Goal: Transaction & Acquisition: Purchase product/service

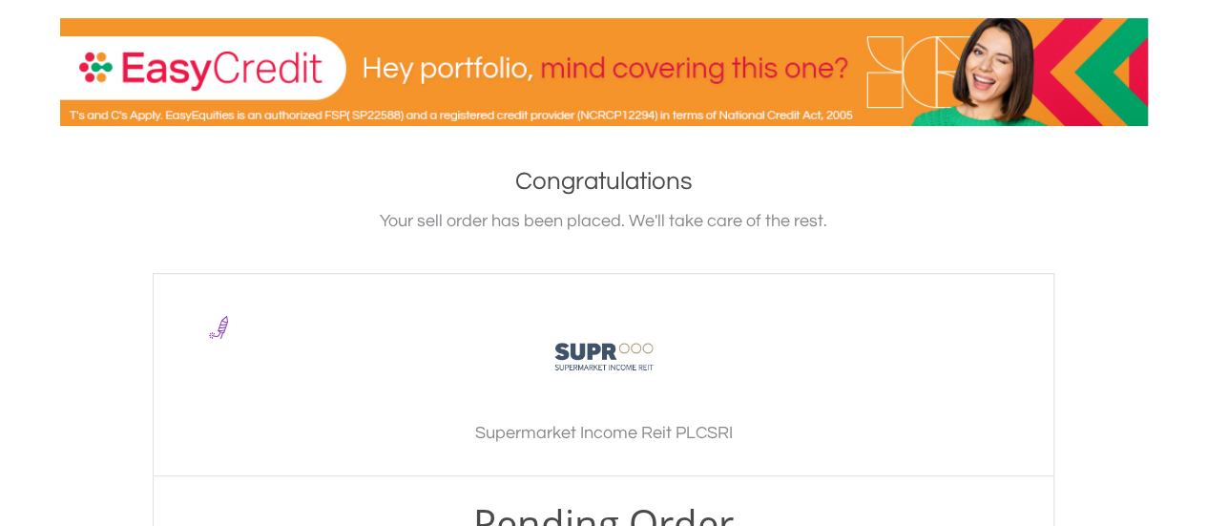
scroll to position [572, 0]
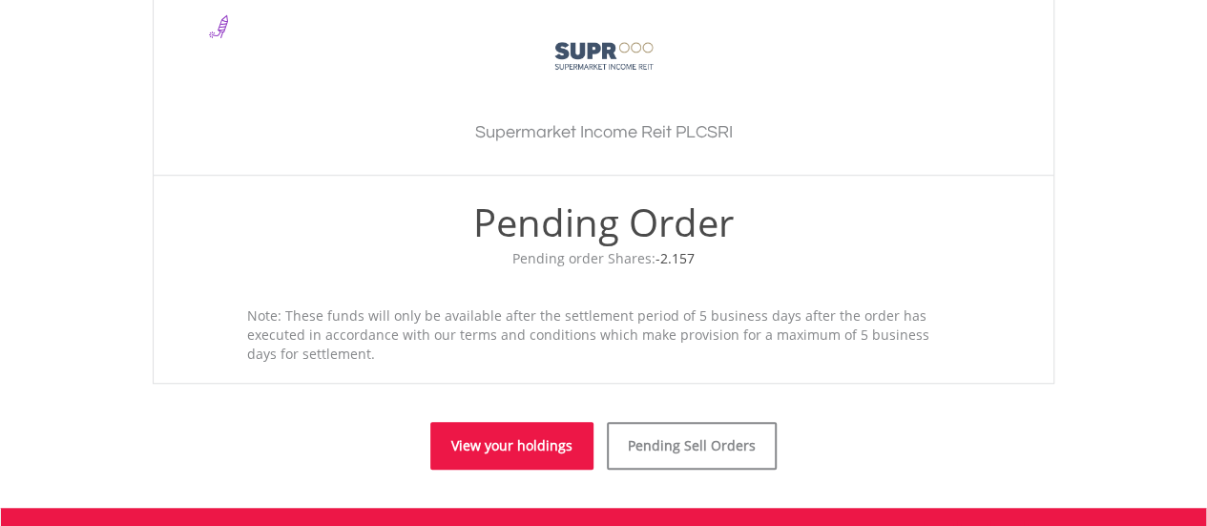
click at [473, 442] on link "View your holdings" at bounding box center [511, 446] width 163 height 48
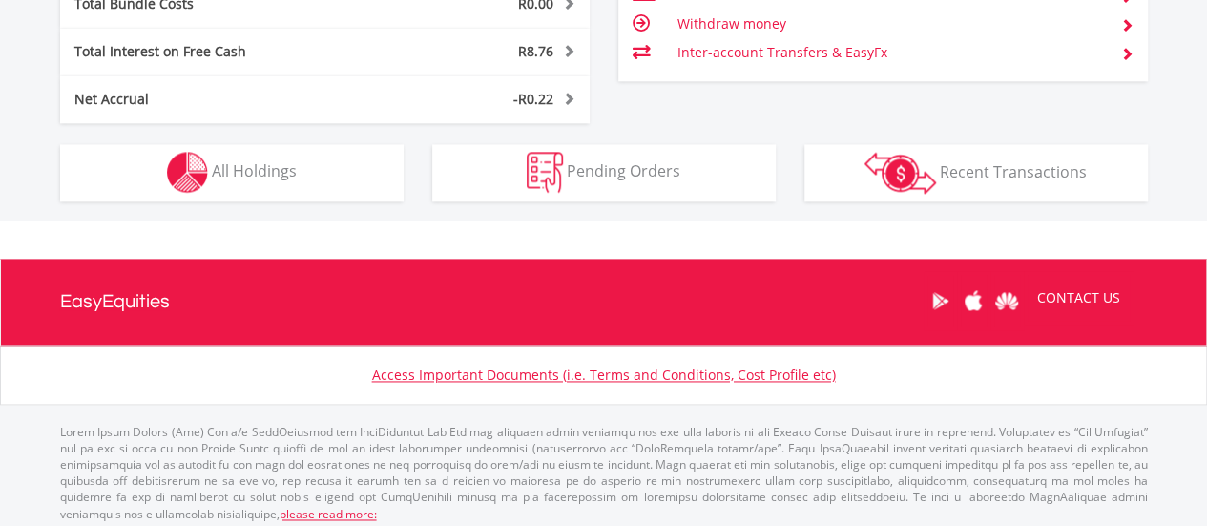
scroll to position [183, 363]
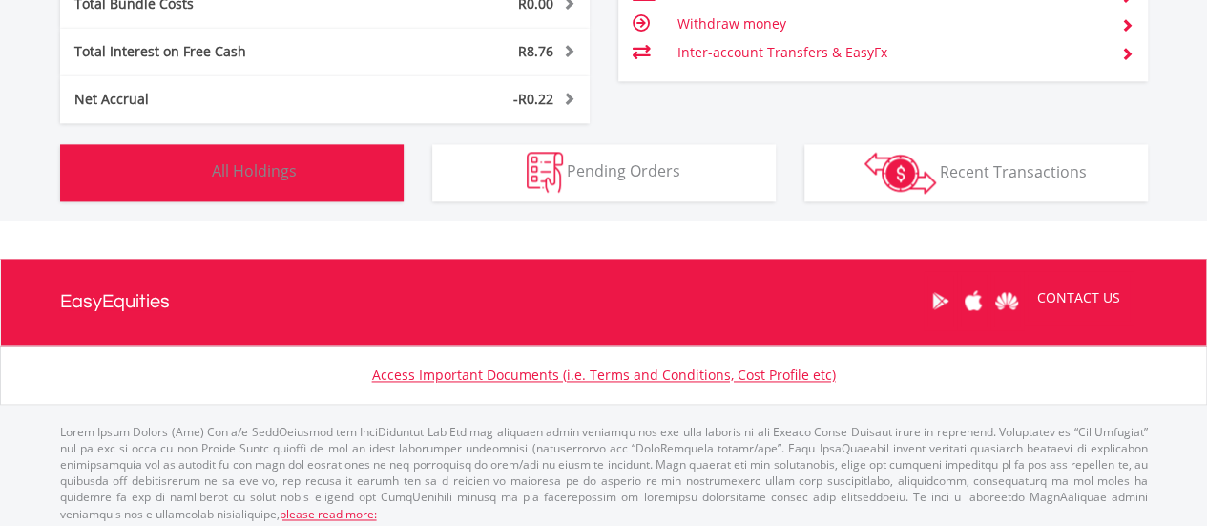
click at [332, 198] on button "Holdings All Holdings" at bounding box center [231, 172] width 343 height 57
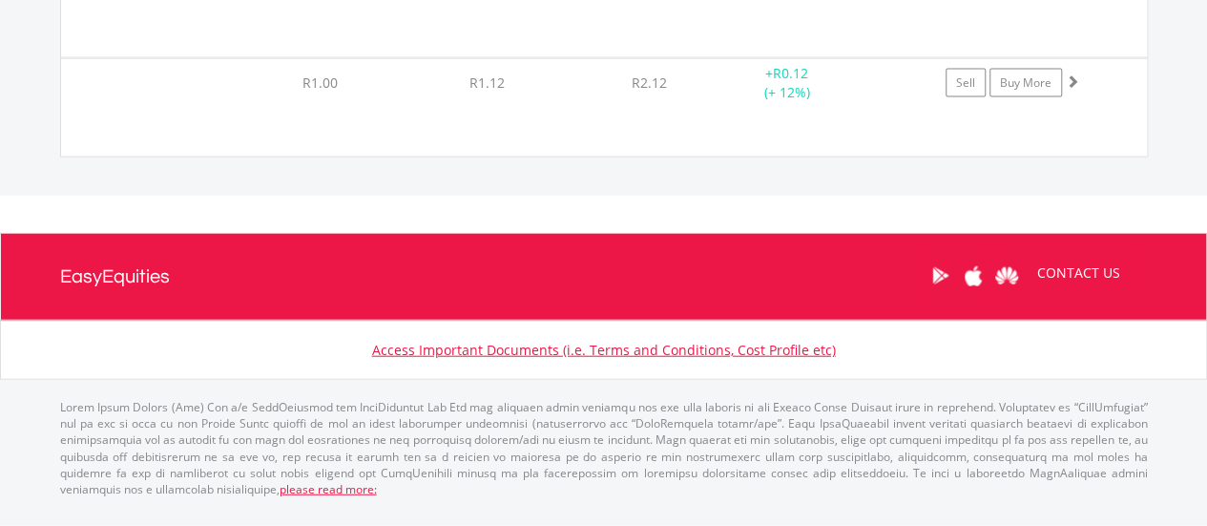
scroll to position [32406, 0]
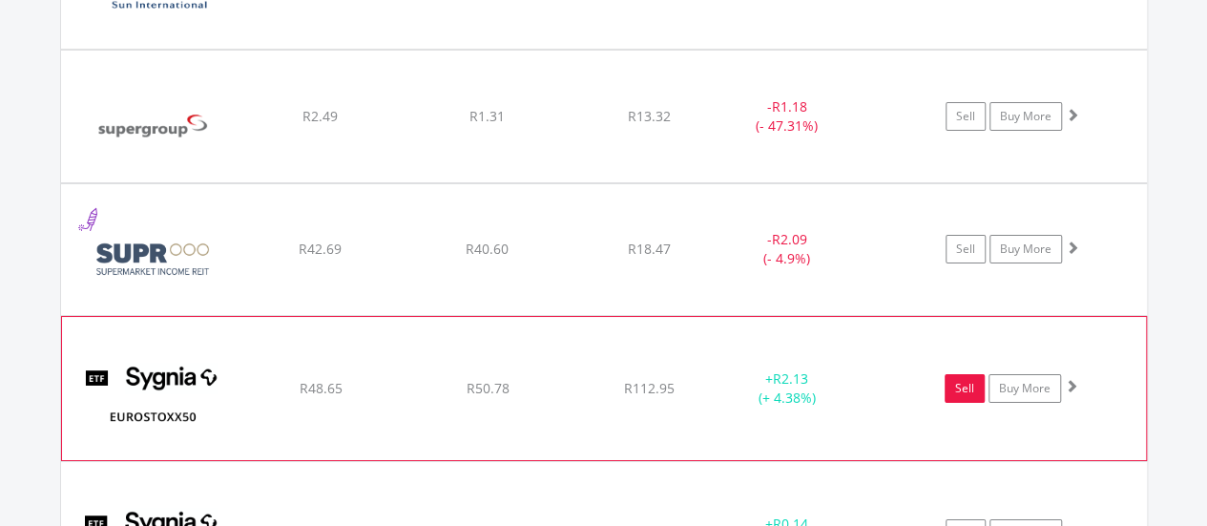
click at [961, 374] on link "Sell" at bounding box center [965, 388] width 40 height 29
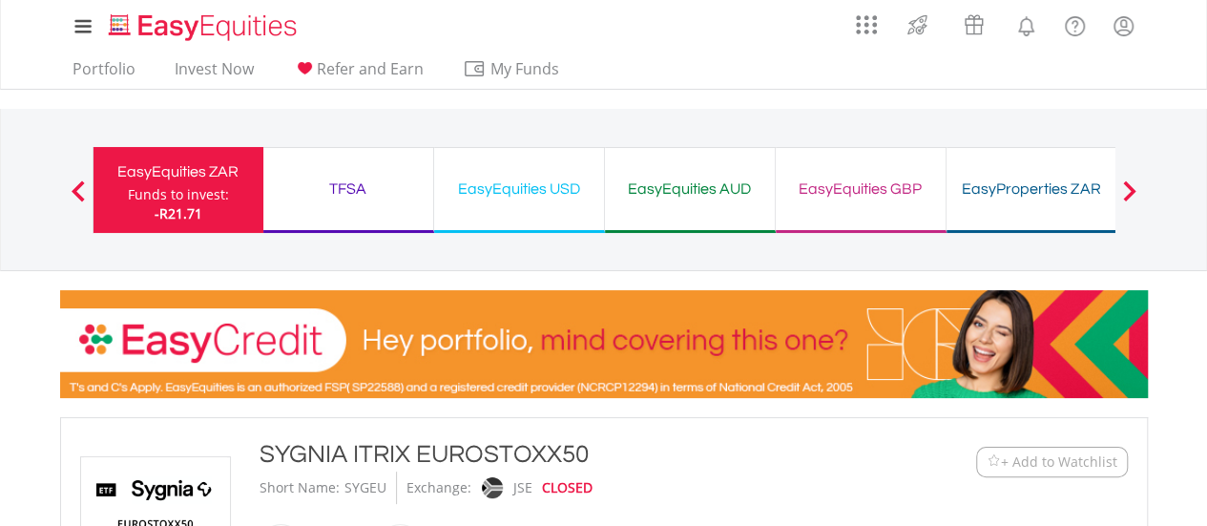
type input "*****"
type input "******"
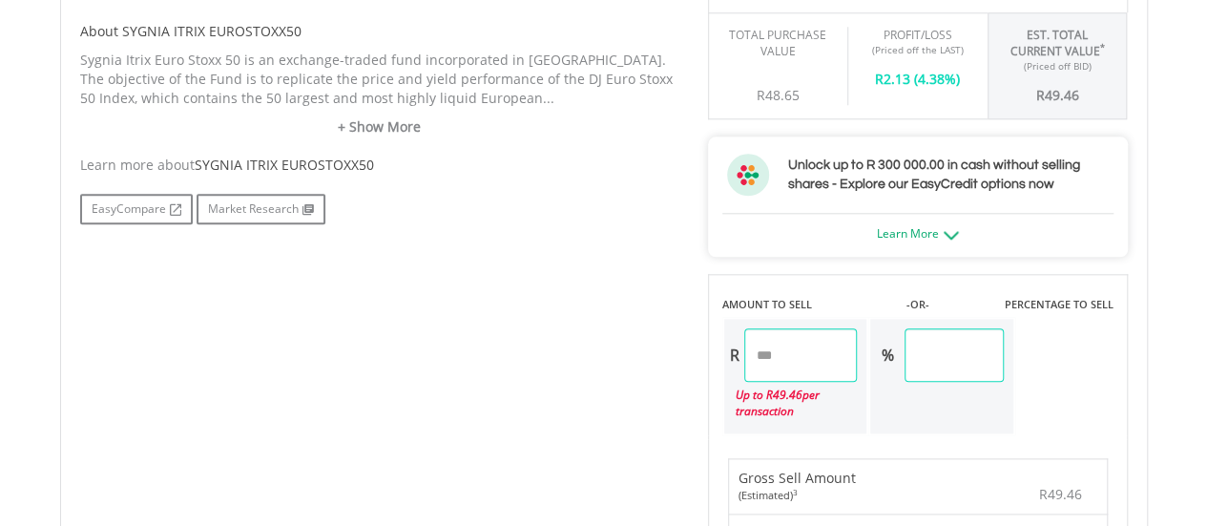
scroll to position [954, 0]
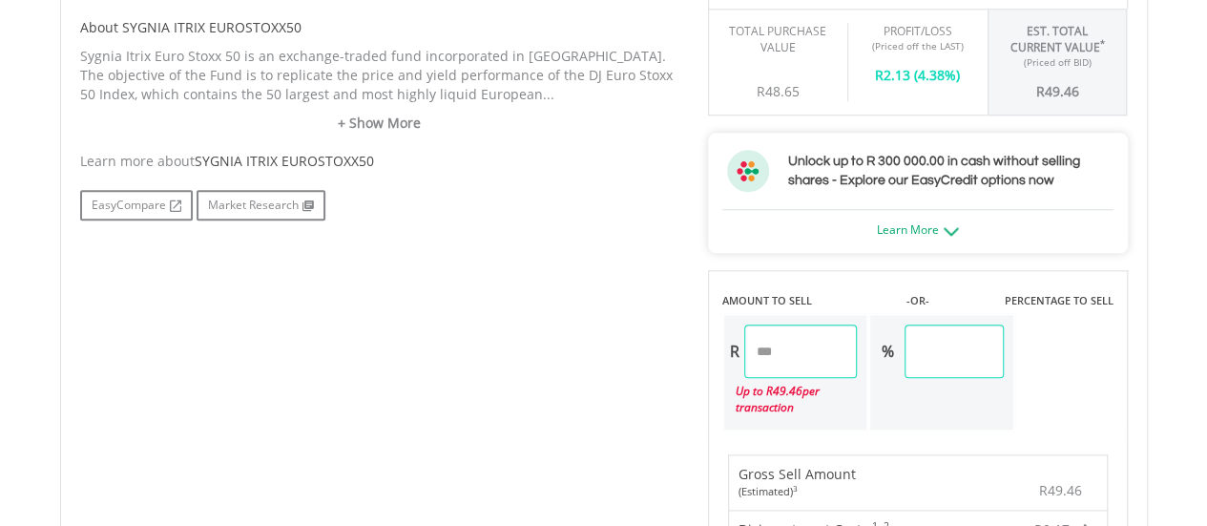
drag, startPoint x: 696, startPoint y: 349, endPoint x: 632, endPoint y: 345, distance: 64.0
click at [632, 345] on div "No chart available. 1 MO CHANGE -1.16% DAILY CHANGE 0.00% 1M 3M 6M 1Y MAX Chart…" at bounding box center [604, 353] width 1076 height 1391
click at [545, 350] on div "No chart available. 1 MO CHANGE -1.16% DAILY CHANGE 0.00% 1M 3M 6M 1Y MAX Chart…" at bounding box center [604, 353] width 1076 height 1391
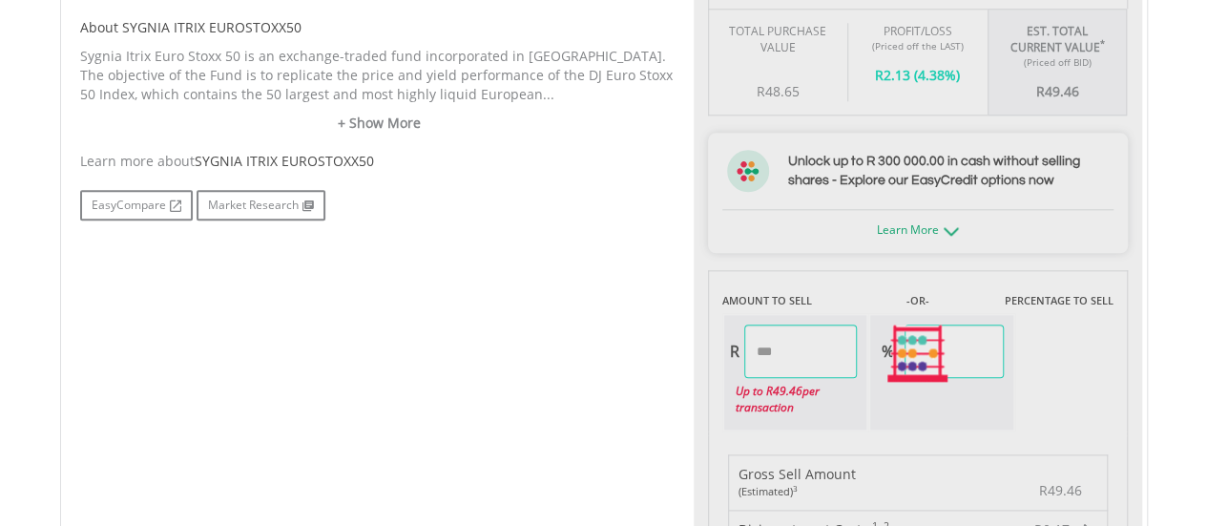
type input "*****"
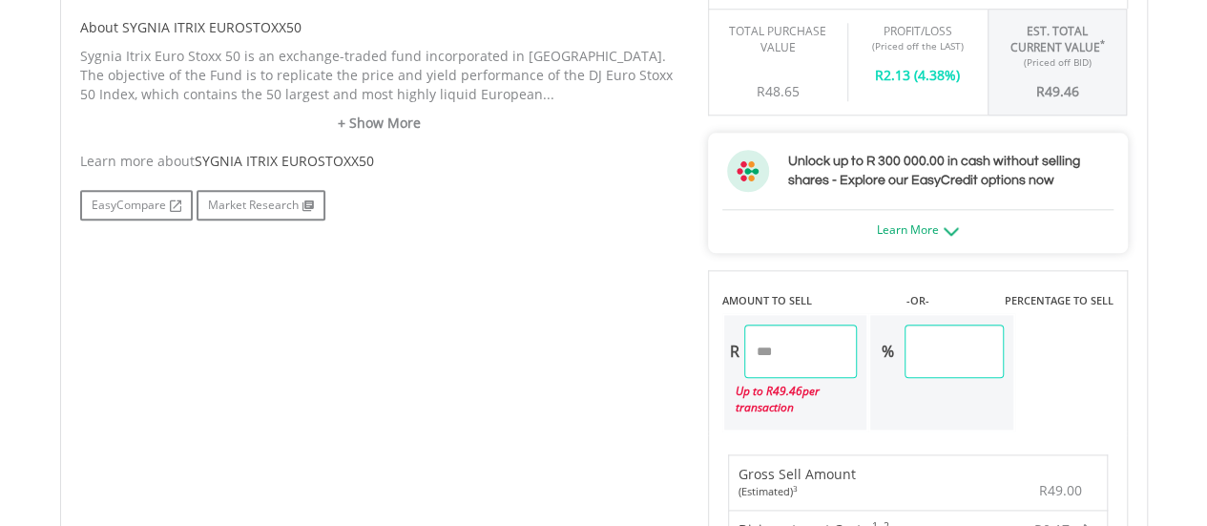
click at [542, 341] on div "No chart available. 1 MO CHANGE -1.16% DAILY CHANGE 0.00% 1M 3M 6M 1Y MAX Chart…" at bounding box center [604, 353] width 1076 height 1391
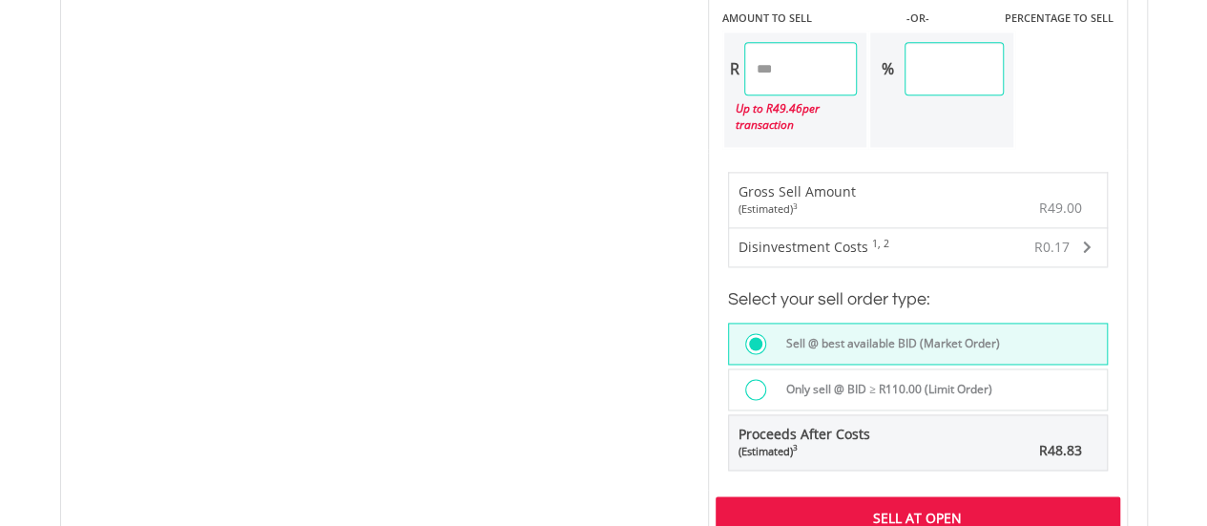
scroll to position [1431, 0]
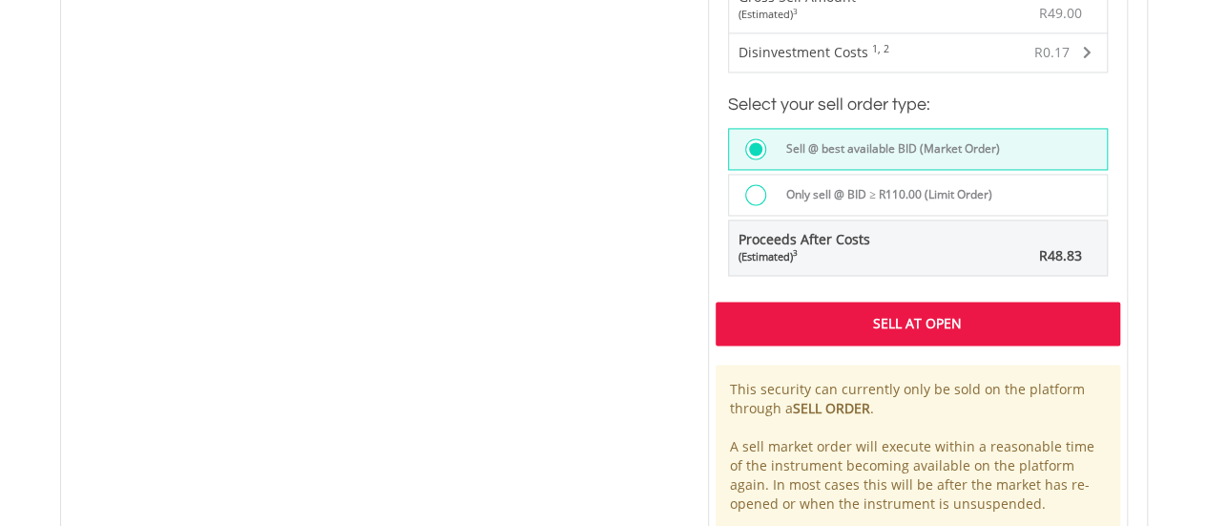
click at [773, 318] on div "Sell At Open" at bounding box center [918, 323] width 405 height 44
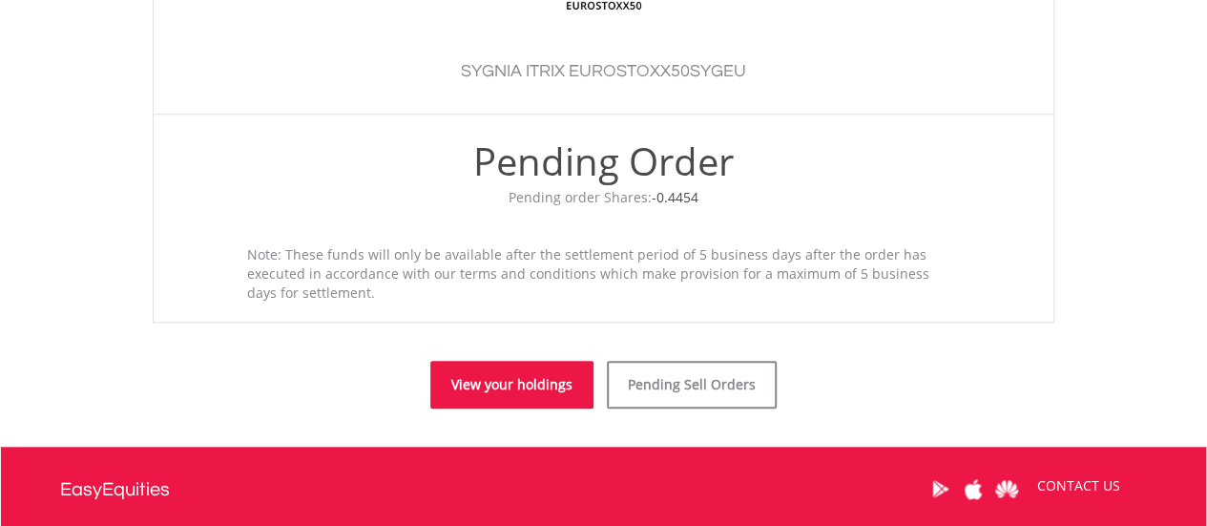
scroll to position [838, 0]
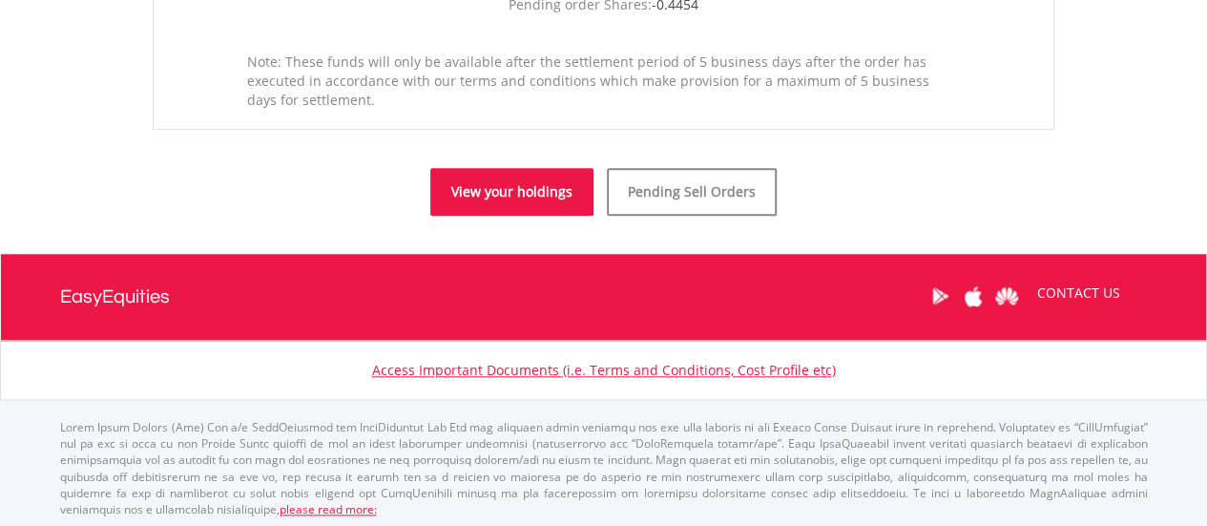
click at [508, 188] on link "View your holdings" at bounding box center [511, 192] width 163 height 48
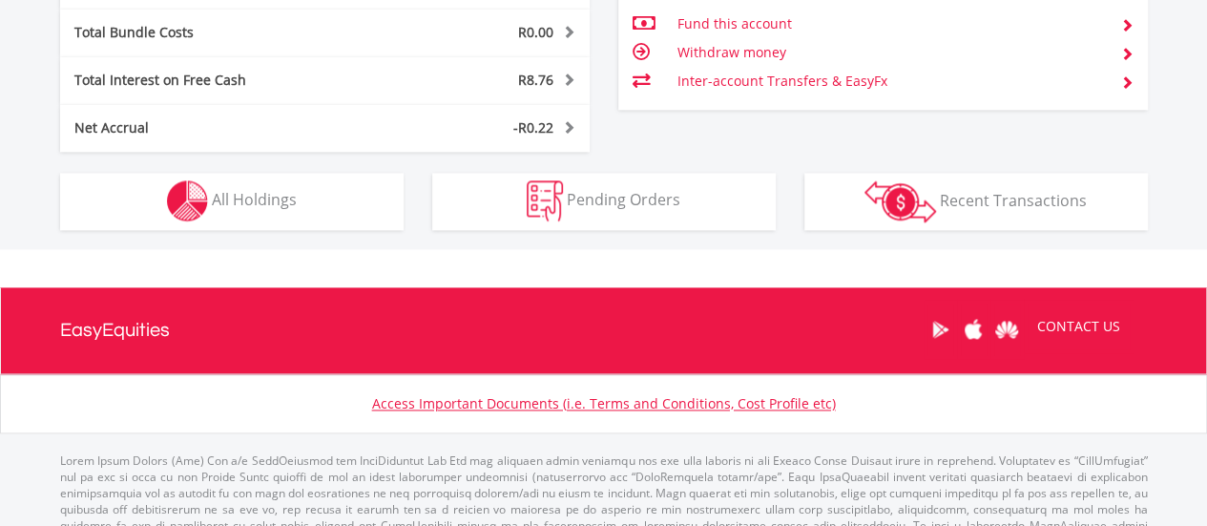
scroll to position [1238, 0]
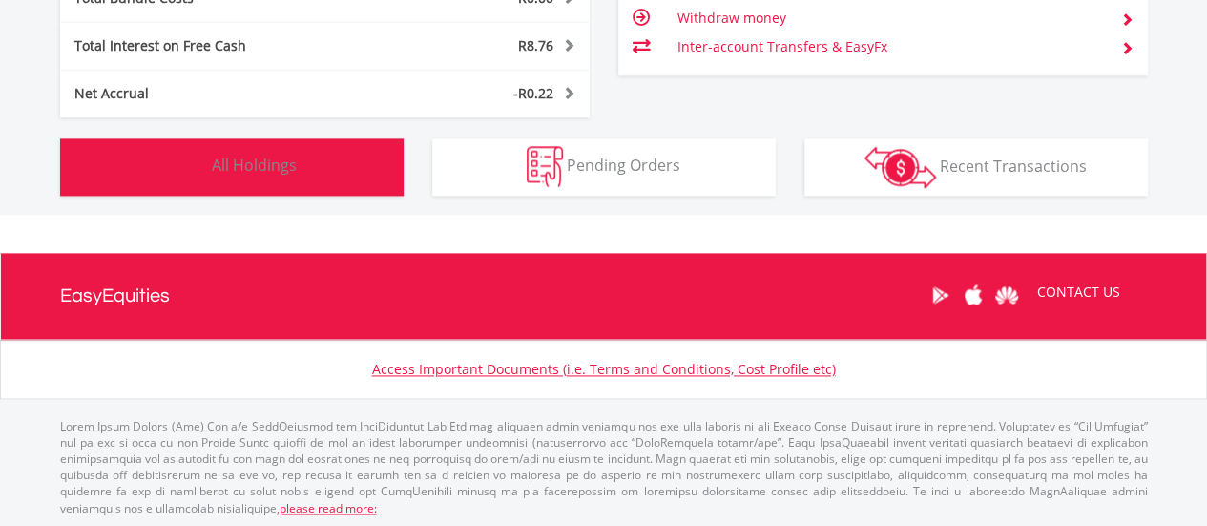
click at [351, 170] on button "Holdings All Holdings" at bounding box center [231, 166] width 343 height 57
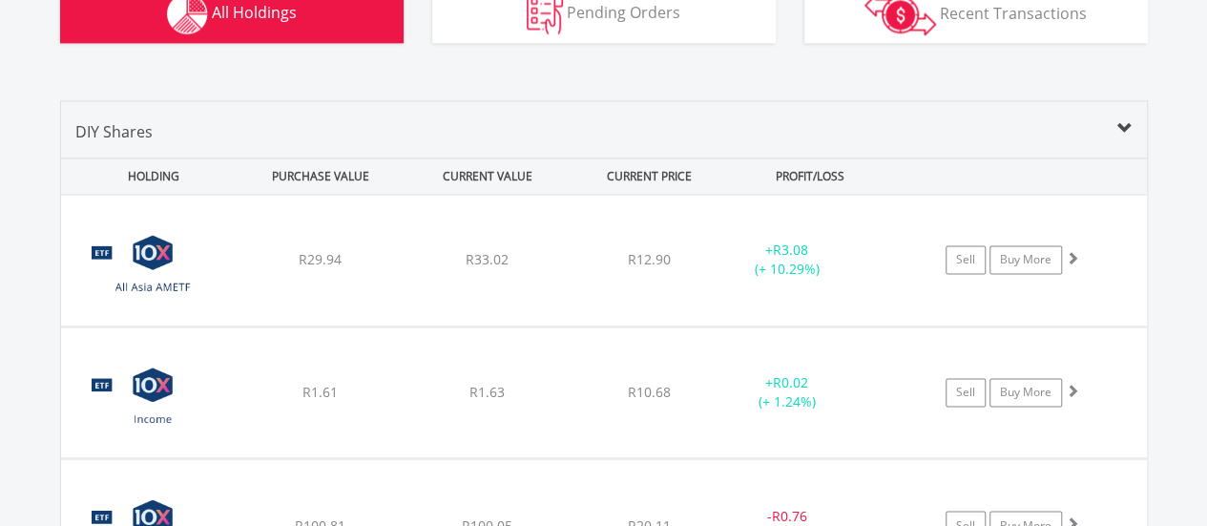
scroll to position [1490, 0]
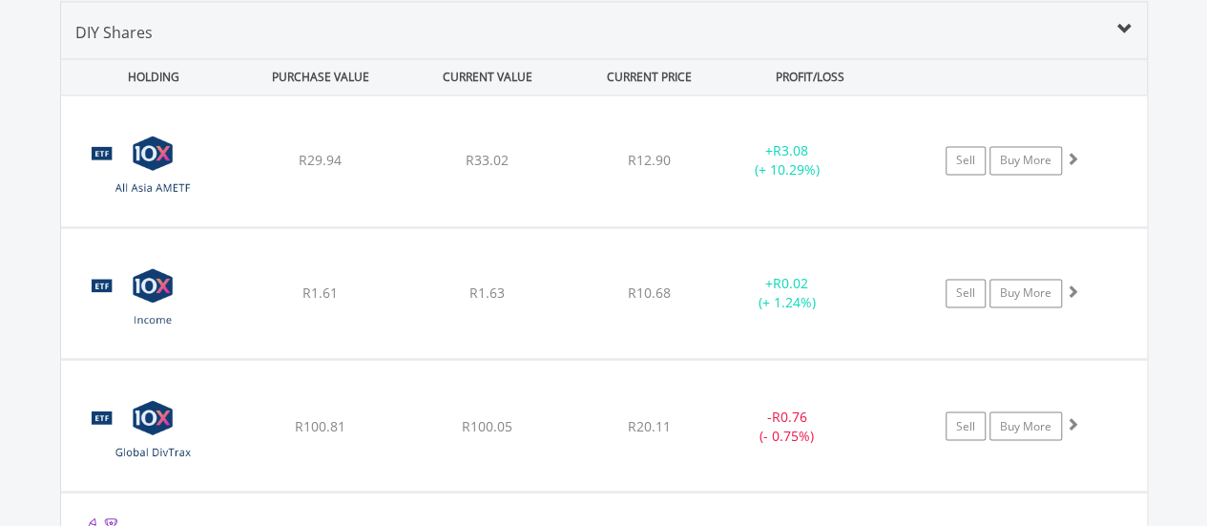
click at [321, 36] on div "DIY Shares" at bounding box center [604, 39] width 1086 height 37
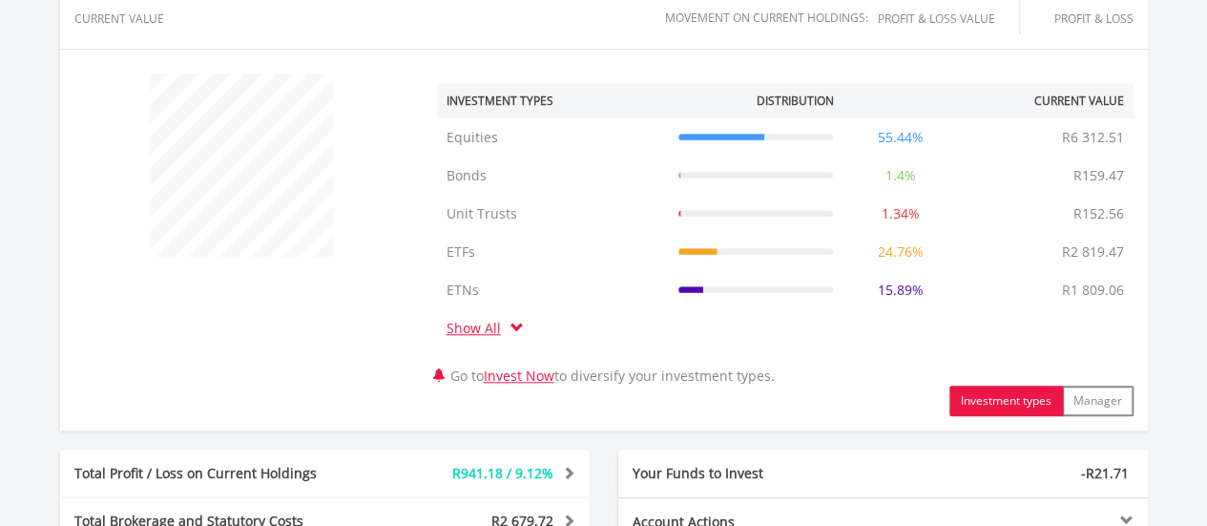
scroll to position [1145, 0]
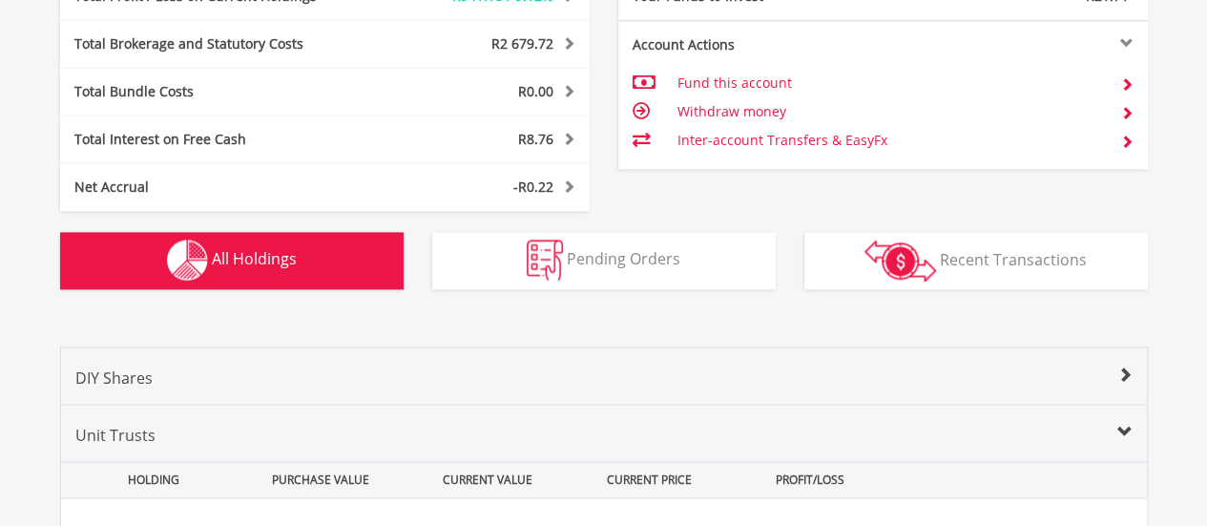
click at [322, 243] on button "Holdings All Holdings" at bounding box center [231, 260] width 343 height 57
click at [328, 373] on div "DIY Shares" at bounding box center [604, 384] width 1086 height 37
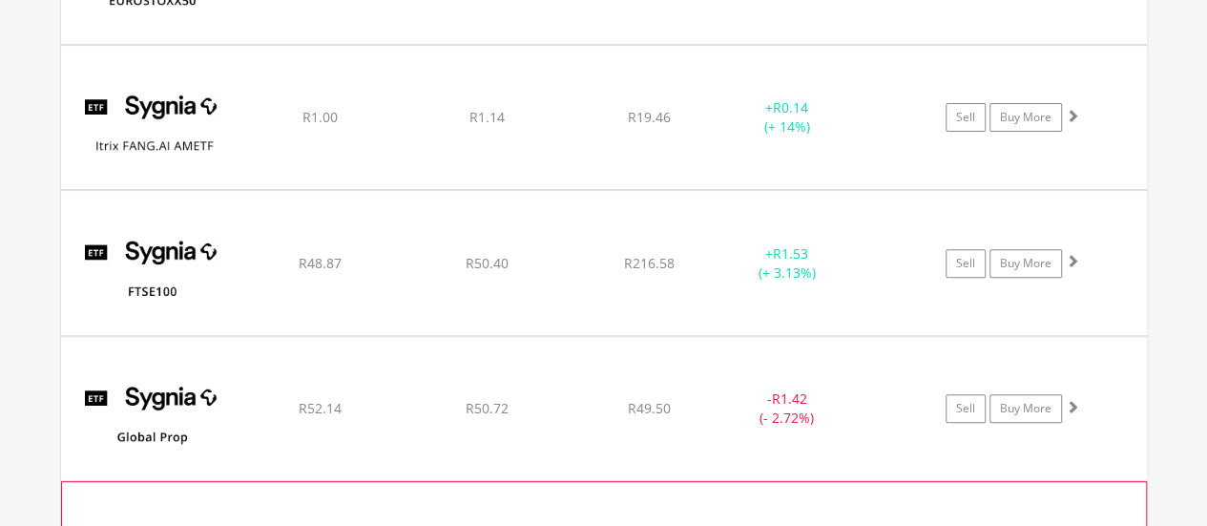
scroll to position [32823, 0]
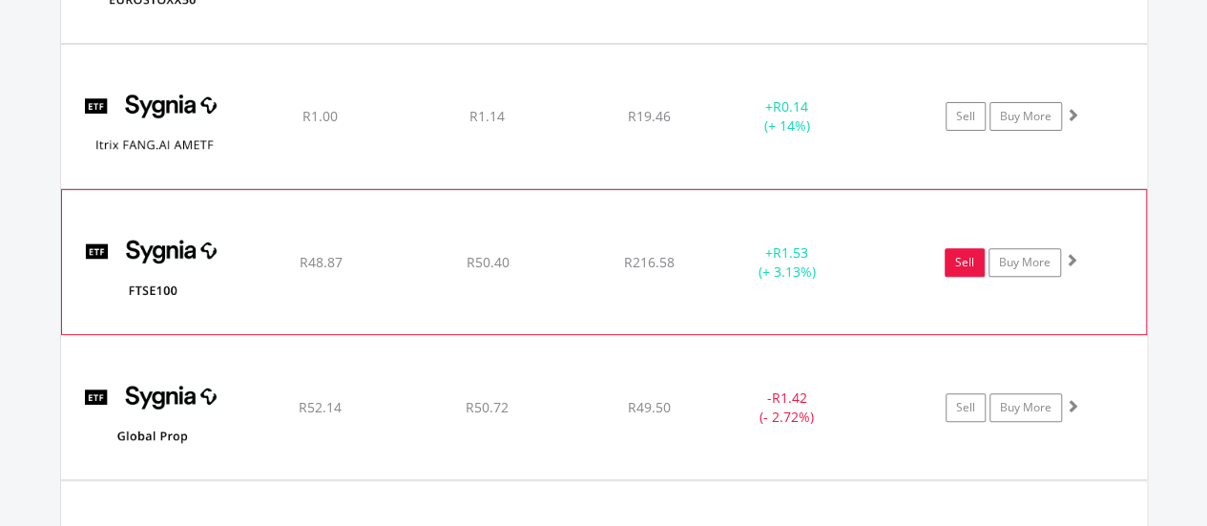
click at [966, 248] on link "Sell" at bounding box center [965, 262] width 40 height 29
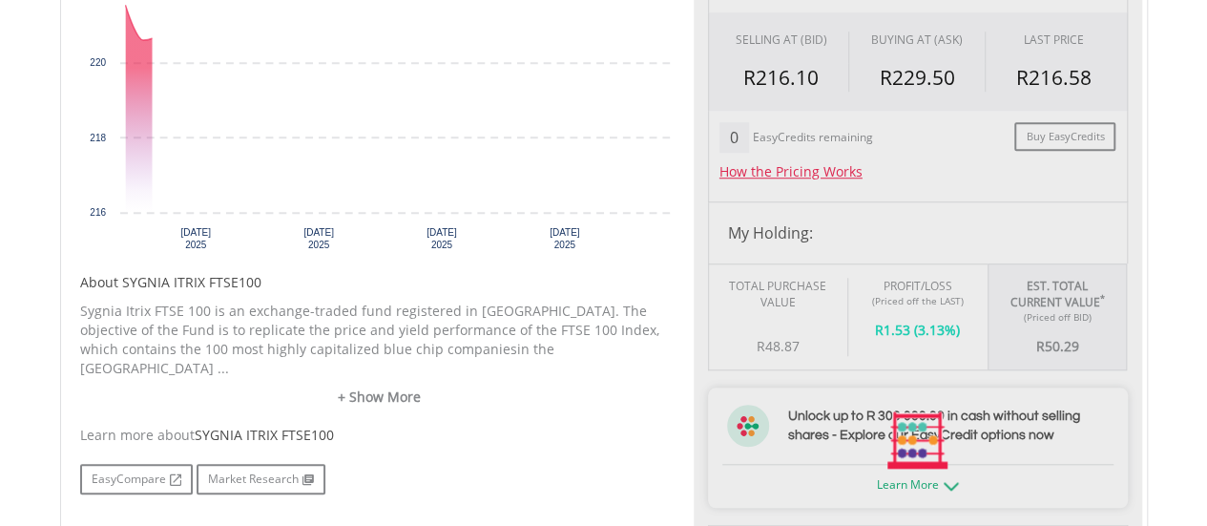
scroll to position [779, 0]
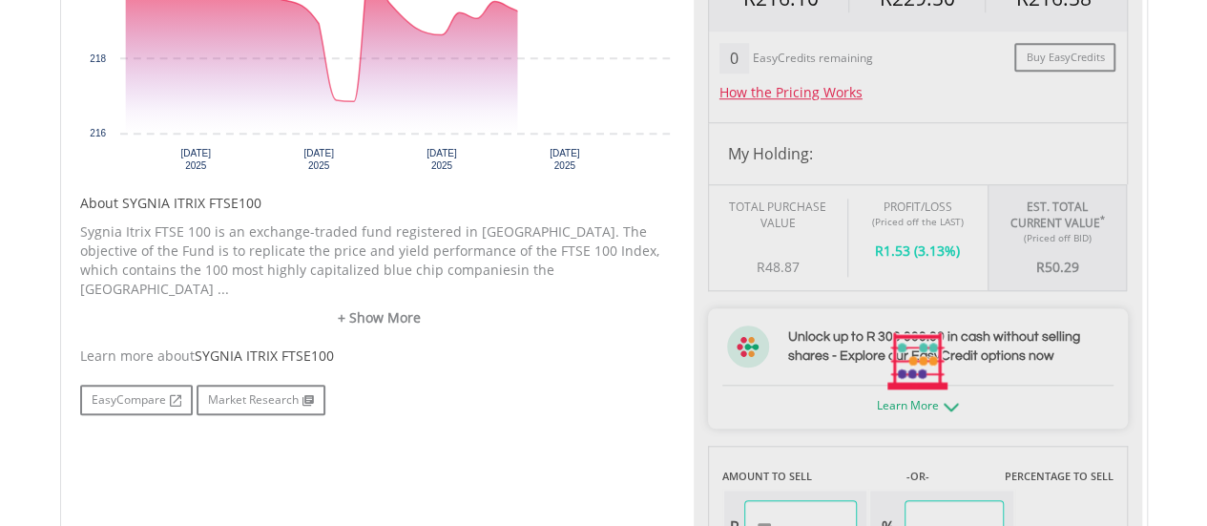
type input "*****"
type input "******"
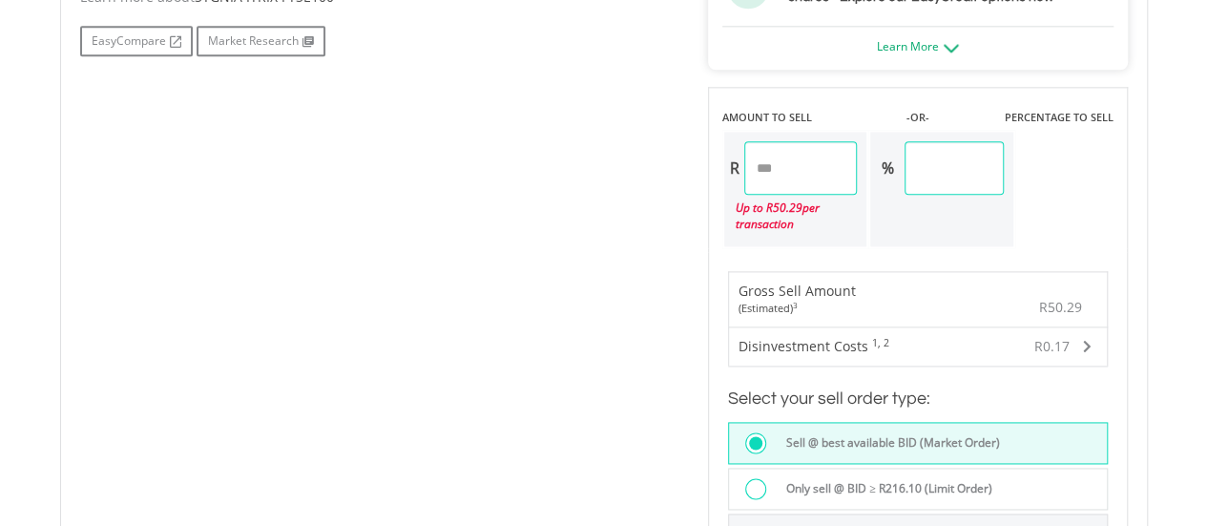
scroll to position [1160, 0]
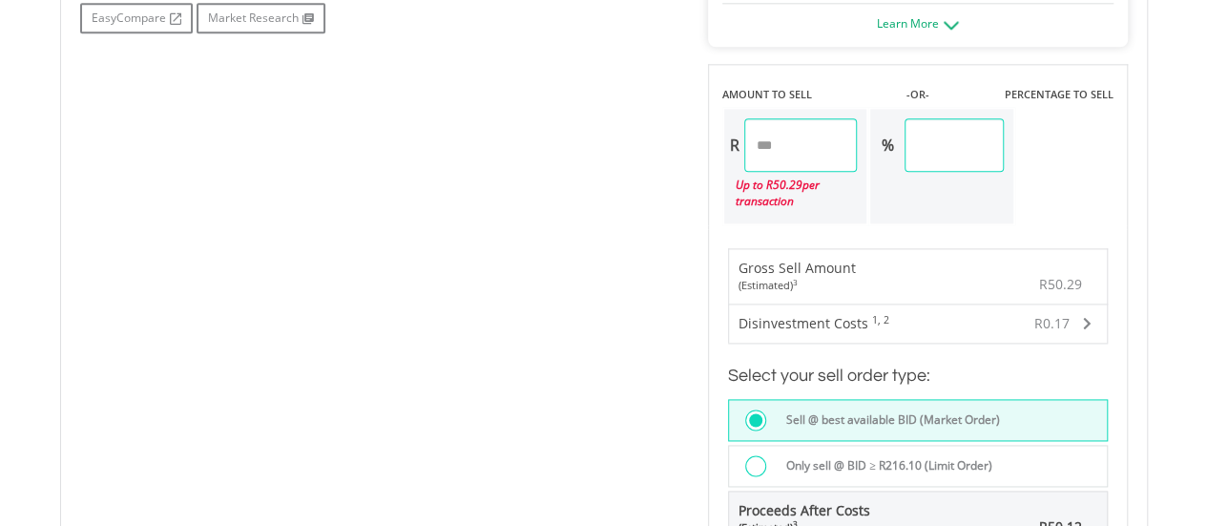
drag, startPoint x: 802, startPoint y: 153, endPoint x: 679, endPoint y: 151, distance: 123.1
click at [679, 151] on div "No chart available. 1 MO CHANGE -2.22% DAILY CHANGE 0.00% 1M 3M 6M 1Y MAX Chart…" at bounding box center [604, 147] width 1076 height 1391
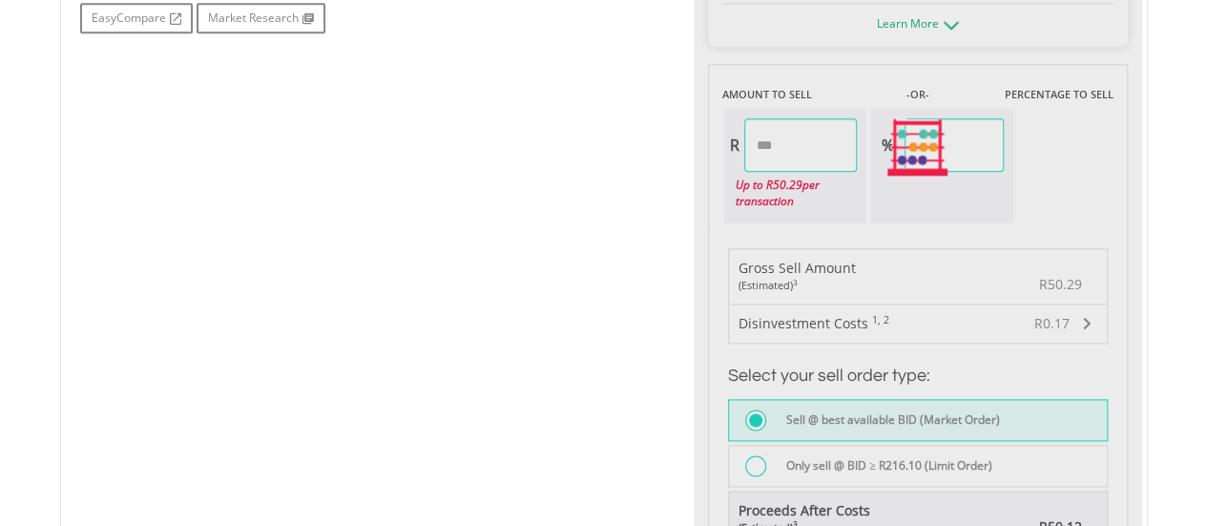
click at [552, 182] on div "No chart available. 1 MO CHANGE -2.22% DAILY CHANGE 0.00% 1M 3M 6M 1Y MAX Chart…" at bounding box center [604, 147] width 1076 height 1391
type input "*****"
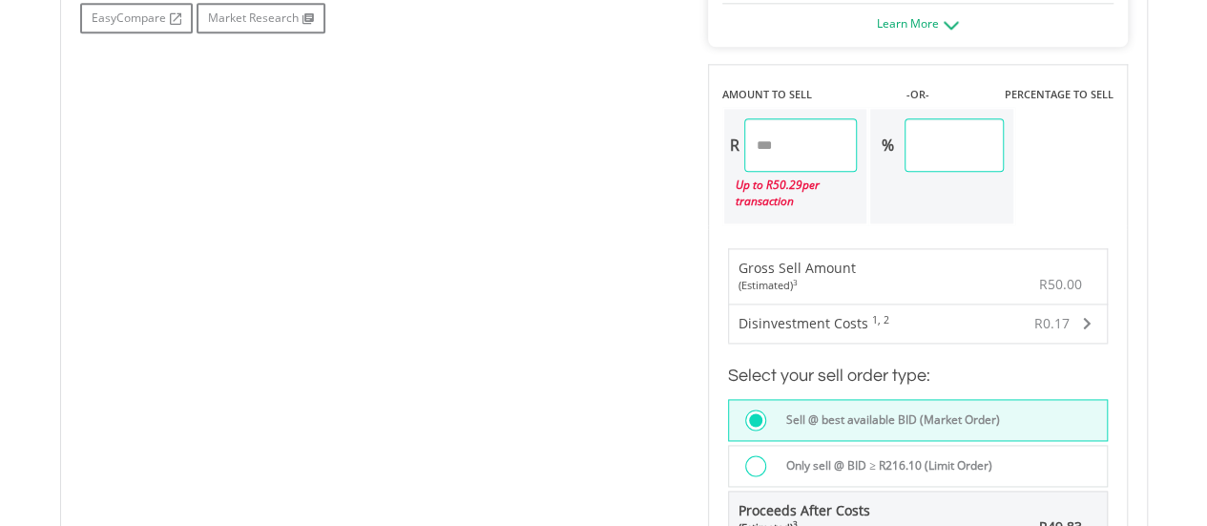
scroll to position [1542, 0]
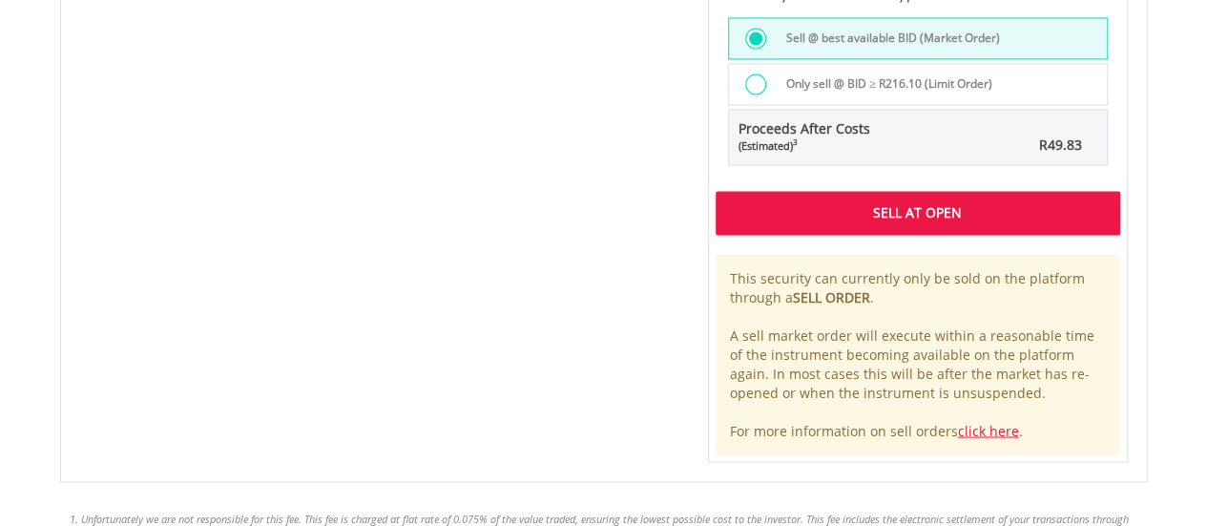
click at [877, 205] on div "Sell At Open" at bounding box center [918, 213] width 405 height 44
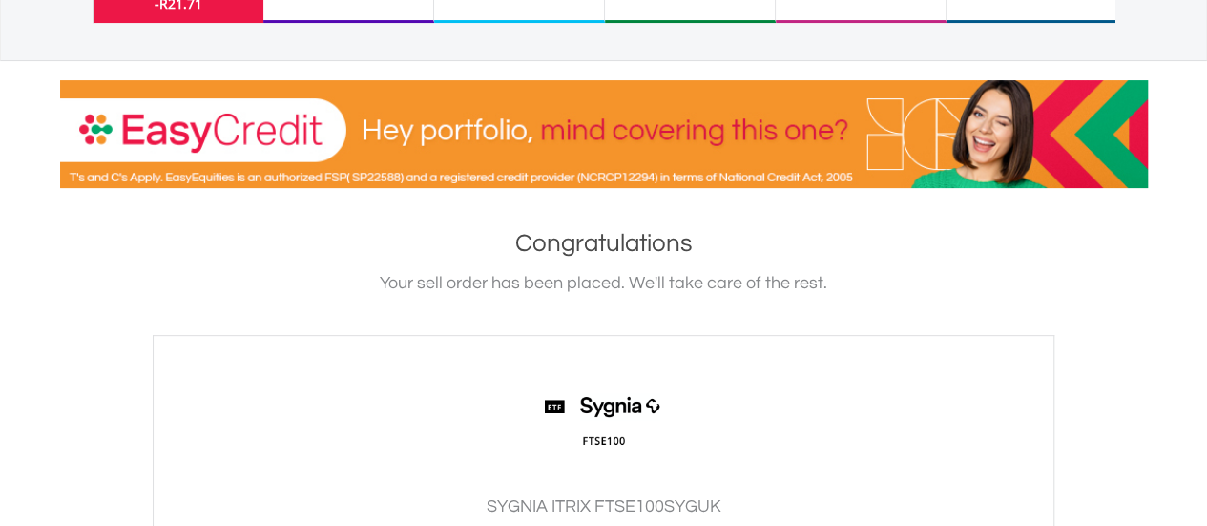
scroll to position [572, 0]
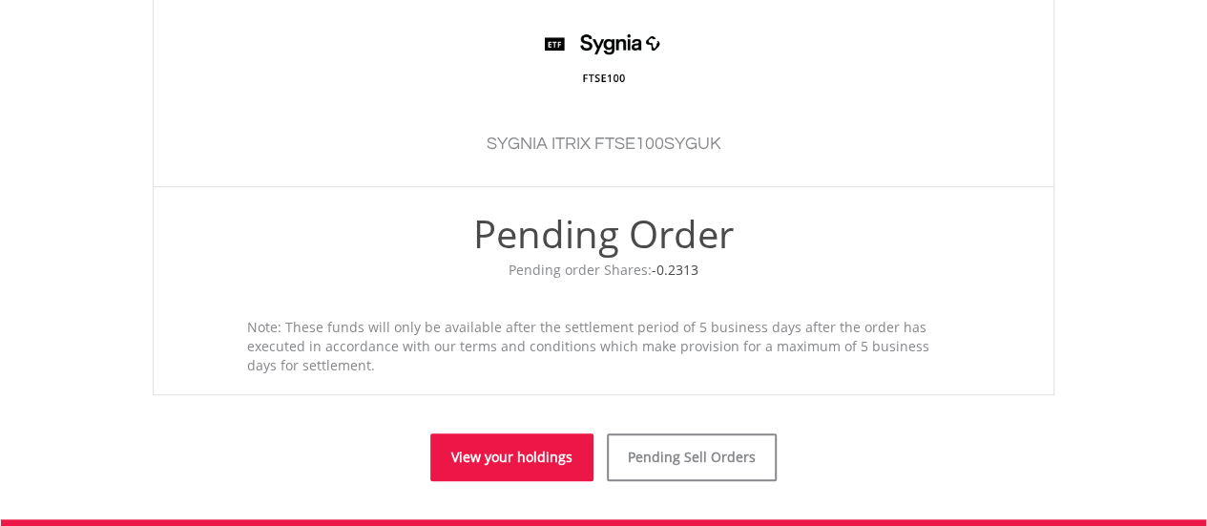
click at [477, 454] on link "View your holdings" at bounding box center [511, 457] width 163 height 48
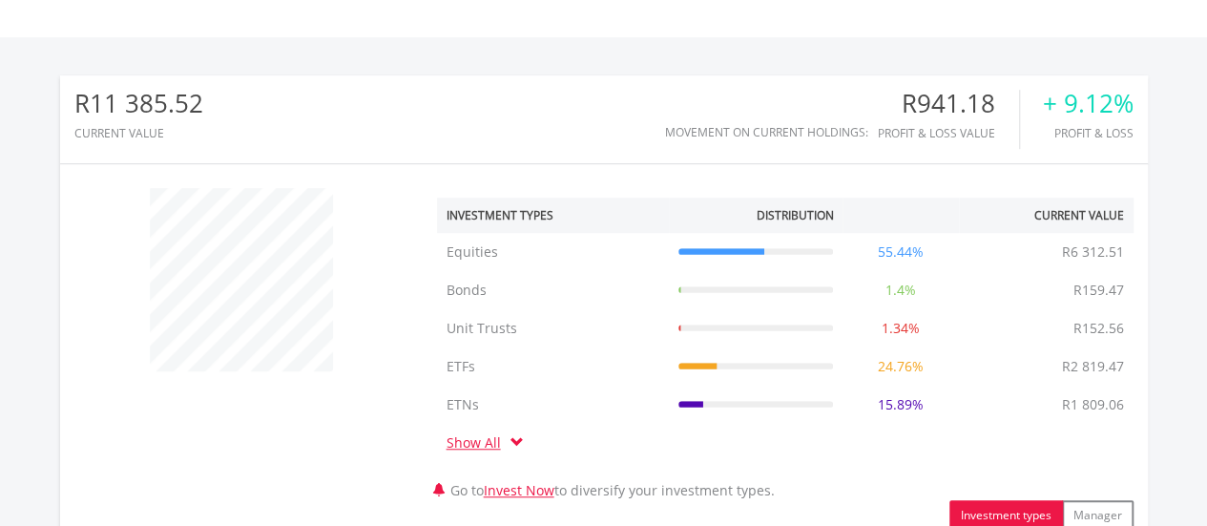
scroll to position [1030, 0]
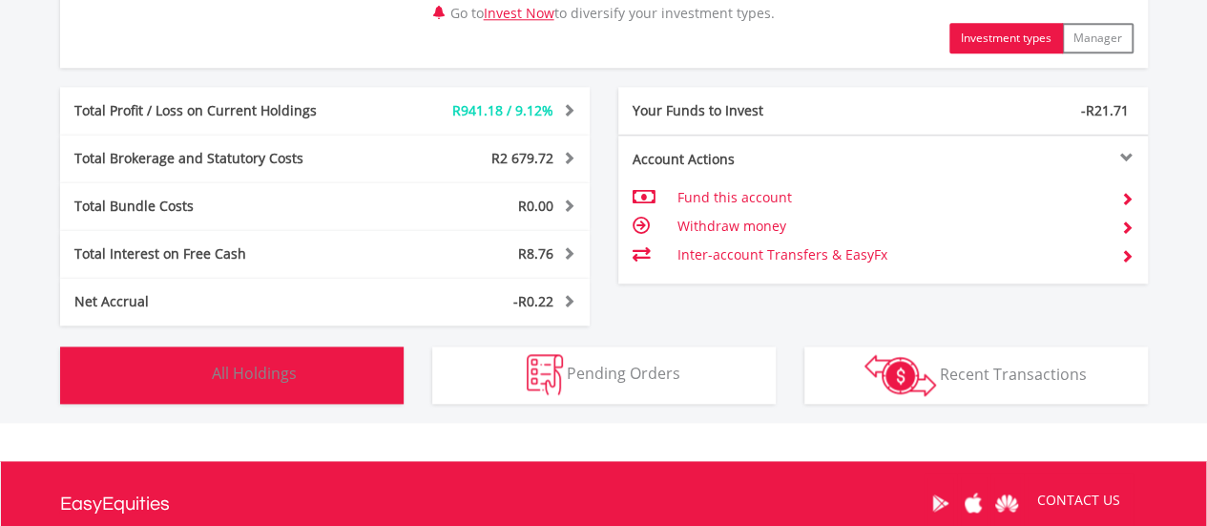
click at [348, 371] on button "Holdings All Holdings" at bounding box center [231, 374] width 343 height 57
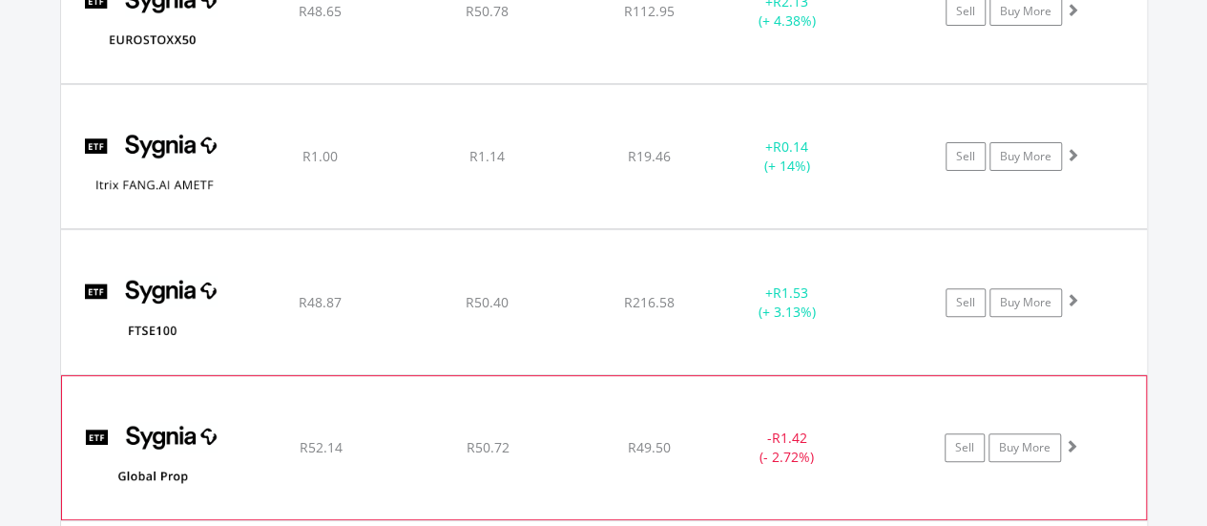
scroll to position [32786, 0]
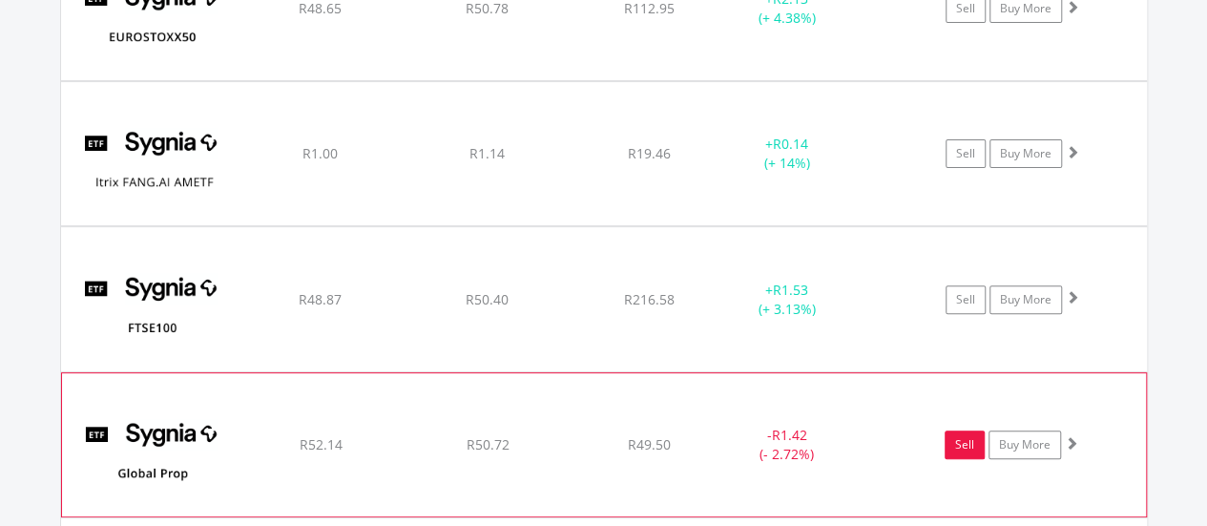
click at [956, 430] on link "Sell" at bounding box center [965, 444] width 40 height 29
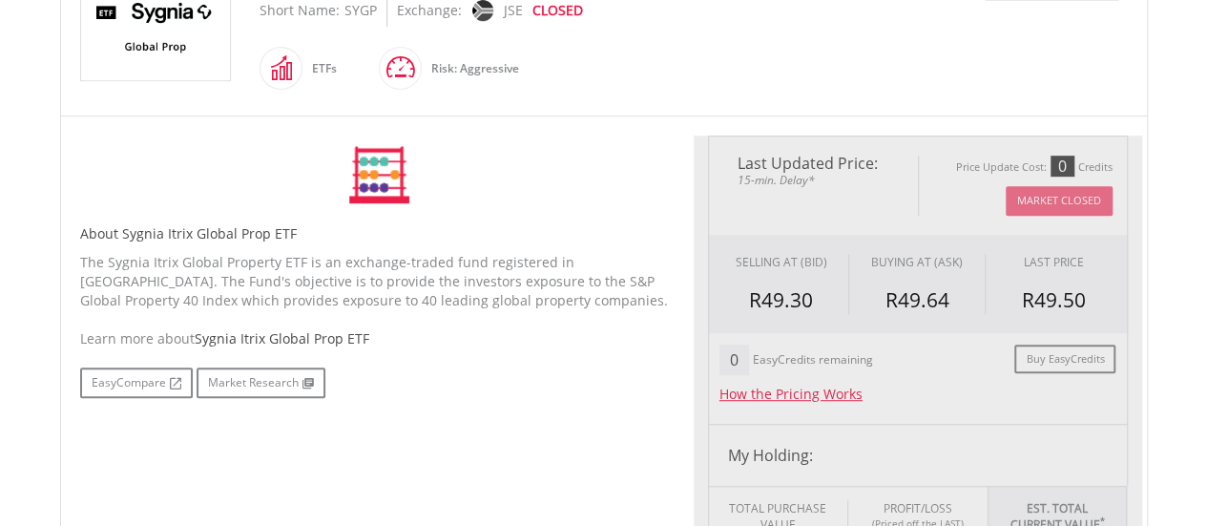
scroll to position [1049, 0]
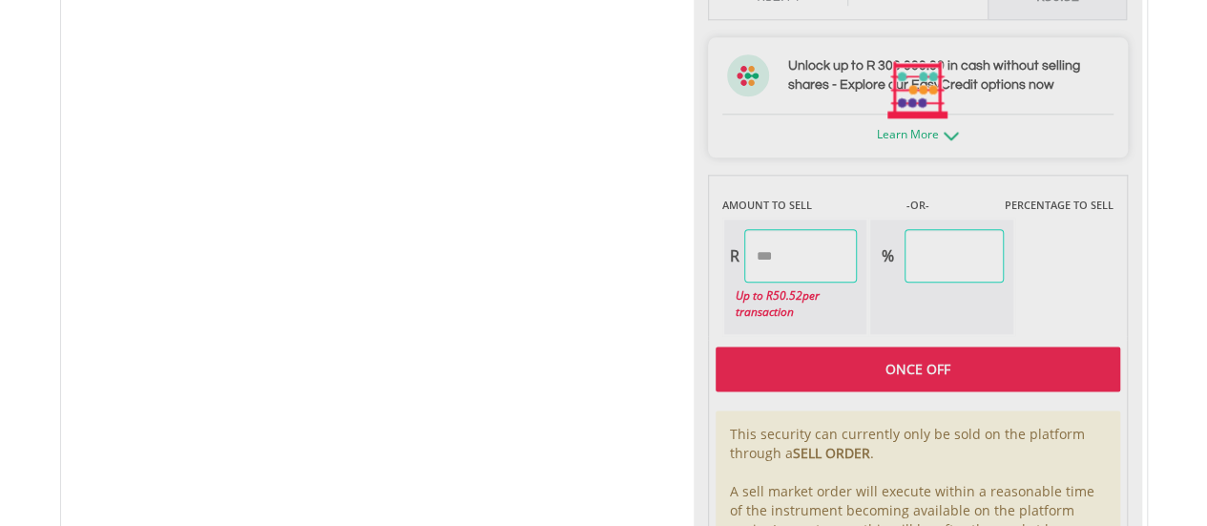
type input "*****"
type input "******"
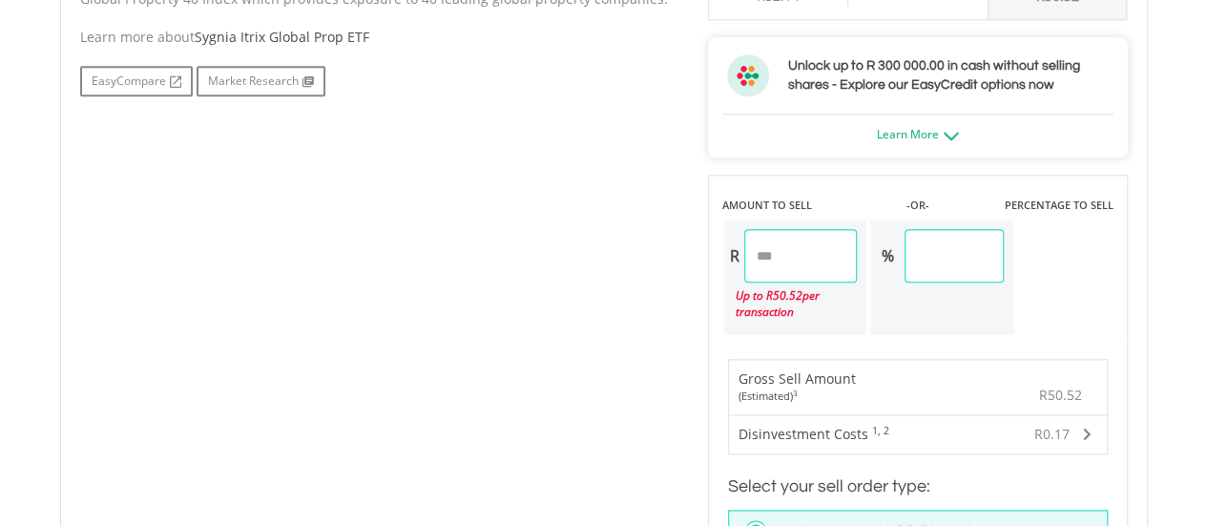
drag, startPoint x: 807, startPoint y: 253, endPoint x: 626, endPoint y: 264, distance: 181.6
click at [626, 264] on div "No chart available. 1 MO CHANGE -0.02% DAILY CHANGE 0.00% 1M 3M 6M 1Y MAX Chart…" at bounding box center [604, 258] width 1076 height 1391
click at [589, 302] on div "No chart available. 1 MO CHANGE -0.02% DAILY CHANGE 0.00% 1M 3M 6M 1Y MAX Chart…" at bounding box center [604, 258] width 1076 height 1391
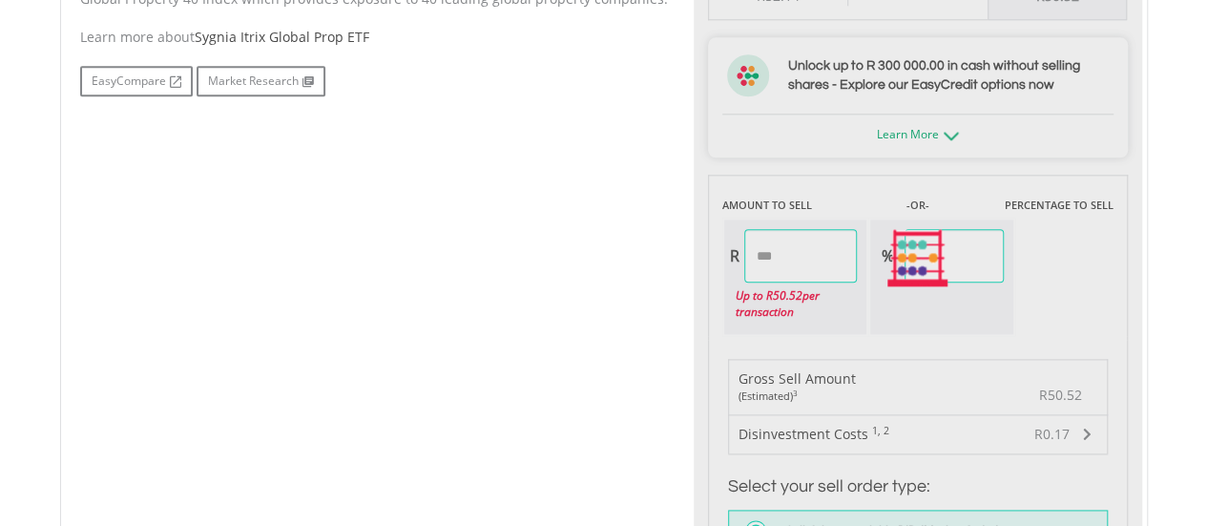
type input "*****"
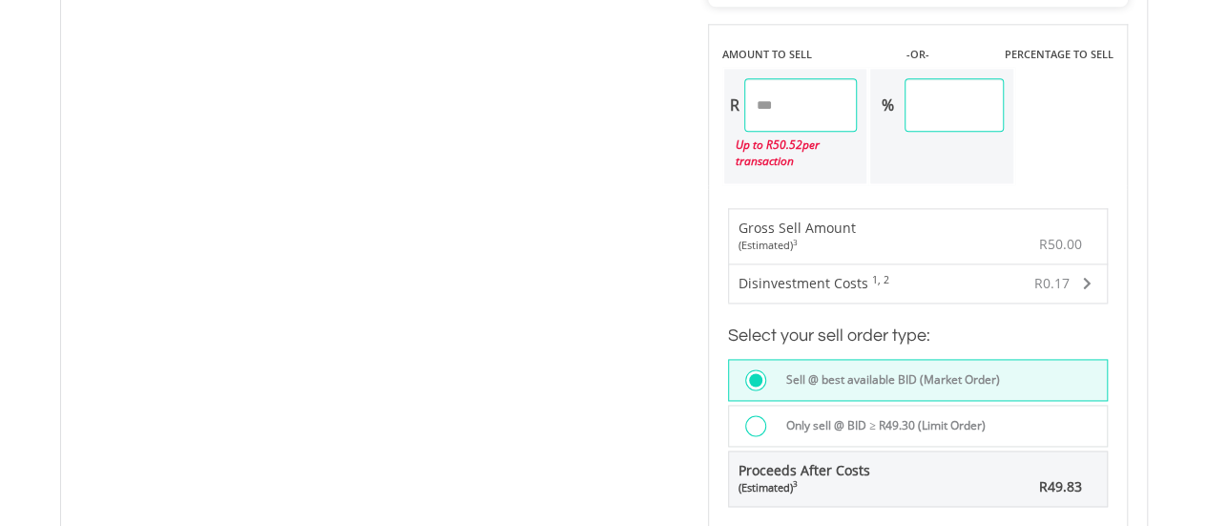
scroll to position [1527, 0]
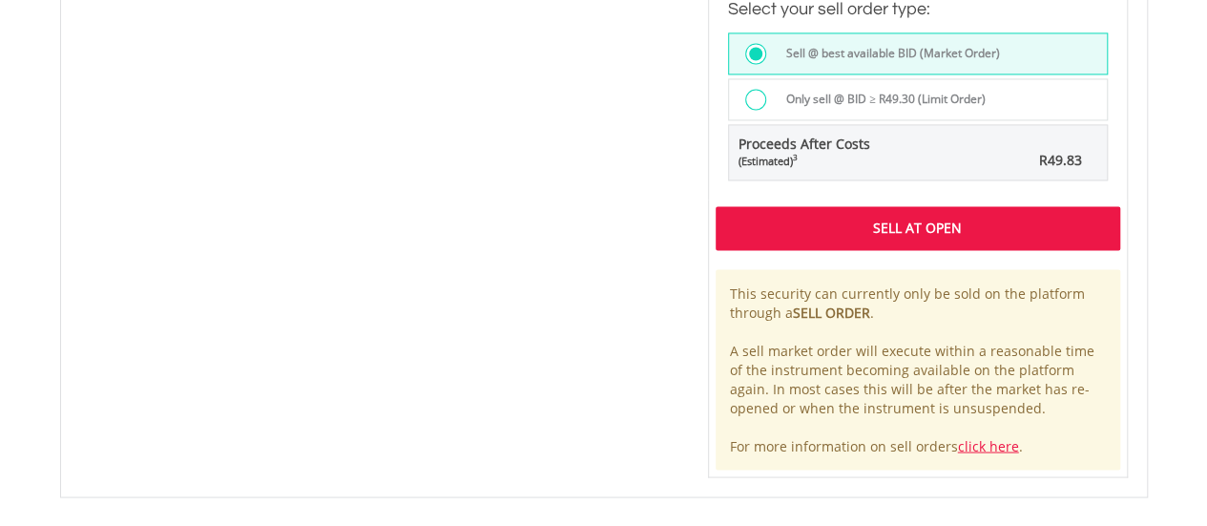
click at [915, 229] on div "Sell At Open" at bounding box center [918, 228] width 405 height 44
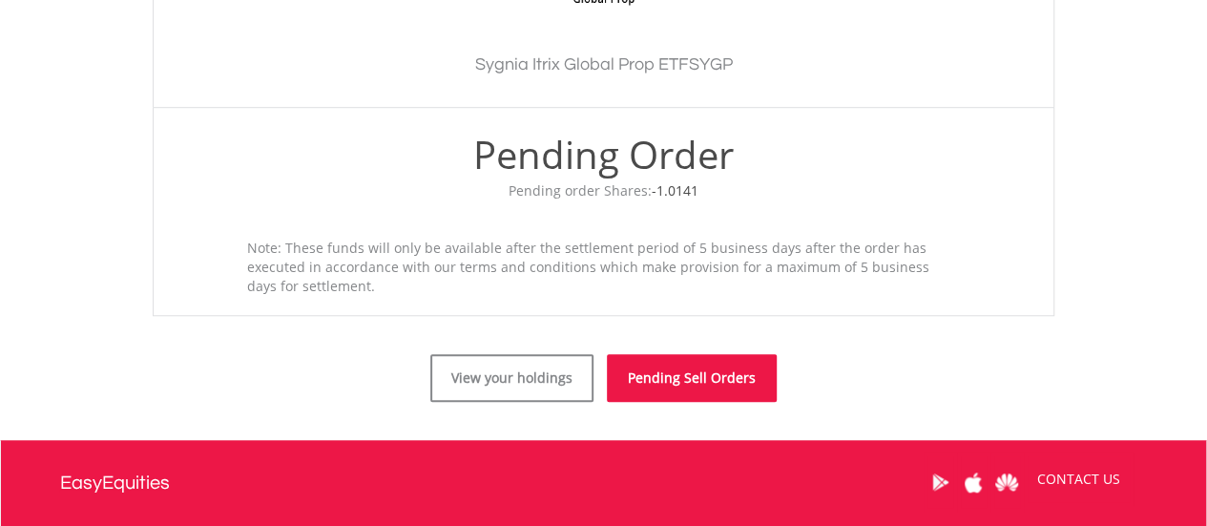
scroll to position [668, 0]
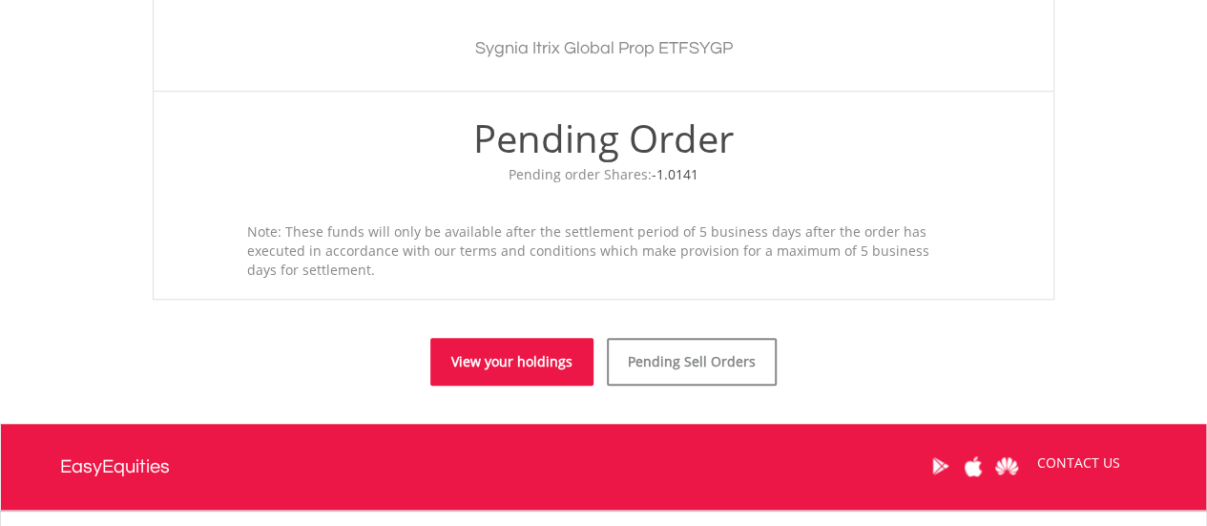
click at [513, 351] on link "View your holdings" at bounding box center [511, 362] width 163 height 48
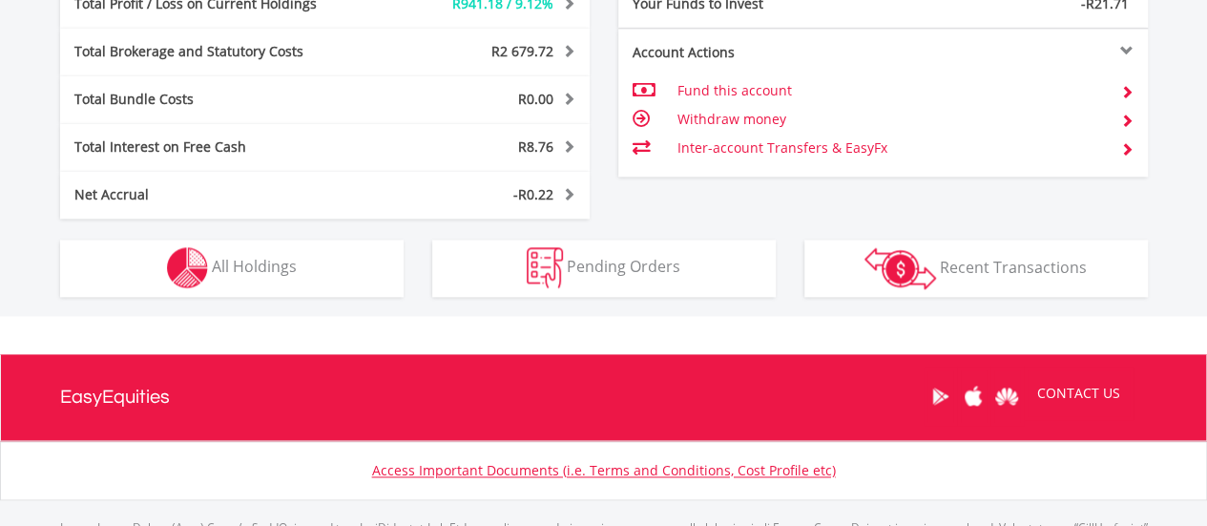
scroll to position [183, 363]
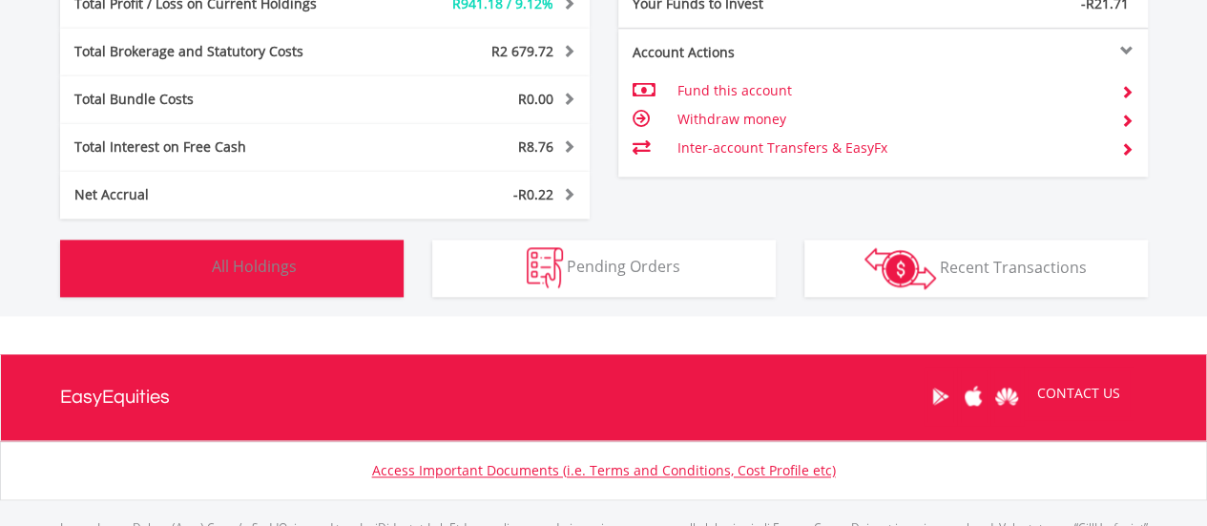
click at [325, 271] on button "Holdings All Holdings" at bounding box center [231, 267] width 343 height 57
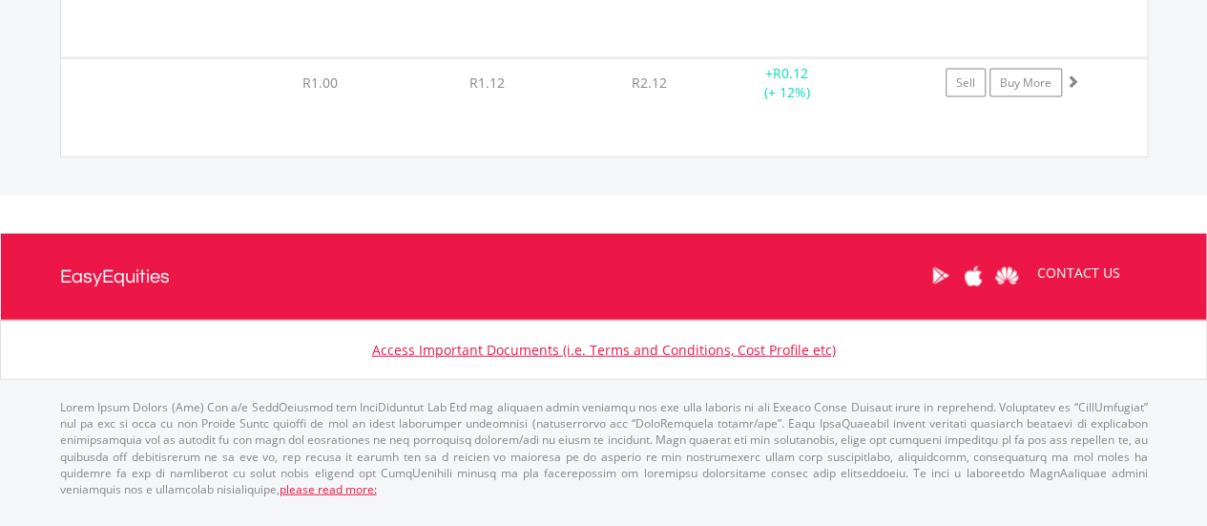
scroll to position [32883, 0]
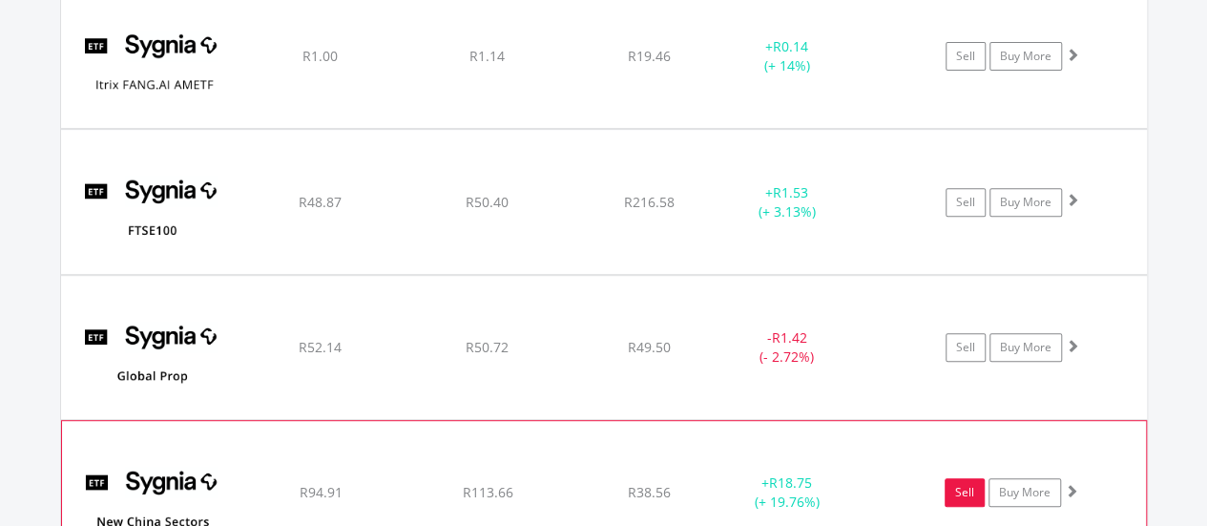
click at [964, 478] on link "Sell" at bounding box center [965, 492] width 40 height 29
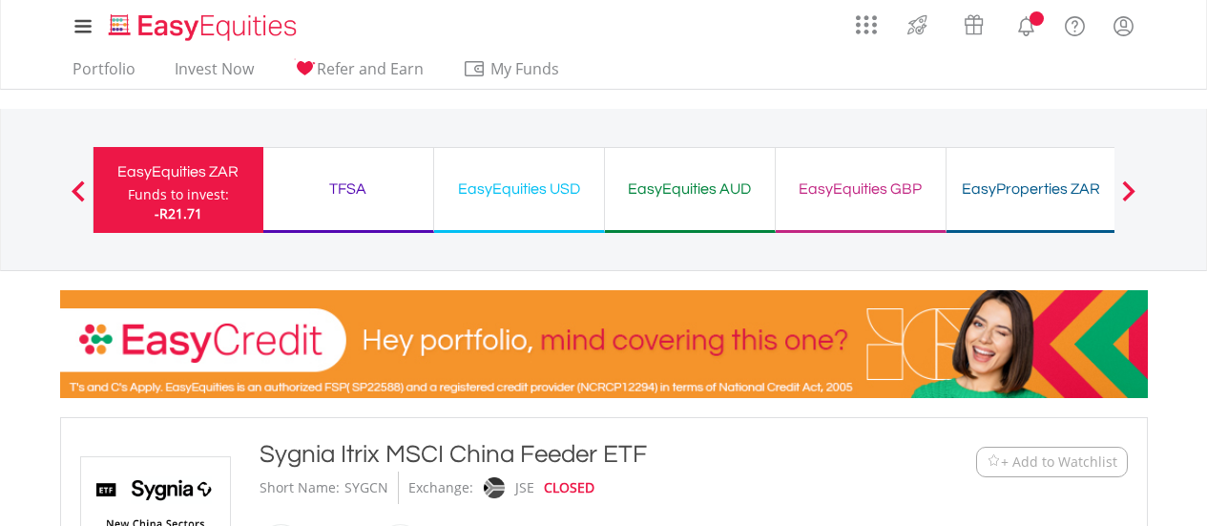
type input "******"
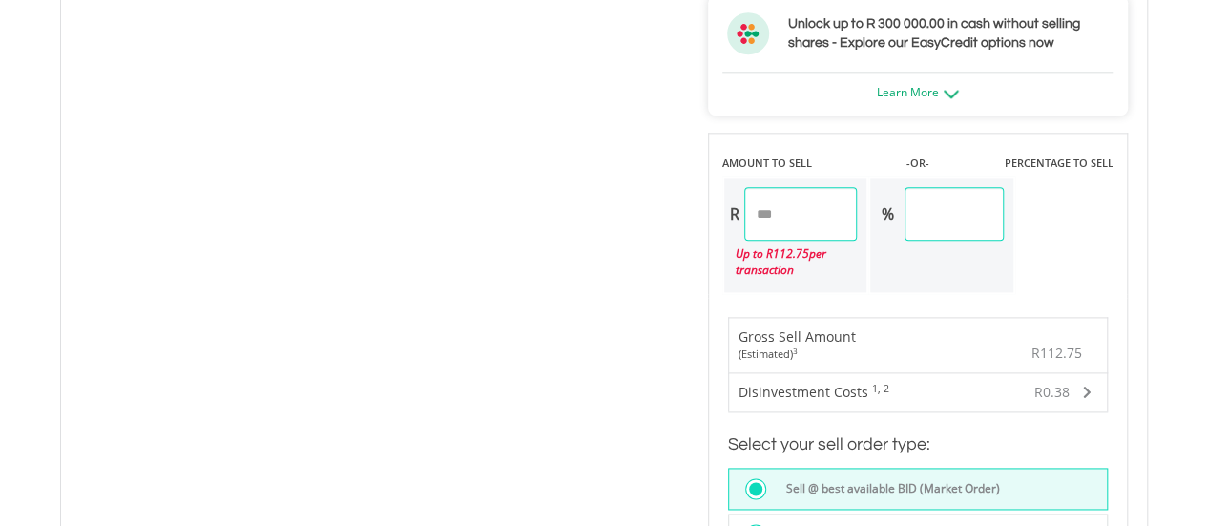
scroll to position [1145, 0]
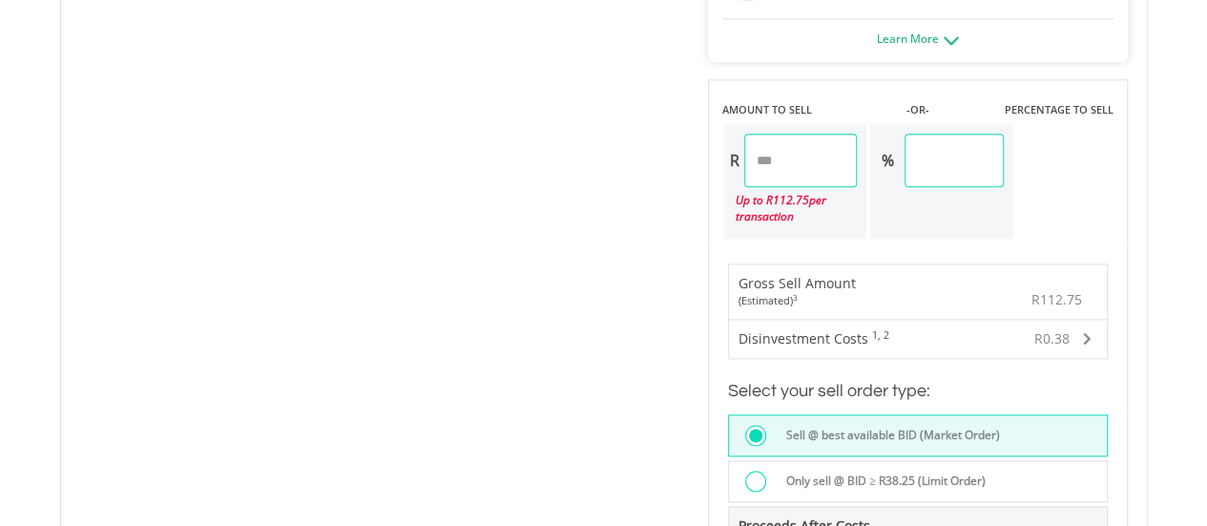
drag, startPoint x: 812, startPoint y: 161, endPoint x: 684, endPoint y: 168, distance: 128.0
click at [684, 168] on div "No chart available. 1 MO CHANGE 5.96% DAILY CHANGE 0.00% 1M 3M 6M 1Y MAX Chart …" at bounding box center [604, 163] width 1076 height 1391
click at [619, 171] on div "No chart available. 1 MO CHANGE 5.96% DAILY CHANGE 0.00% 1M 3M 6M 1Y MAX Chart …" at bounding box center [604, 163] width 1076 height 1391
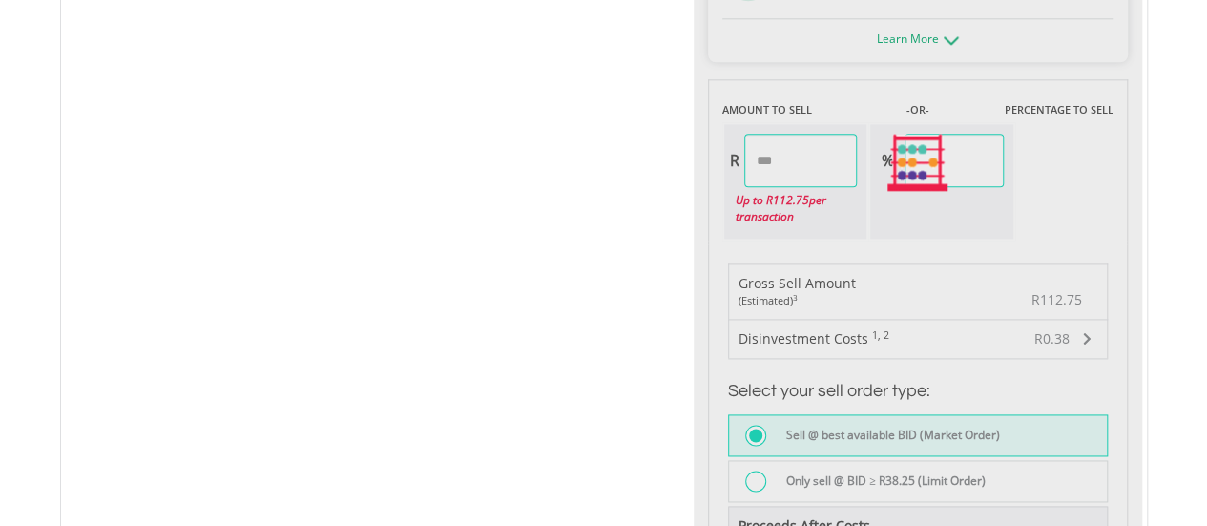
type input "******"
type input "*****"
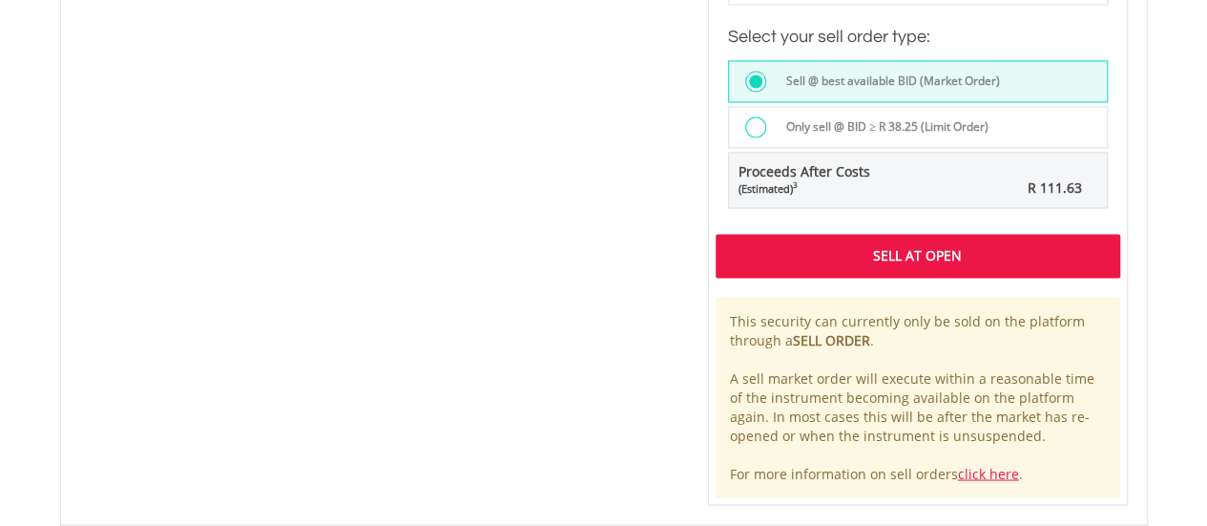
scroll to position [1717, 0]
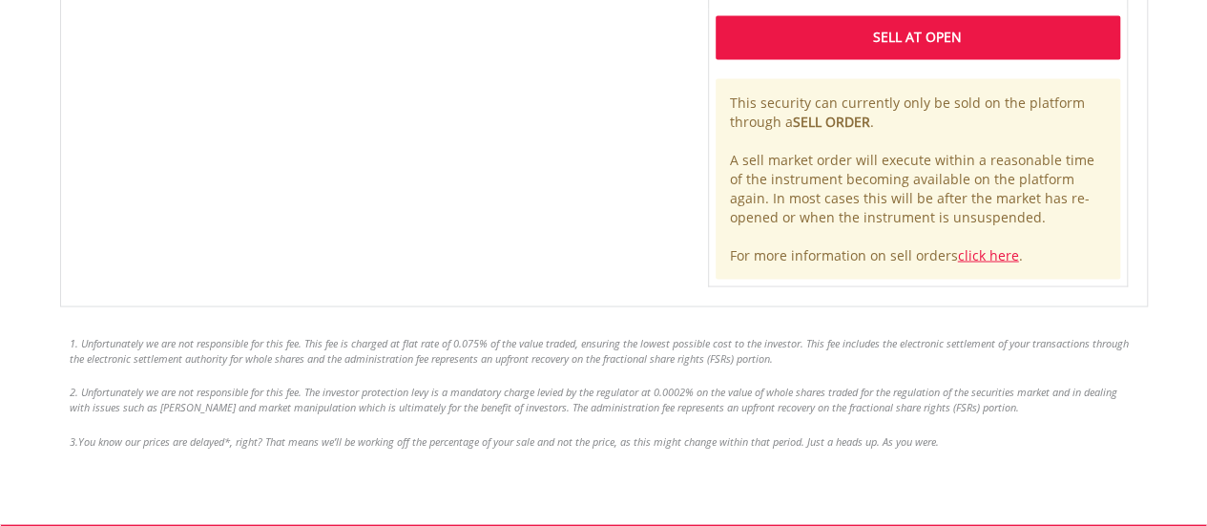
click at [833, 31] on div "Sell At Open" at bounding box center [918, 37] width 405 height 44
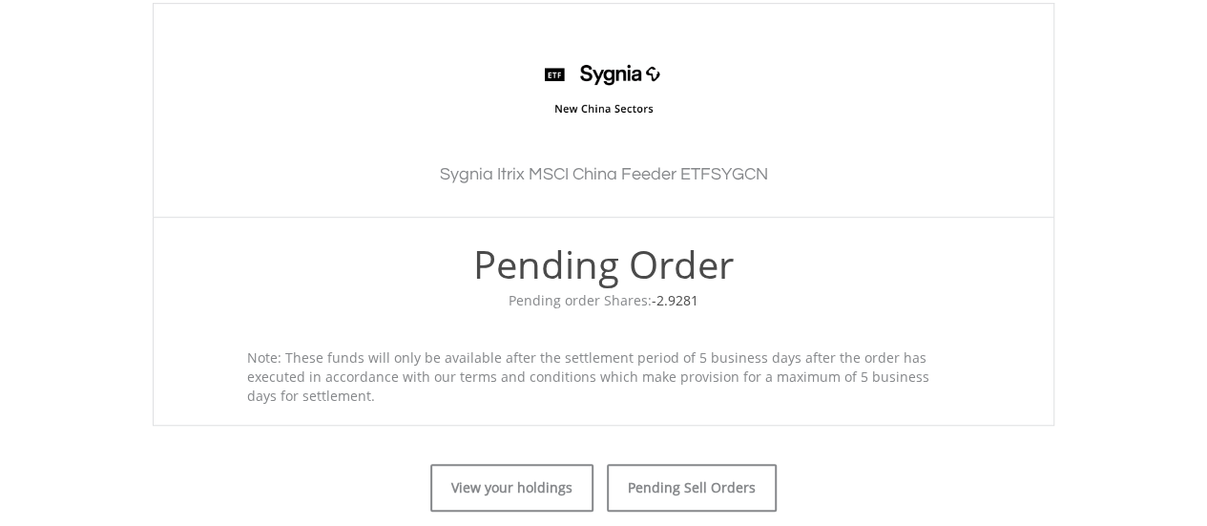
scroll to position [572, 0]
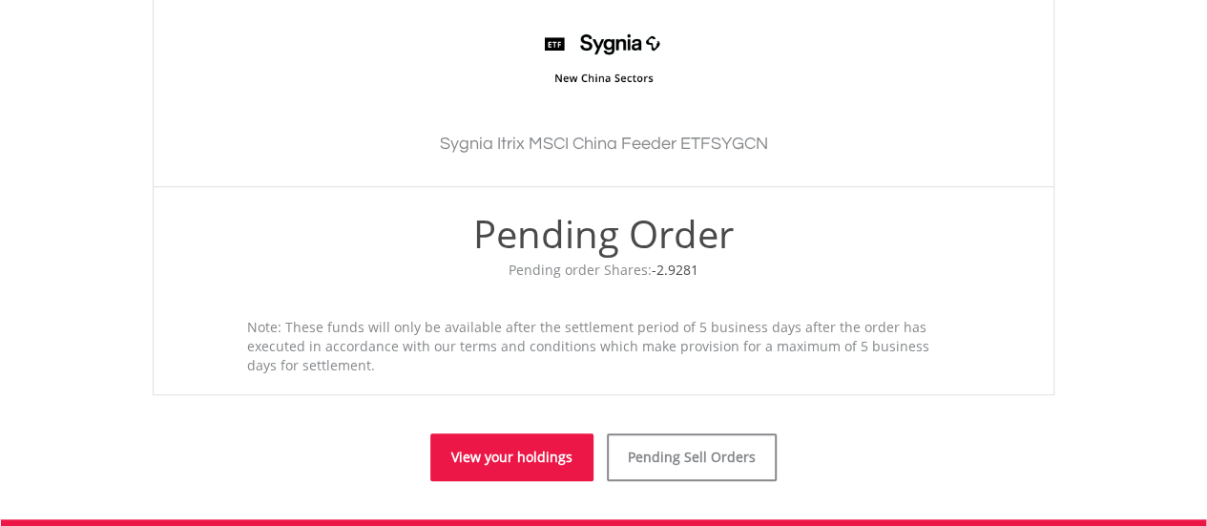
click at [490, 451] on link "View your holdings" at bounding box center [511, 457] width 163 height 48
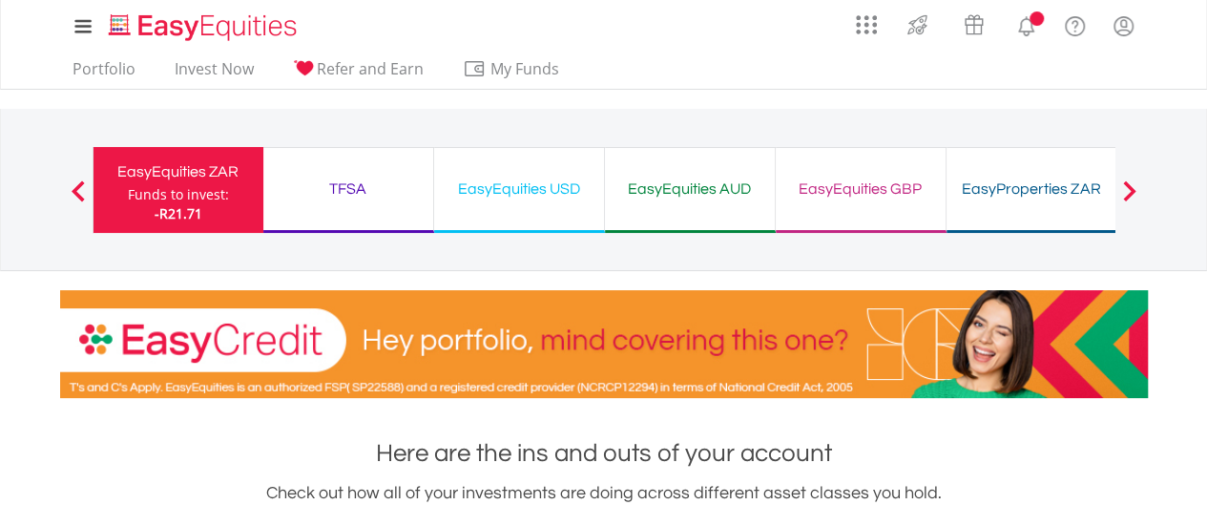
scroll to position [572, 0]
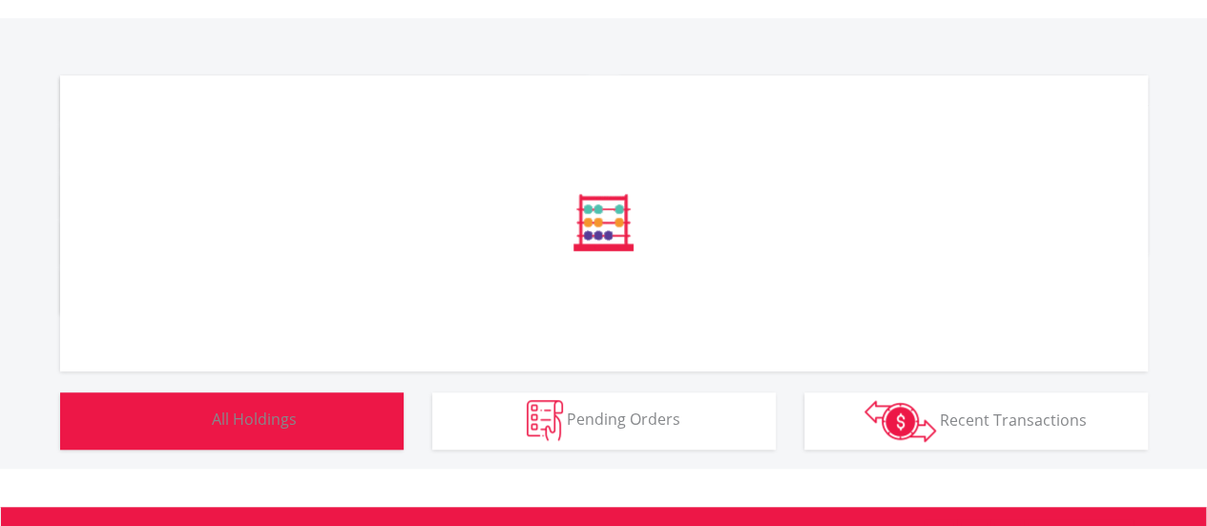
click at [277, 420] on span "All Holdings" at bounding box center [254, 418] width 85 height 21
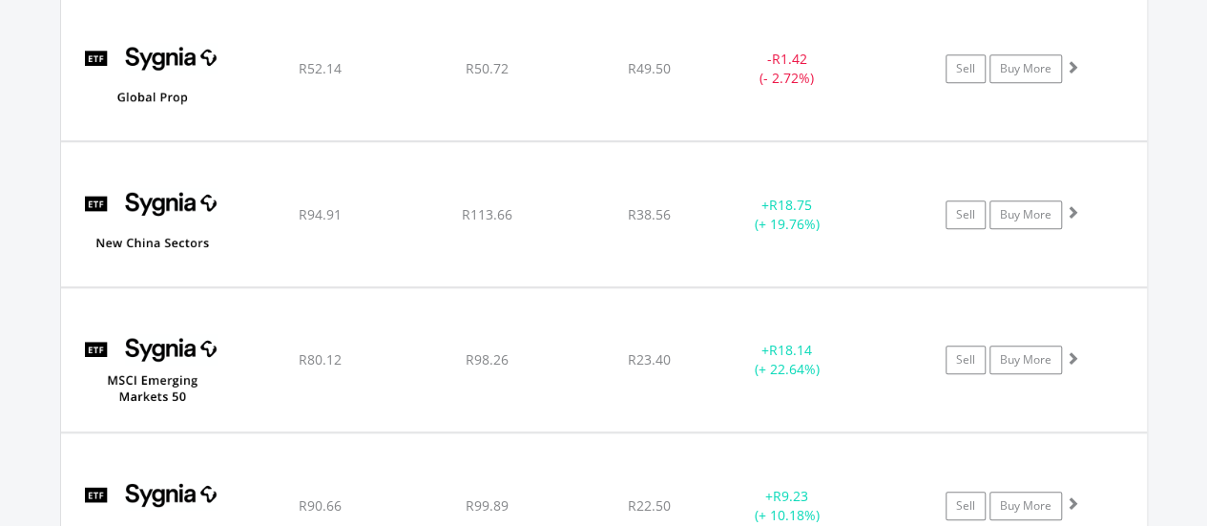
scroll to position [33165, 0]
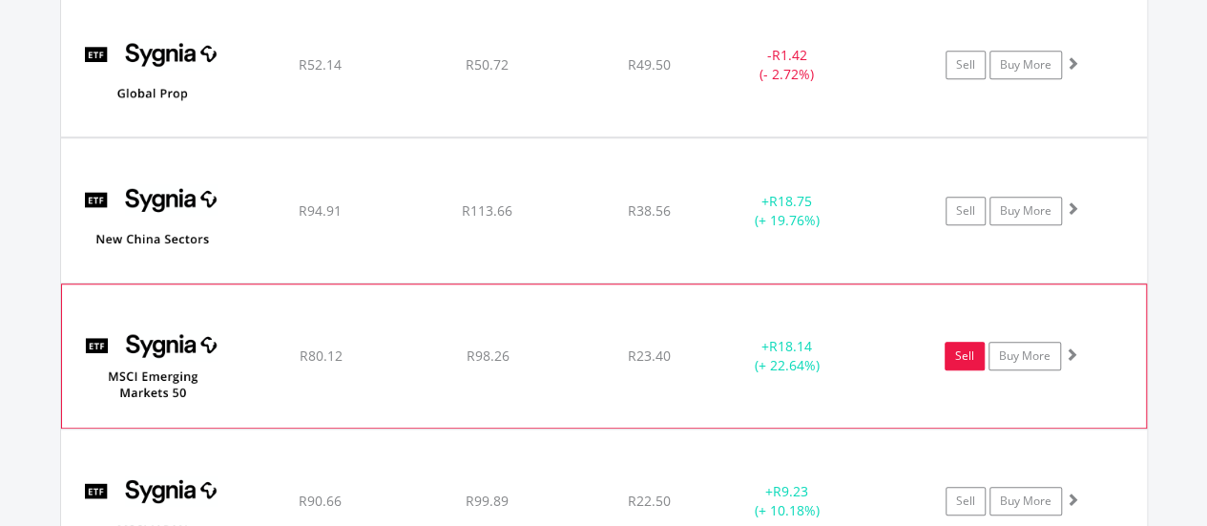
click at [966, 342] on link "Sell" at bounding box center [965, 356] width 40 height 29
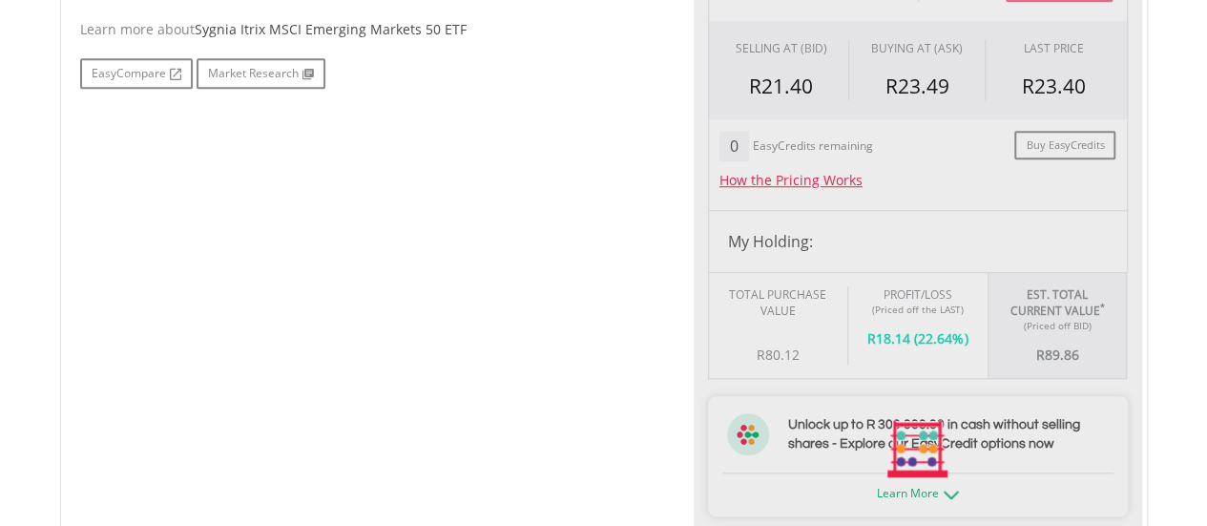
scroll to position [859, 0]
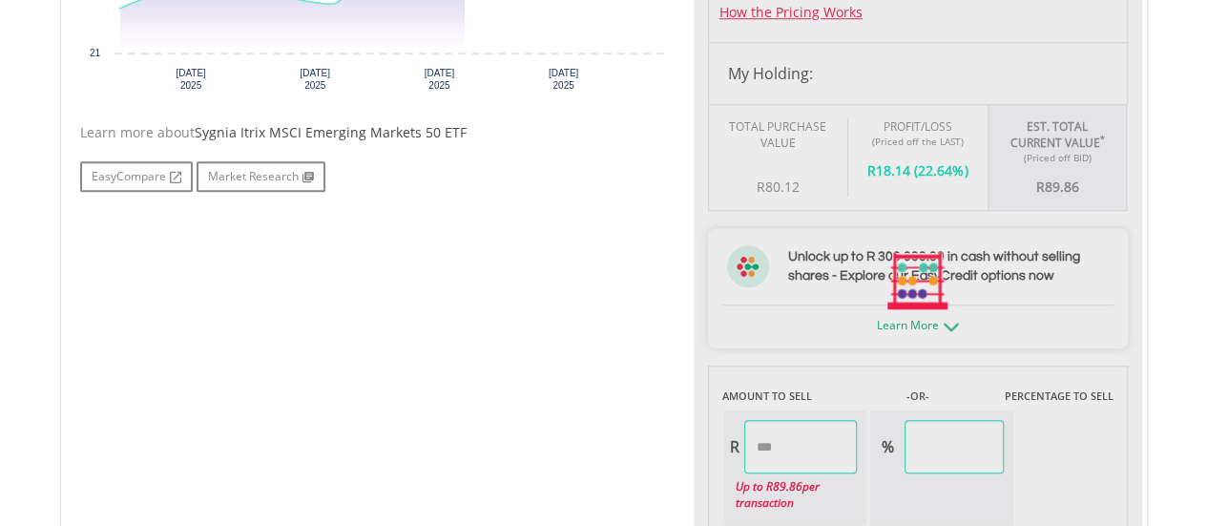
type input "*****"
type input "******"
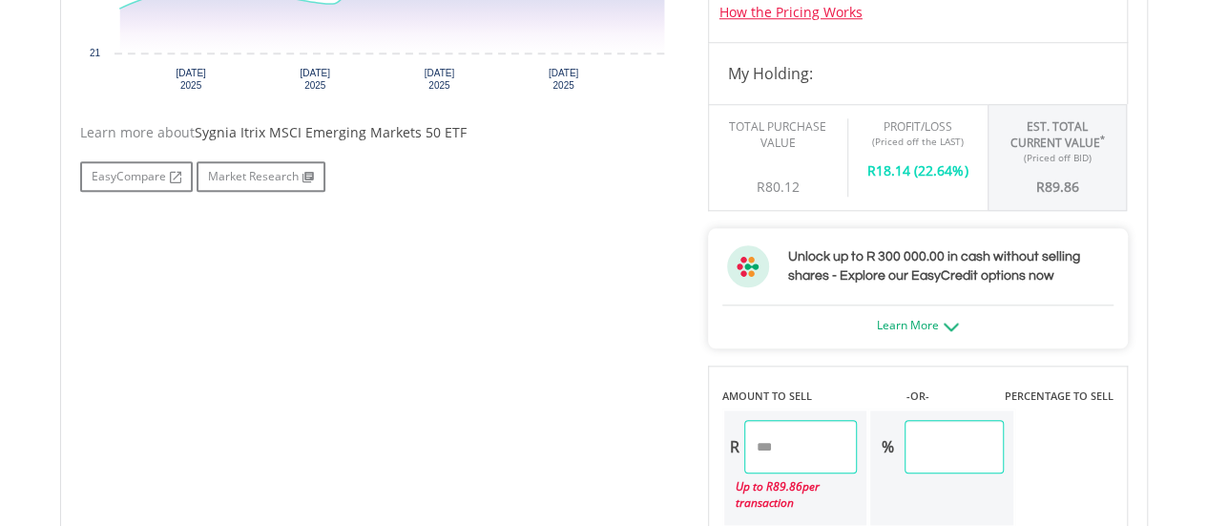
drag, startPoint x: 790, startPoint y: 445, endPoint x: 724, endPoint y: 442, distance: 65.9
click at [724, 442] on div "R *****" at bounding box center [791, 446] width 134 height 53
click at [637, 491] on div "No chart available. 1 MO CHANGE 8.38% DAILY CHANGE 0.00% 1M 3M 6M 1Y MAX Chart …" at bounding box center [604, 449] width 1076 height 1391
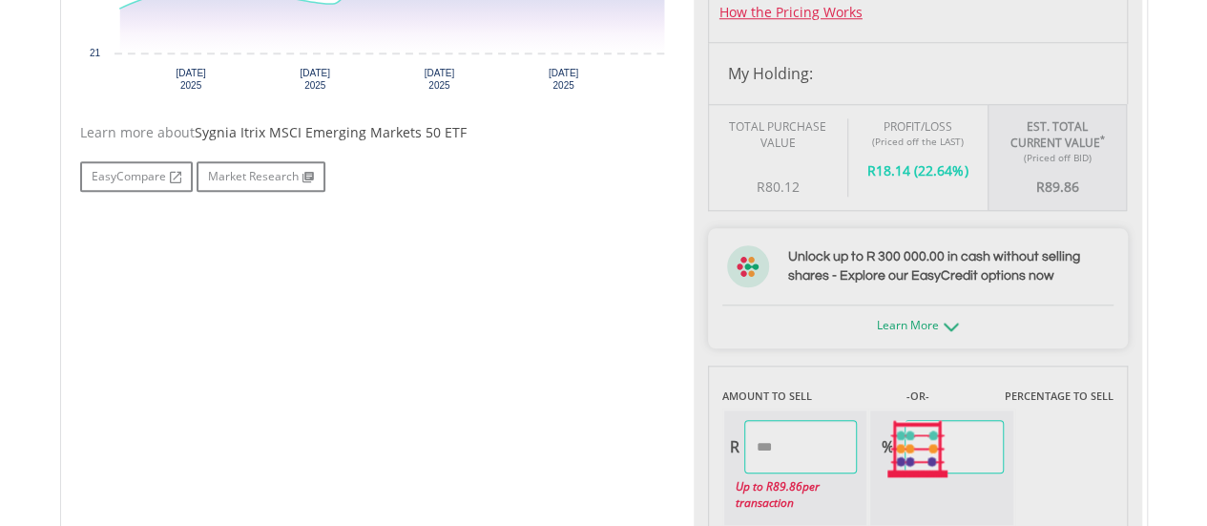
type input "*****"
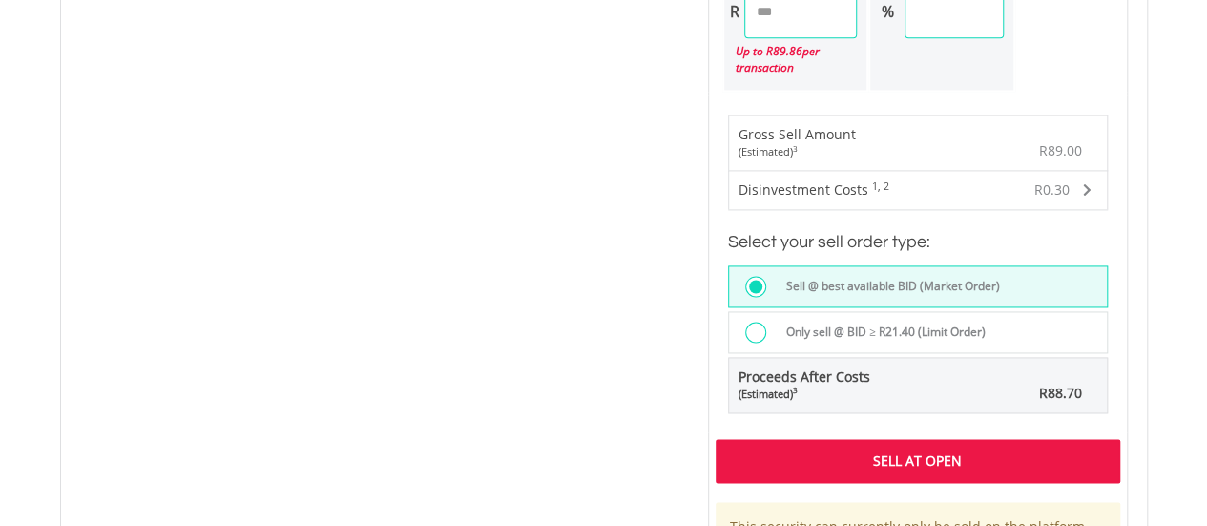
scroll to position [1431, 0]
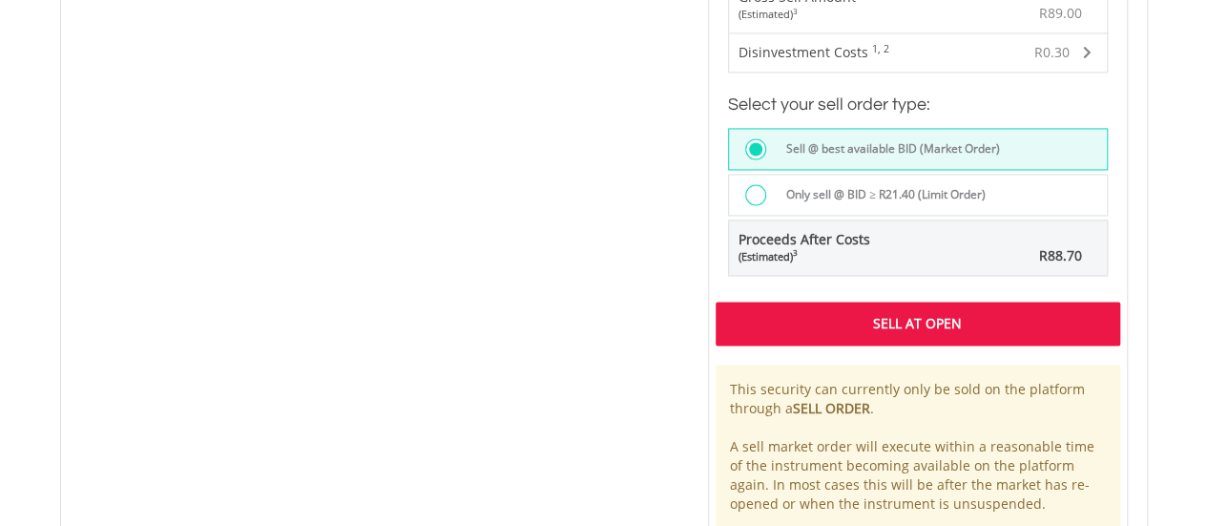
click at [856, 325] on div "Sell At Open" at bounding box center [918, 323] width 405 height 44
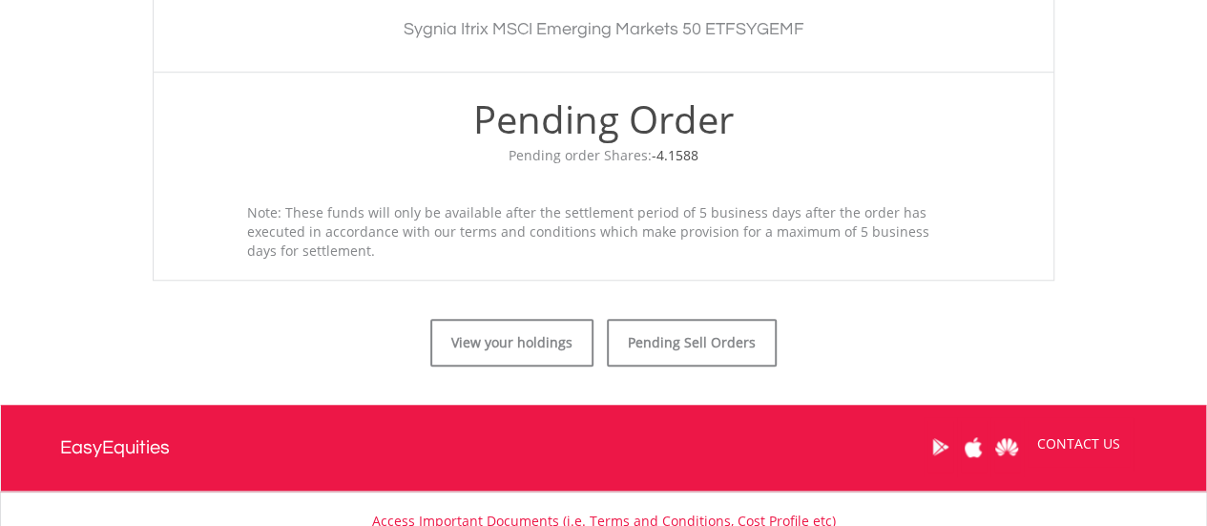
scroll to position [763, 0]
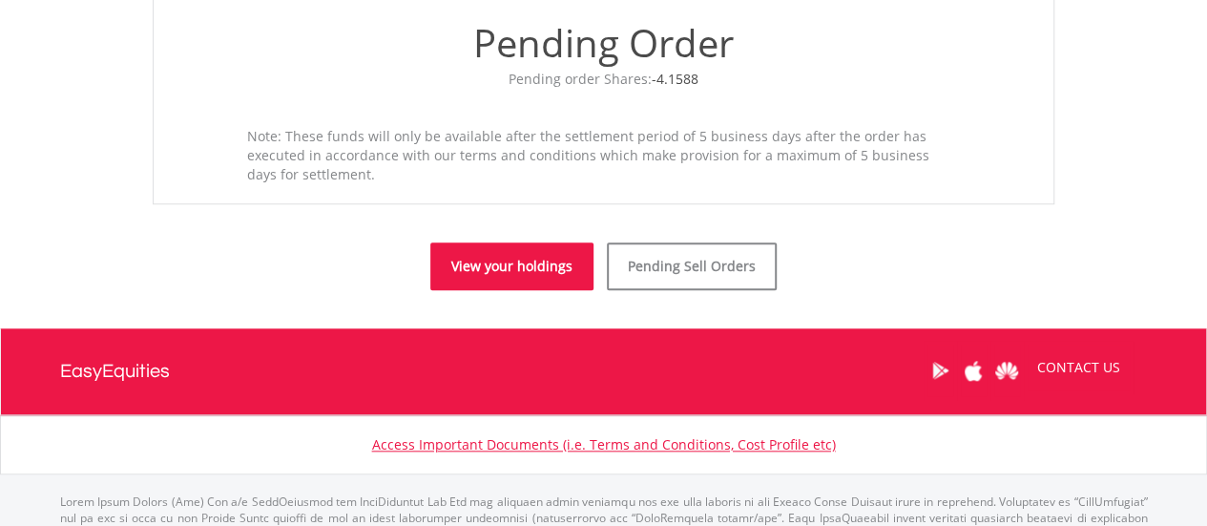
click at [529, 280] on link "View your holdings" at bounding box center [511, 266] width 163 height 48
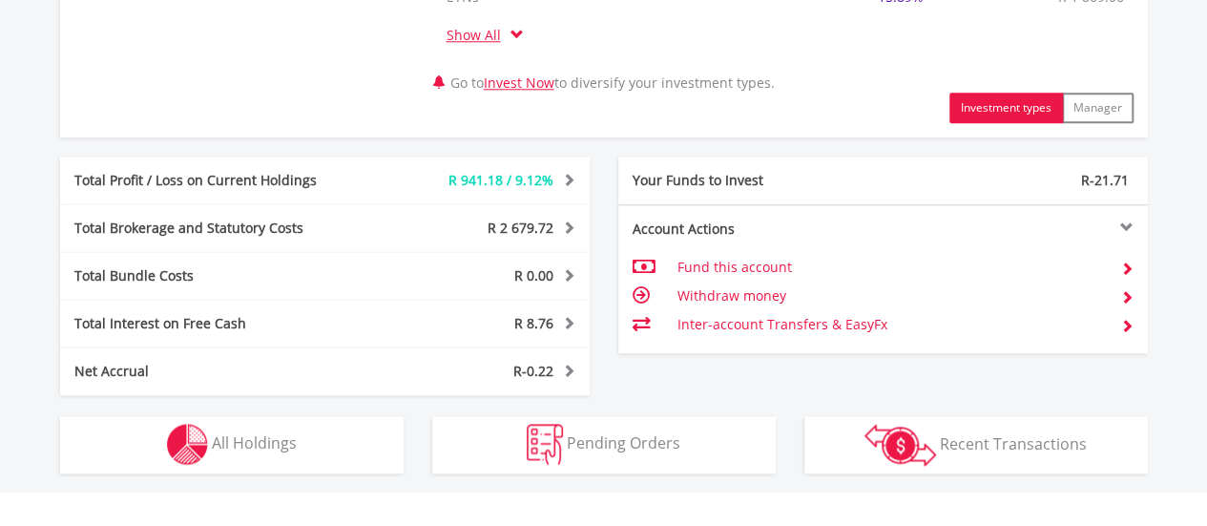
scroll to position [1221, 0]
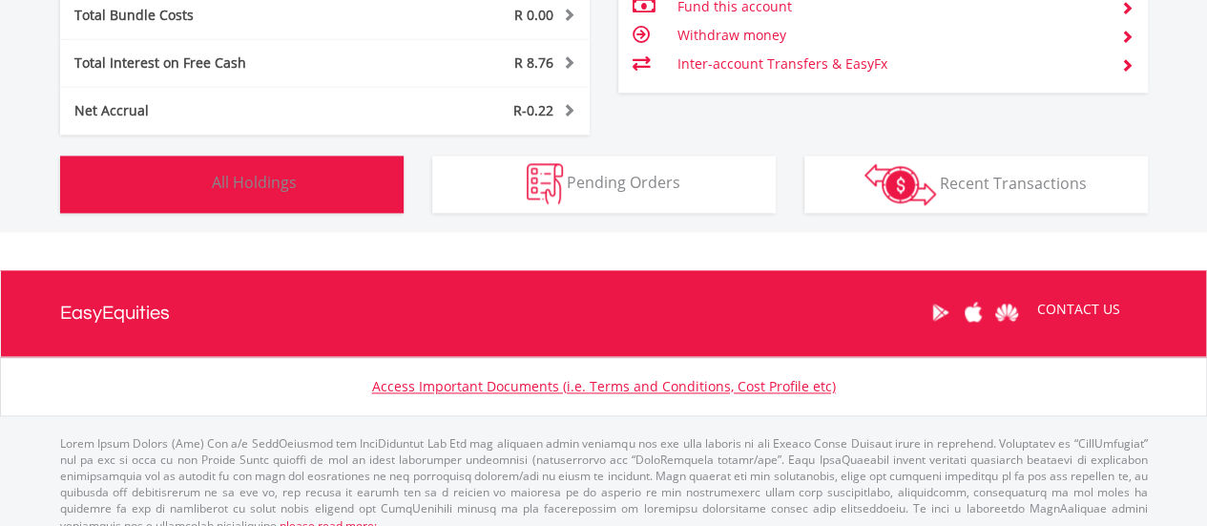
click at [307, 194] on button "Holdings All Holdings" at bounding box center [231, 184] width 343 height 57
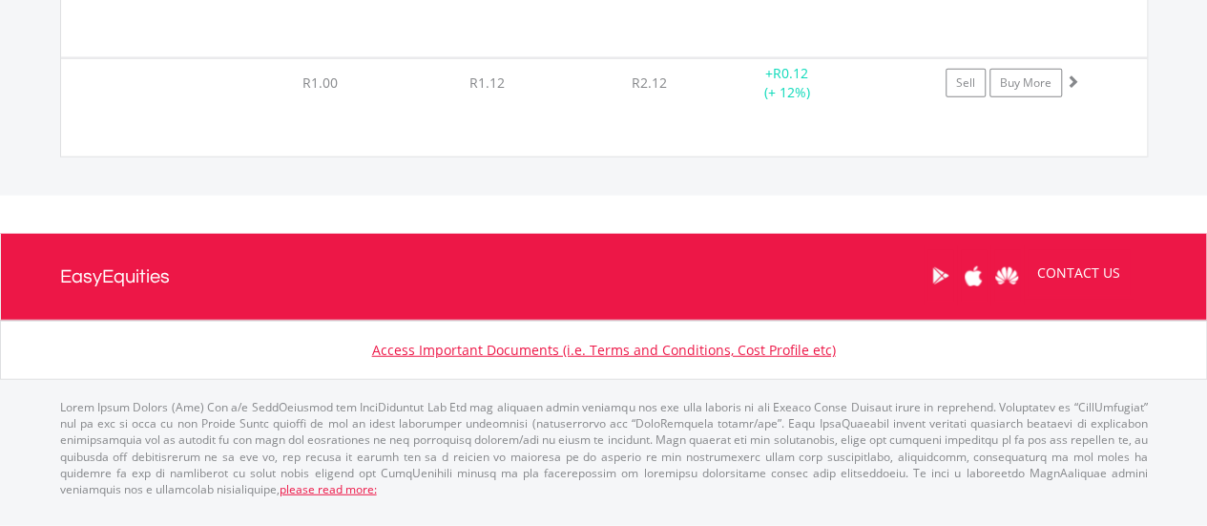
scroll to position [33167, 0]
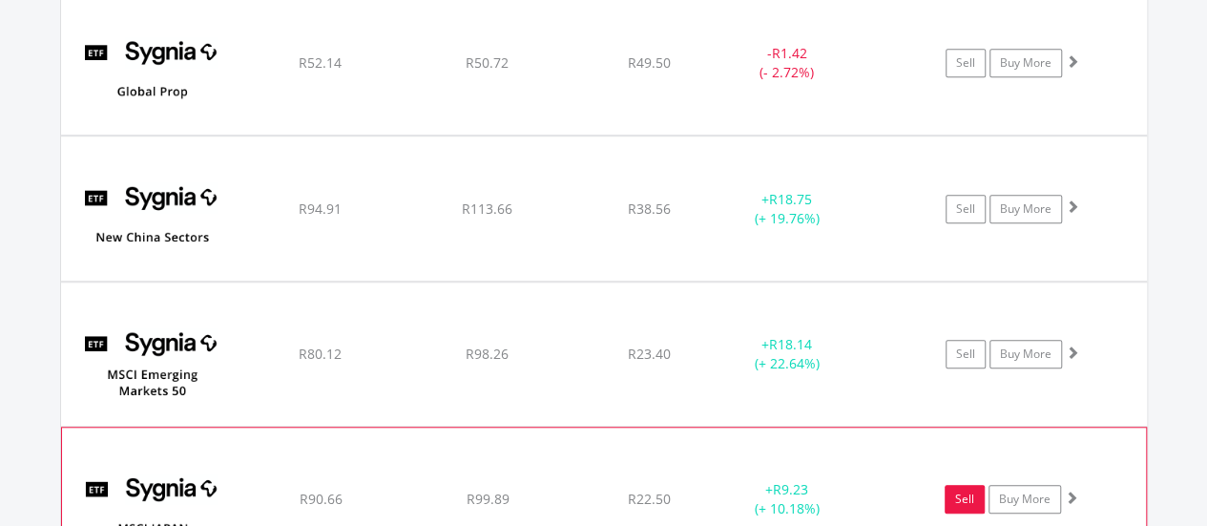
click at [956, 485] on link "Sell" at bounding box center [965, 499] width 40 height 29
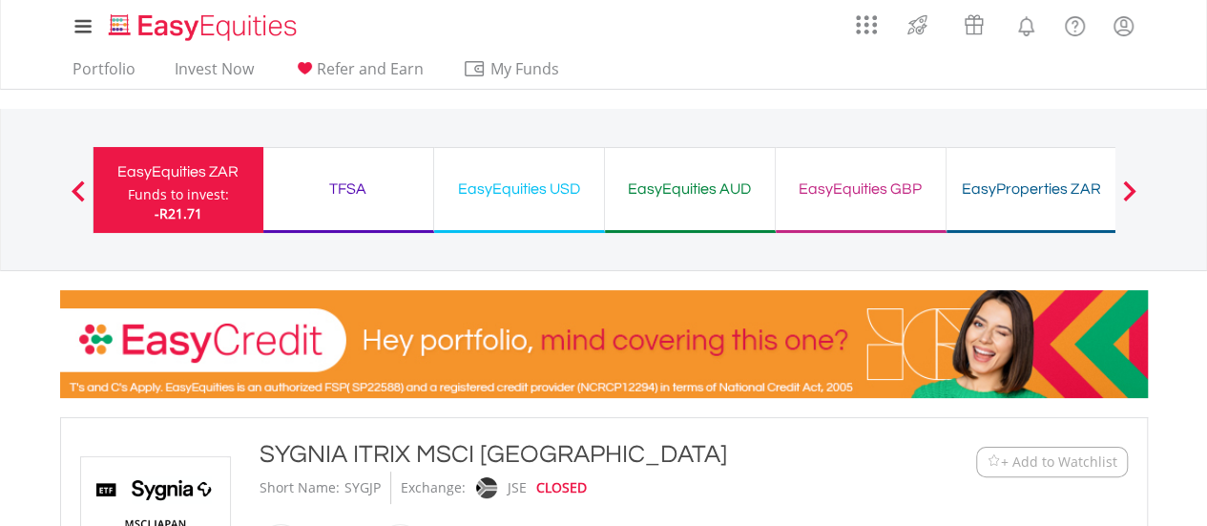
type input "*****"
type input "******"
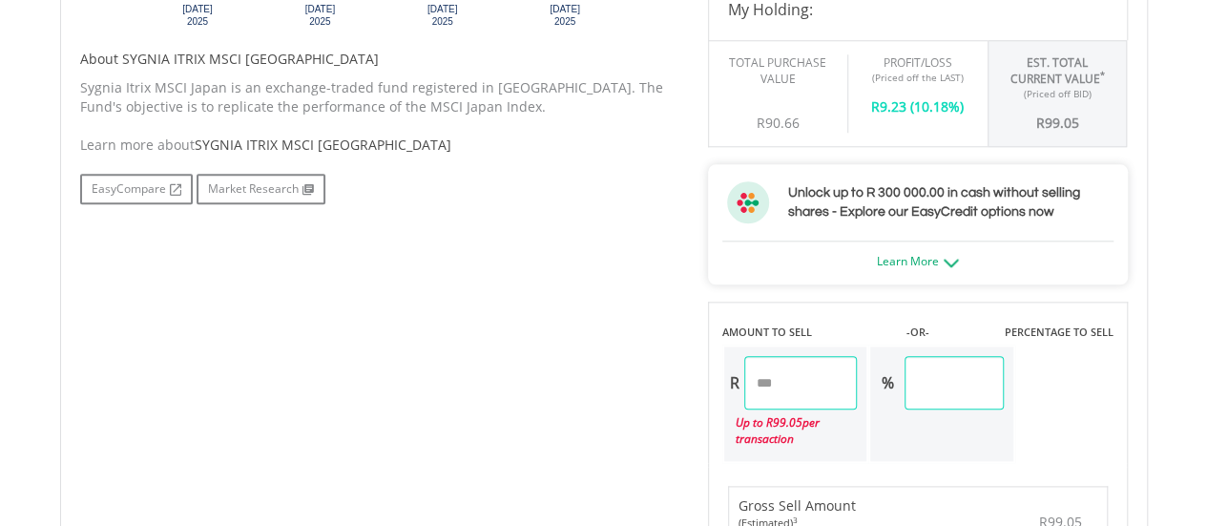
scroll to position [954, 0]
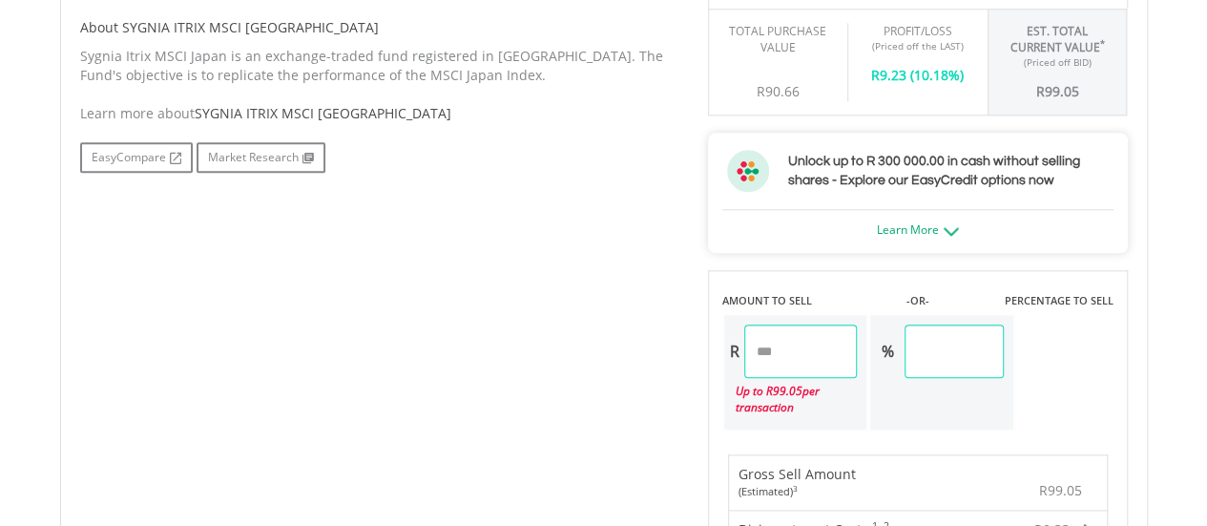
drag, startPoint x: 801, startPoint y: 350, endPoint x: 669, endPoint y: 334, distance: 133.6
click at [669, 334] on div "No chart available. 1 MO CHANGE -0.09% DAILY CHANGE 0.00% 1M 3M 6M 1Y MAX Chart…" at bounding box center [604, 353] width 1076 height 1391
click at [608, 346] on div "No chart available. 1 MO CHANGE -0.09% DAILY CHANGE 0.00% 1M 3M 6M 1Y MAX Chart…" at bounding box center [604, 353] width 1076 height 1391
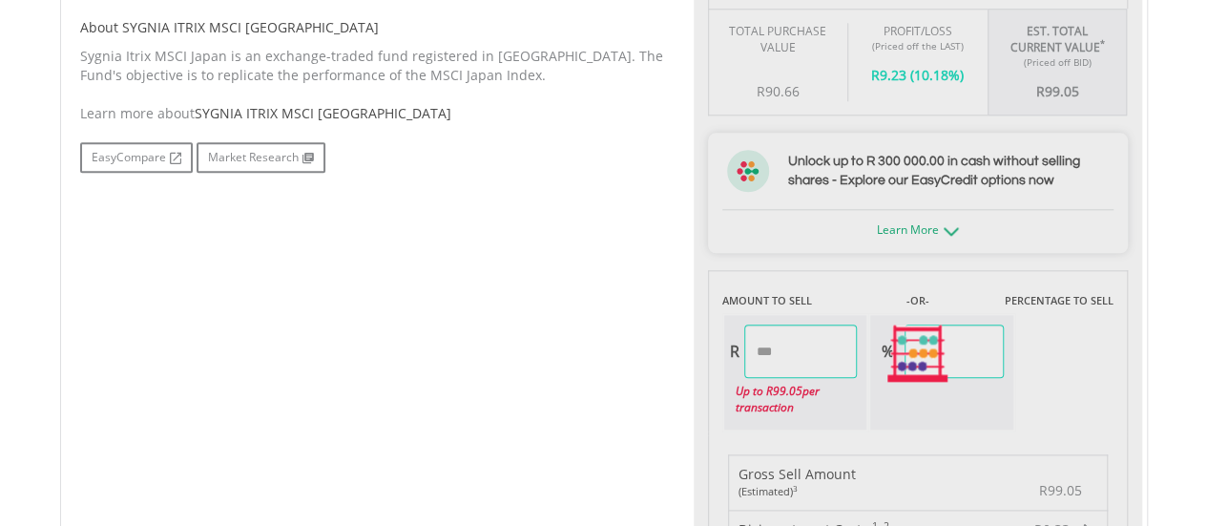
type input "*****"
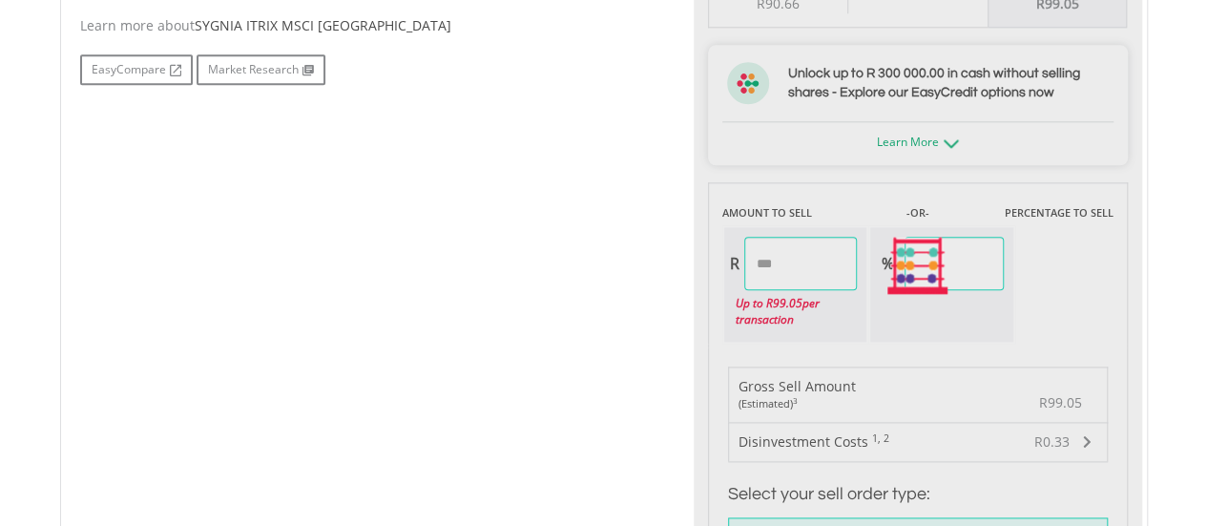
scroll to position [1527, 0]
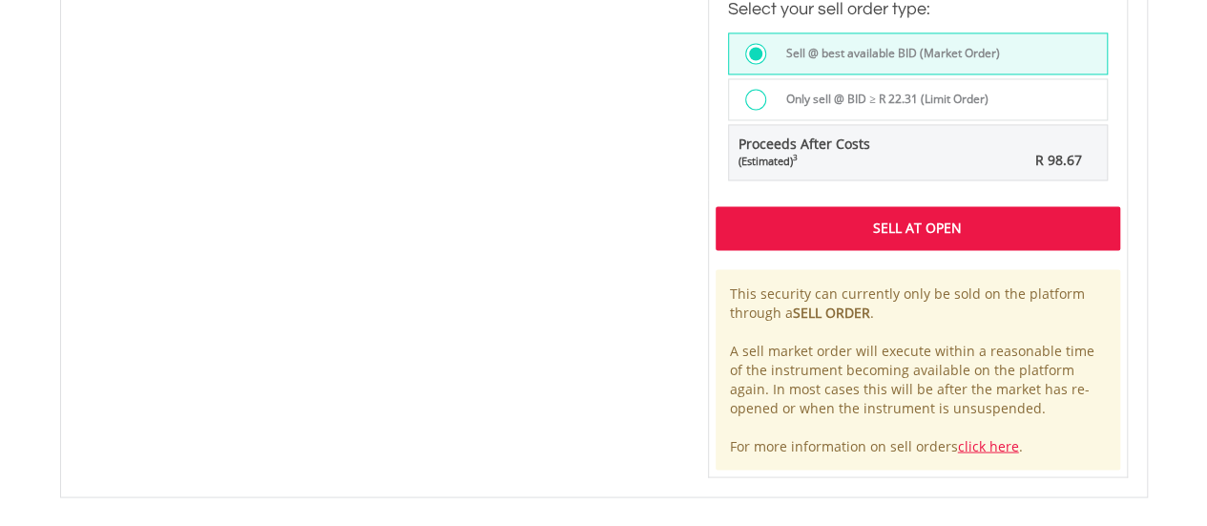
click at [862, 230] on div "Sell At Open" at bounding box center [918, 228] width 405 height 44
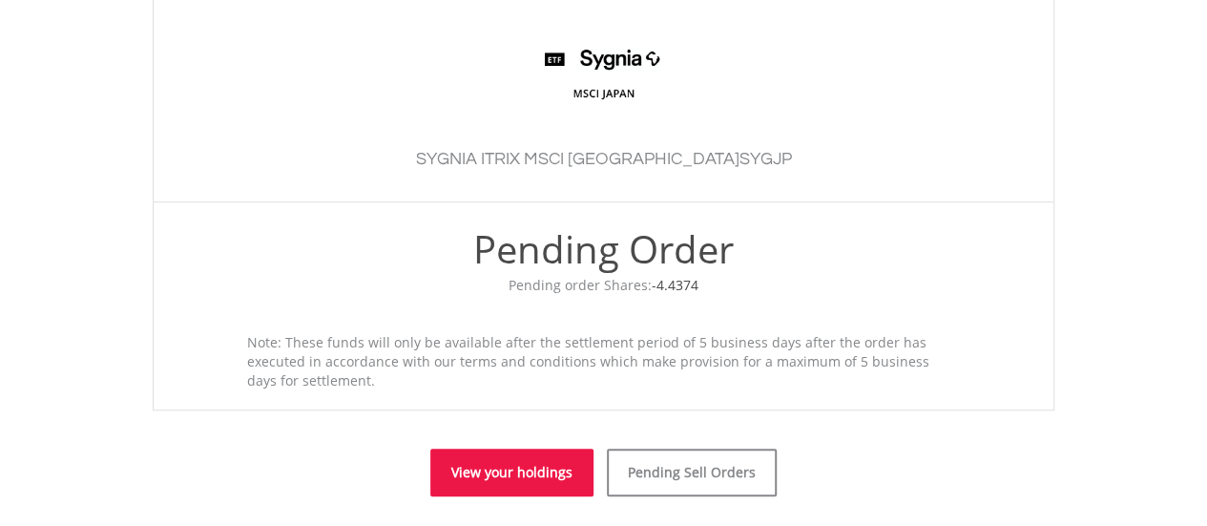
scroll to position [763, 0]
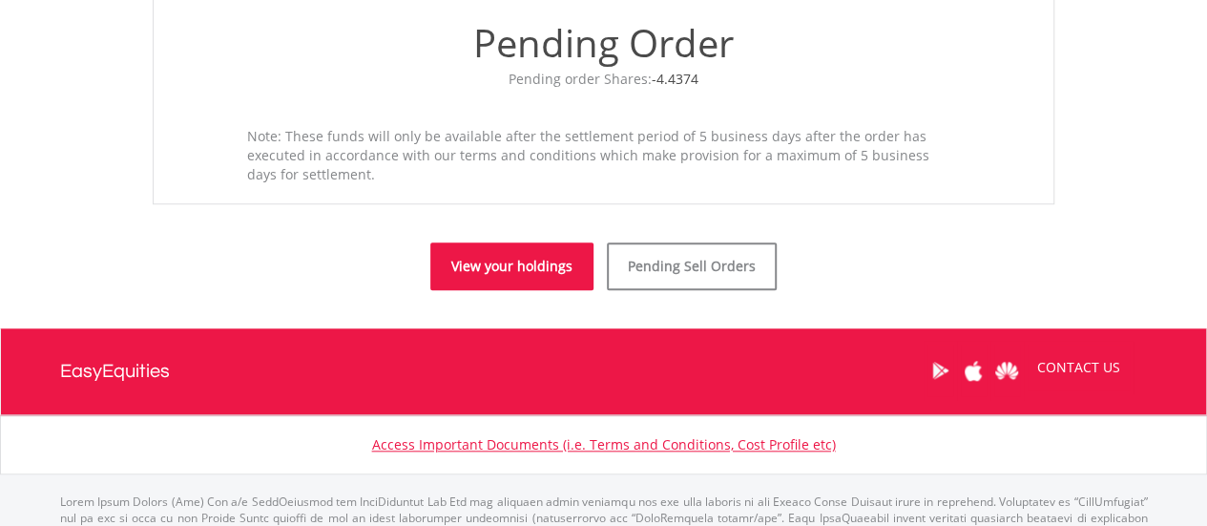
click at [537, 278] on link "View your holdings" at bounding box center [511, 266] width 163 height 48
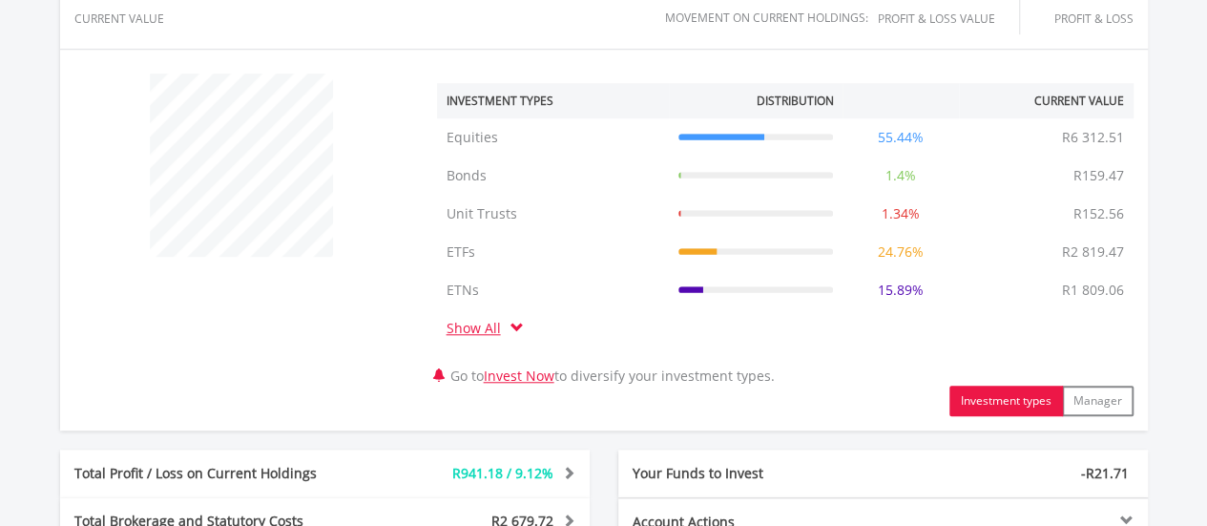
scroll to position [1145, 0]
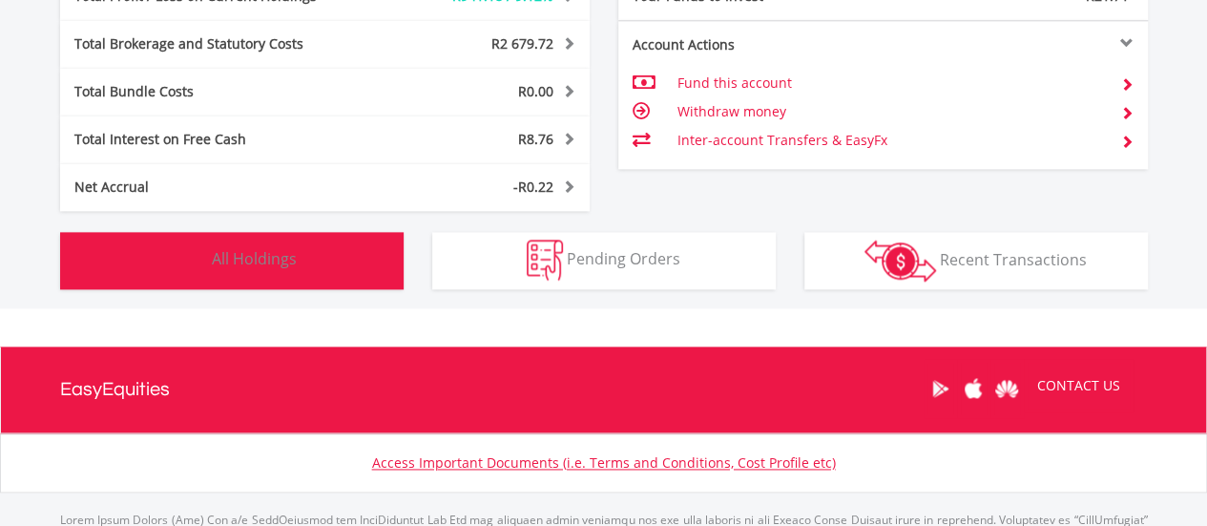
click at [282, 260] on span "All Holdings" at bounding box center [254, 258] width 85 height 21
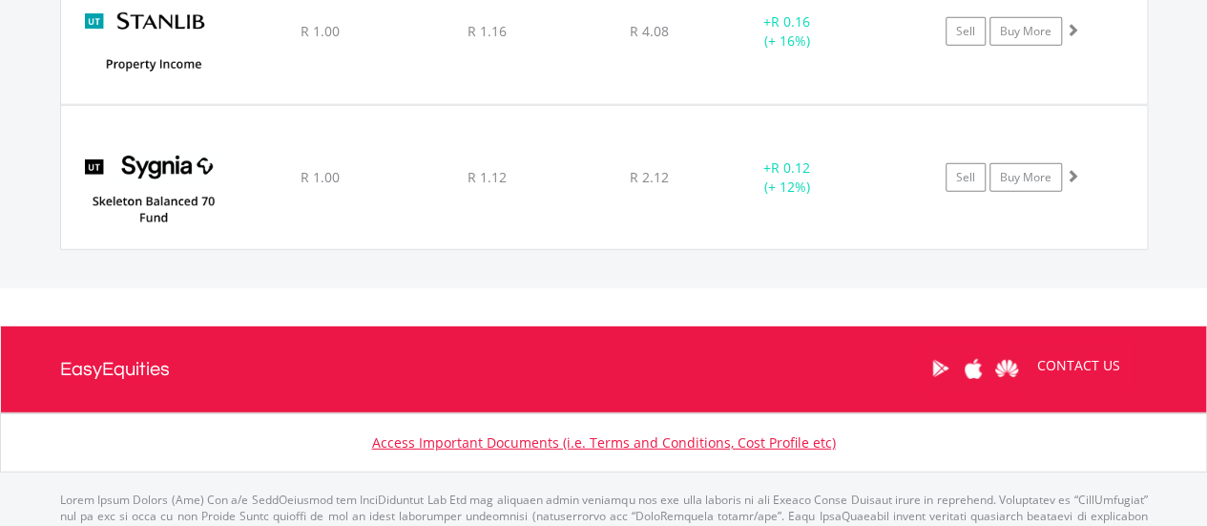
scroll to position [33358, 0]
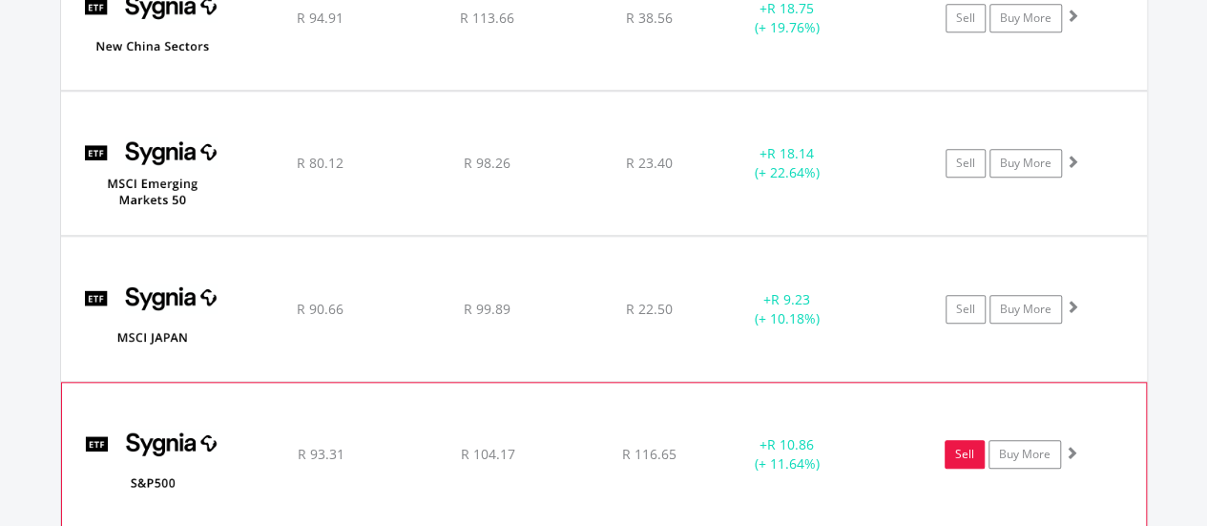
click at [954, 440] on link "Sell" at bounding box center [965, 454] width 40 height 29
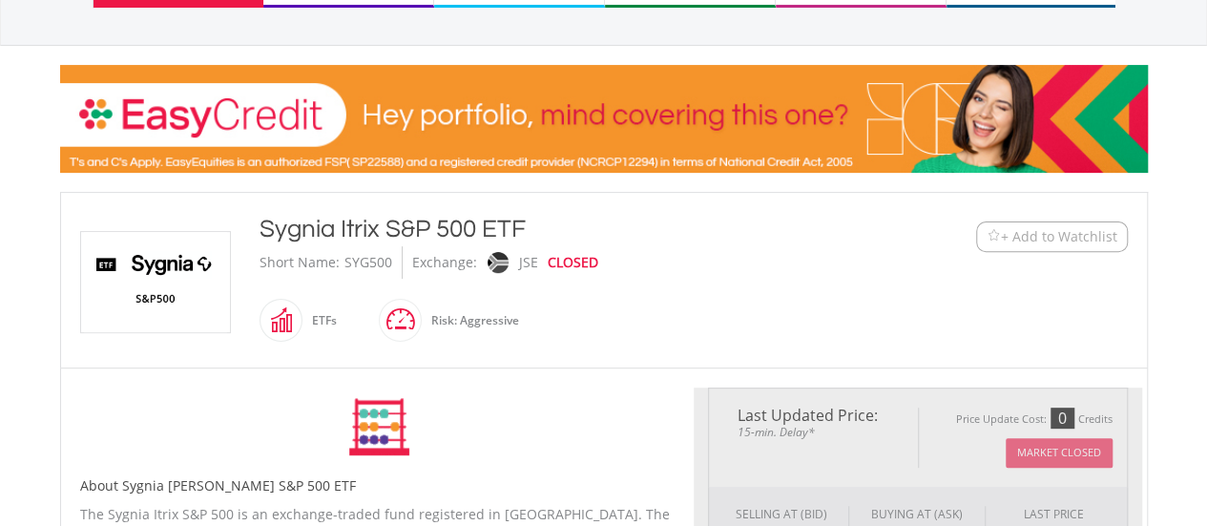
scroll to position [477, 0]
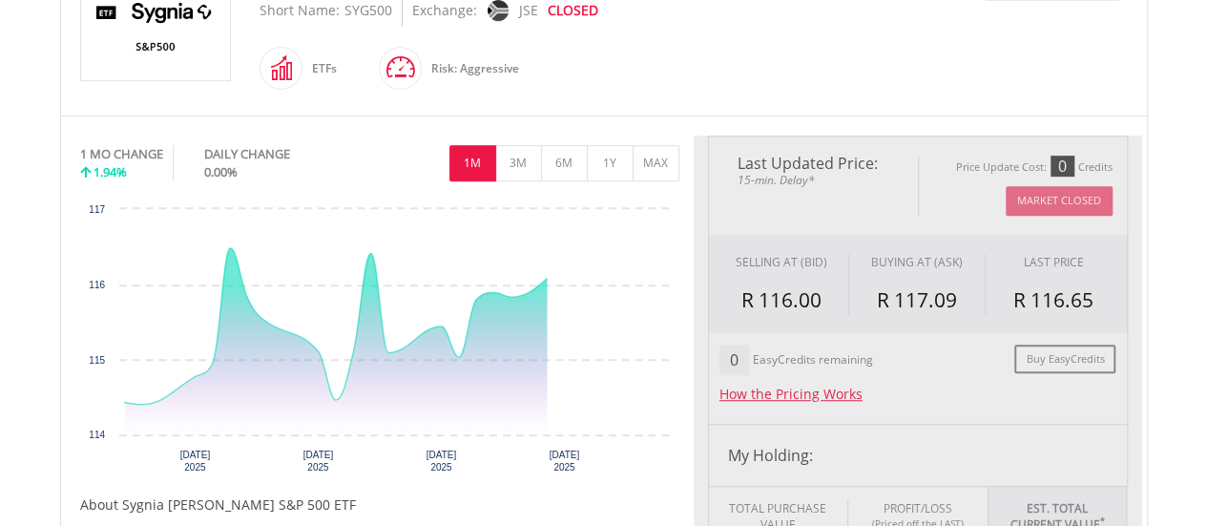
type input "******"
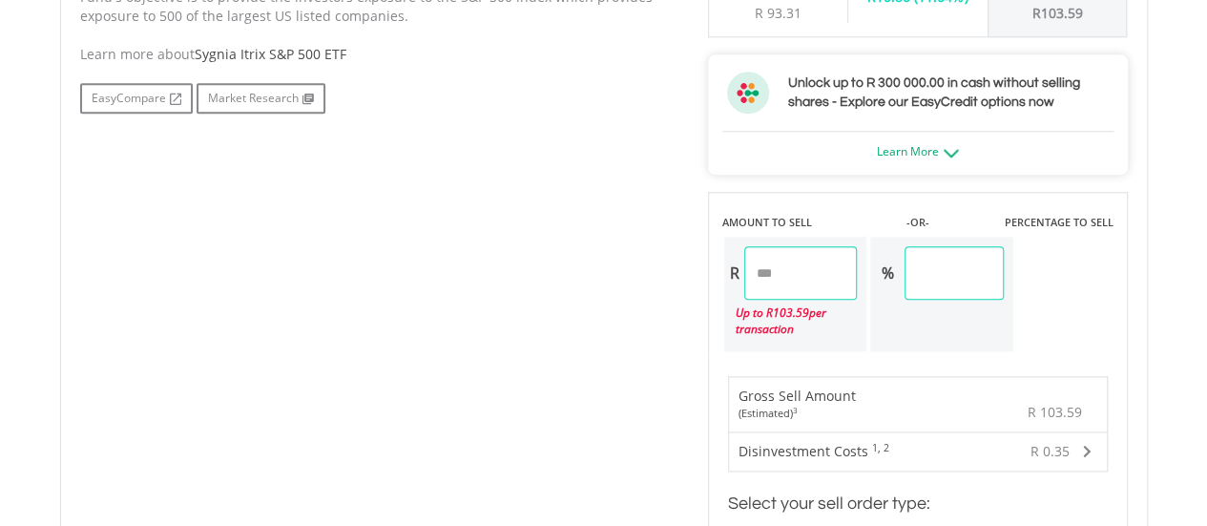
scroll to position [1049, 0]
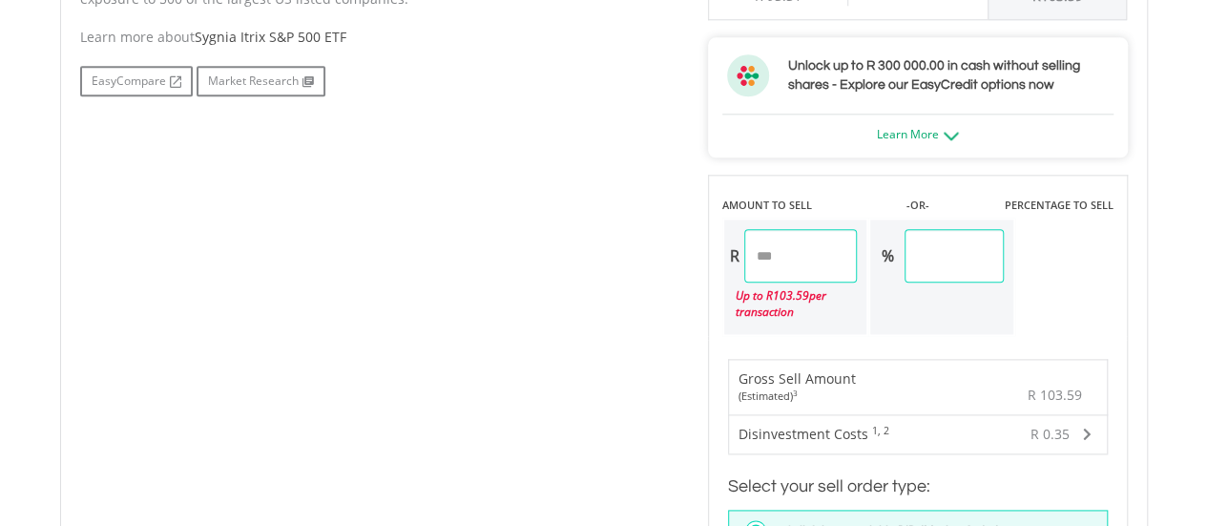
drag, startPoint x: 730, startPoint y: 249, endPoint x: 698, endPoint y: 248, distance: 31.5
click at [698, 248] on div "Last Updated Price: 15-min. Delay* Price Update Cost: 0 Credits Market Closed S…" at bounding box center [918, 258] width 448 height 1391
click at [580, 304] on div "No chart available. 1 MO CHANGE 1.94% DAILY CHANGE 0.00% 1M 3M 6M 1Y MAX Chart …" at bounding box center [604, 258] width 1076 height 1391
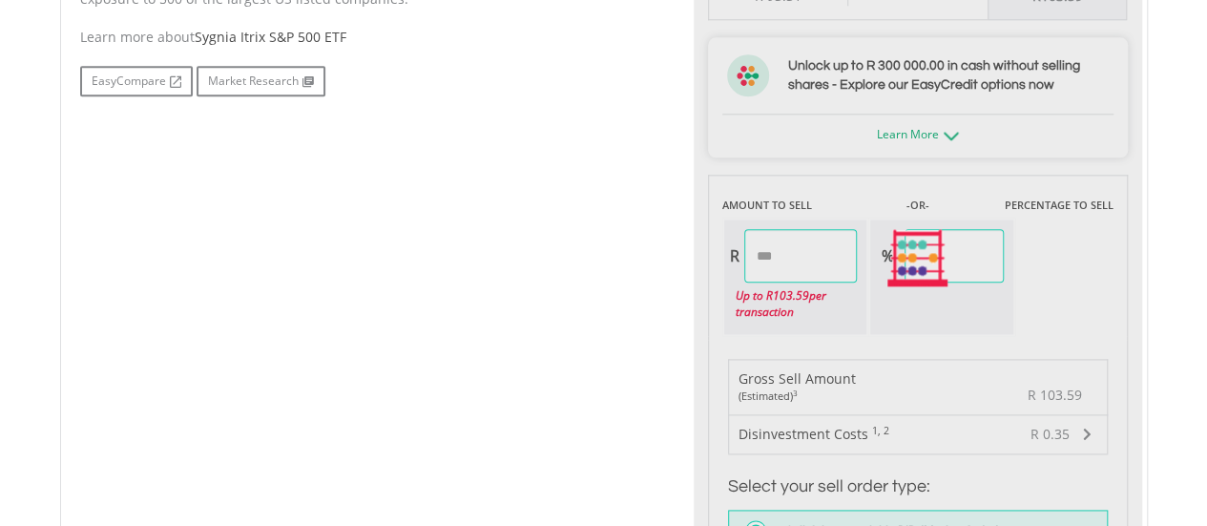
type input "******"
type input "*****"
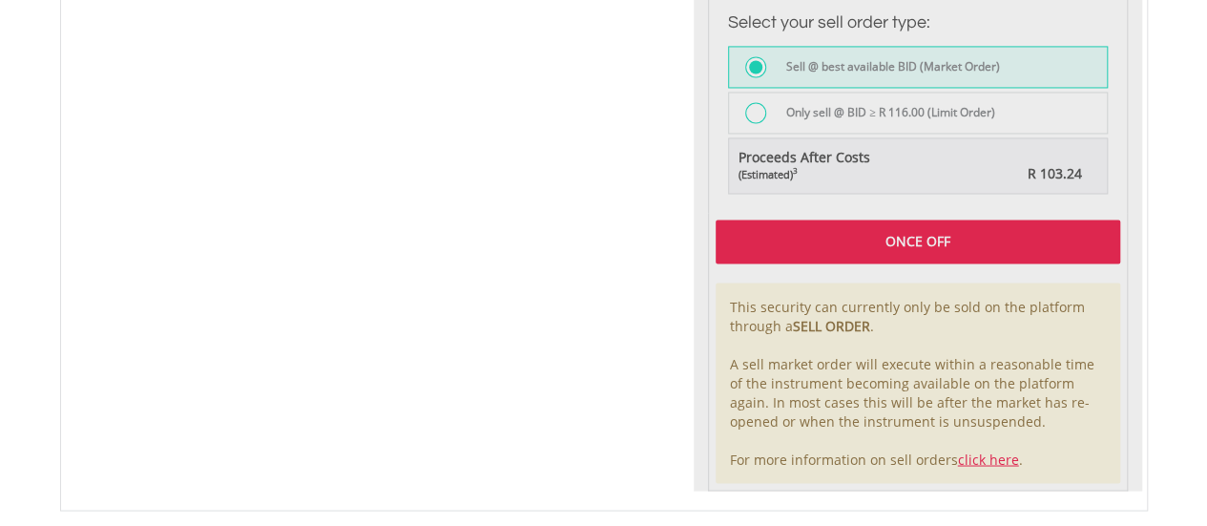
scroll to position [1527, 0]
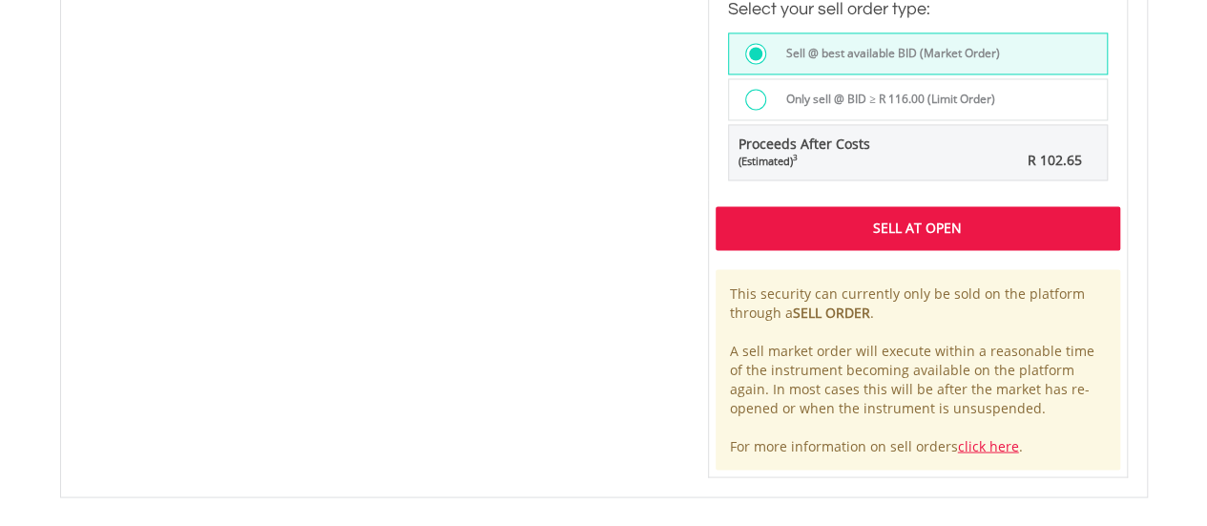
click at [790, 228] on div "Sell At Open" at bounding box center [918, 228] width 405 height 44
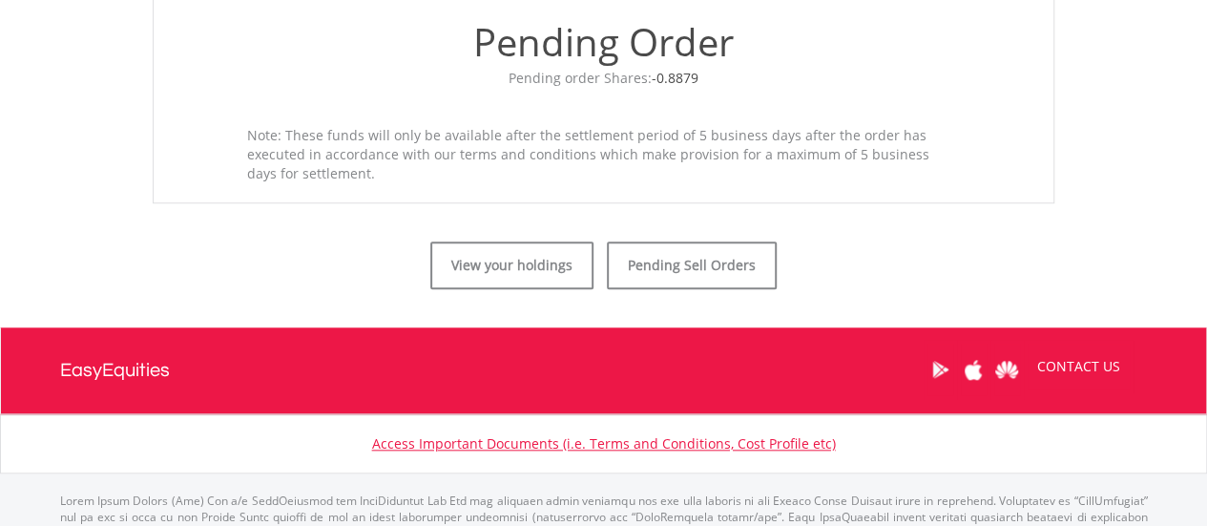
scroll to position [838, 0]
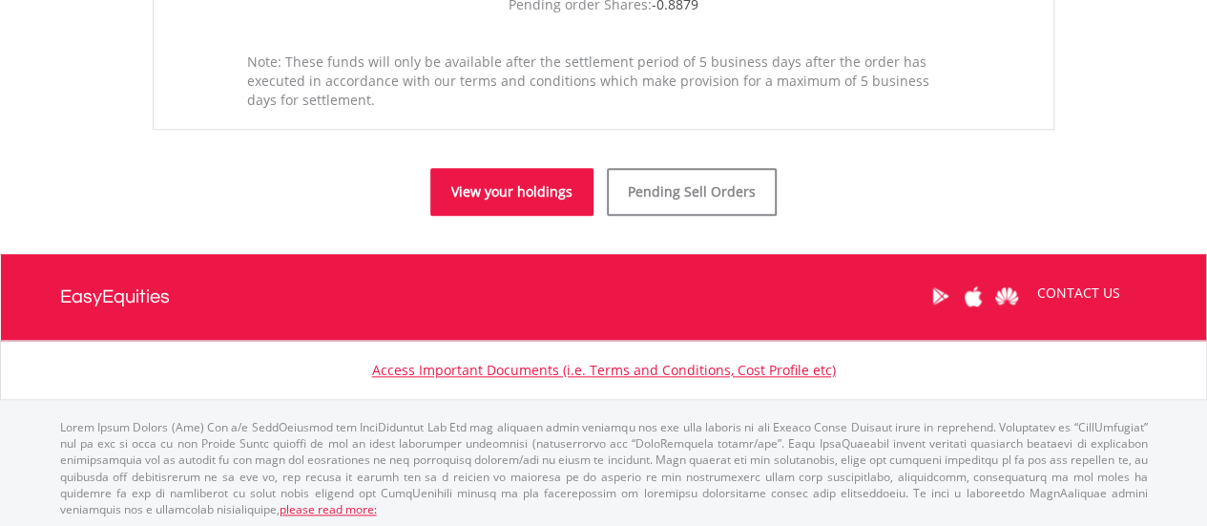
click at [521, 205] on link "View your holdings" at bounding box center [511, 192] width 163 height 48
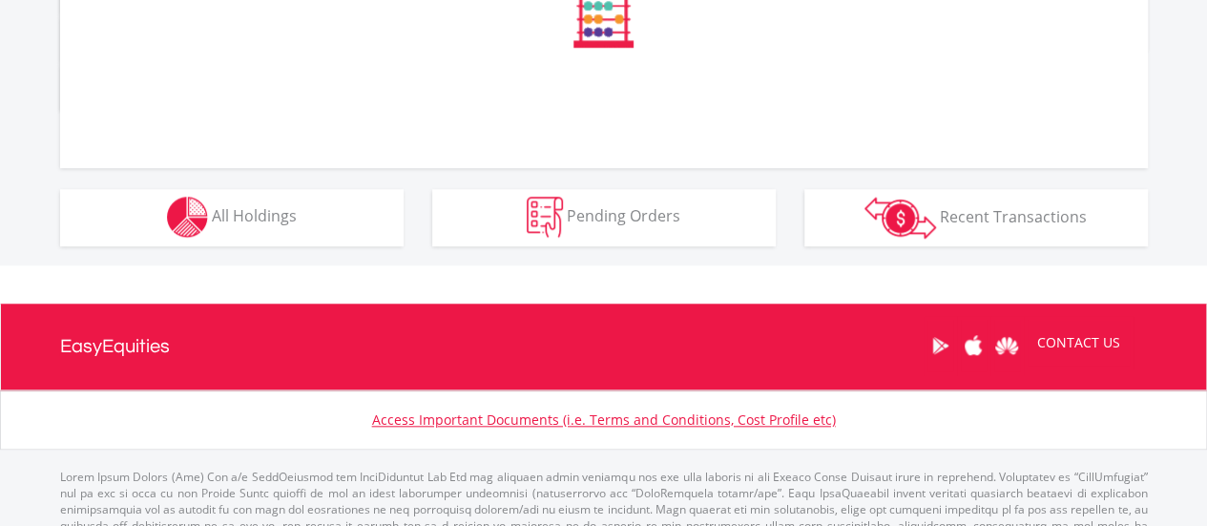
scroll to position [826, 0]
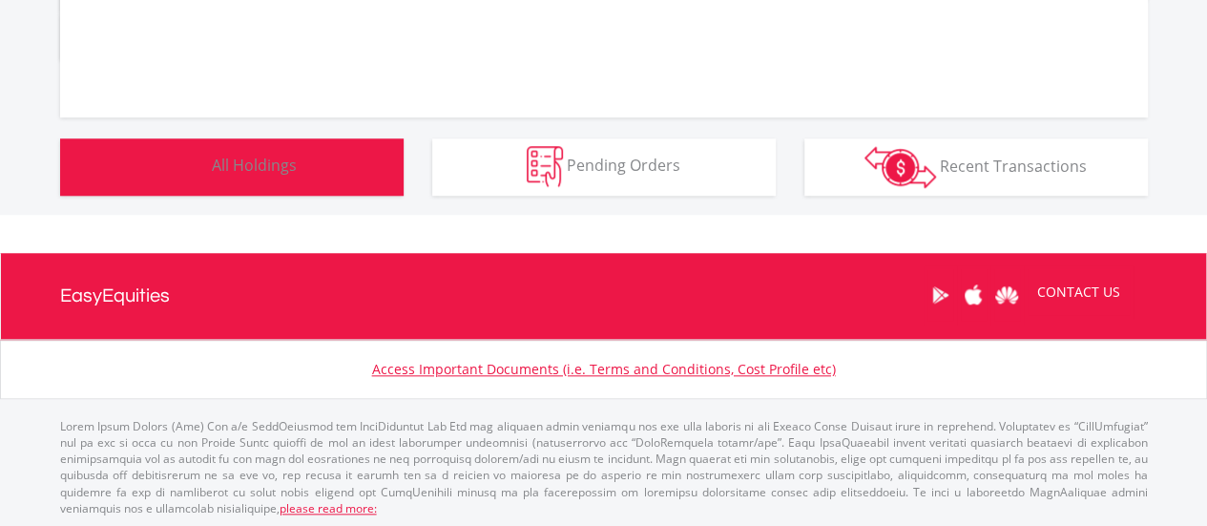
click at [337, 177] on button "Holdings All Holdings" at bounding box center [231, 166] width 343 height 57
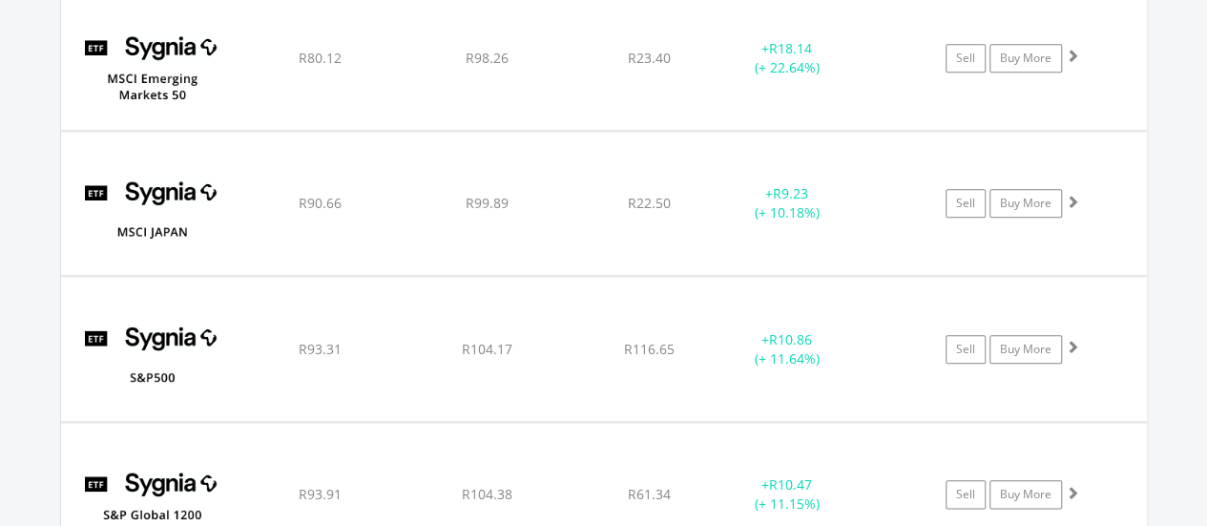
scroll to position [33468, 0]
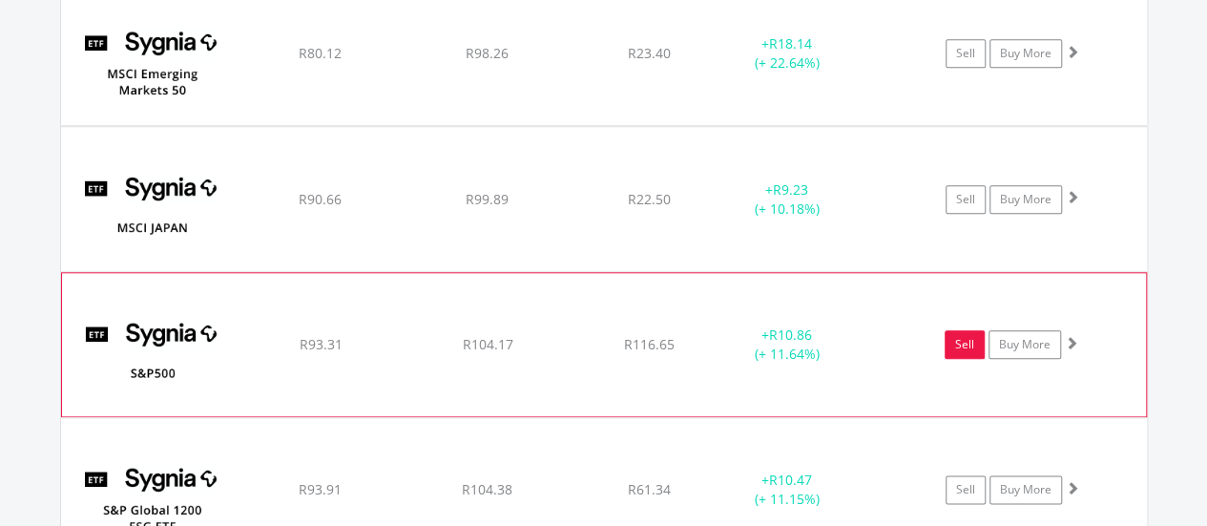
click at [964, 330] on link "Sell" at bounding box center [965, 344] width 40 height 29
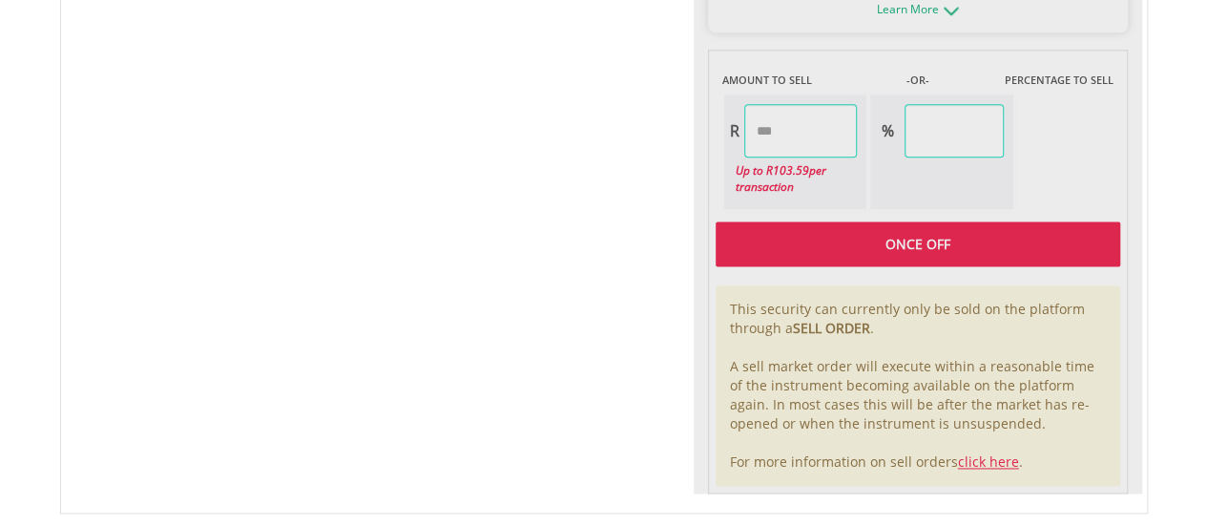
scroll to position [1145, 0]
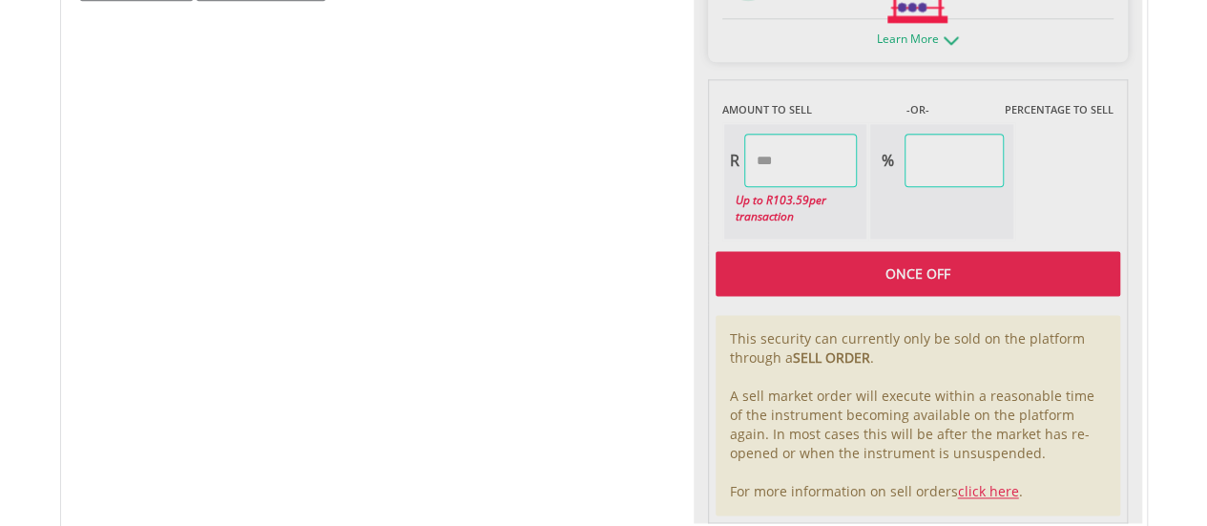
type input "******"
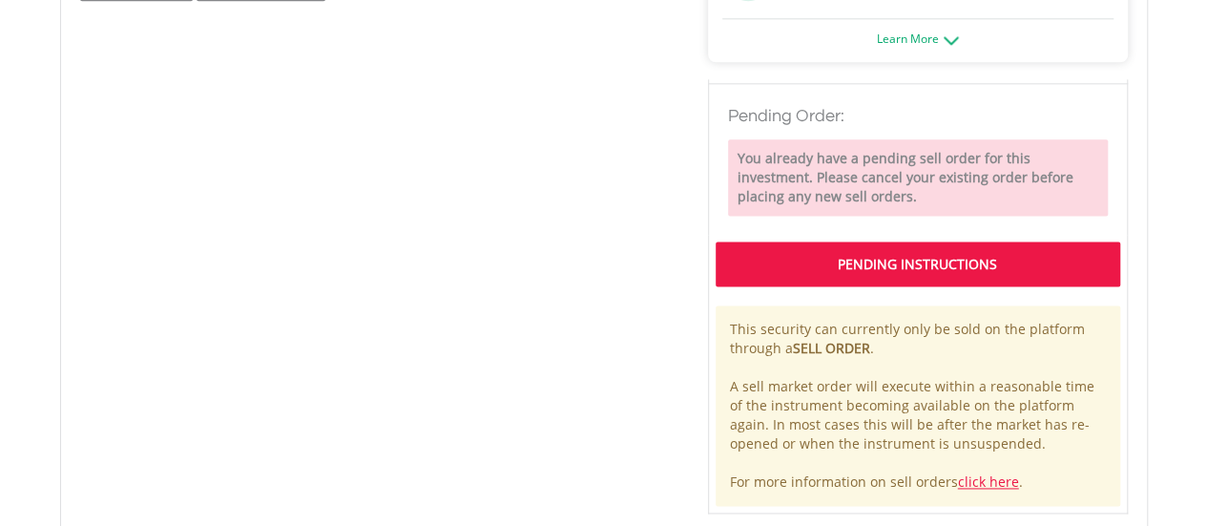
scroll to position [382, 0]
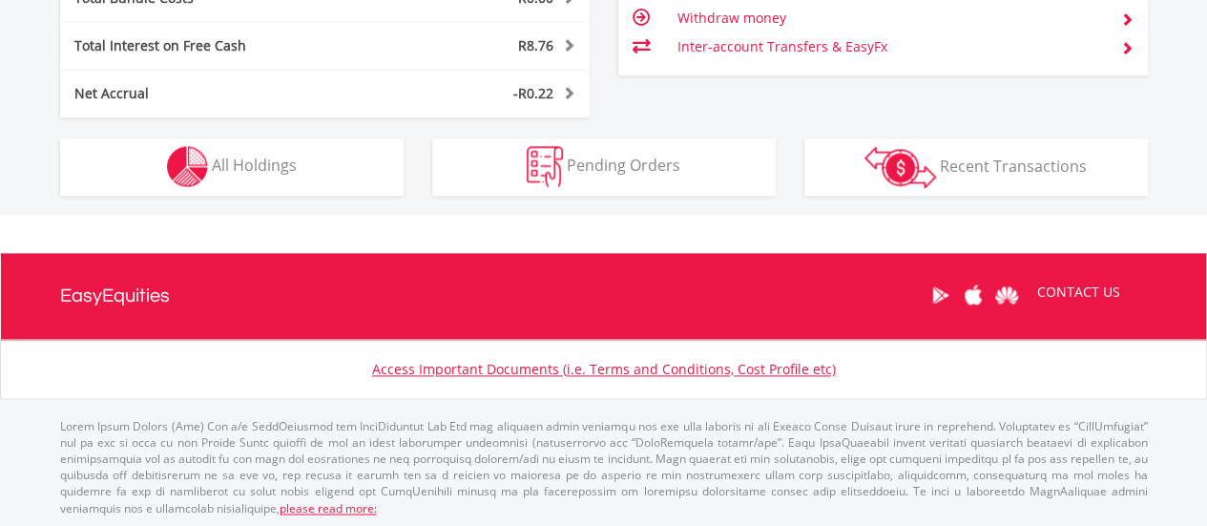
scroll to position [183, 363]
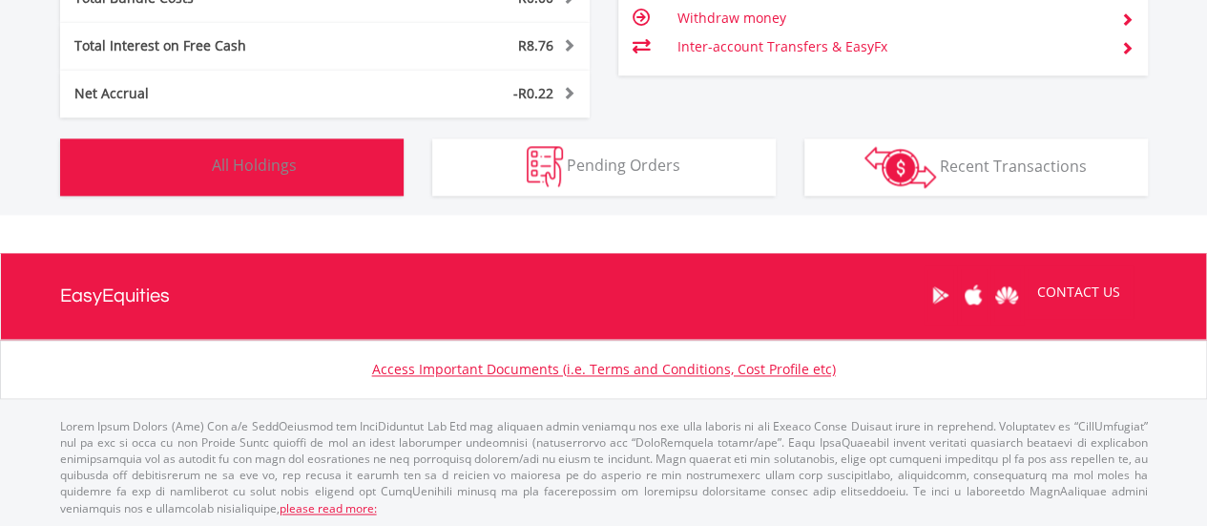
click at [199, 175] on img "button" at bounding box center [187, 166] width 41 height 41
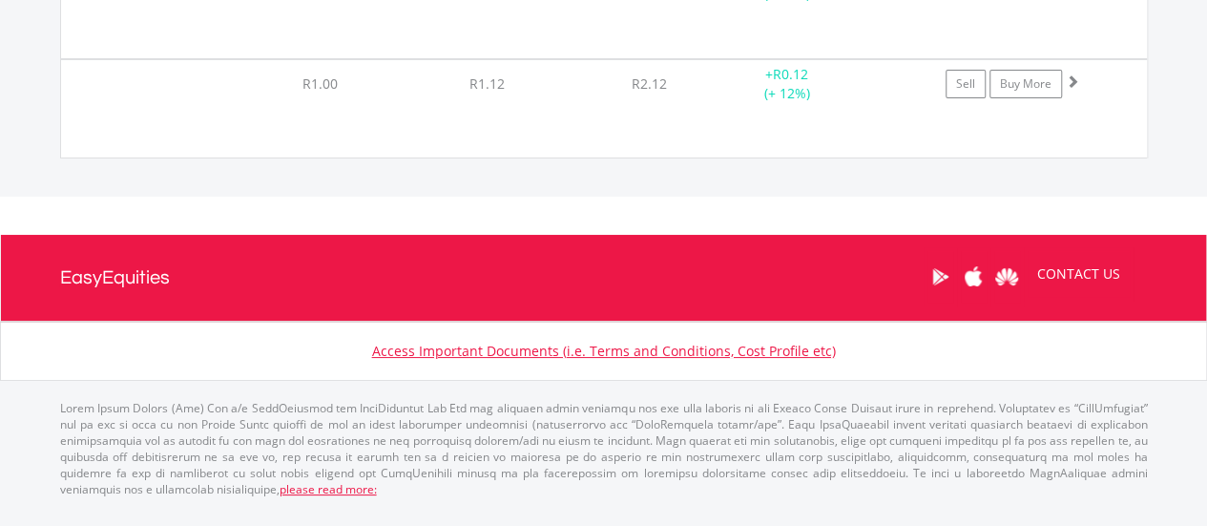
scroll to position [33645, 0]
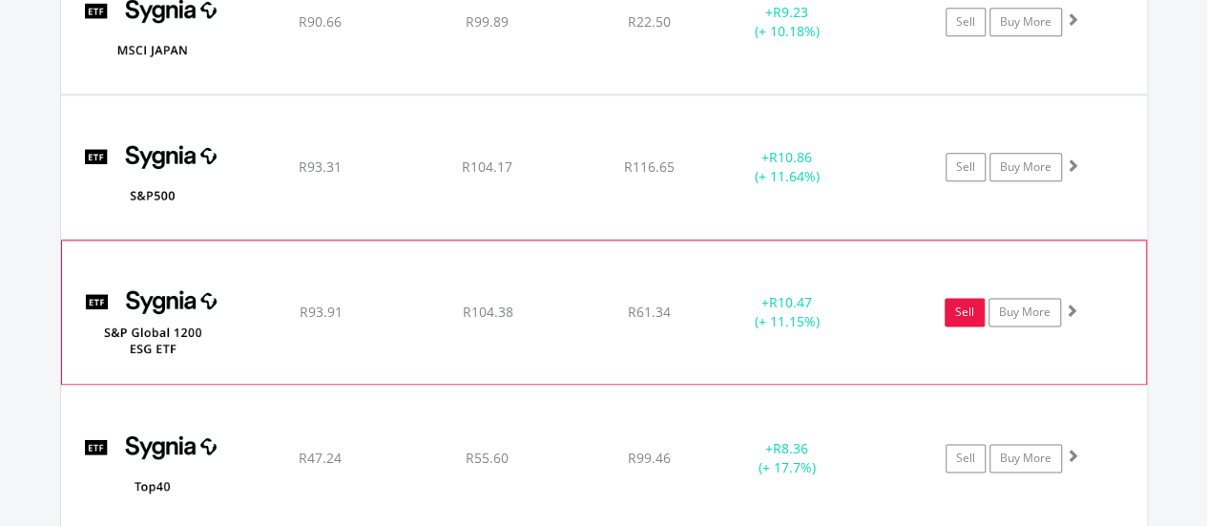
click at [953, 298] on link "Sell" at bounding box center [965, 312] width 40 height 29
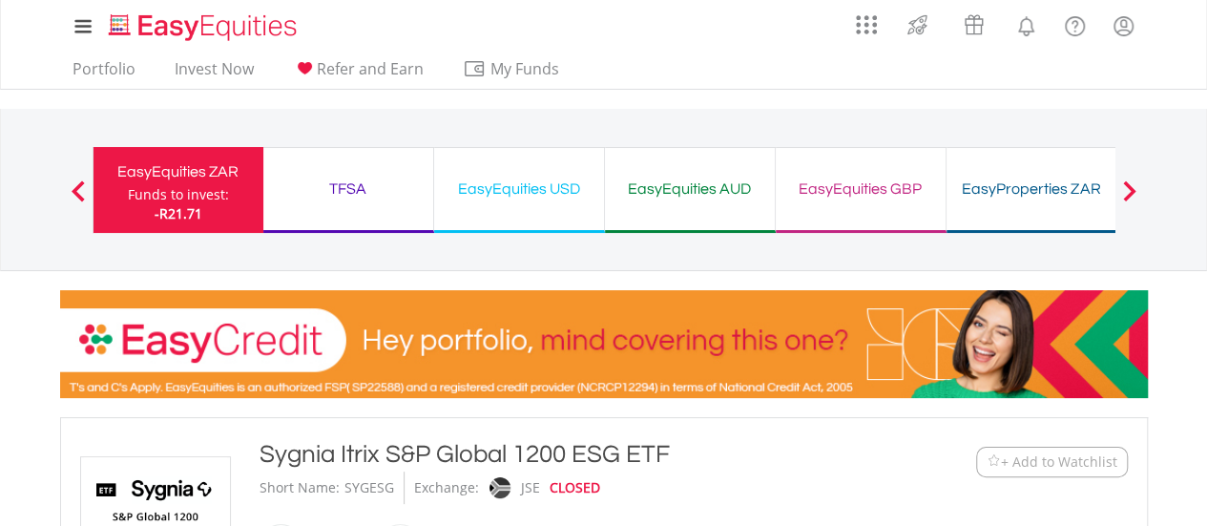
type input "******"
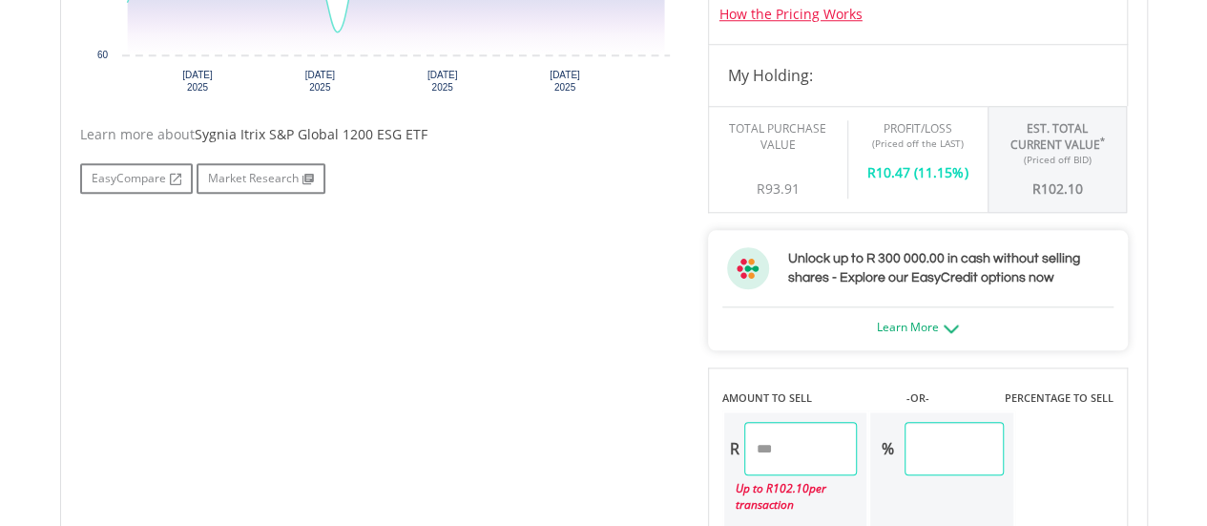
scroll to position [859, 0]
drag, startPoint x: 772, startPoint y: 454, endPoint x: 719, endPoint y: 459, distance: 52.7
click at [719, 459] on div "AMOUNT TO SELL -OR- PERCENTAGE TO SELL R ****** Up to R 102.10 per transaction …" at bounding box center [918, 445] width 420 height 161
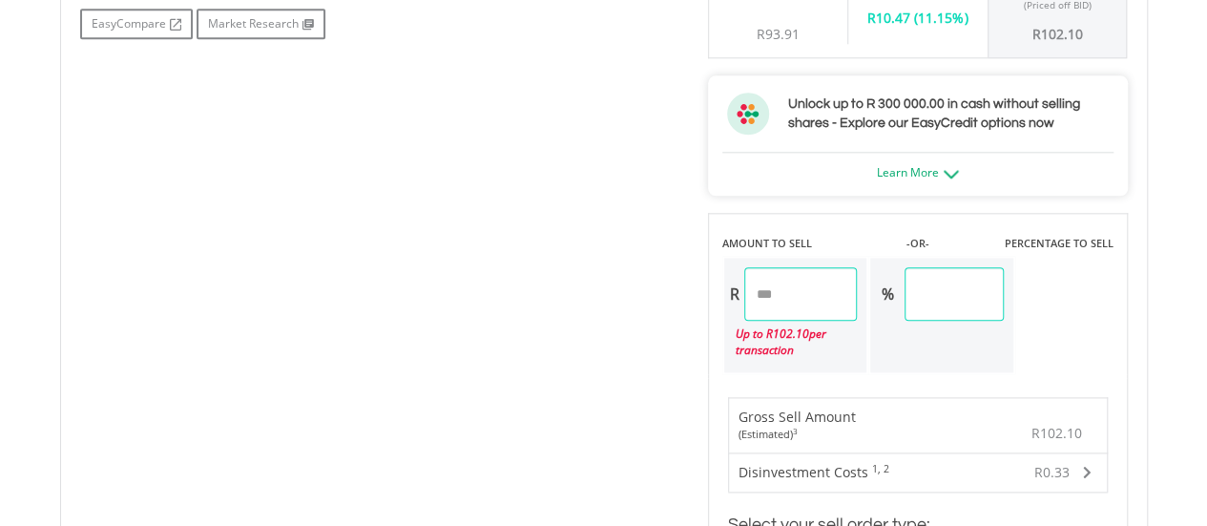
scroll to position [1240, 0]
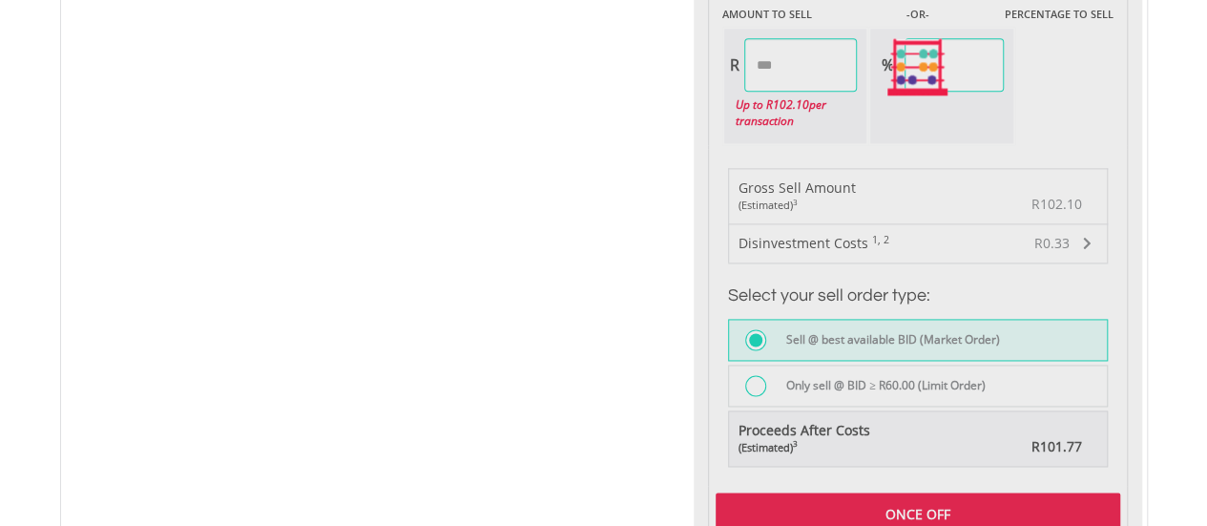
click at [808, 506] on div "Last Updated Price: 15-min. Delay* Price Update Cost: 0 Credits Market Closed S…" at bounding box center [918, 67] width 448 height 1391
type input "******"
type input "*****"
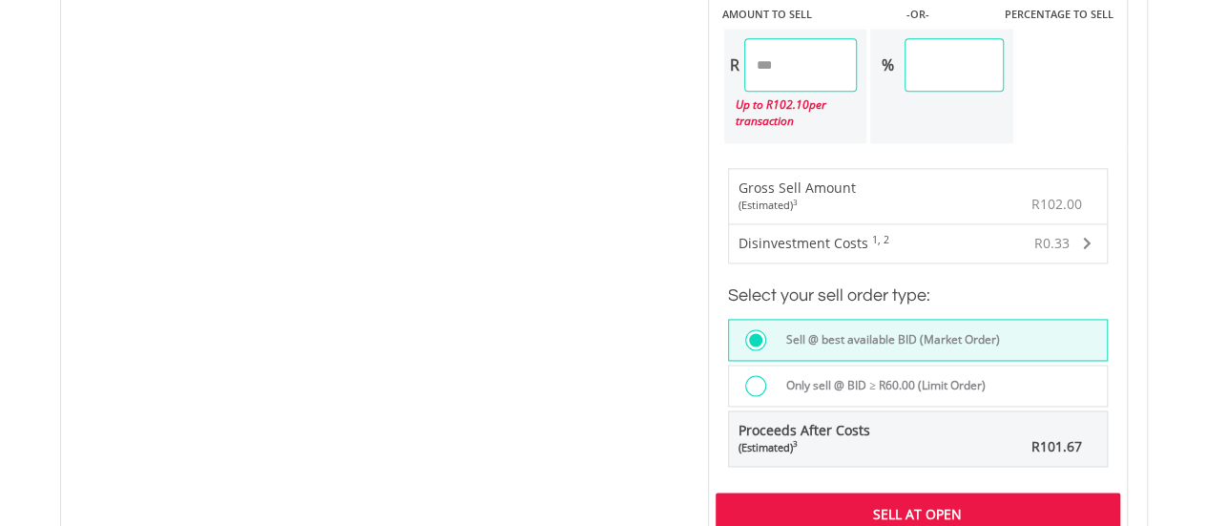
click at [800, 504] on div "Sell At Open" at bounding box center [918, 514] width 405 height 44
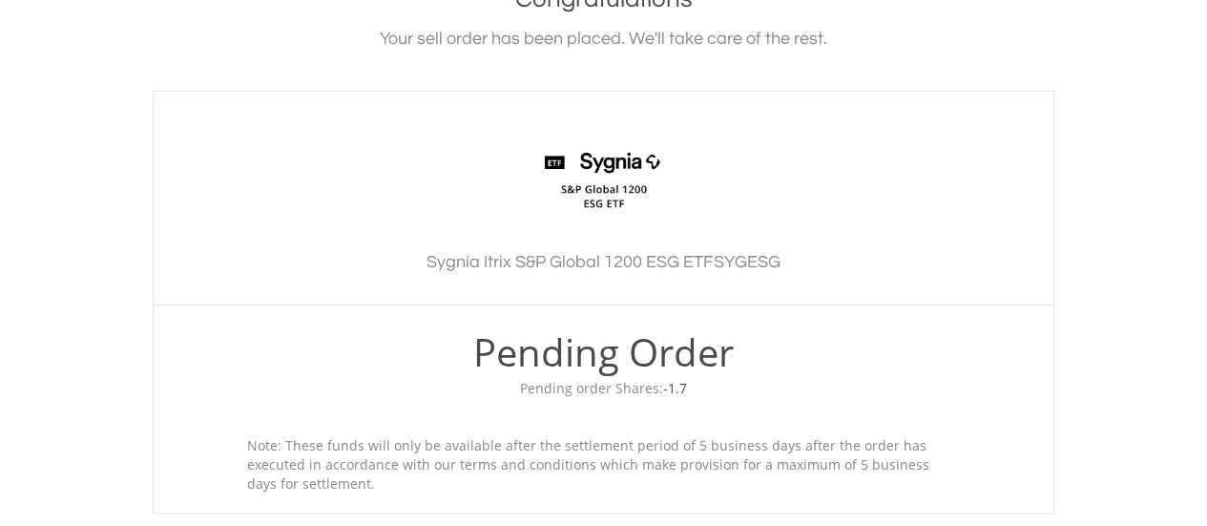
scroll to position [838, 0]
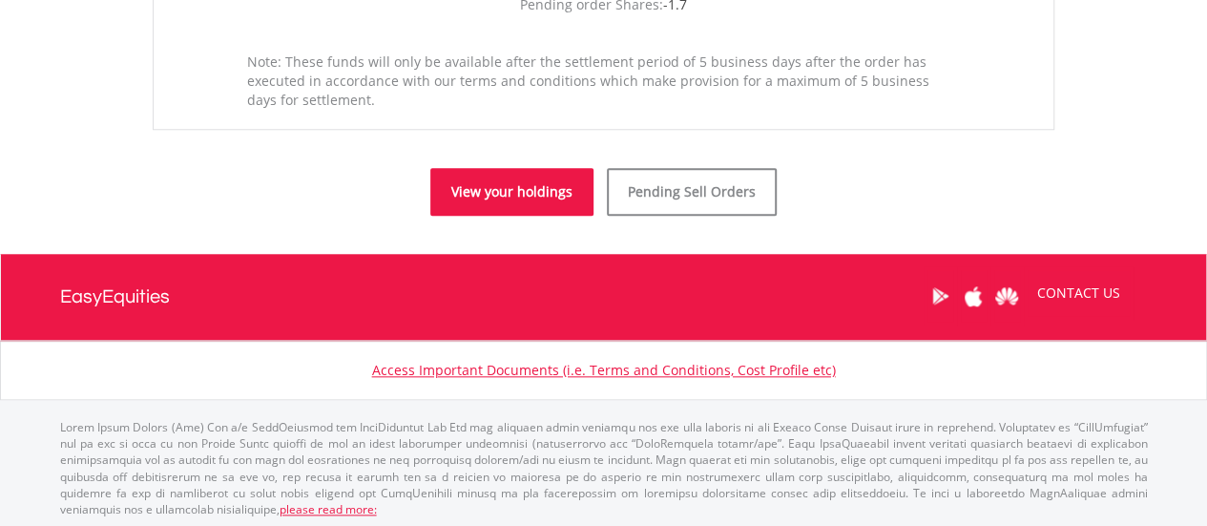
click at [477, 186] on link "View your holdings" at bounding box center [511, 192] width 163 height 48
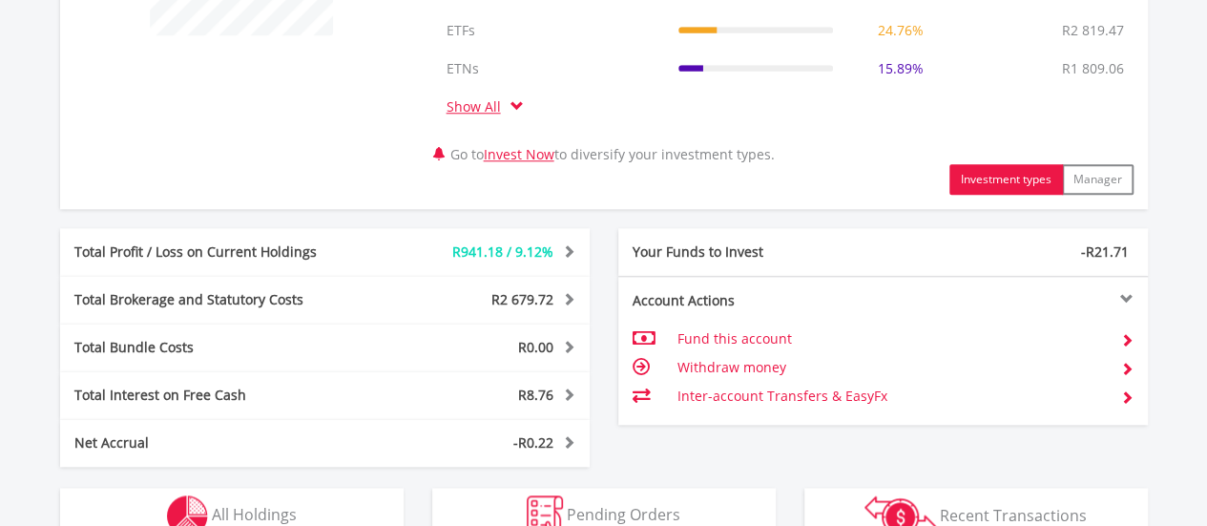
scroll to position [1238, 0]
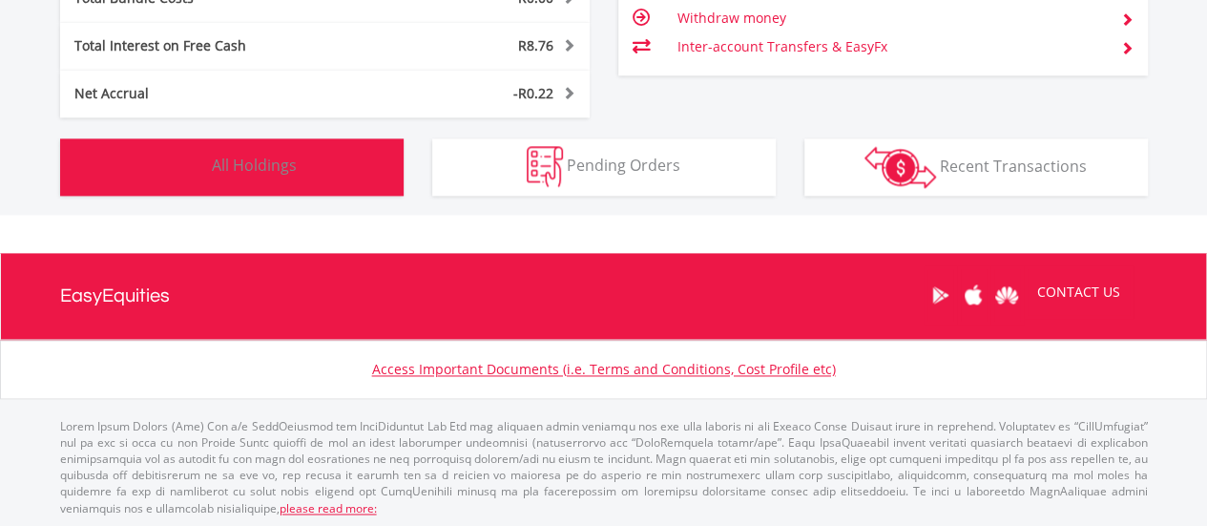
click at [284, 177] on button "Holdings All Holdings" at bounding box center [231, 166] width 343 height 57
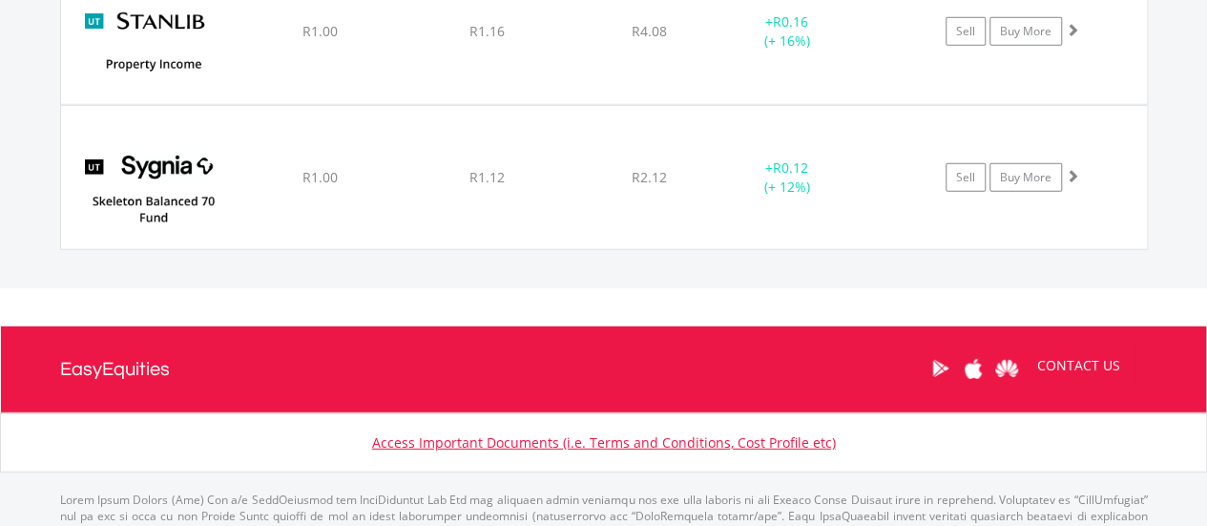
scroll to position [33839, 0]
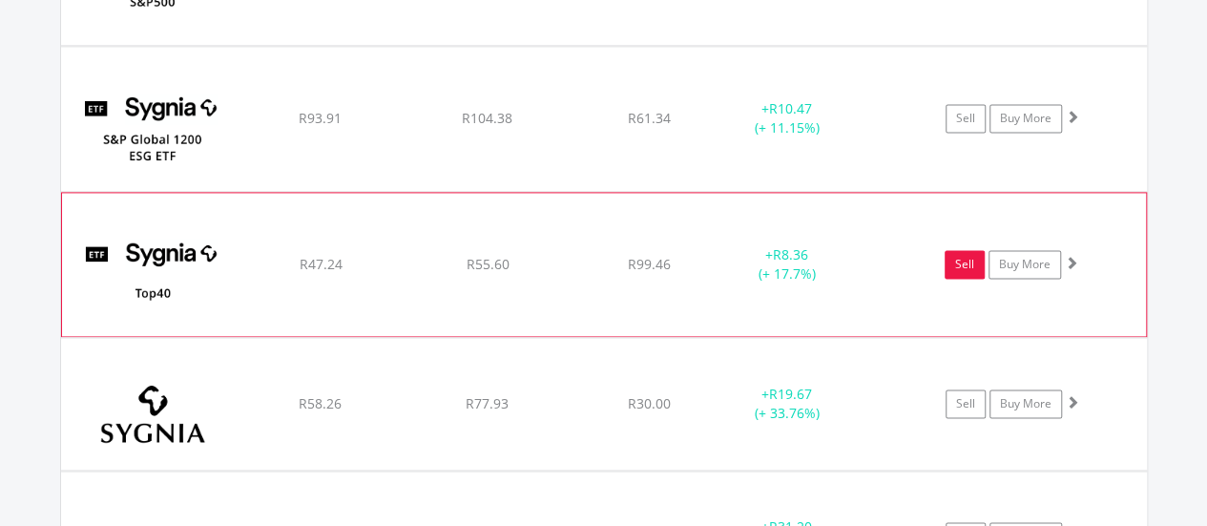
click at [950, 250] on link "Sell" at bounding box center [965, 264] width 40 height 29
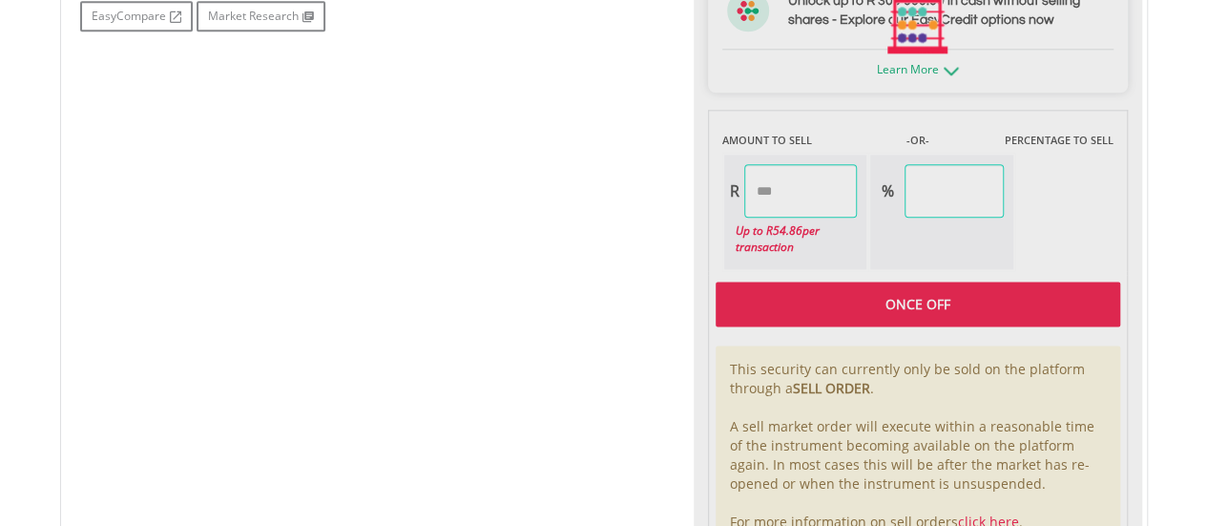
scroll to position [1145, 0]
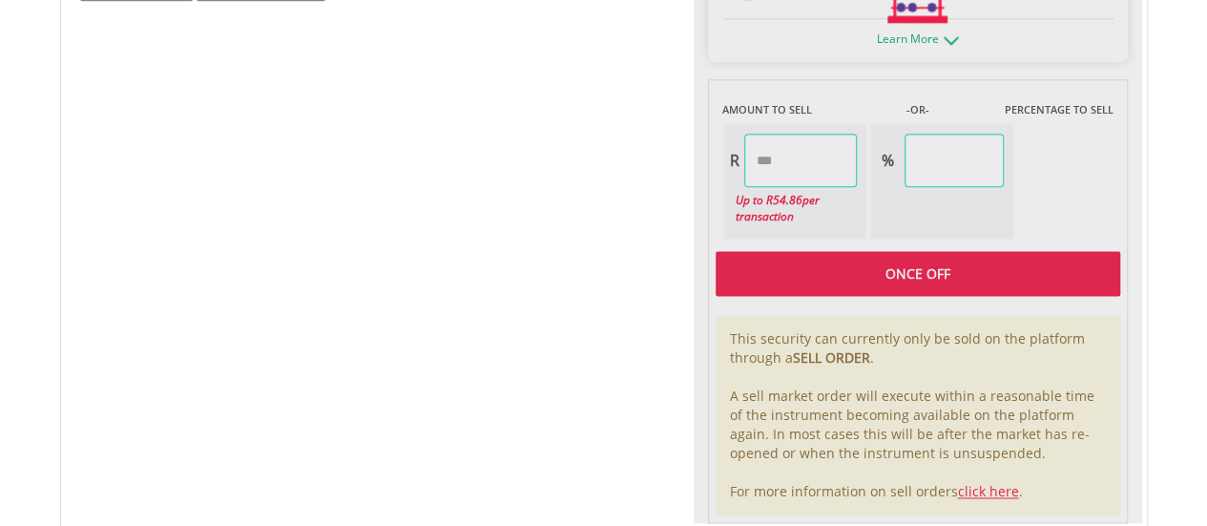
type input "*****"
type input "******"
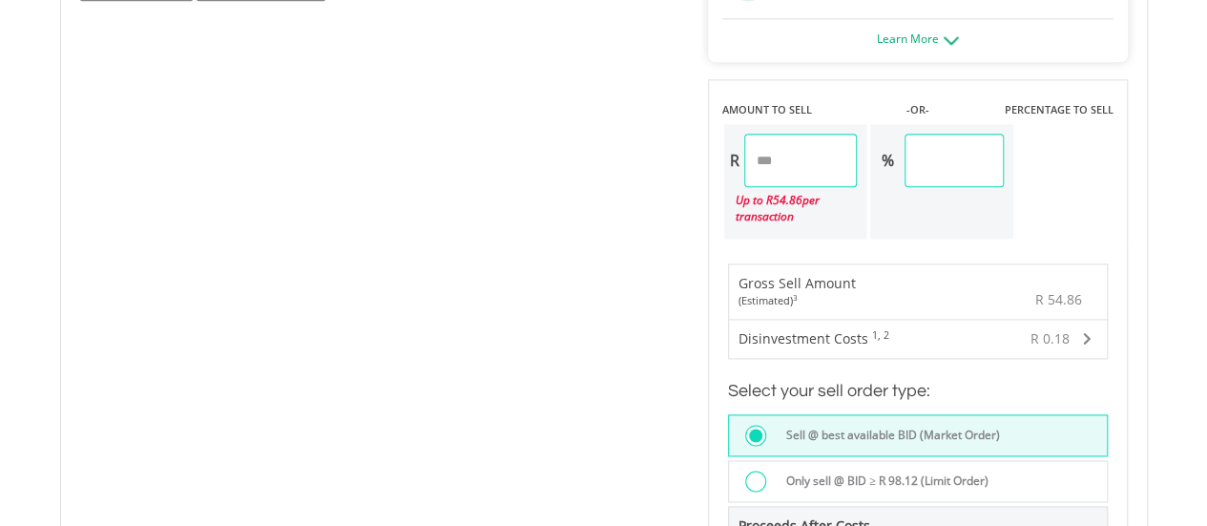
drag, startPoint x: 798, startPoint y: 160, endPoint x: 658, endPoint y: 154, distance: 139.5
click at [658, 154] on div "No chart available. 1 MO CHANGE 5.10% DAILY CHANGE 0.00% 1M 3M 6M 1Y MAX Chart …" at bounding box center [604, 163] width 1076 height 1391
click at [597, 148] on div "No chart available. 1 MO CHANGE 5.10% DAILY CHANGE 0.00% 1M 3M 6M 1Y MAX Chart …" at bounding box center [604, 163] width 1076 height 1391
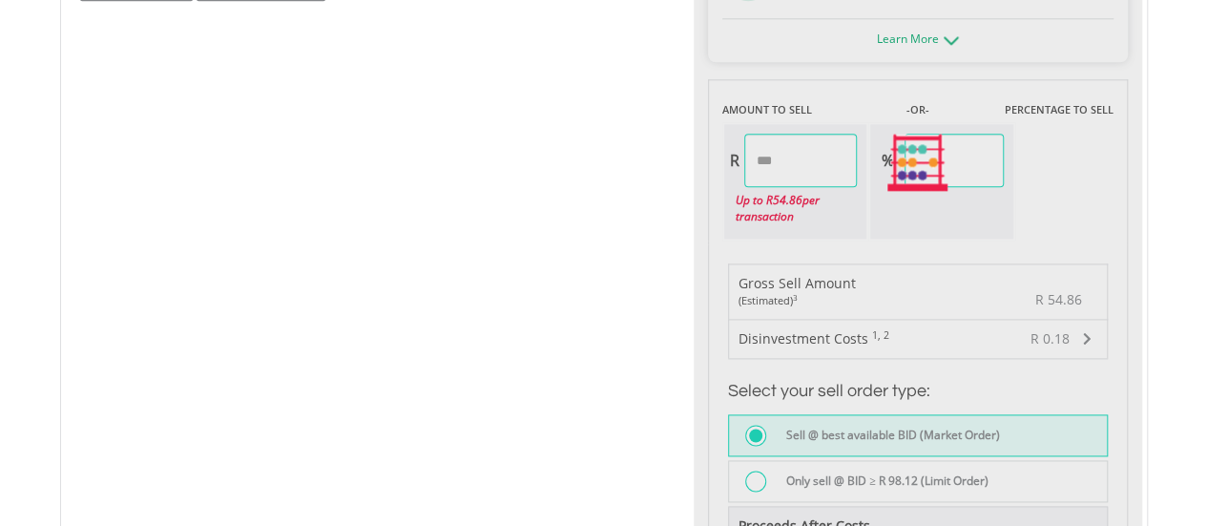
type input "*****"
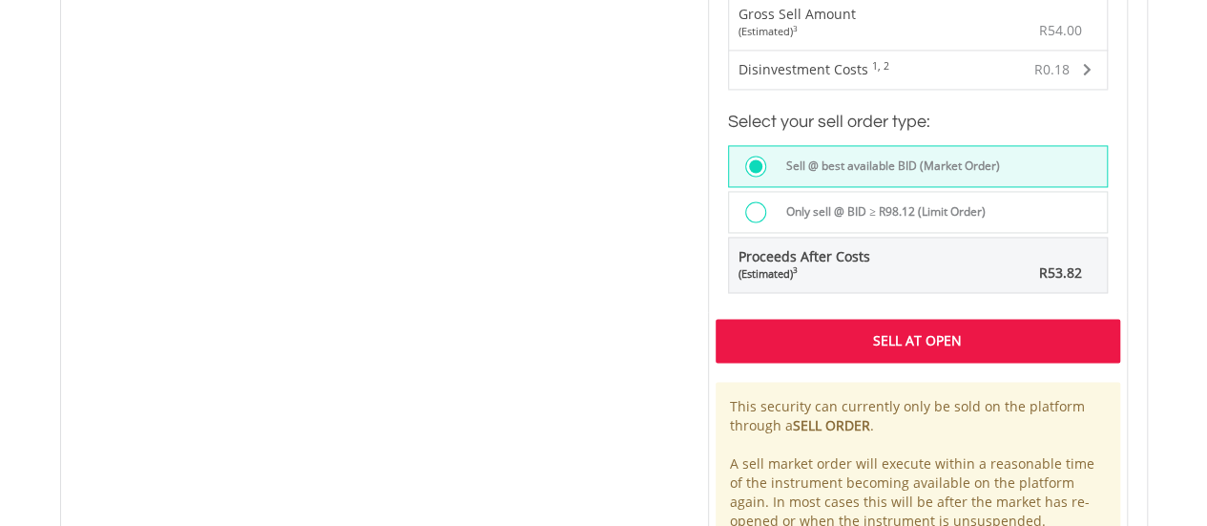
scroll to position [1717, 0]
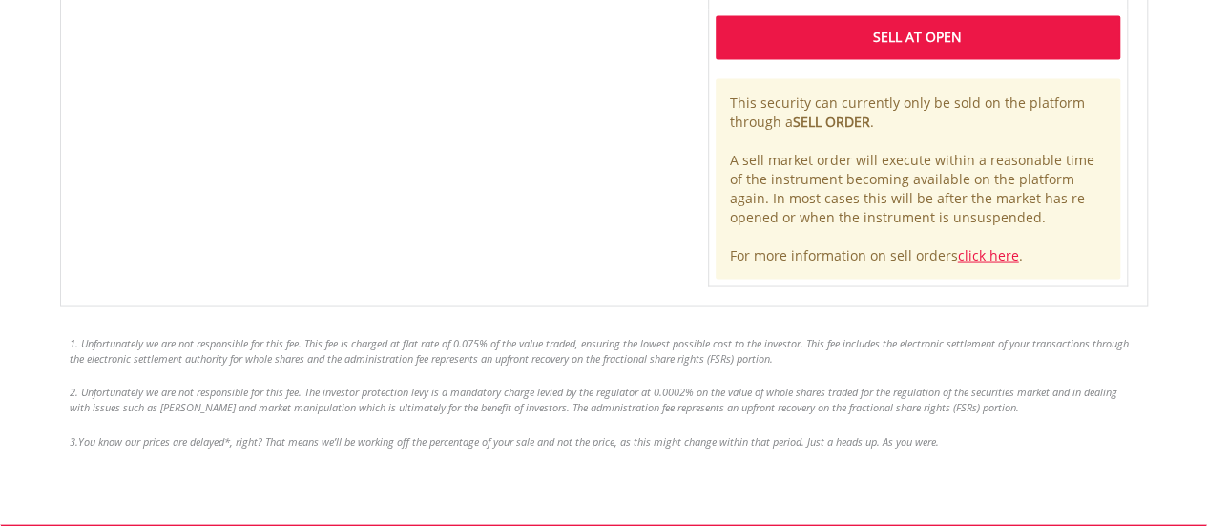
click at [832, 37] on div "Sell At Open" at bounding box center [918, 37] width 405 height 44
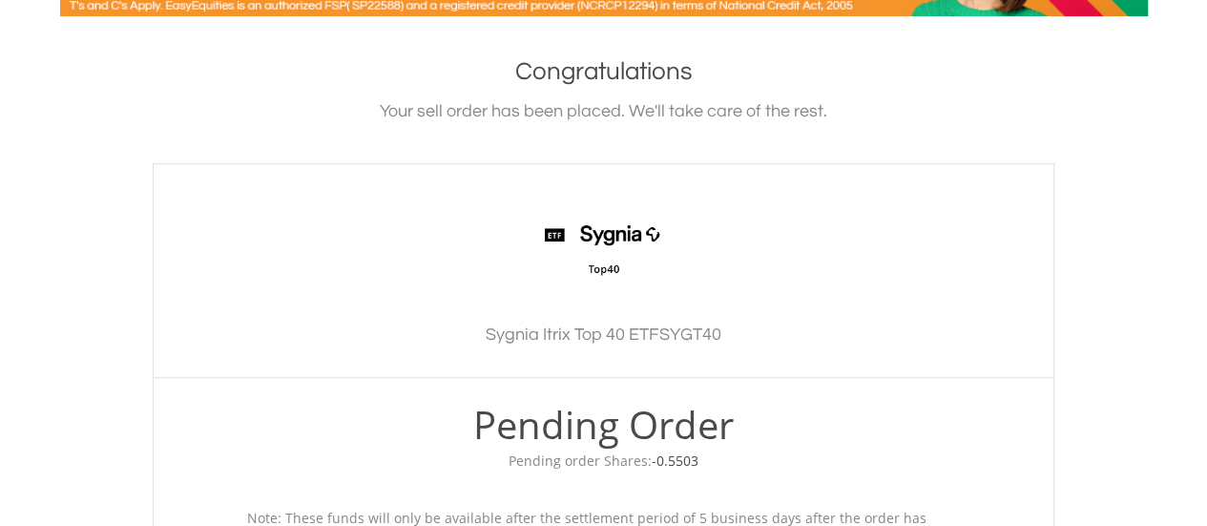
scroll to position [838, 0]
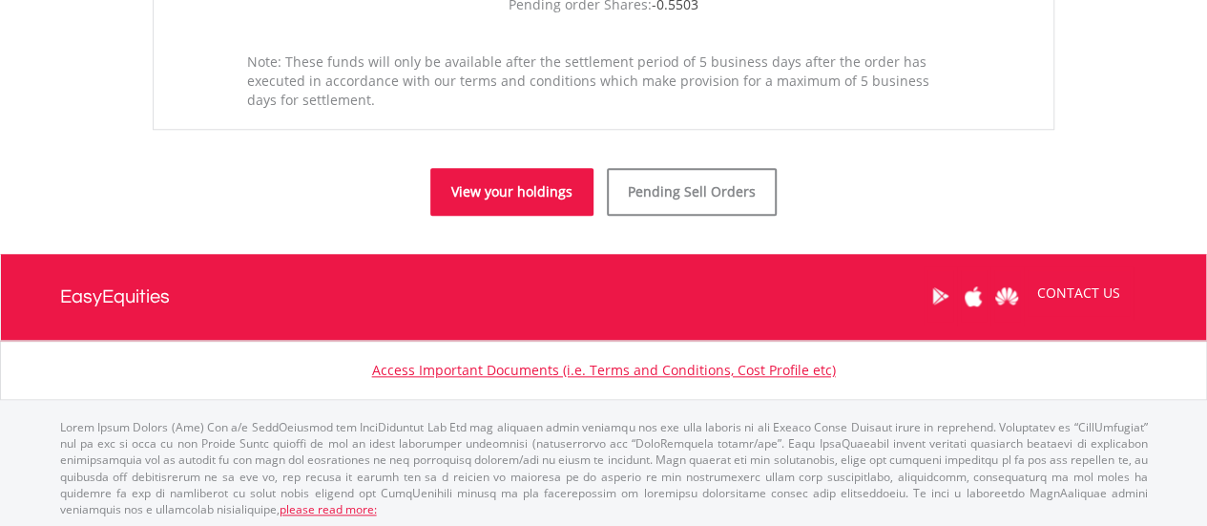
click at [498, 196] on link "View your holdings" at bounding box center [511, 192] width 163 height 48
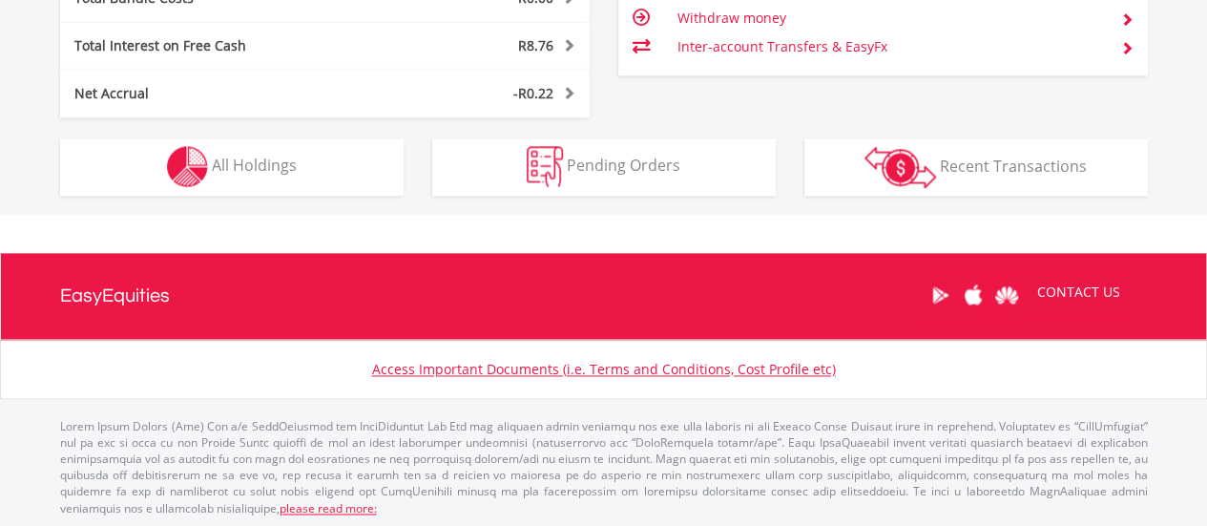
scroll to position [183, 363]
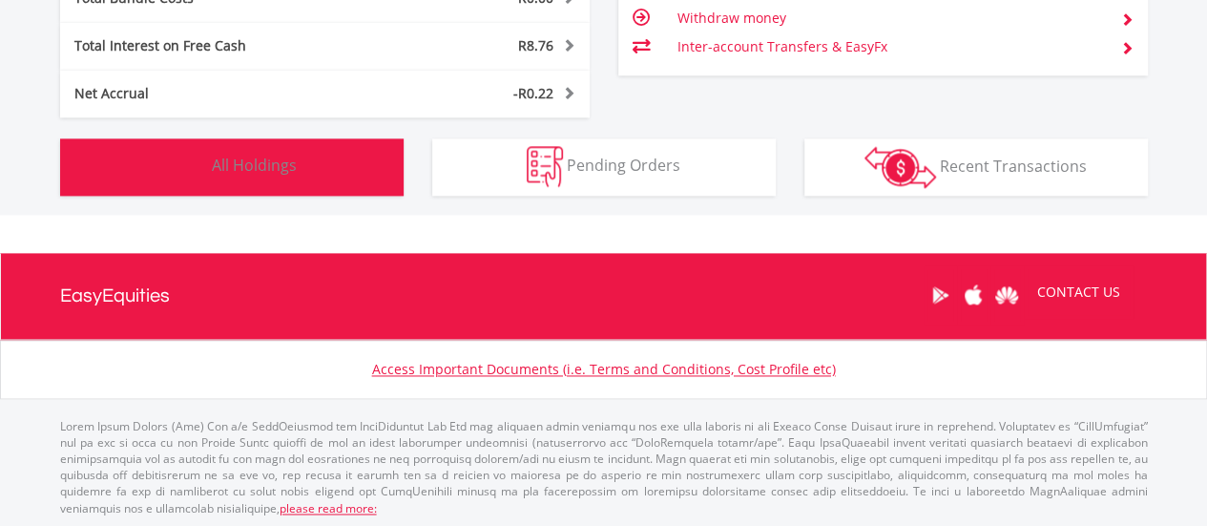
click at [335, 162] on button "Holdings All Holdings" at bounding box center [231, 166] width 343 height 57
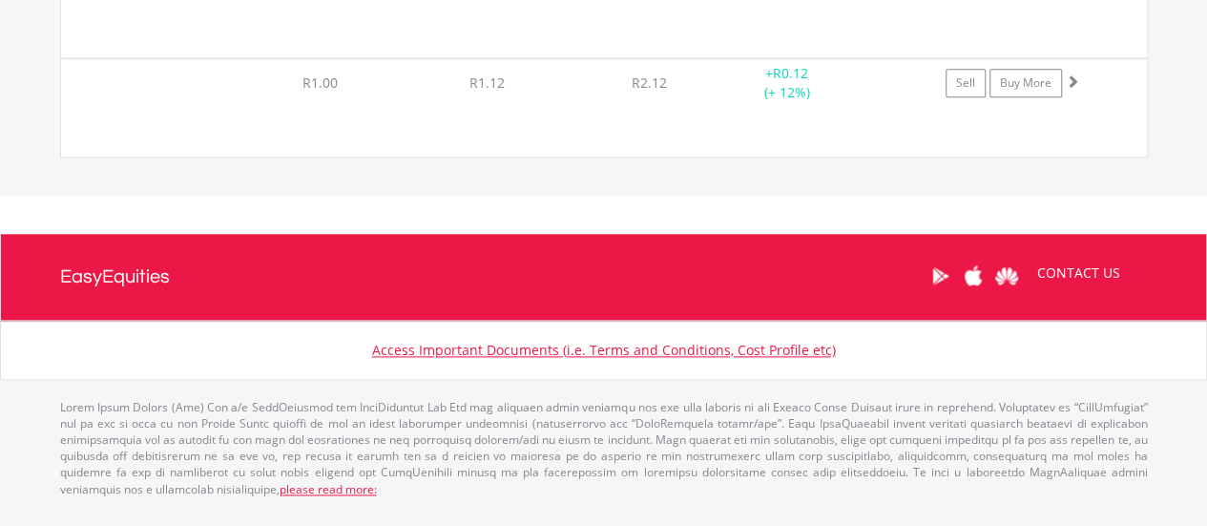
scroll to position [34029, 0]
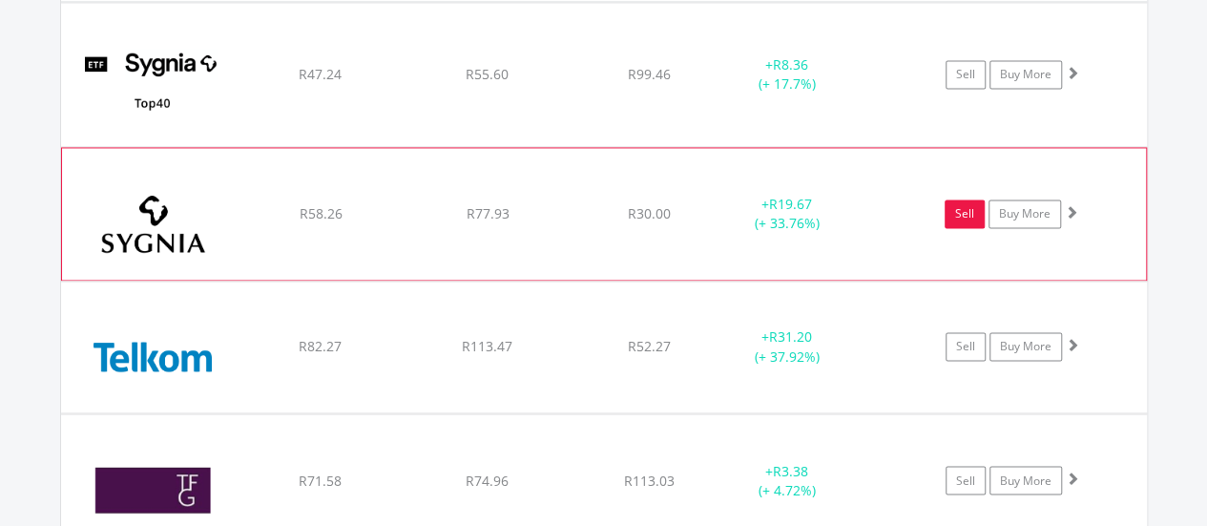
click at [952, 199] on link "Sell" at bounding box center [965, 213] width 40 height 29
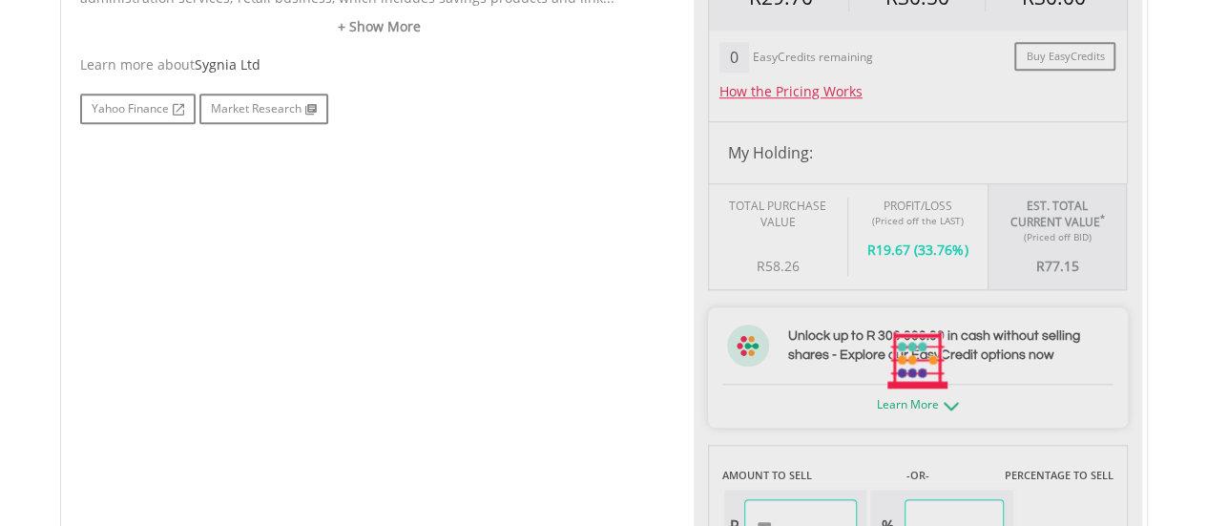
scroll to position [954, 0]
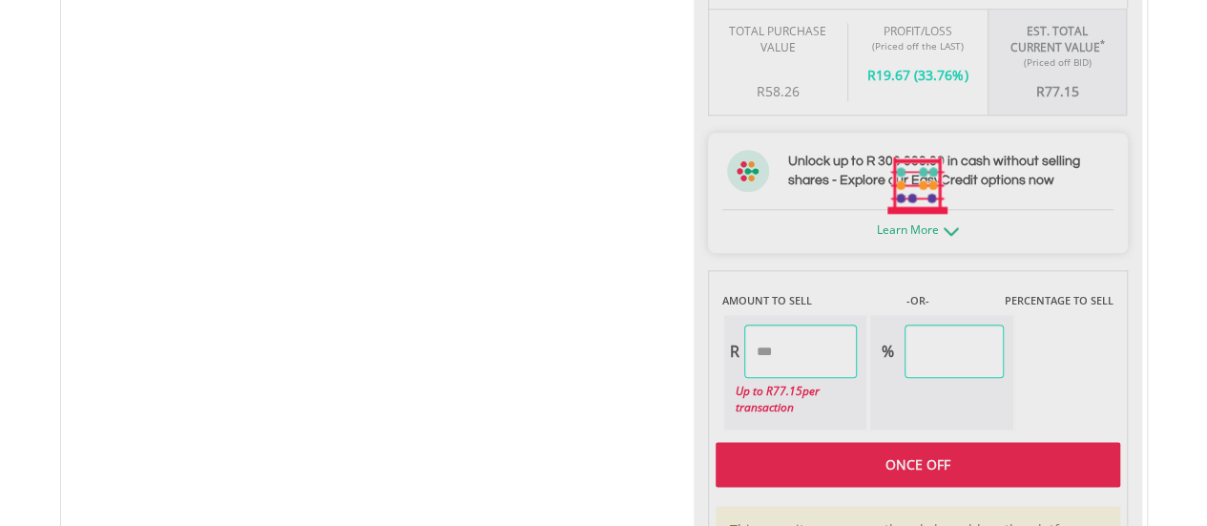
type input "*****"
type input "******"
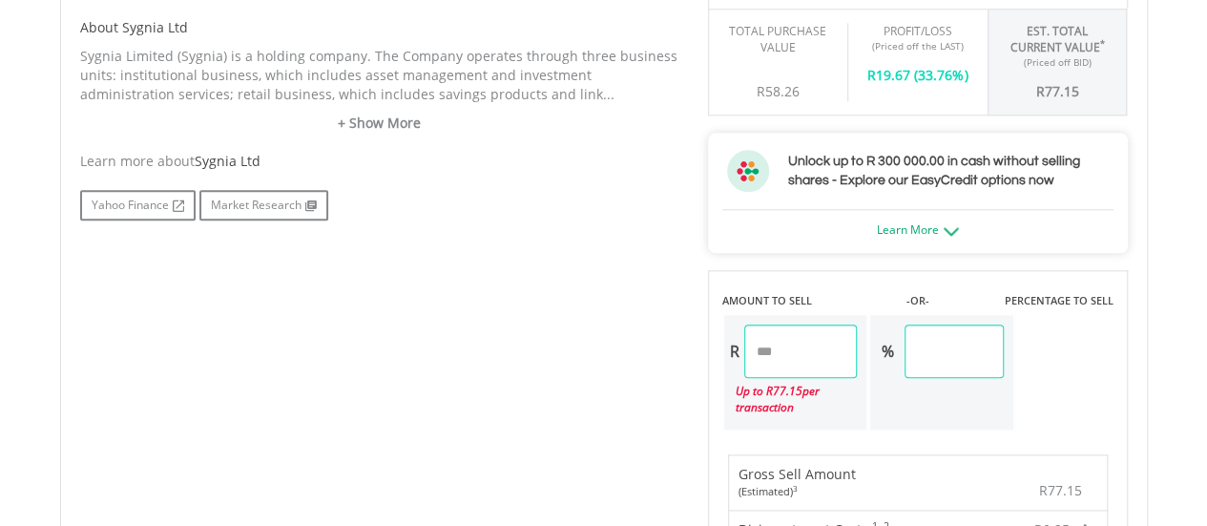
drag, startPoint x: 809, startPoint y: 348, endPoint x: 702, endPoint y: 359, distance: 107.4
click at [702, 359] on div "Last Updated Price: 15-min. Delay* Price Update Cost: 0 Credits Market Closed S…" at bounding box center [918, 353] width 448 height 1391
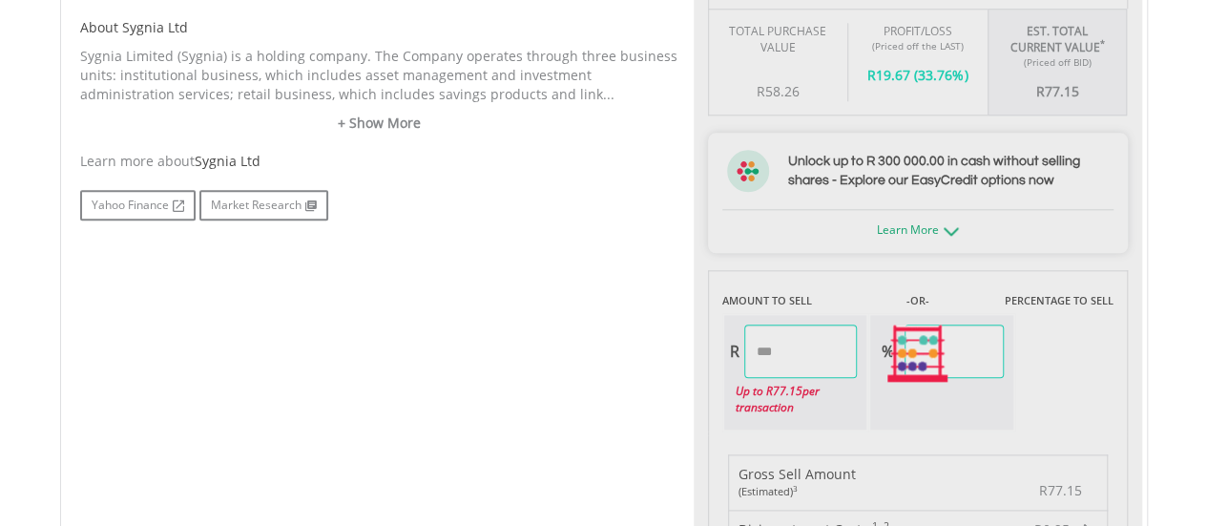
click at [425, 314] on div "No chart available. 1 MO CHANGE 0.84% DAILY CHANGE 0.00% 1M 3M 6M 1Y MAX Chart …" at bounding box center [604, 353] width 1076 height 1391
type input "*****"
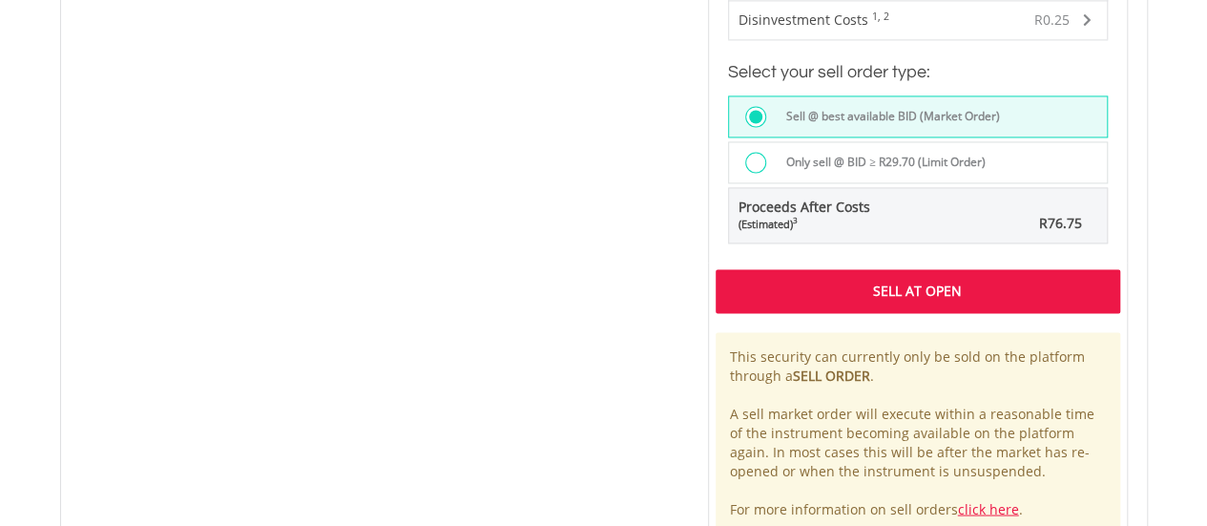
scroll to position [1527, 0]
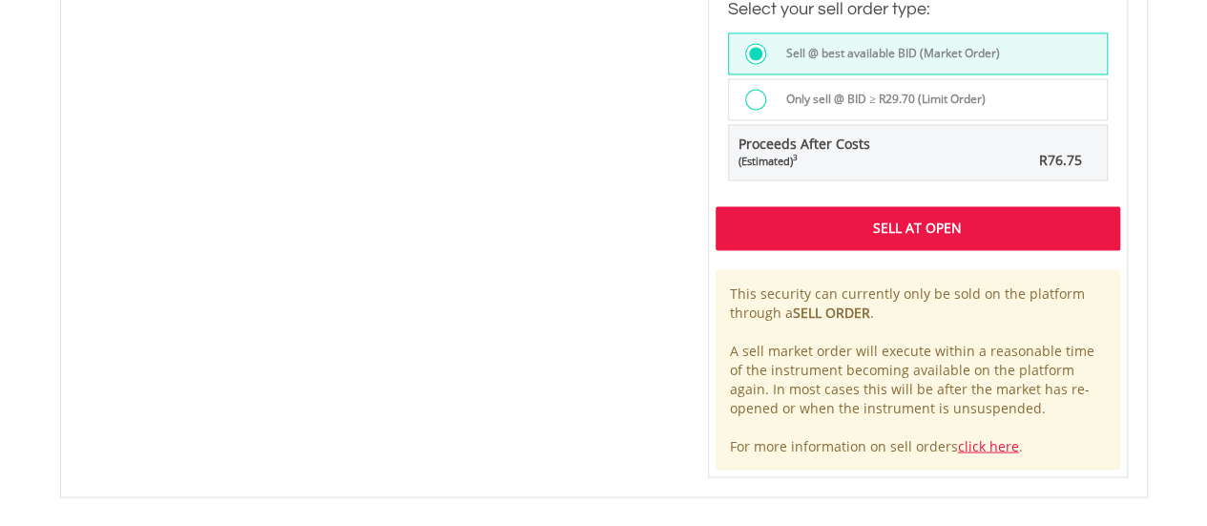
click at [841, 236] on div "Sell At Open" at bounding box center [918, 228] width 405 height 44
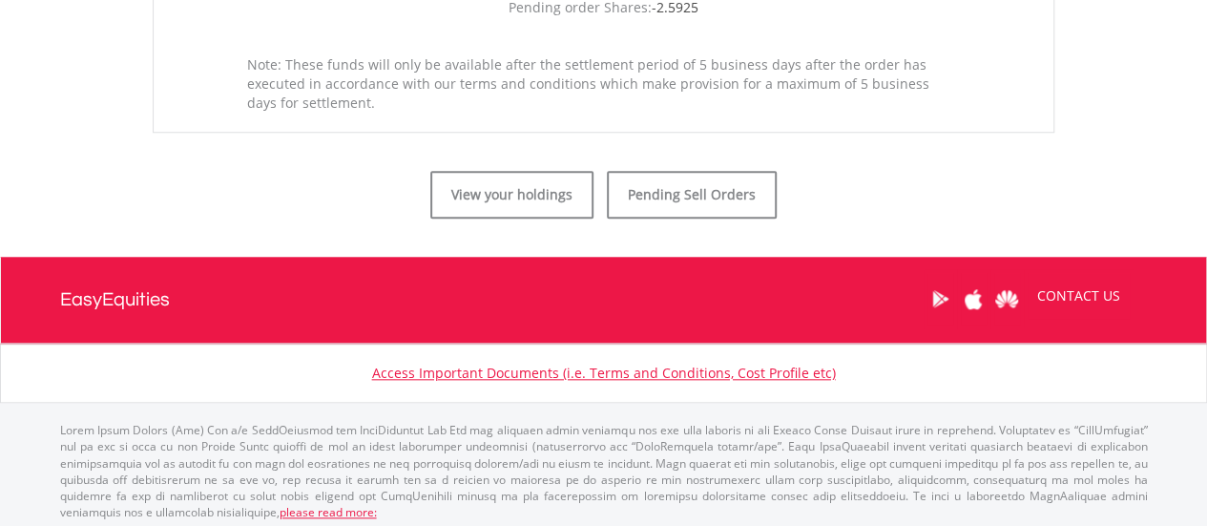
scroll to position [828, 0]
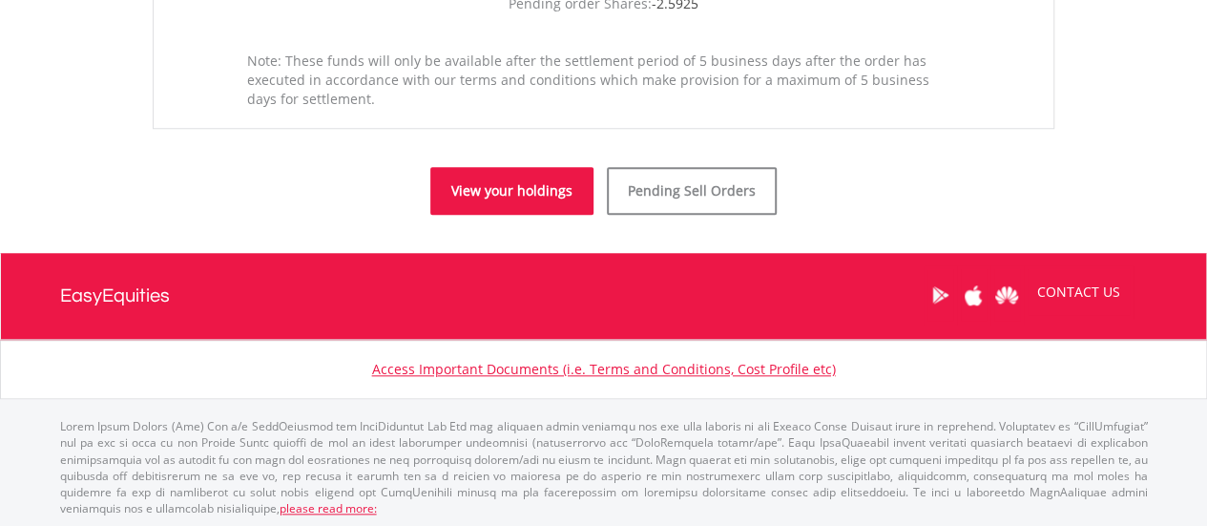
click at [552, 197] on link "View your holdings" at bounding box center [511, 191] width 163 height 48
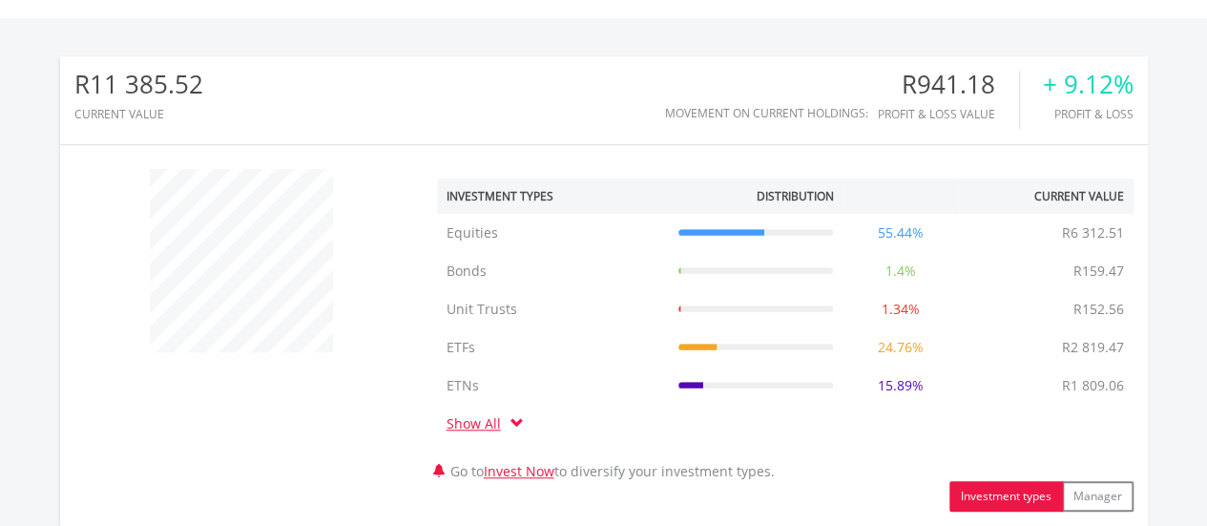
scroll to position [1049, 0]
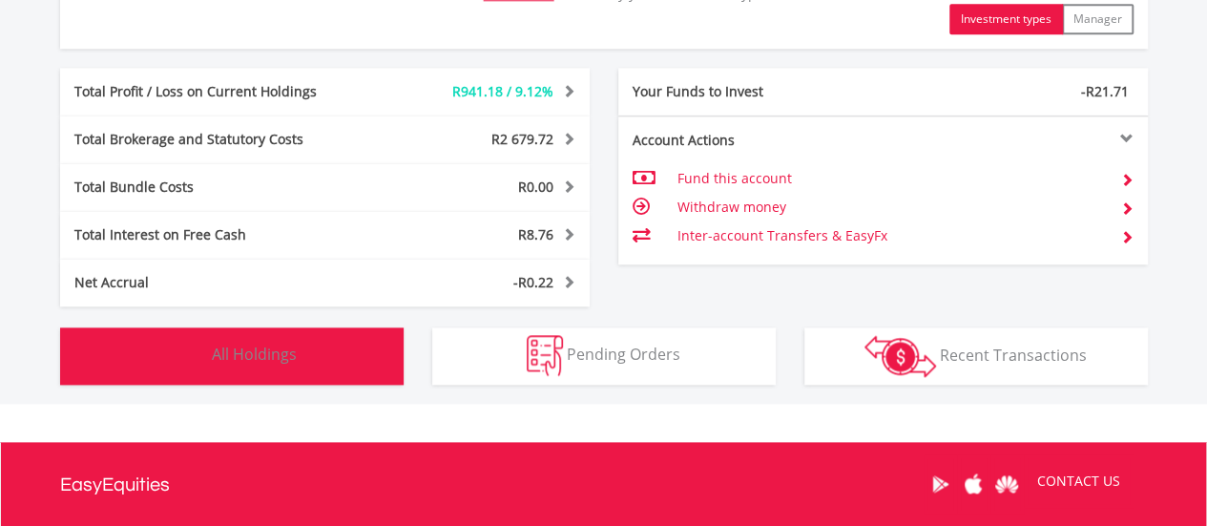
click at [322, 359] on button "Holdings All Holdings" at bounding box center [231, 355] width 343 height 57
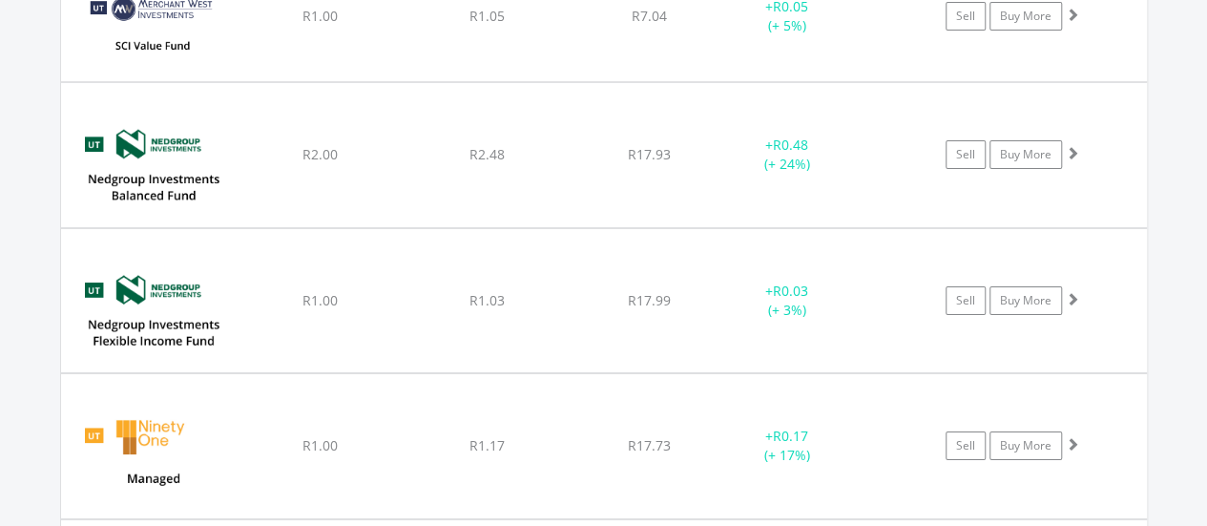
scroll to position [34031, 0]
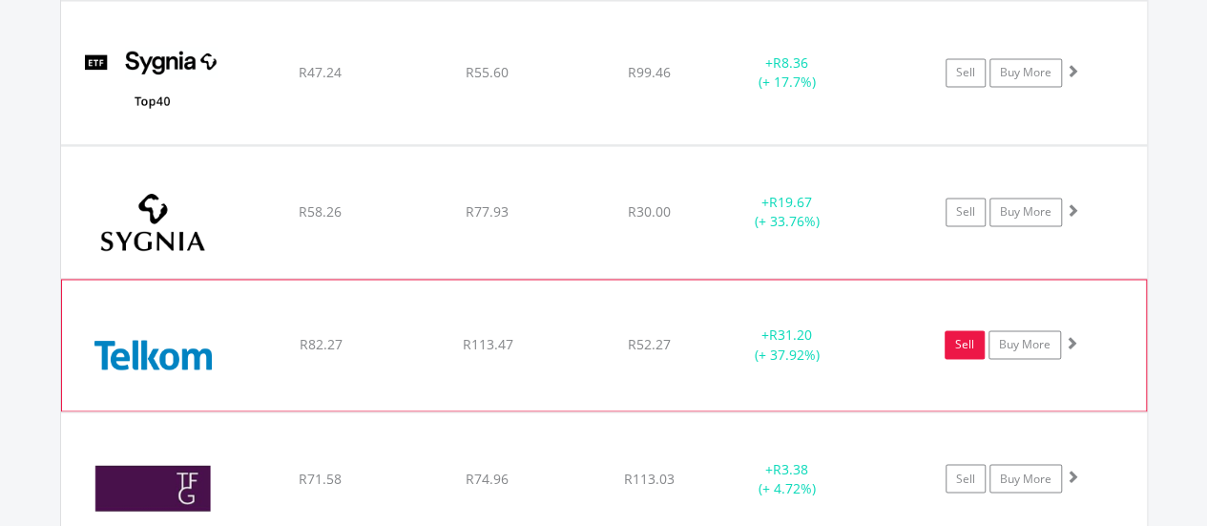
click at [958, 330] on link "Sell" at bounding box center [965, 344] width 40 height 29
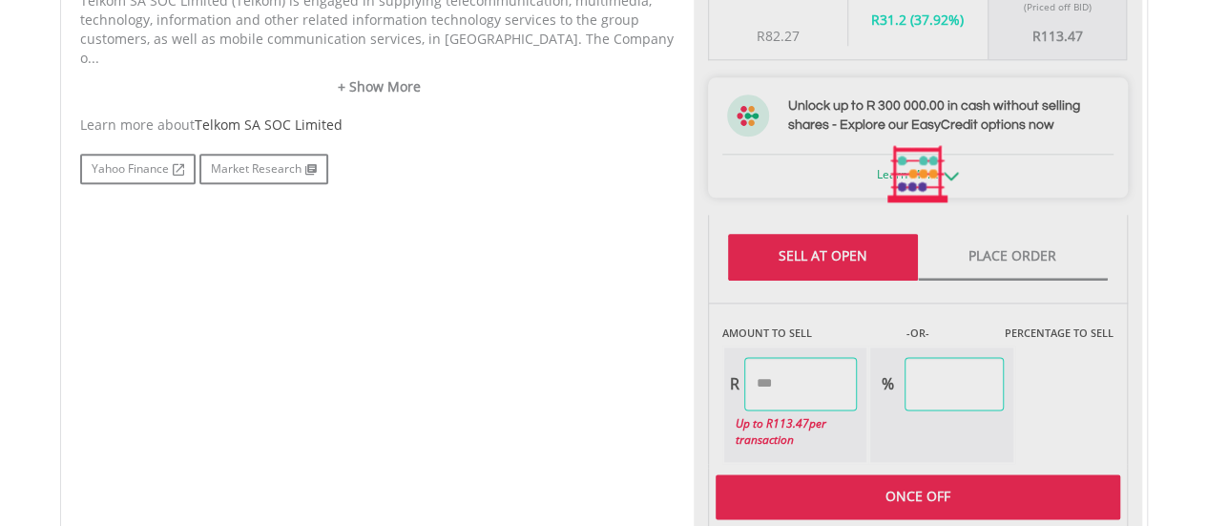
scroll to position [1049, 0]
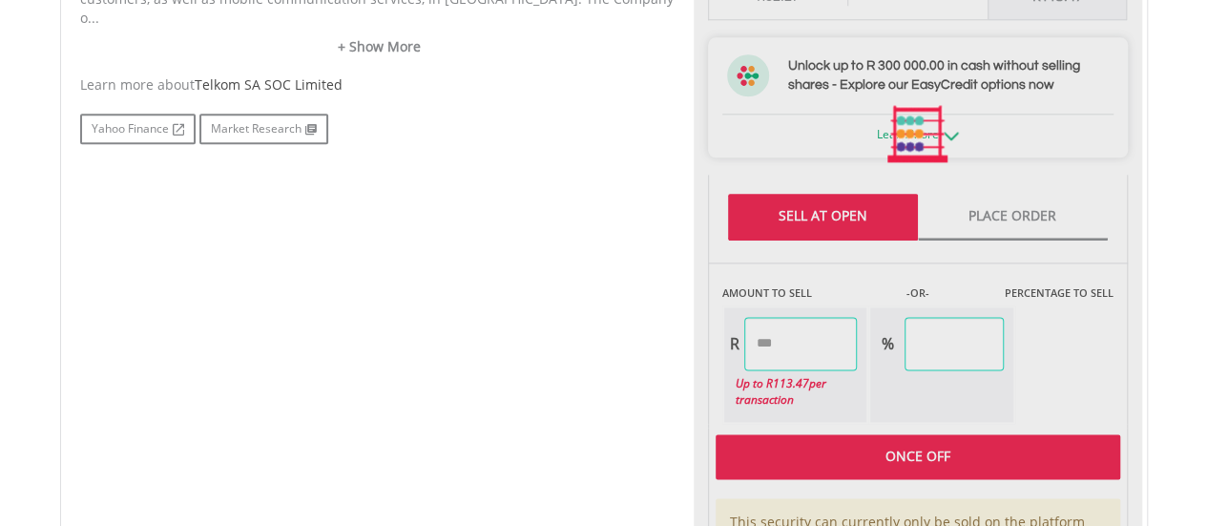
type input "******"
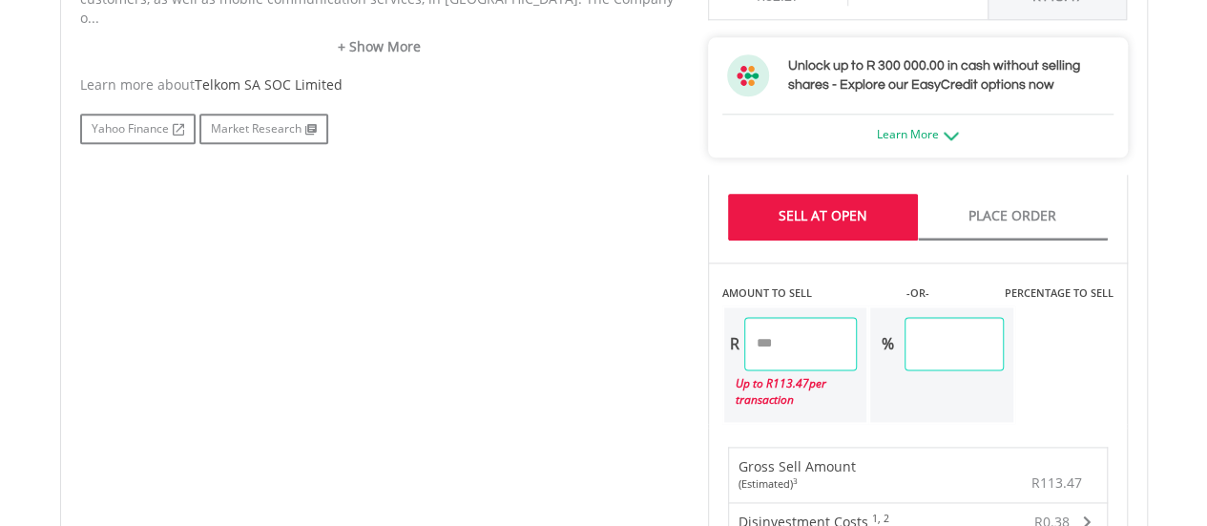
drag, startPoint x: 805, startPoint y: 334, endPoint x: 746, endPoint y: 335, distance: 59.2
click at [746, 343] on input "******" at bounding box center [801, 343] width 114 height 53
click at [490, 320] on div "No chart available. 1 MO CHANGE -3.33% DAILY CHANGE 0.00% 1M 3M 6M 1Y MAX Chart…" at bounding box center [604, 302] width 1076 height 1479
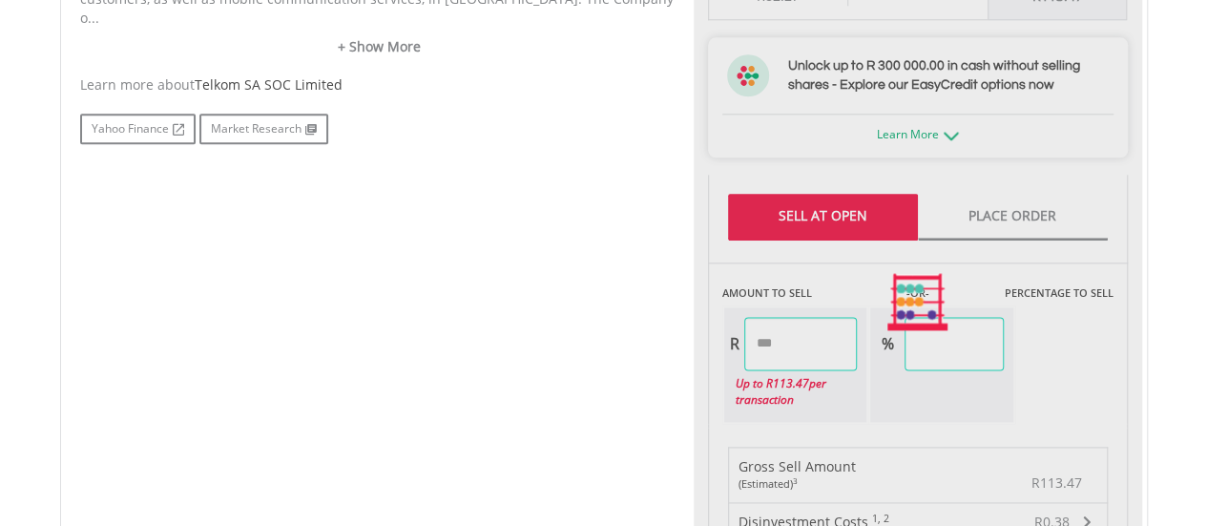
type input "******"
type input "*****"
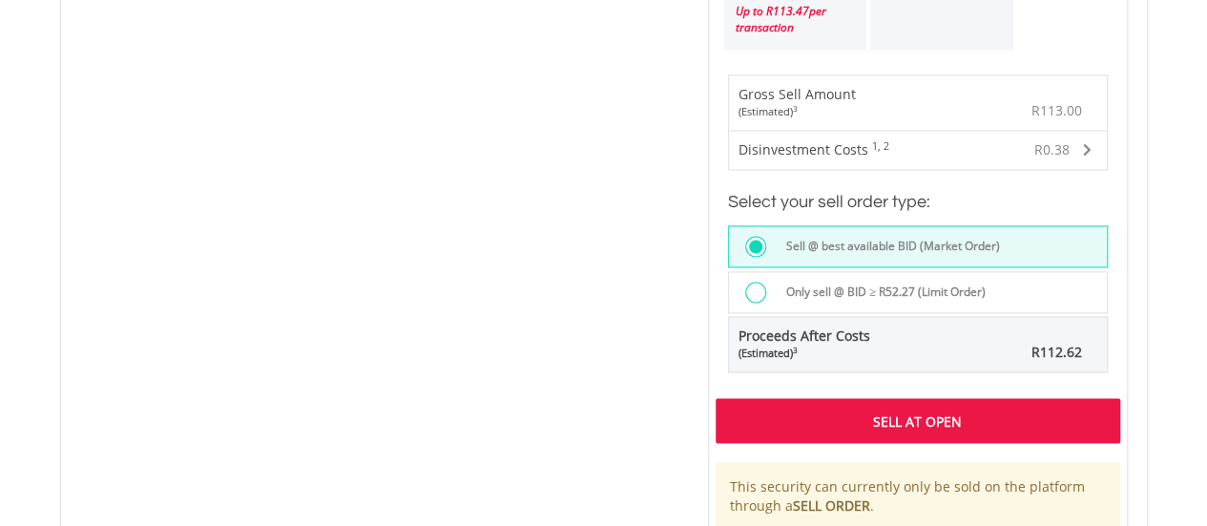
scroll to position [1431, 0]
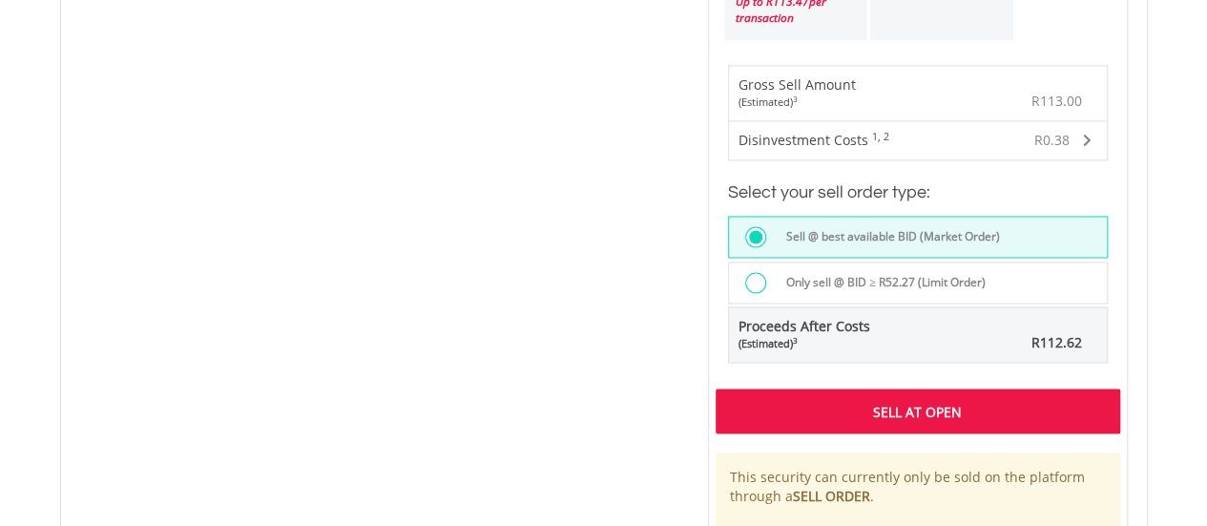
click at [870, 402] on div "Sell At Open" at bounding box center [918, 410] width 405 height 44
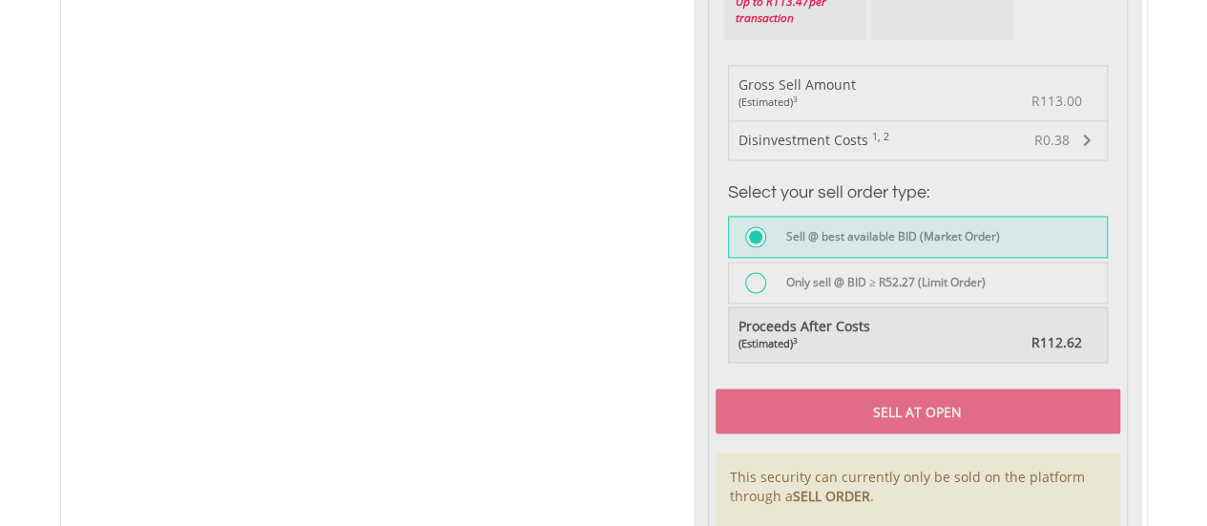
scroll to position [1603, 0]
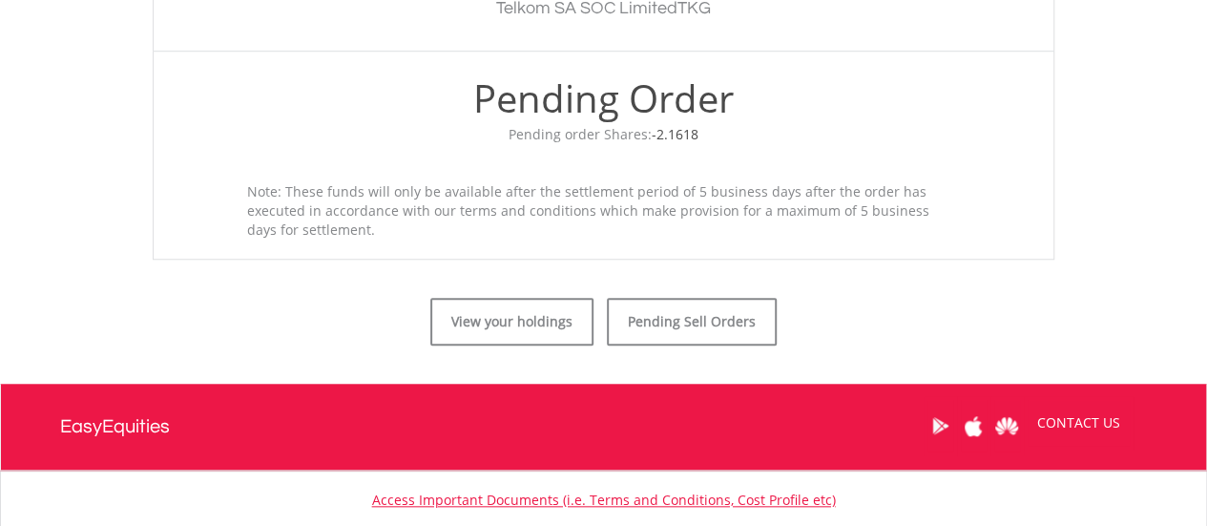
scroll to position [763, 0]
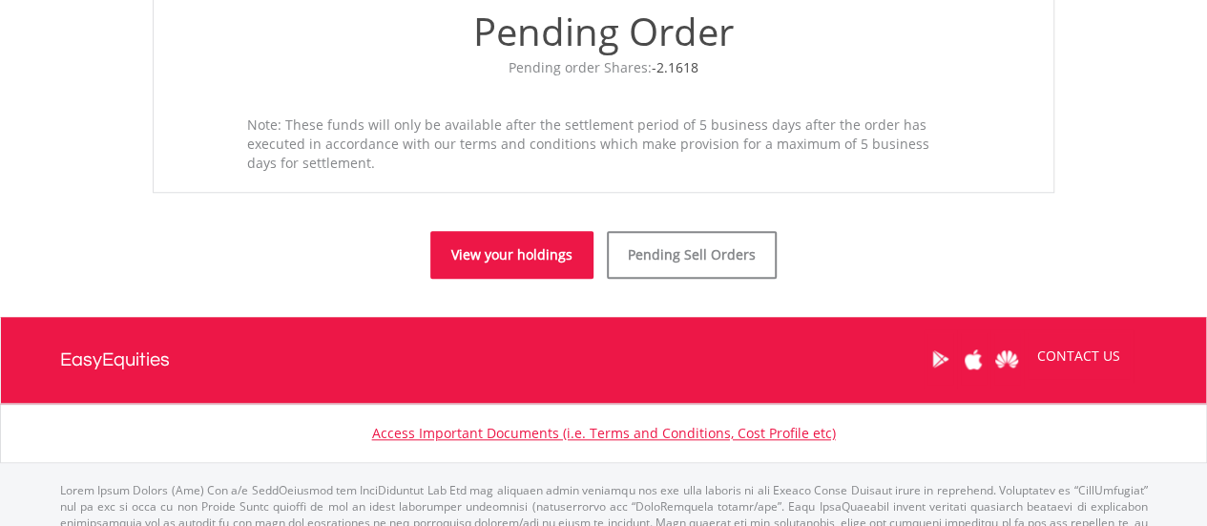
click at [476, 260] on link "View your holdings" at bounding box center [511, 255] width 163 height 48
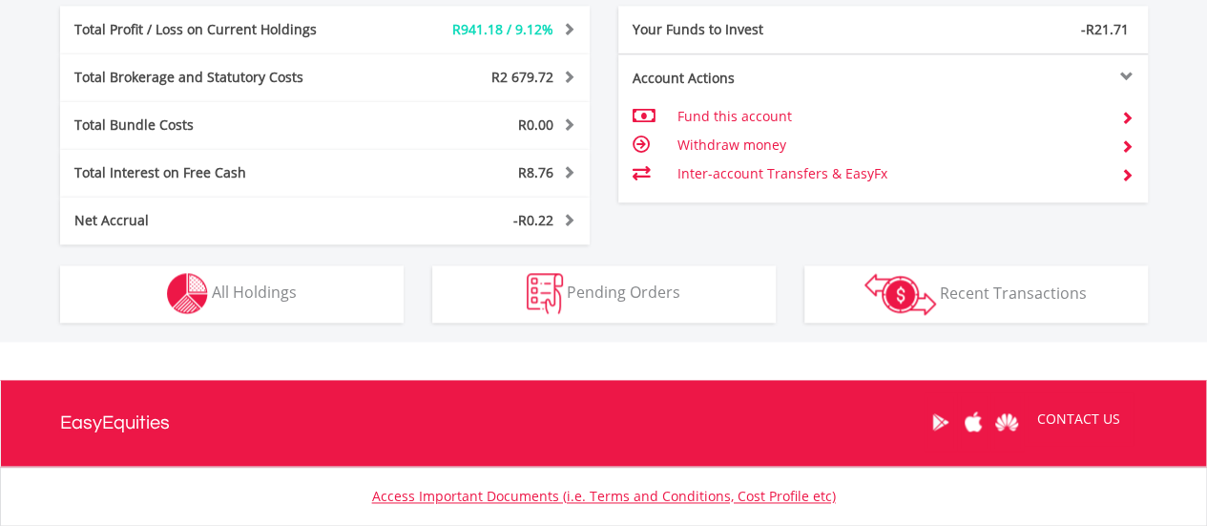
scroll to position [1145, 0]
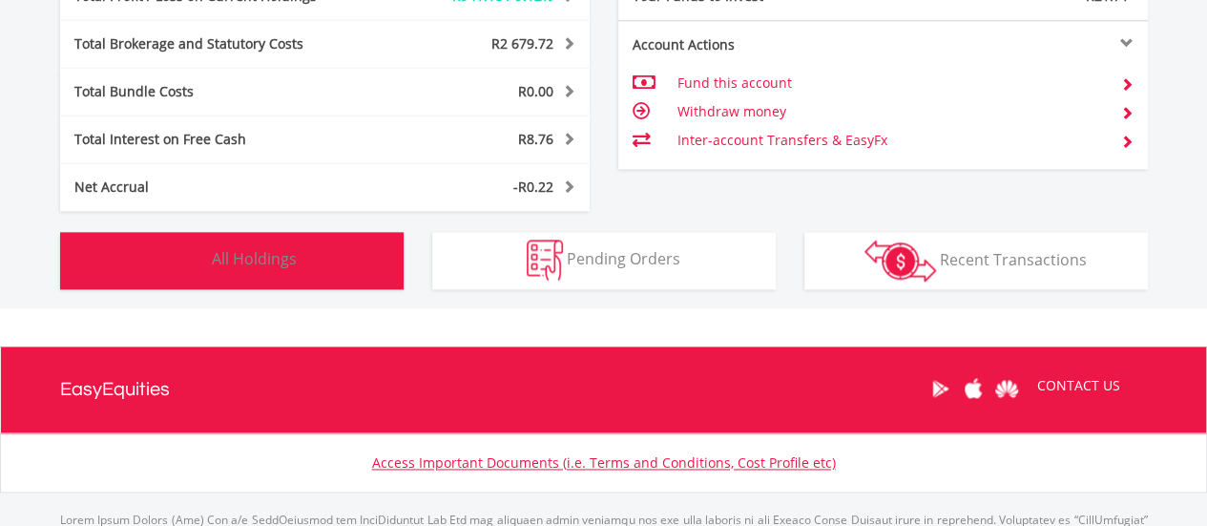
click at [293, 257] on span "All Holdings" at bounding box center [254, 258] width 85 height 21
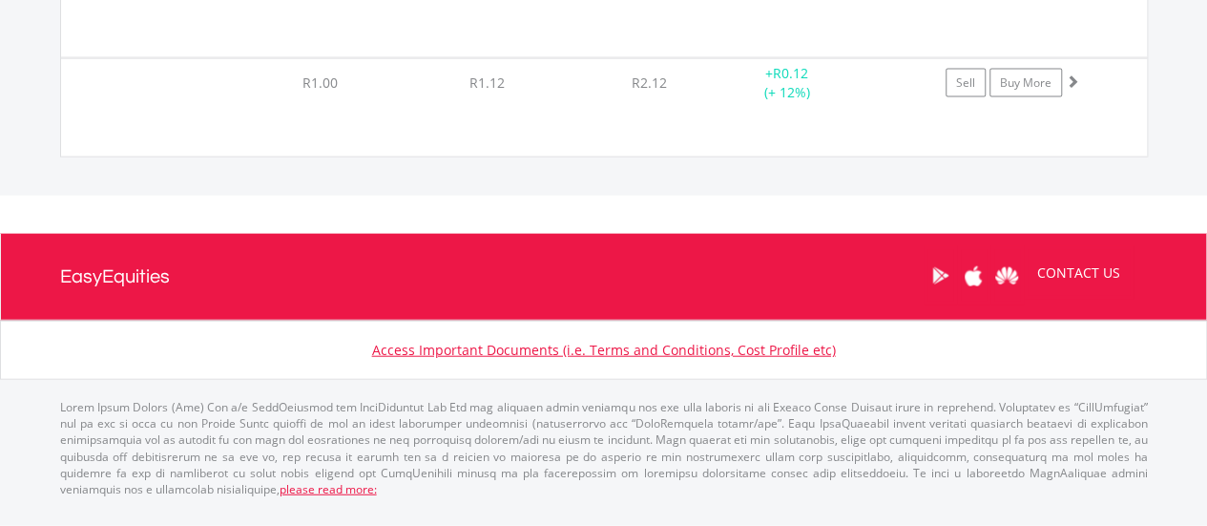
scroll to position [34123, 0]
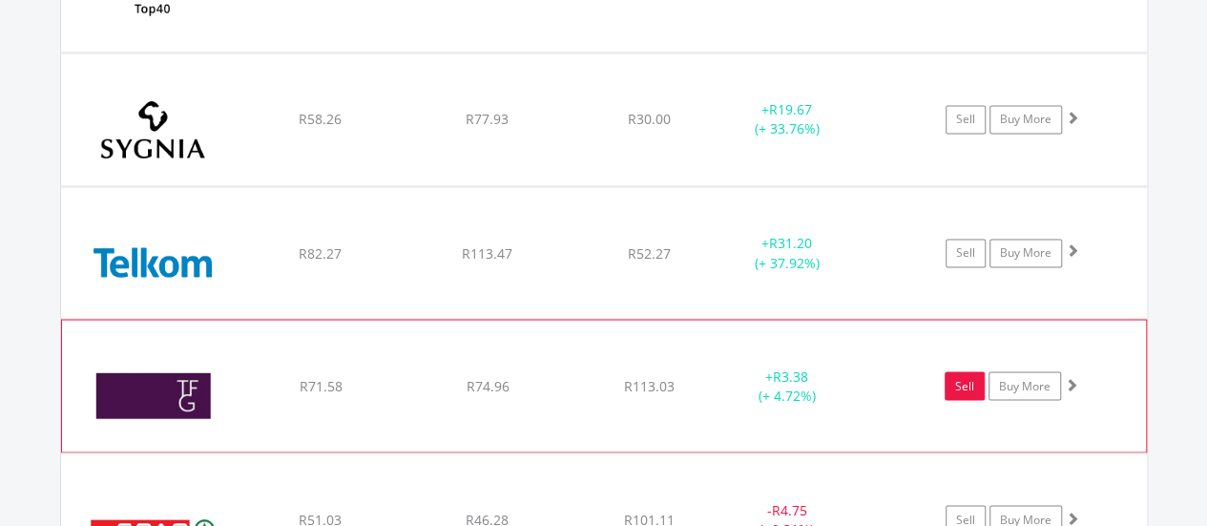
click at [964, 371] on link "Sell" at bounding box center [965, 385] width 40 height 29
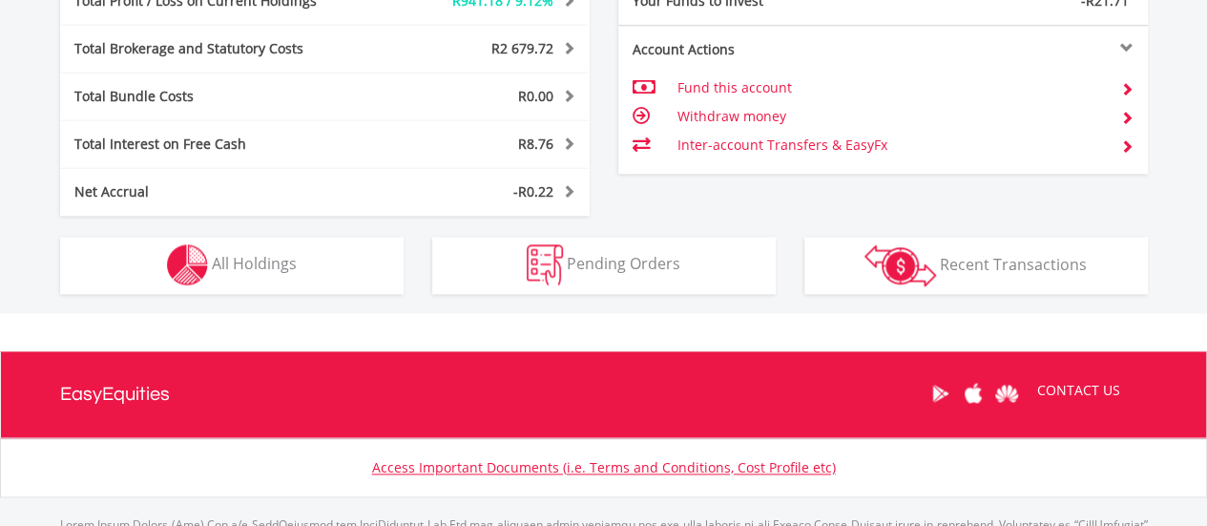
scroll to position [1145, 0]
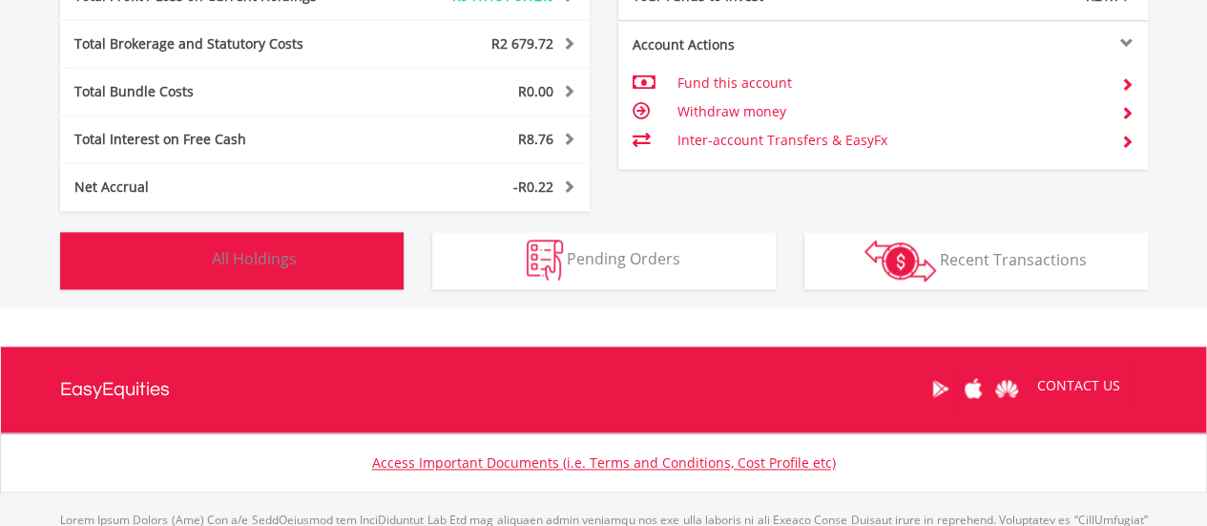
click at [321, 264] on button "Holdings All Holdings" at bounding box center [231, 260] width 343 height 57
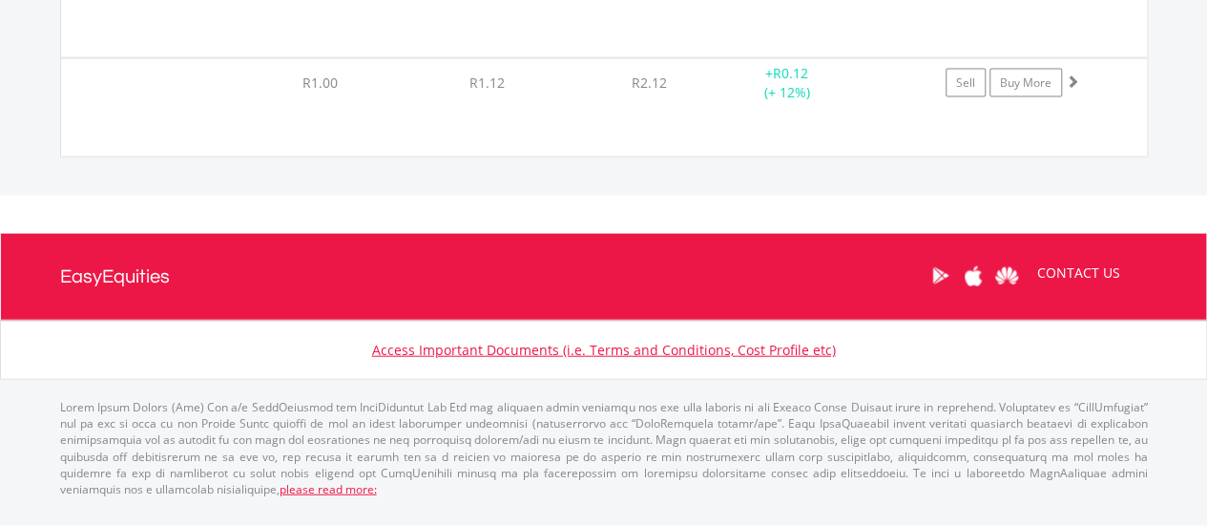
scroll to position [34310, 0]
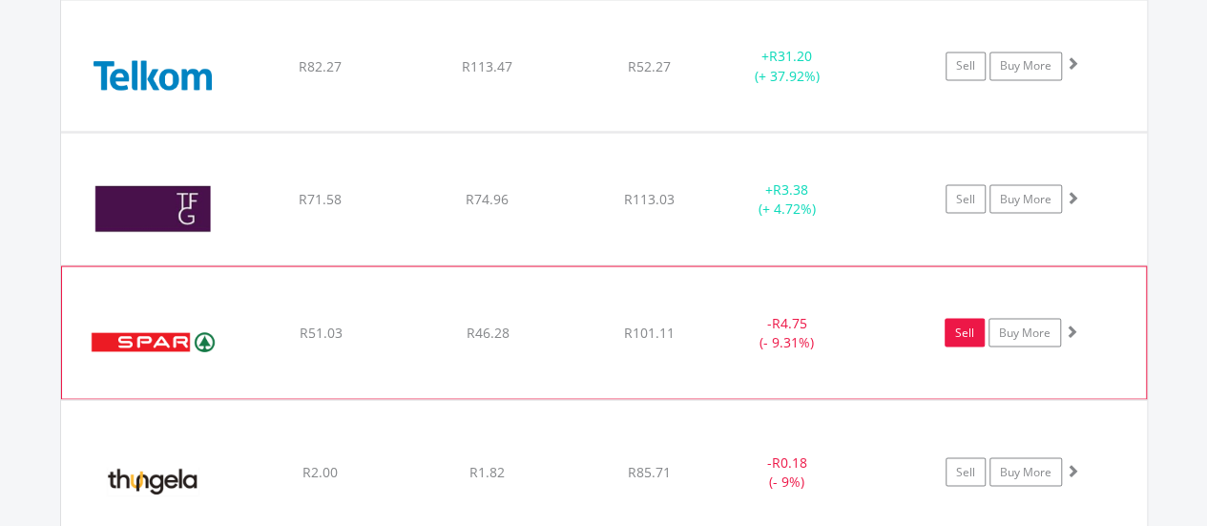
click at [955, 318] on link "Sell" at bounding box center [965, 332] width 40 height 29
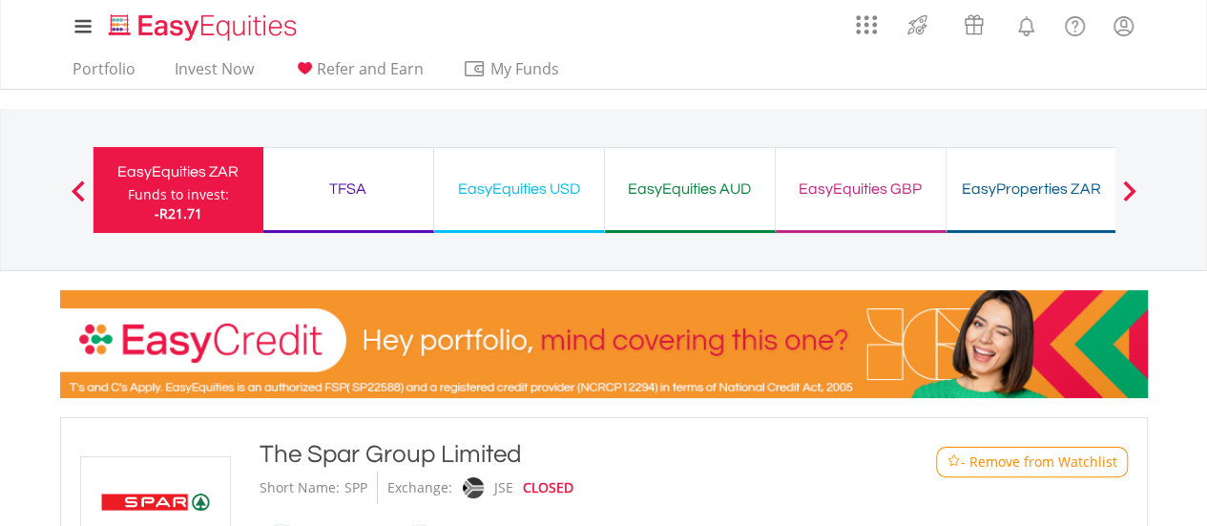
type input "*****"
type input "******"
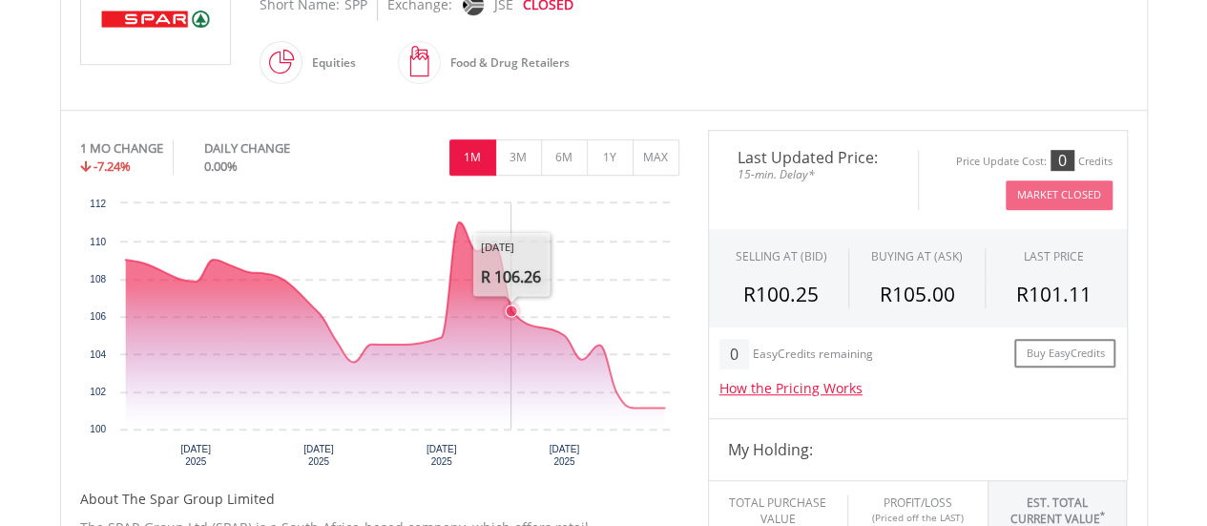
scroll to position [1049, 0]
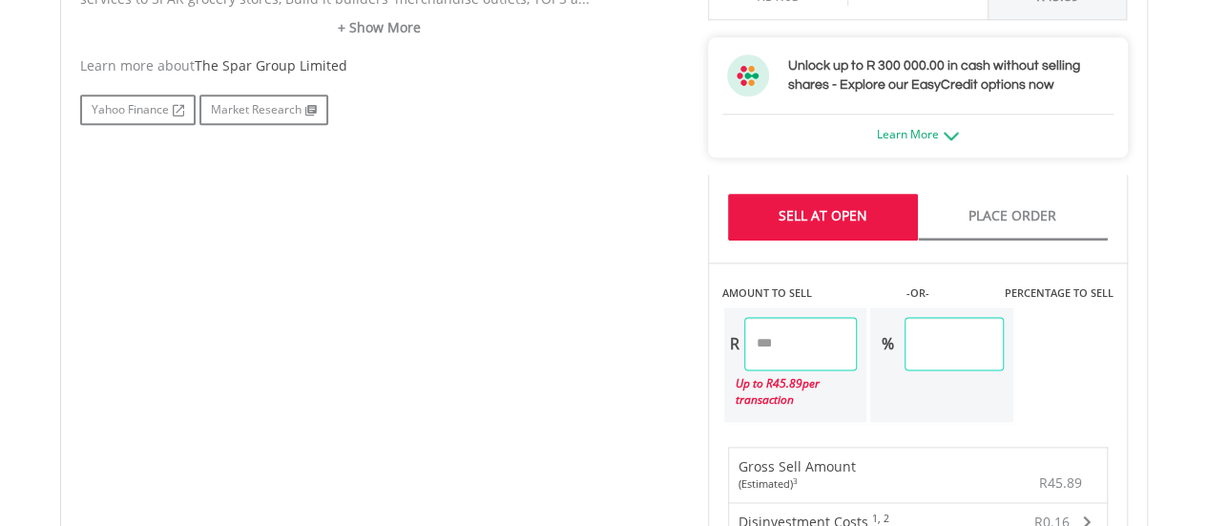
drag, startPoint x: 811, startPoint y: 347, endPoint x: 672, endPoint y: 346, distance: 139.3
click at [672, 347] on div "No chart available. 1 MO CHANGE -7.24% DAILY CHANGE 0.00% 1M 3M 6M 1Y MAX Chart…" at bounding box center [604, 302] width 1076 height 1479
click at [578, 329] on div "No chart available. 1 MO CHANGE -7.24% DAILY CHANGE 0.00% 1M 3M 6M 1Y MAX Chart…" at bounding box center [604, 302] width 1076 height 1479
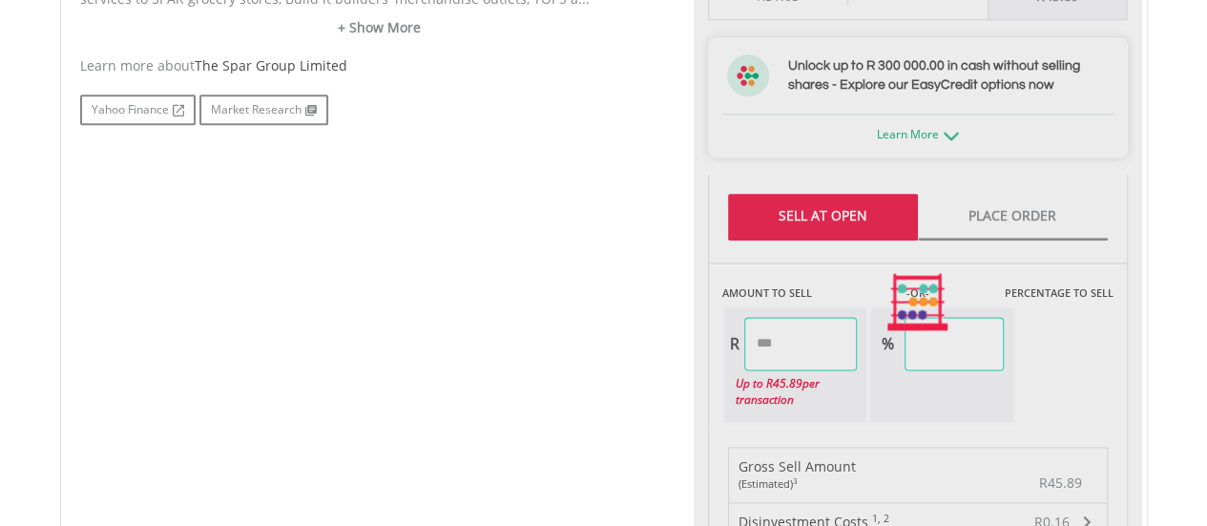
type input "*****"
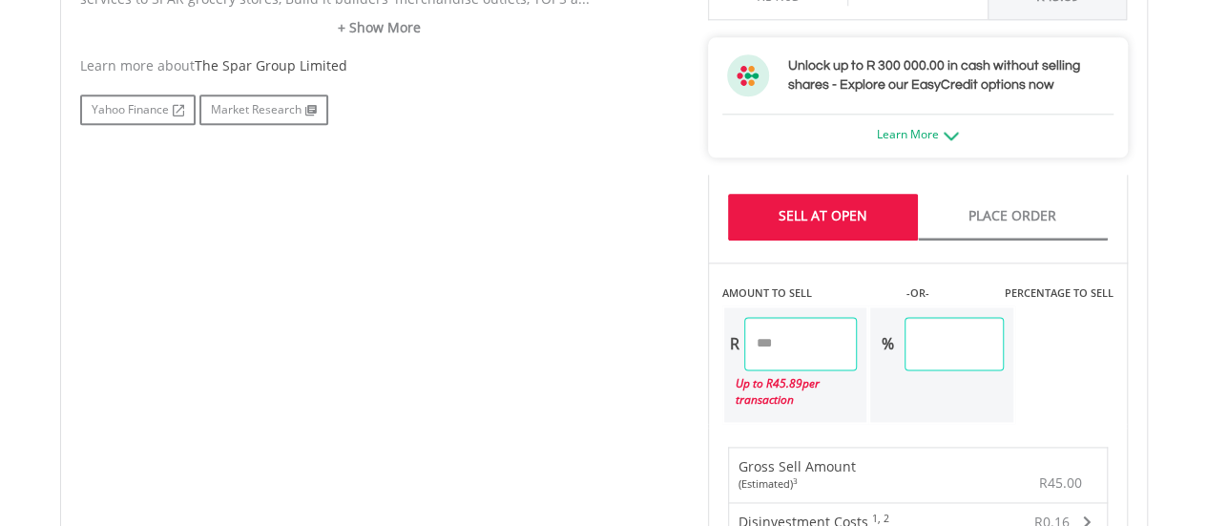
scroll to position [1717, 0]
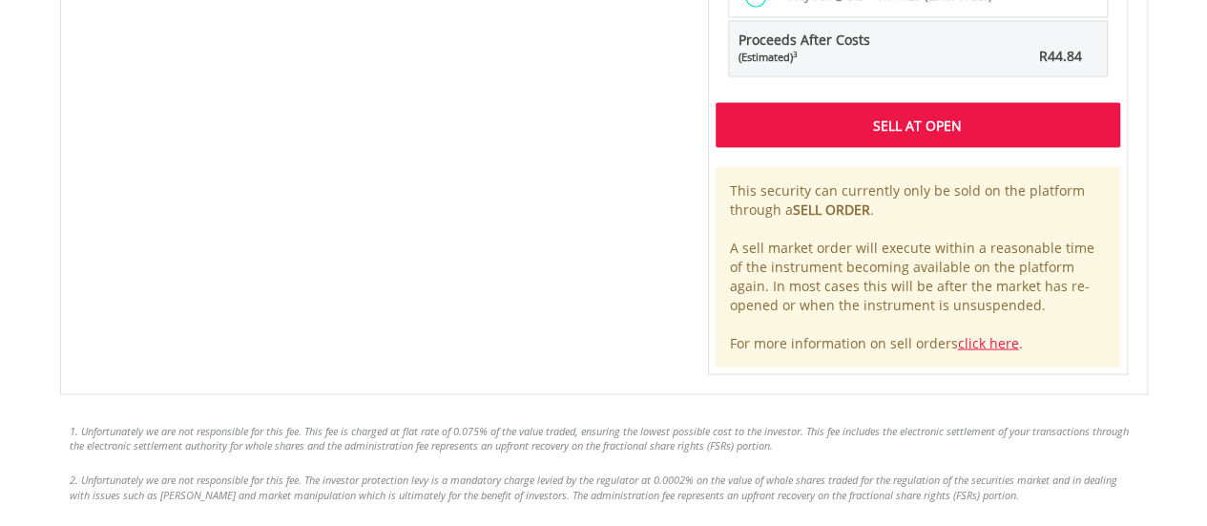
click at [801, 135] on div "Sell At Open" at bounding box center [918, 124] width 405 height 44
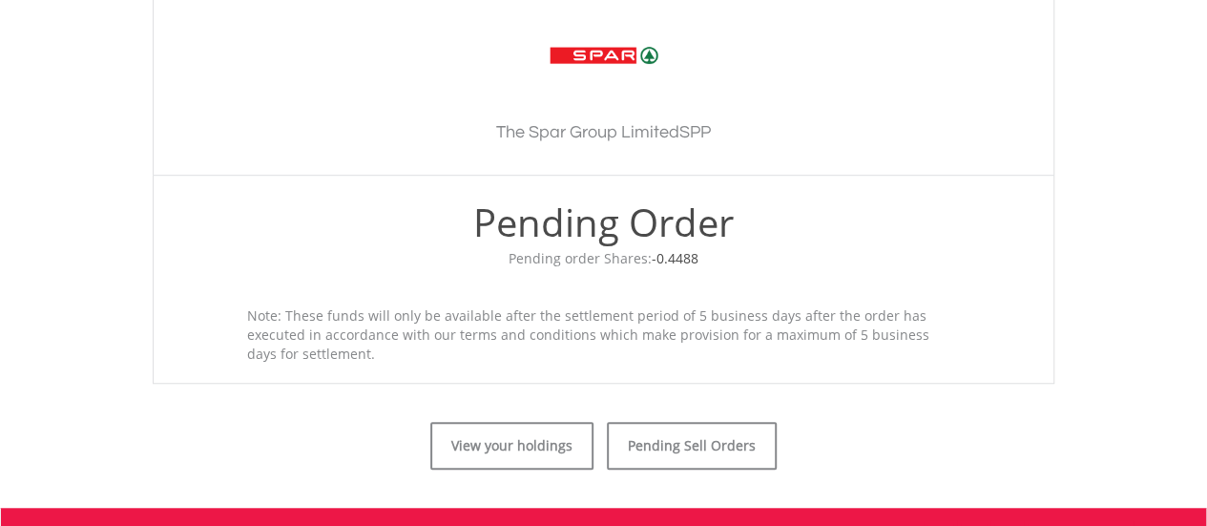
scroll to position [828, 0]
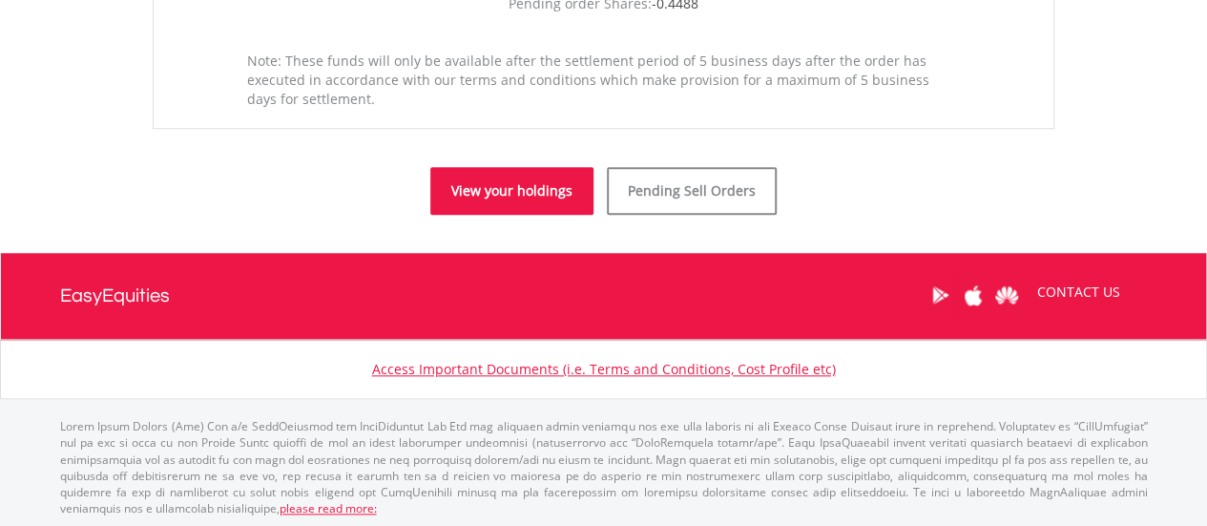
click at [539, 190] on link "View your holdings" at bounding box center [511, 191] width 163 height 48
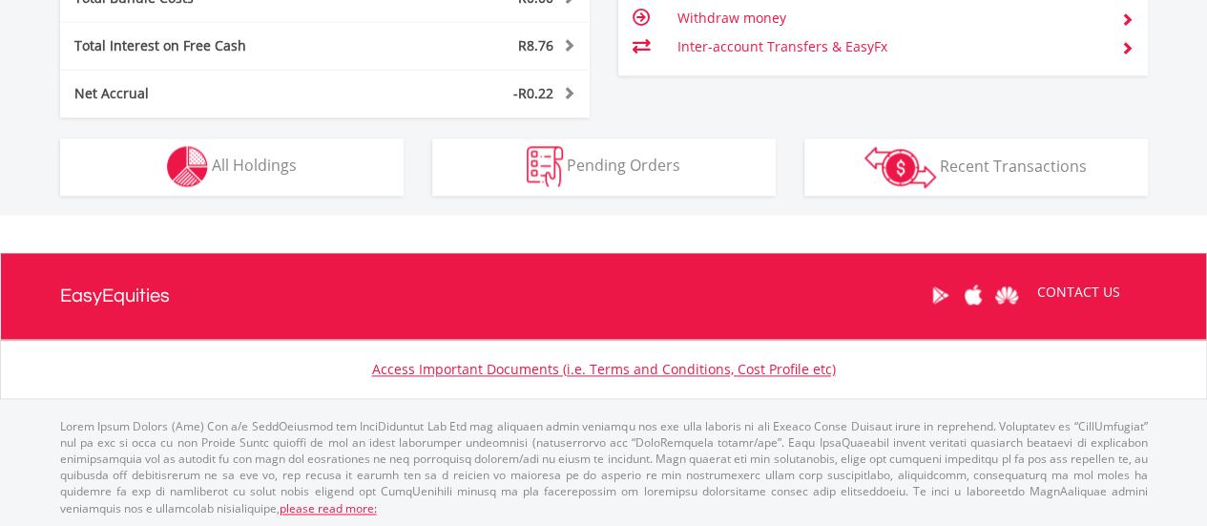
scroll to position [183, 363]
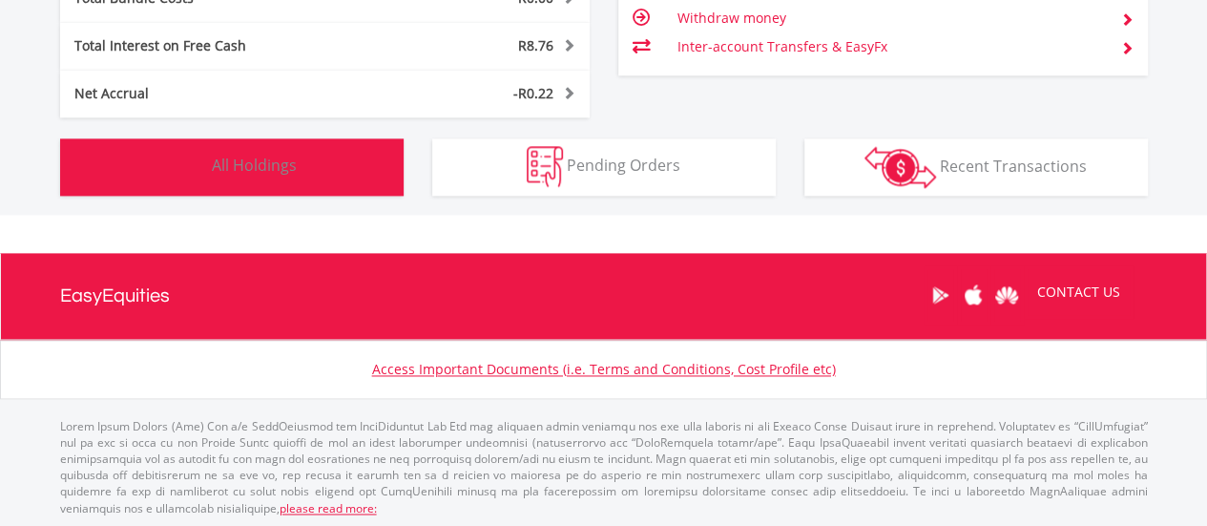
click at [305, 157] on button "Holdings All Holdings" at bounding box center [231, 166] width 343 height 57
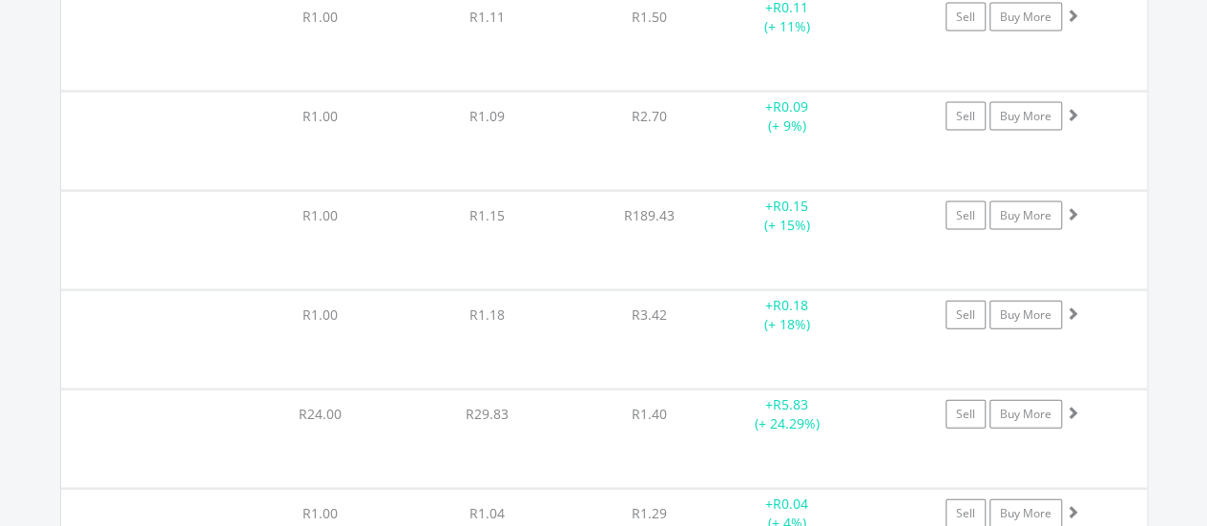
scroll to position [34599, 0]
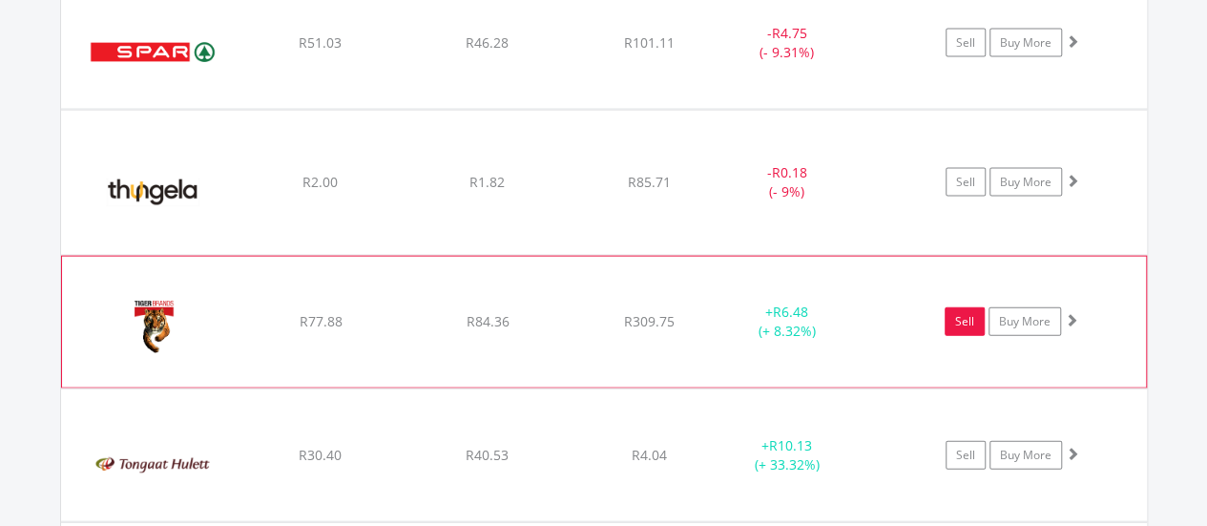
click at [953, 307] on link "Sell" at bounding box center [965, 321] width 40 height 29
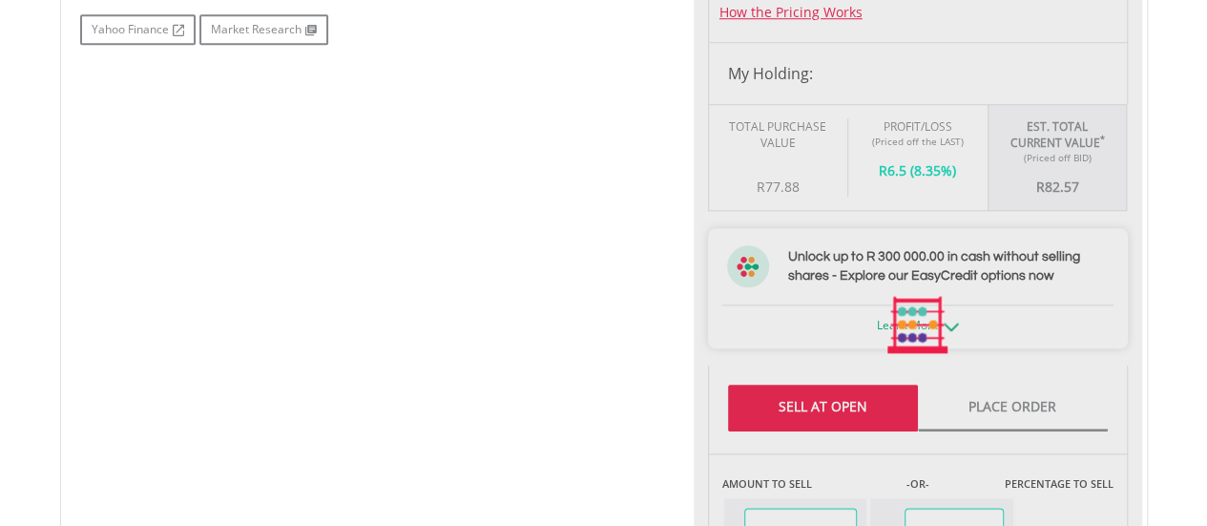
type input "*****"
type input "******"
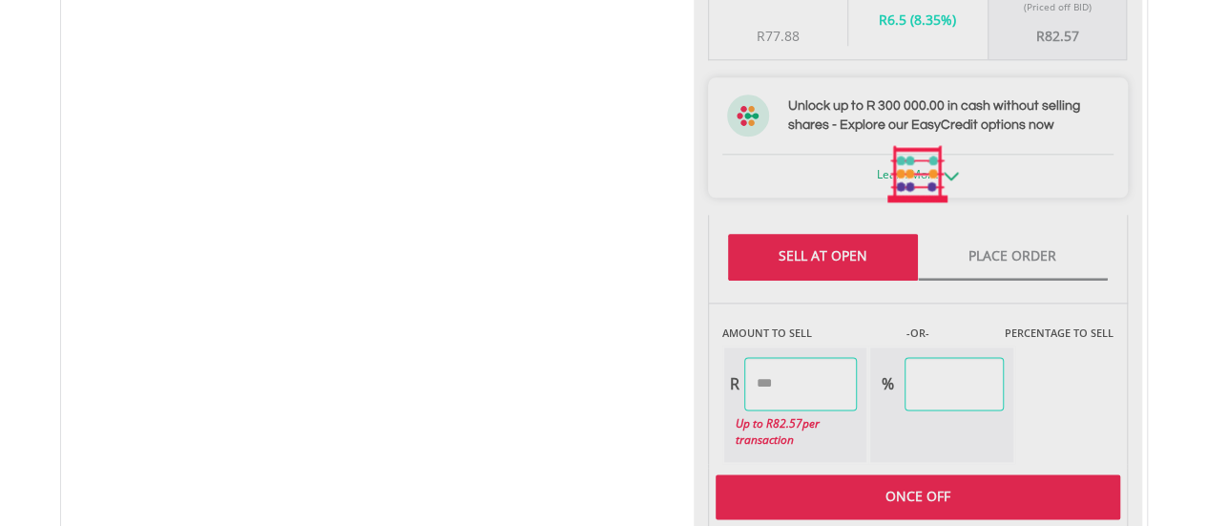
scroll to position [1049, 0]
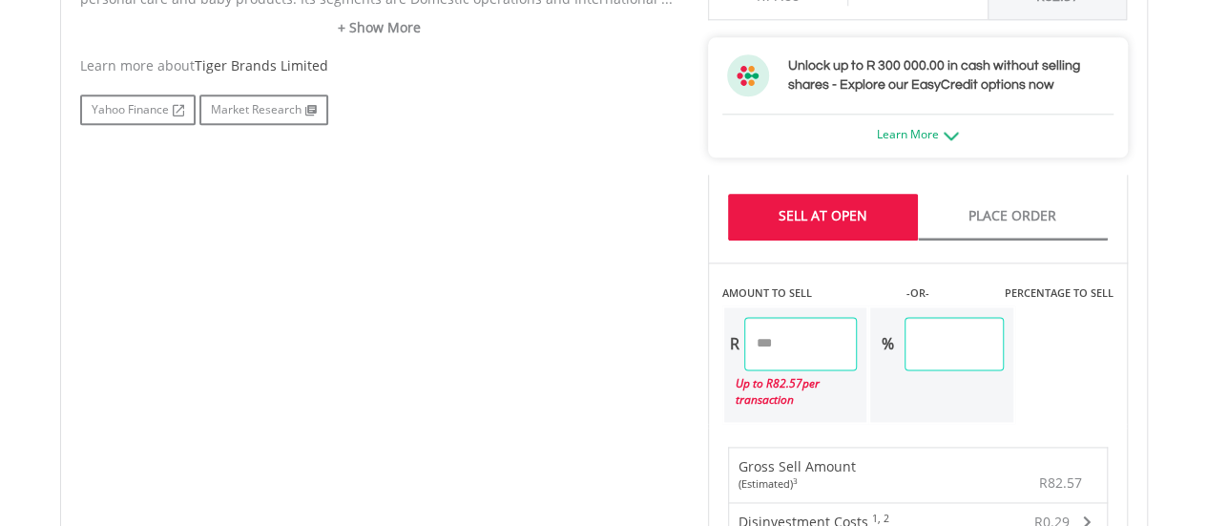
drag, startPoint x: 811, startPoint y: 338, endPoint x: 671, endPoint y: 328, distance: 140.6
click at [670, 332] on div "No chart available. 1 MO CHANGE -1.98% DAILY CHANGE 0.00% 1M 3M 6M 1Y MAX Chart…" at bounding box center [604, 302] width 1076 height 1479
click at [603, 299] on div "No chart available. 1 MO CHANGE -1.98% DAILY CHANGE 0.00% 1M 3M 6M 1Y MAX Chart…" at bounding box center [604, 302] width 1076 height 1479
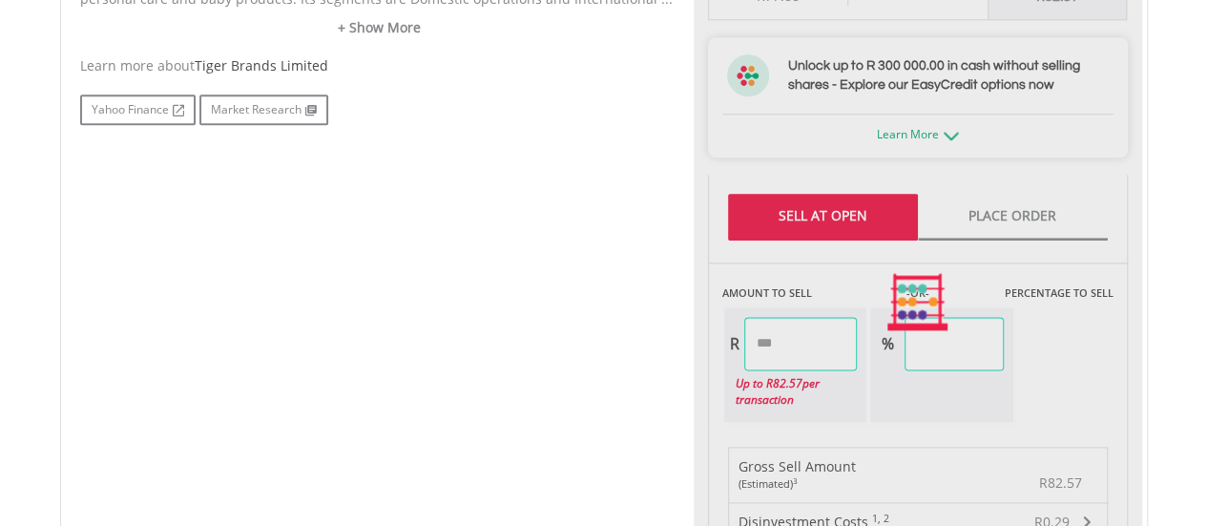
type input "*****"
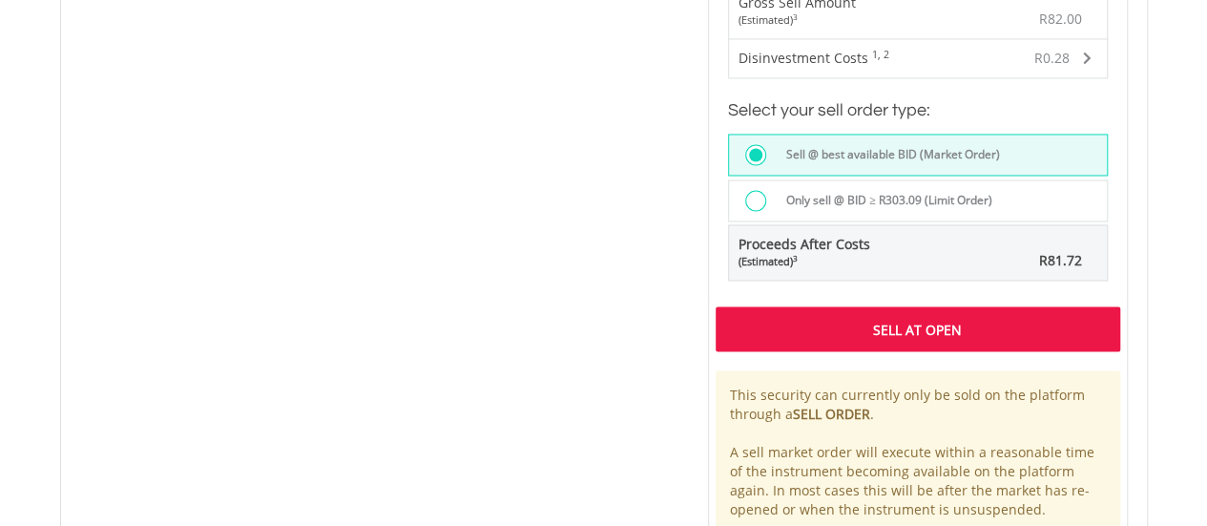
scroll to position [1622, 0]
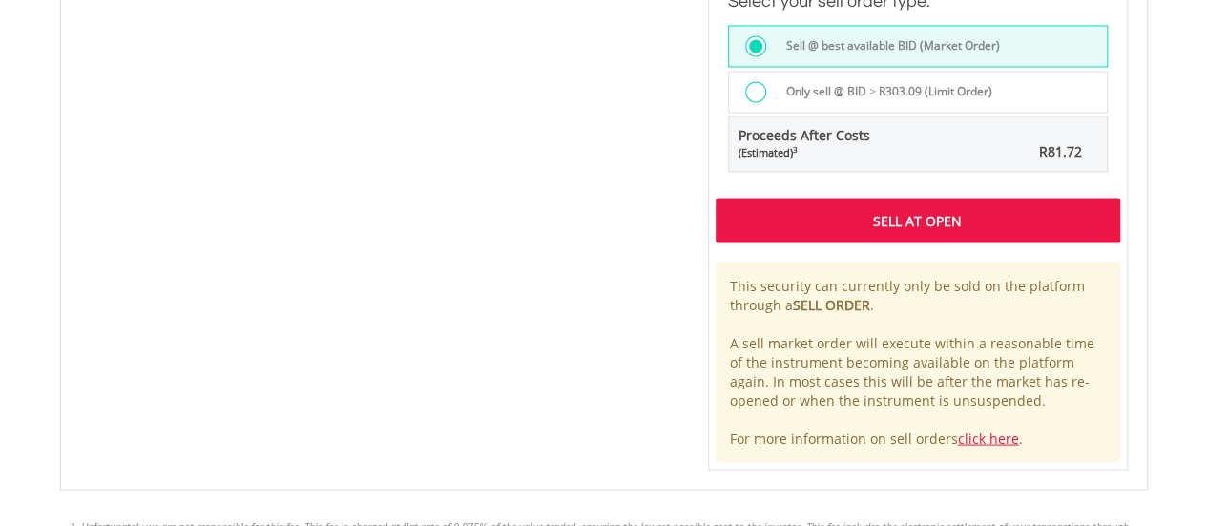
click at [805, 223] on div "Sell At Open" at bounding box center [918, 219] width 405 height 44
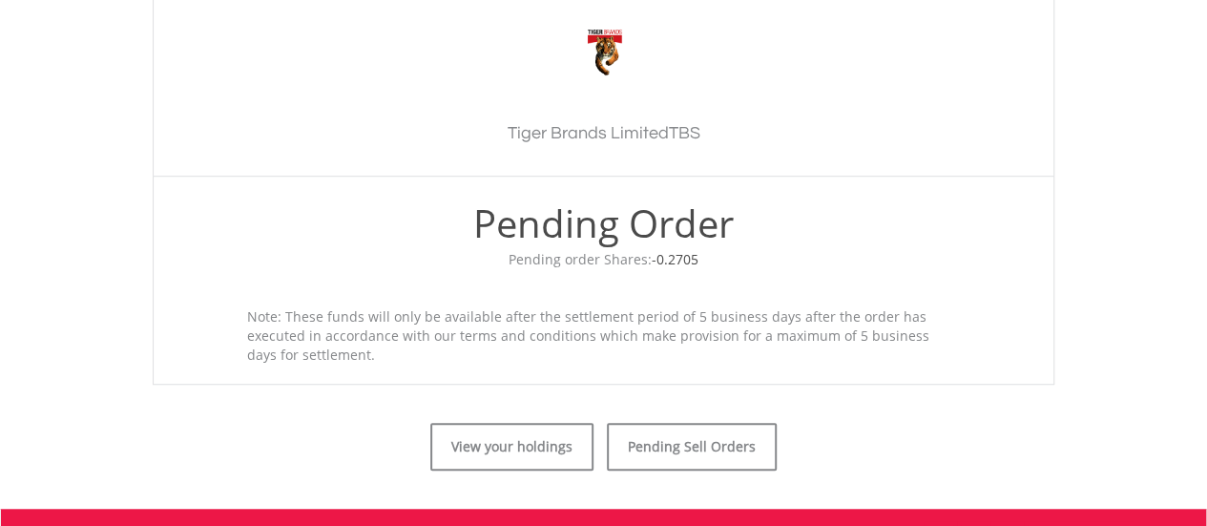
scroll to position [763, 0]
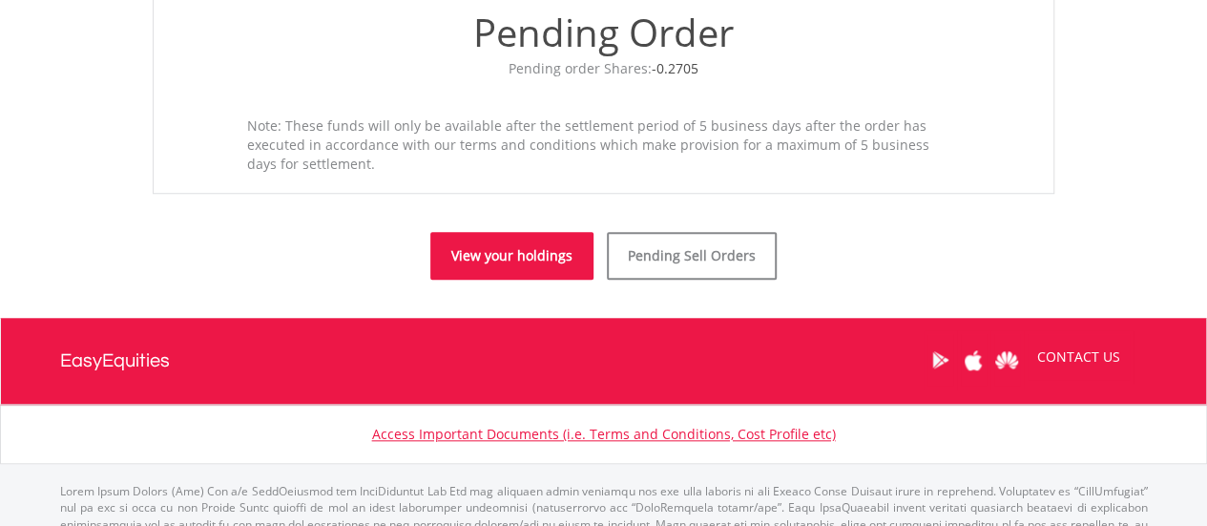
click at [515, 258] on link "View your holdings" at bounding box center [511, 256] width 163 height 48
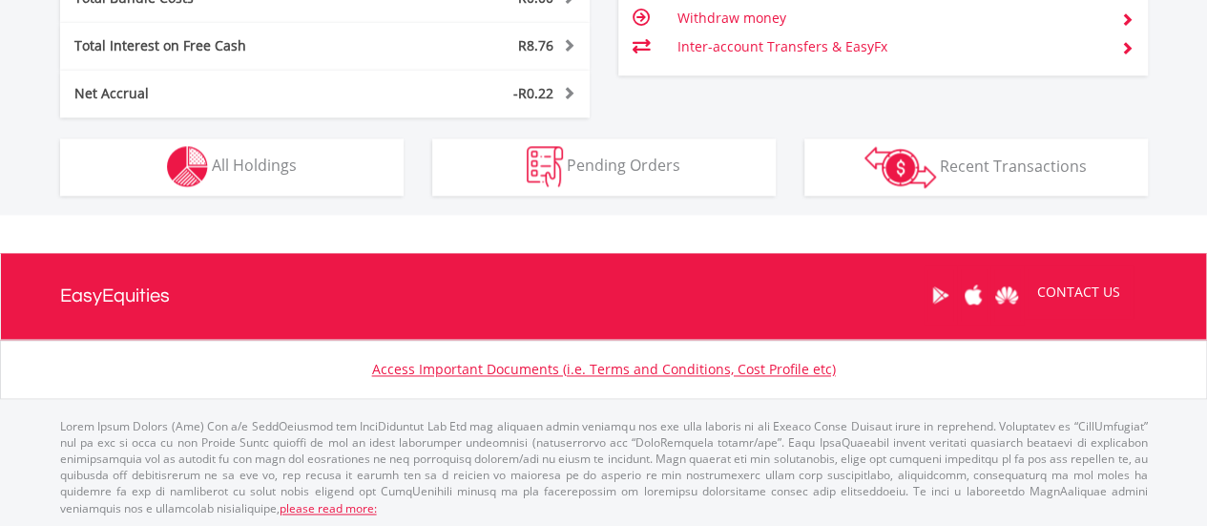
scroll to position [183, 363]
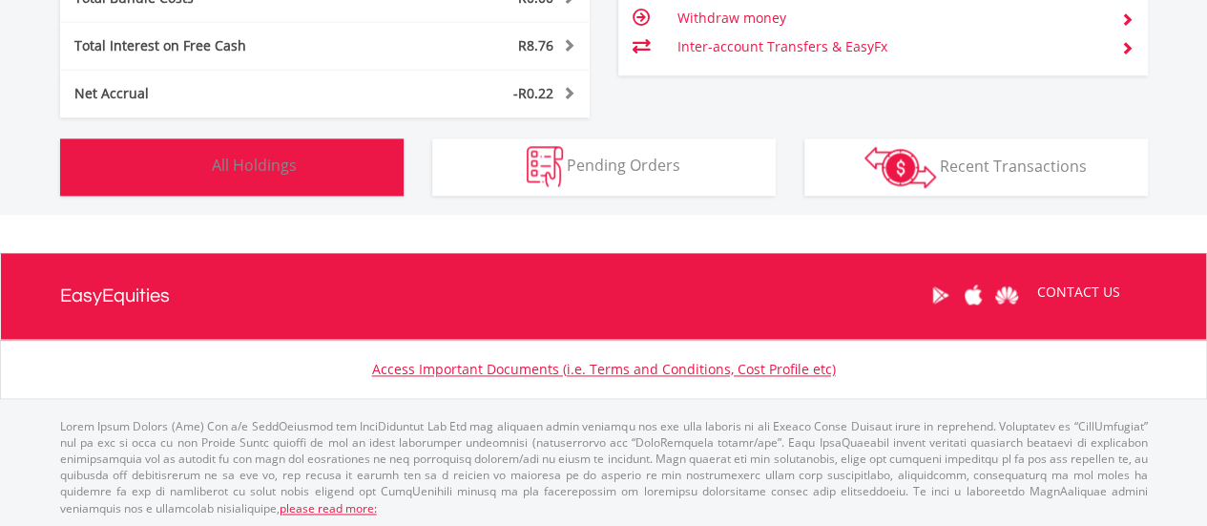
click at [368, 174] on button "Holdings All Holdings" at bounding box center [231, 166] width 343 height 57
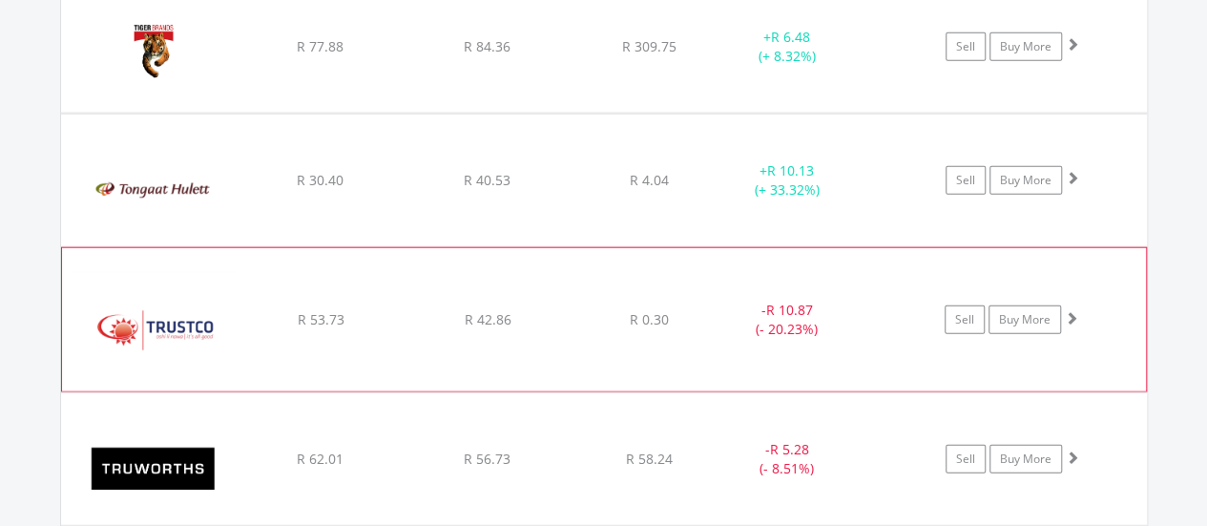
scroll to position [34887, 0]
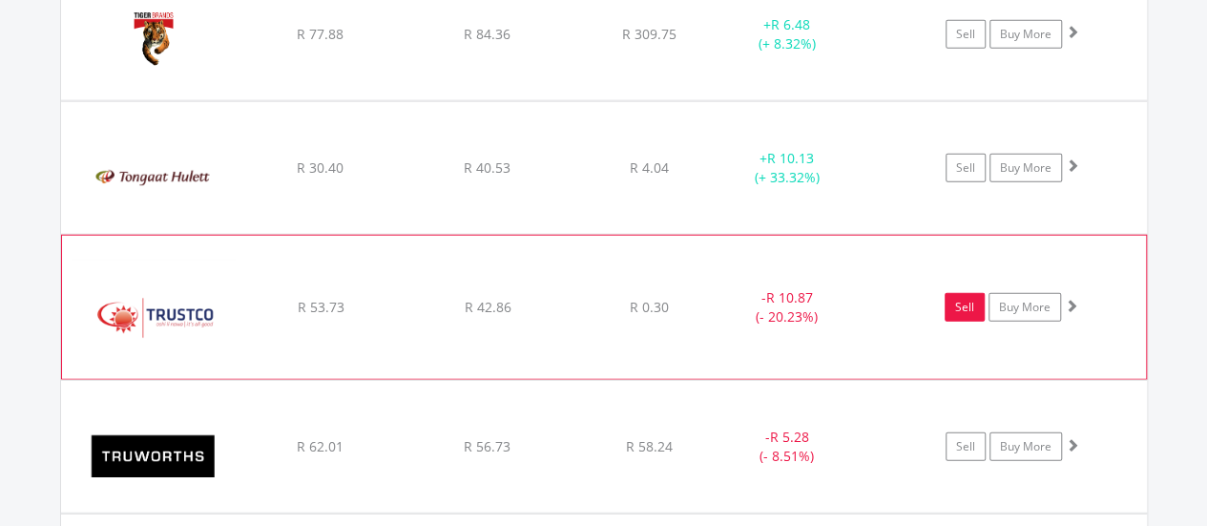
click at [953, 293] on link "Sell" at bounding box center [965, 307] width 40 height 29
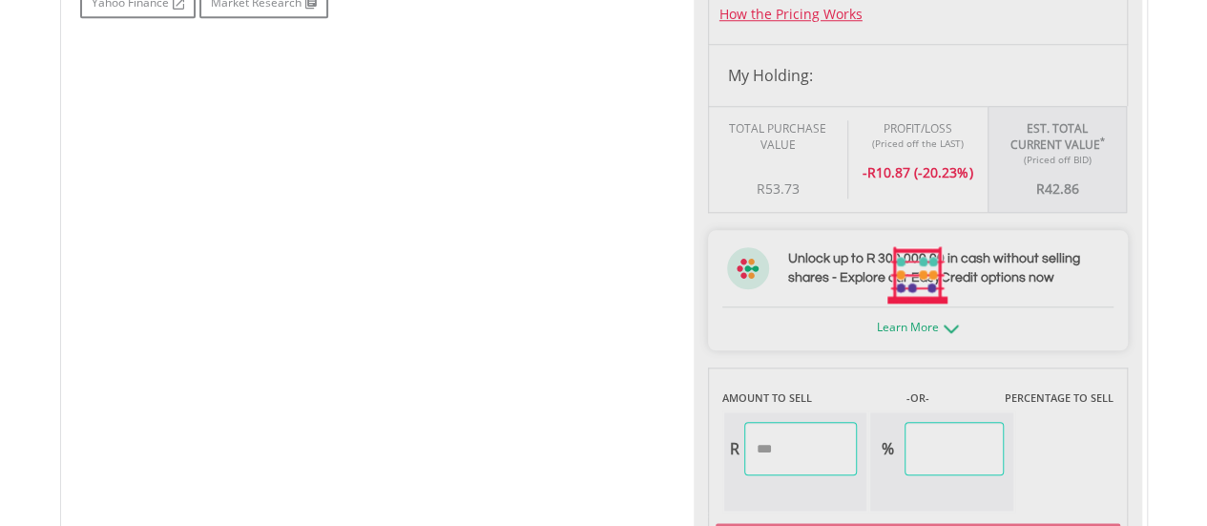
scroll to position [859, 0]
type input "*****"
type input "******"
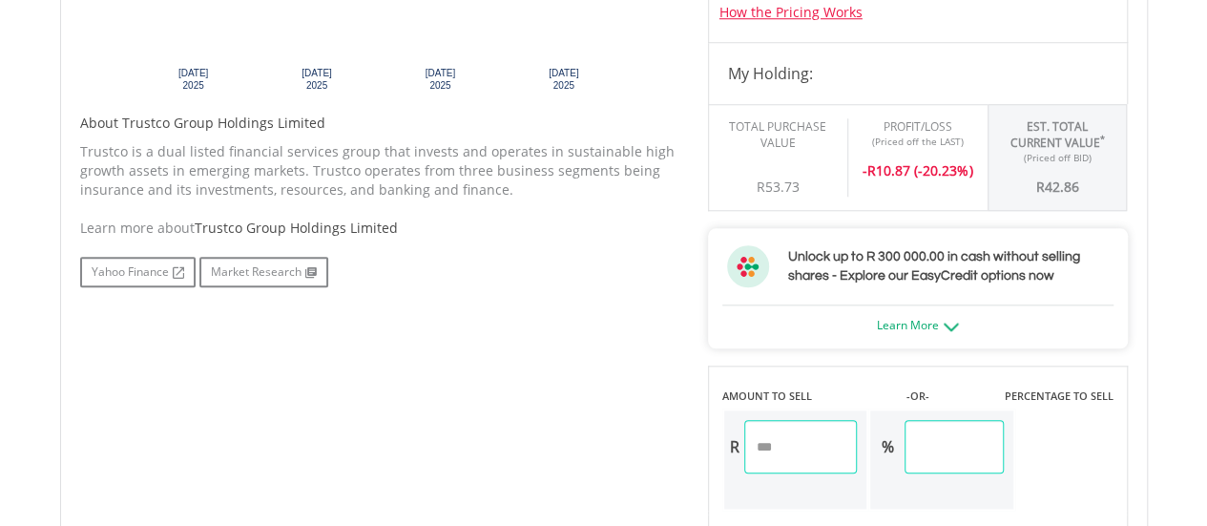
scroll to position [1130, 0]
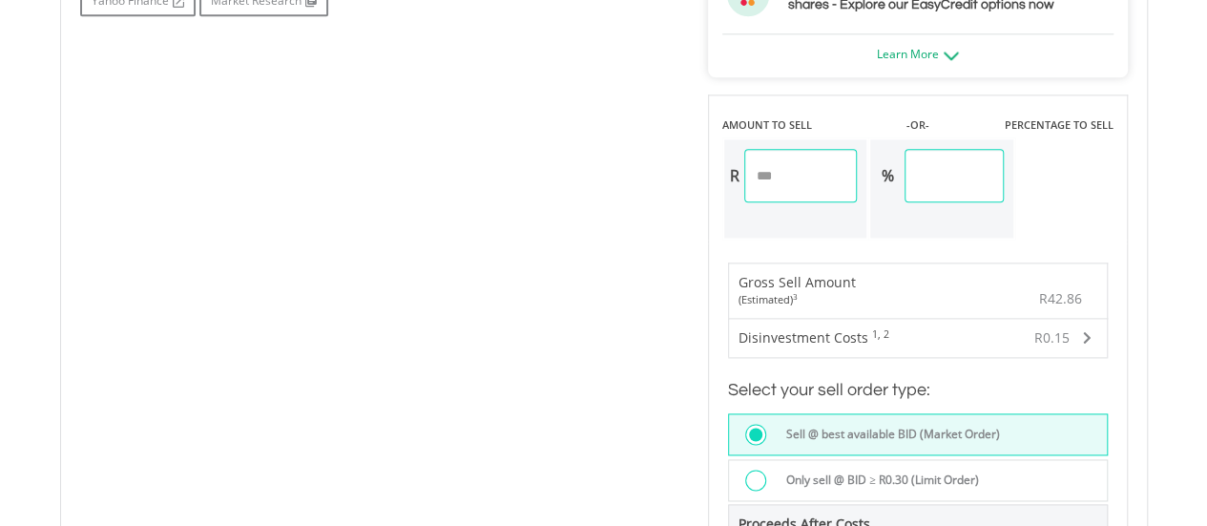
click at [823, 442] on div "Sell @ best available BID (Market Order)" at bounding box center [940, 437] width 331 height 26
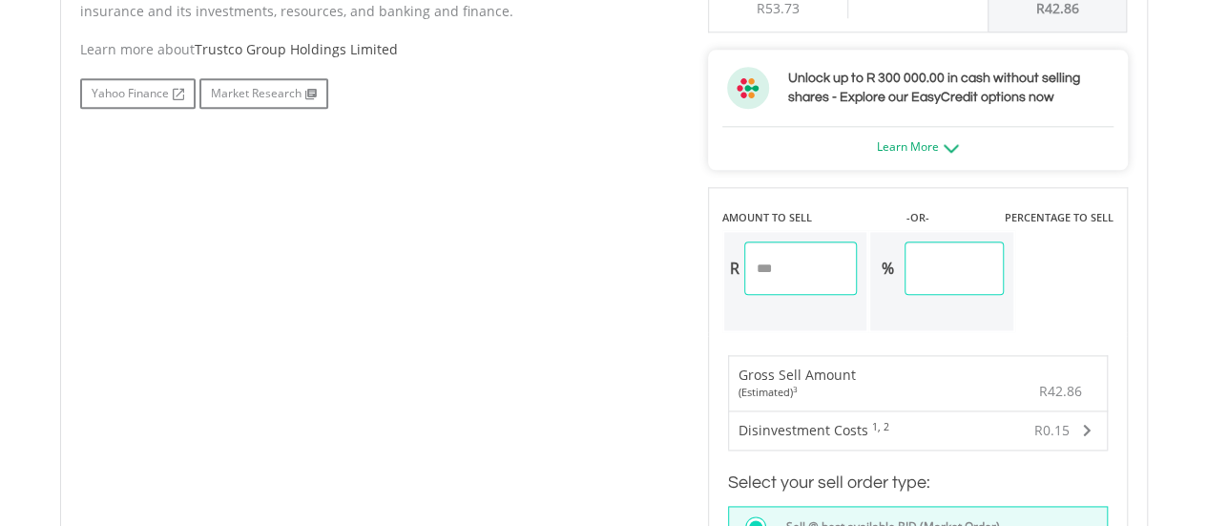
scroll to position [1034, 0]
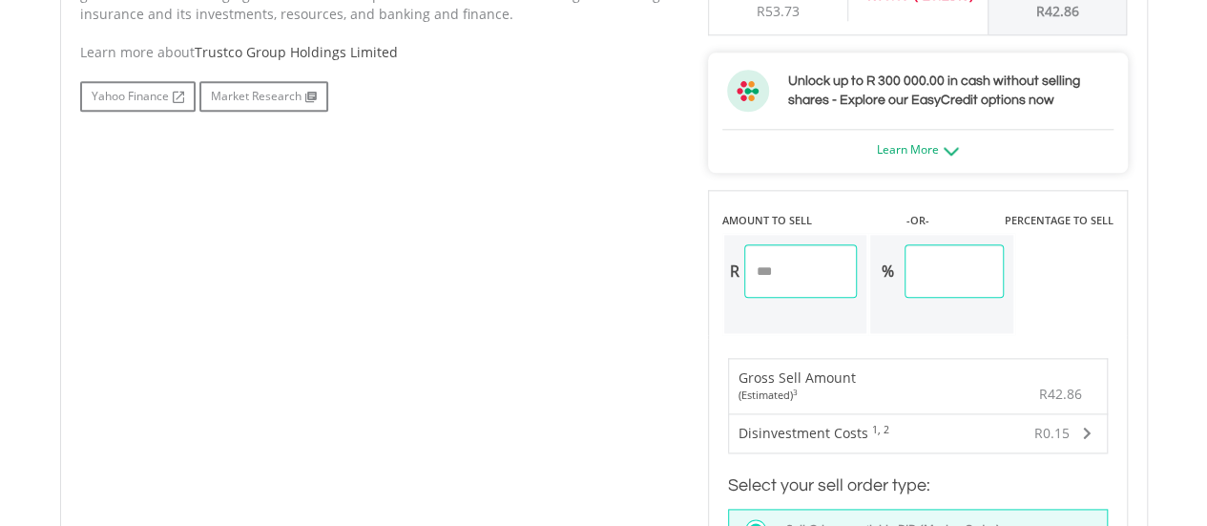
drag, startPoint x: 809, startPoint y: 276, endPoint x: 692, endPoint y: 276, distance: 117.4
click at [692, 276] on div "No chart available. 1 MO CHANGE 0.00% DAILY CHANGE 0.00% 1M 3M 6M 1Y MAX Chart …" at bounding box center [604, 265] width 1076 height 1375
click at [526, 282] on div "No chart available. 1 MO CHANGE 0.00% DAILY CHANGE 0.00% 1M 3M 6M 1Y MAX Chart …" at bounding box center [604, 265] width 1076 height 1375
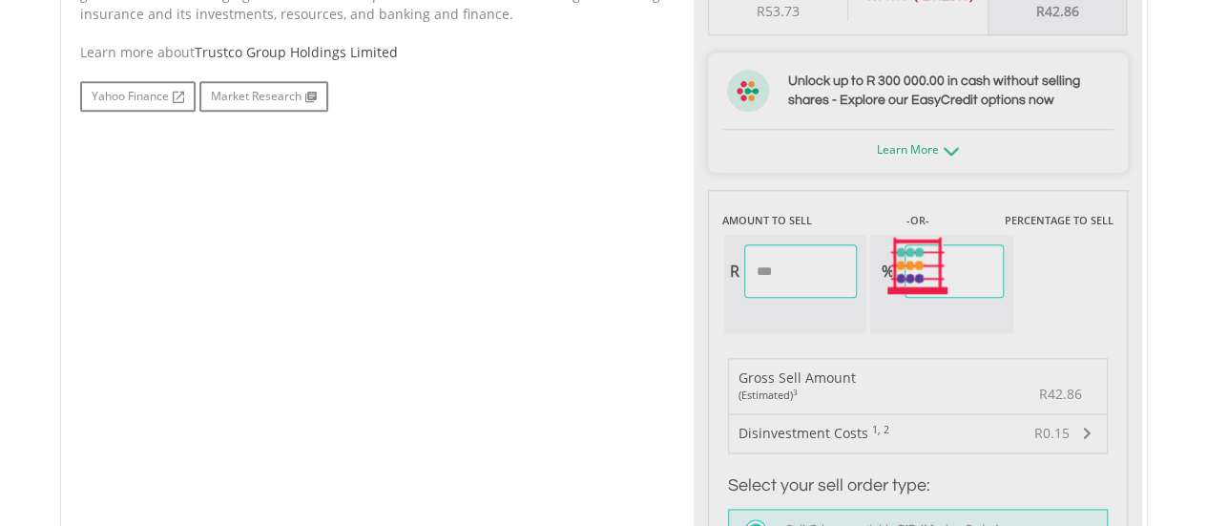
type input "*****"
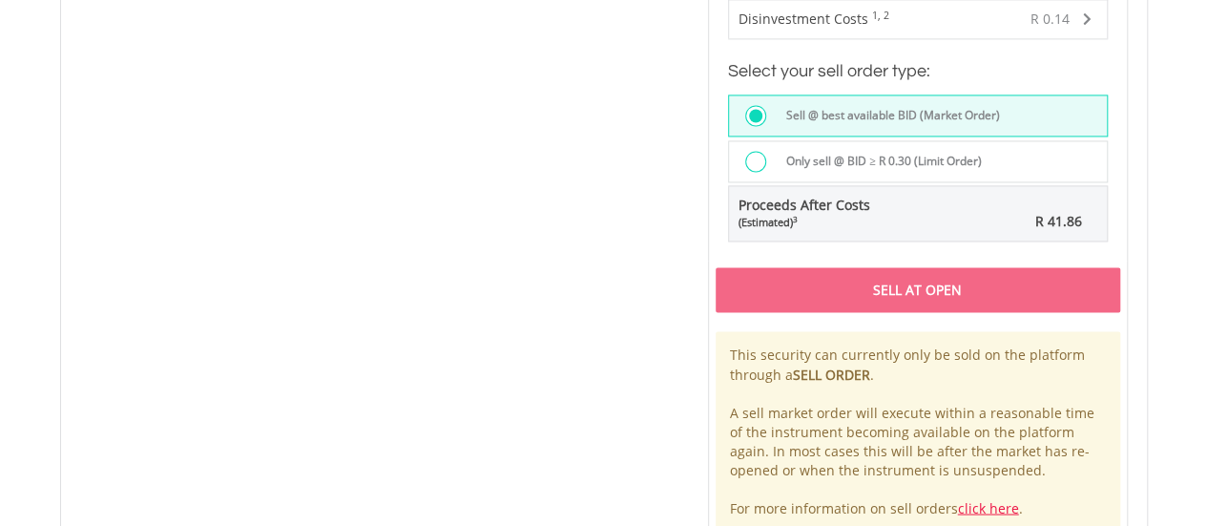
scroll to position [1511, 0]
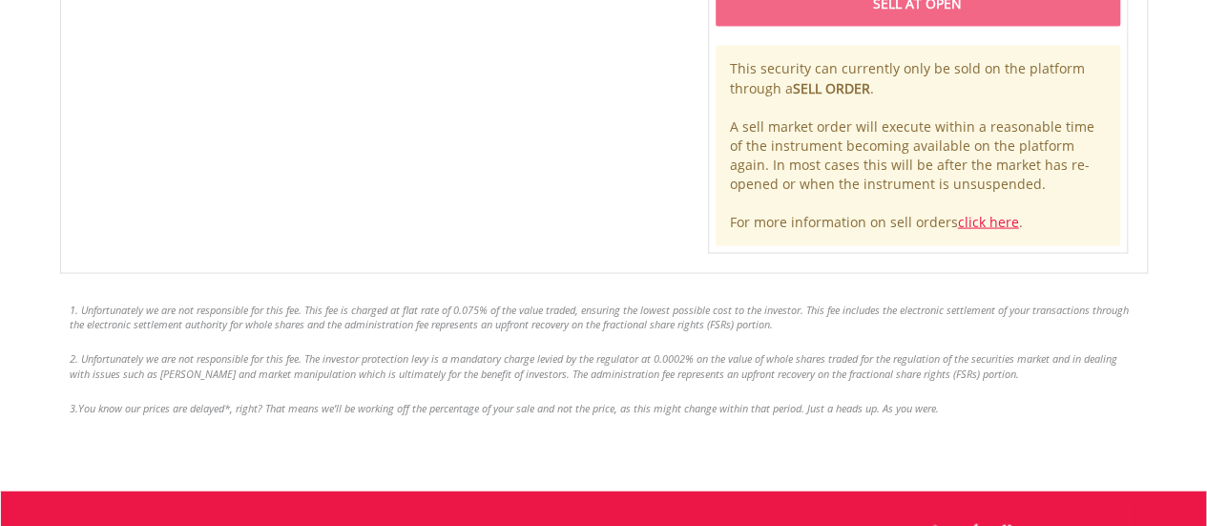
scroll to position [1490, 0]
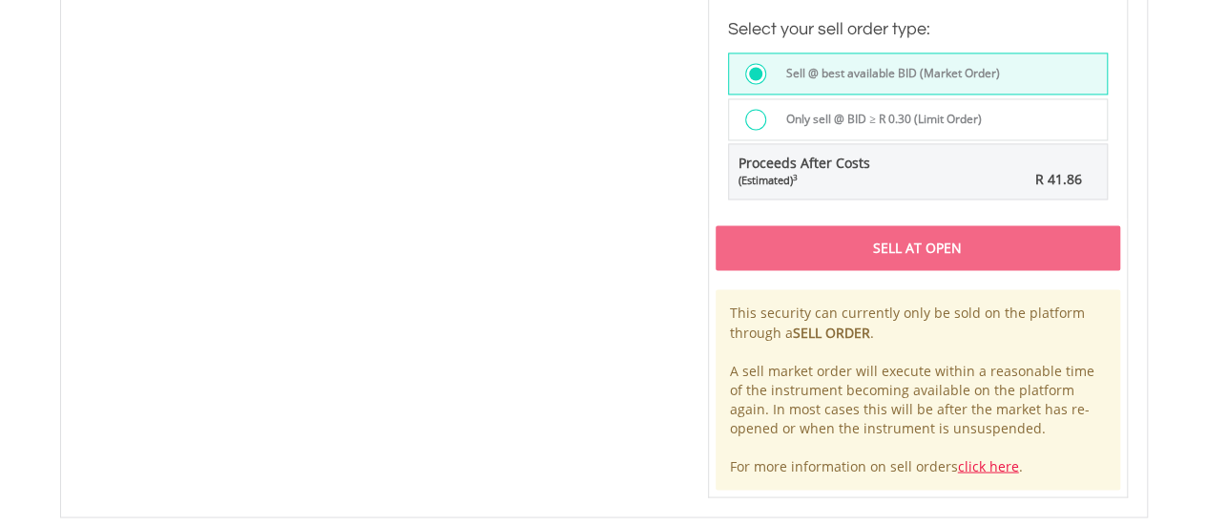
drag, startPoint x: 809, startPoint y: 252, endPoint x: 475, endPoint y: 156, distance: 347.5
click at [806, 245] on div "Sell At Open" at bounding box center [918, 247] width 405 height 44
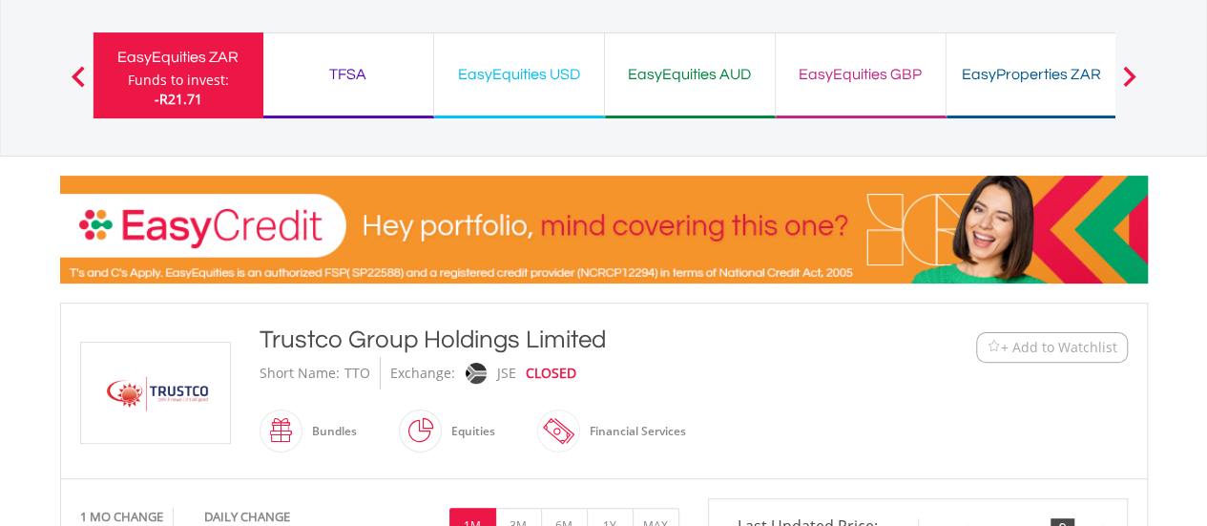
scroll to position [59, 0]
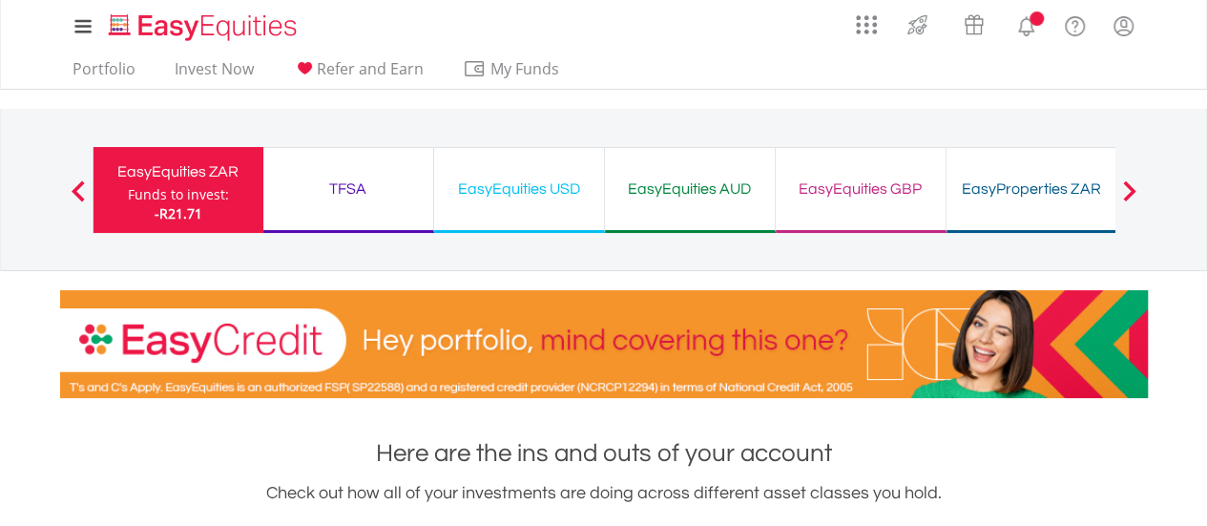
scroll to position [1238, 0]
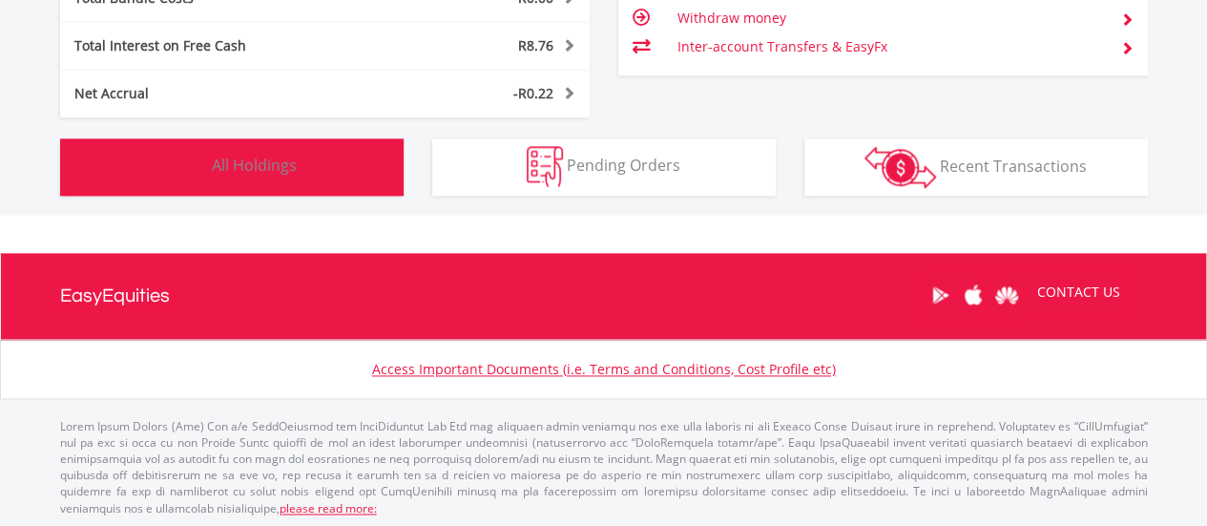
drag, startPoint x: 291, startPoint y: 161, endPoint x: 291, endPoint y: 148, distance: 13.4
click at [291, 152] on button "Holdings All Holdings" at bounding box center [231, 166] width 343 height 57
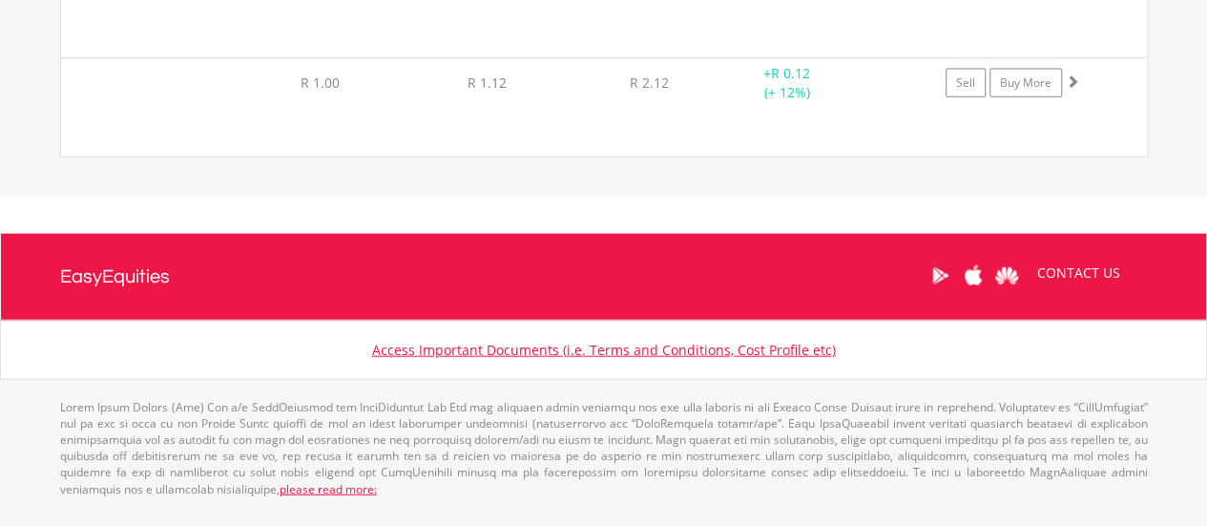
scroll to position [34885, 0]
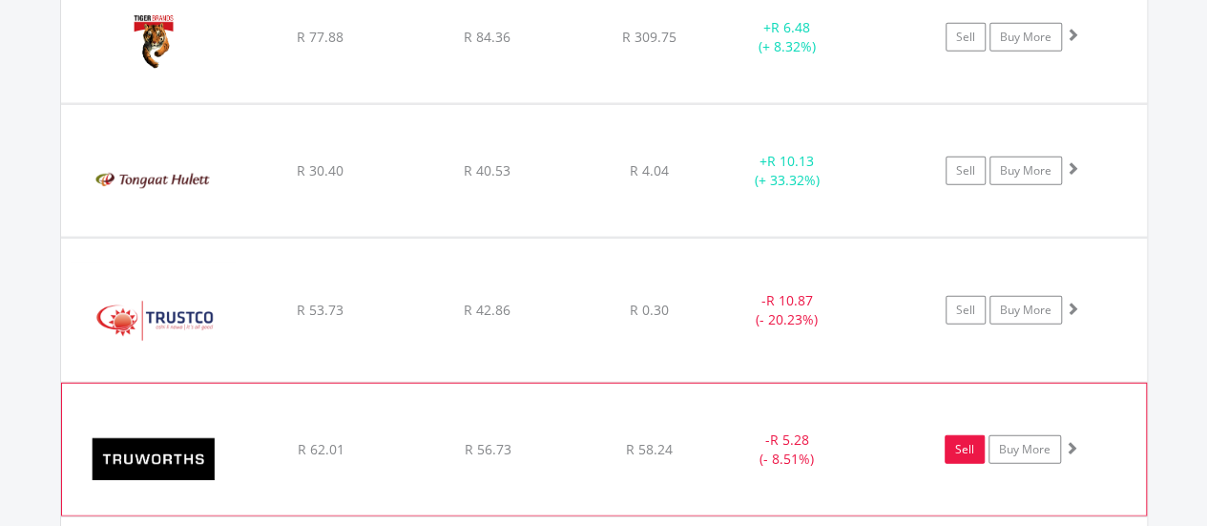
click at [969, 435] on link "Sell" at bounding box center [965, 449] width 40 height 29
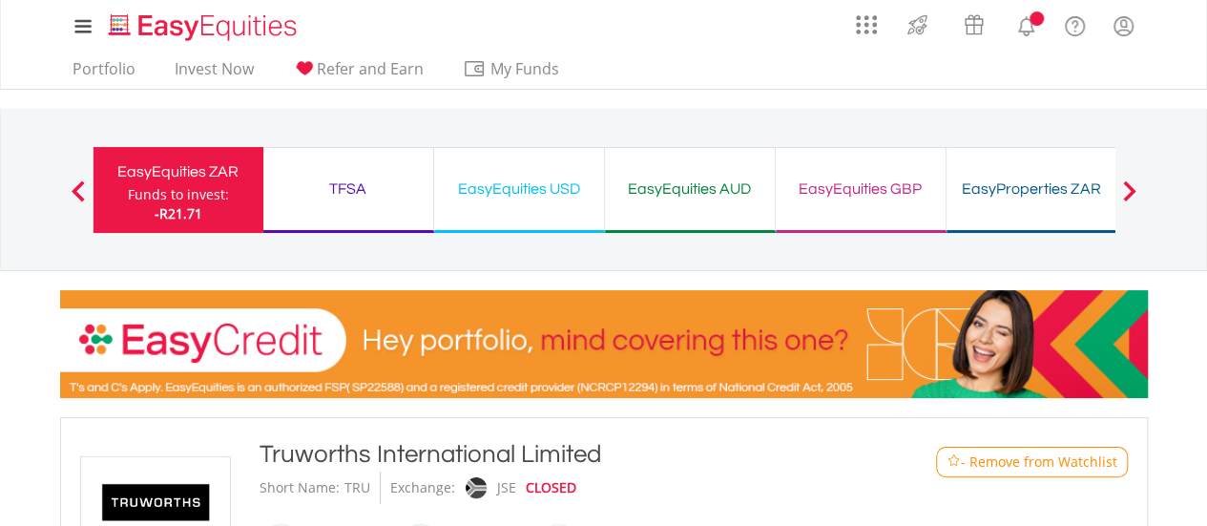
type input "*****"
type input "******"
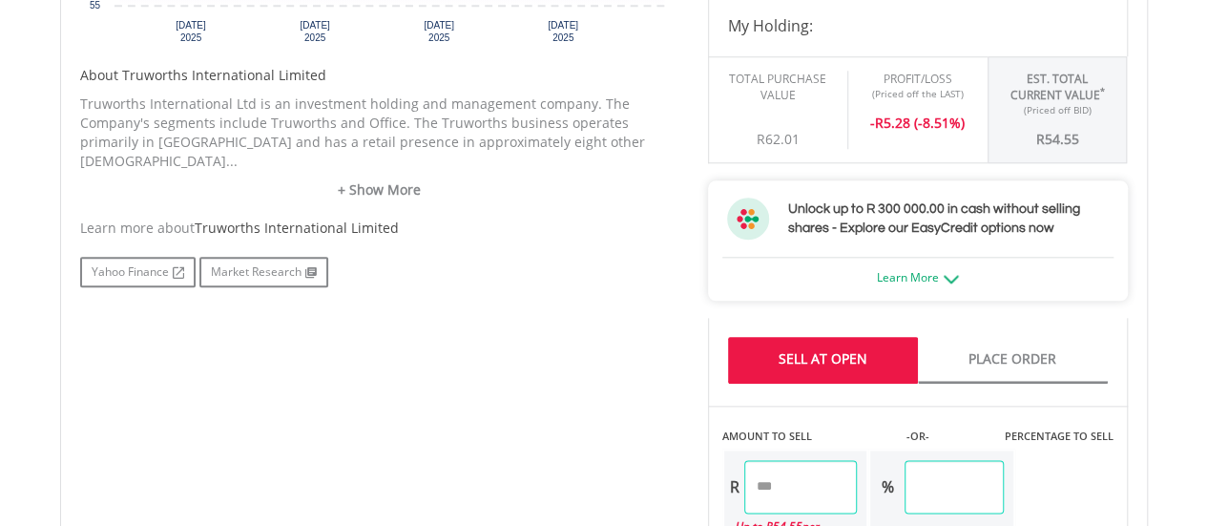
scroll to position [954, 0]
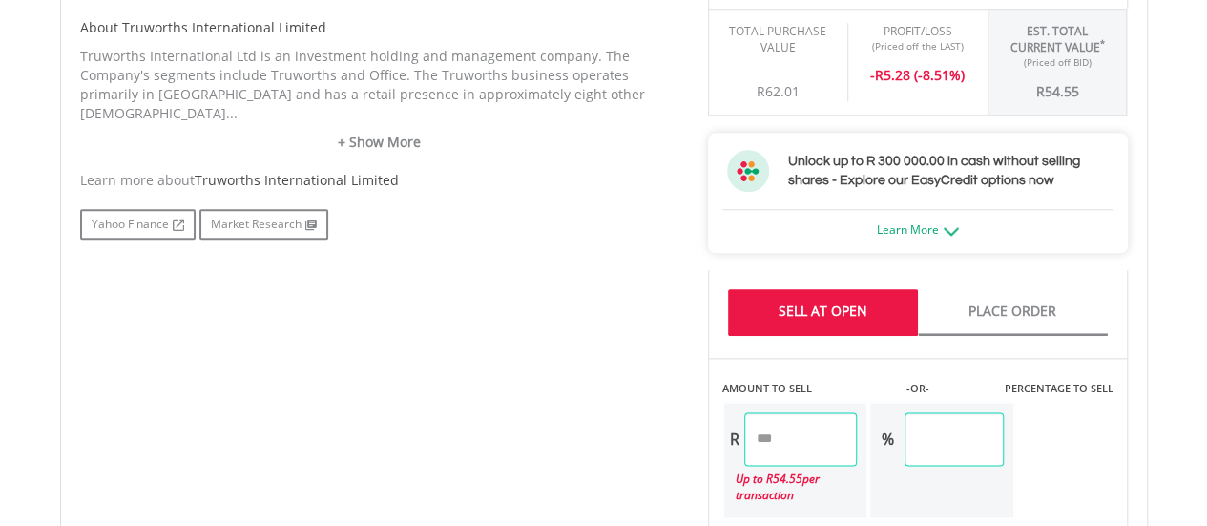
drag, startPoint x: 801, startPoint y: 442, endPoint x: 706, endPoint y: 453, distance: 96.1
click at [704, 455] on div "Last Updated Price: 15-min. Delay* Price Update Cost: 0 Credits Market Closed S…" at bounding box center [918, 397] width 448 height 1479
drag, startPoint x: 594, startPoint y: 459, endPoint x: 602, endPoint y: 452, distance: 10.1
click at [599, 453] on div "No chart available. 1 MO CHANGE -11.15% DAILY CHANGE 0.00% 1M 3M 6M 1Y MAX Char…" at bounding box center [604, 397] width 1076 height 1479
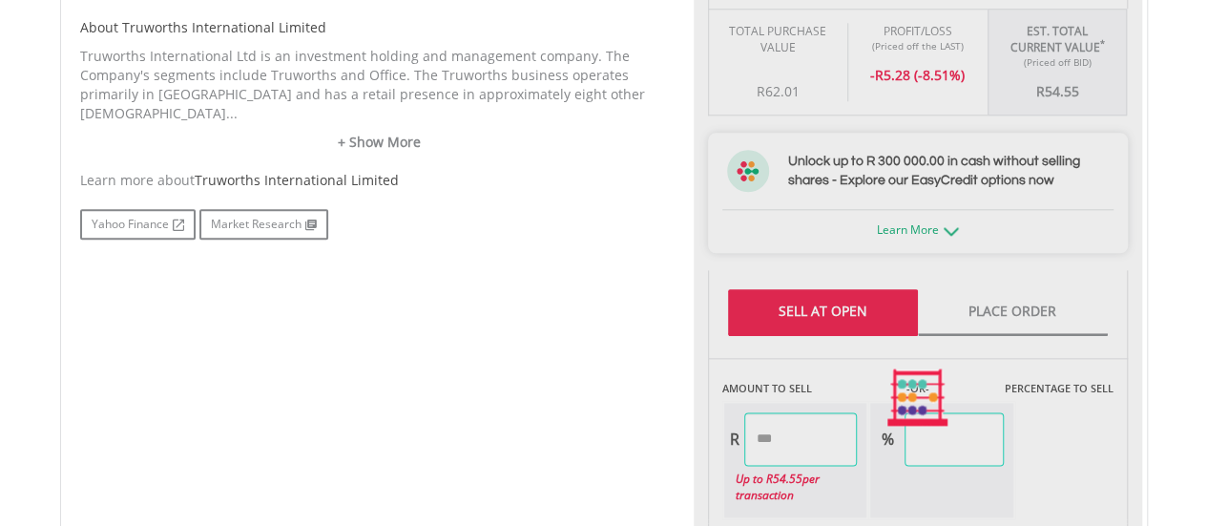
type input "*****"
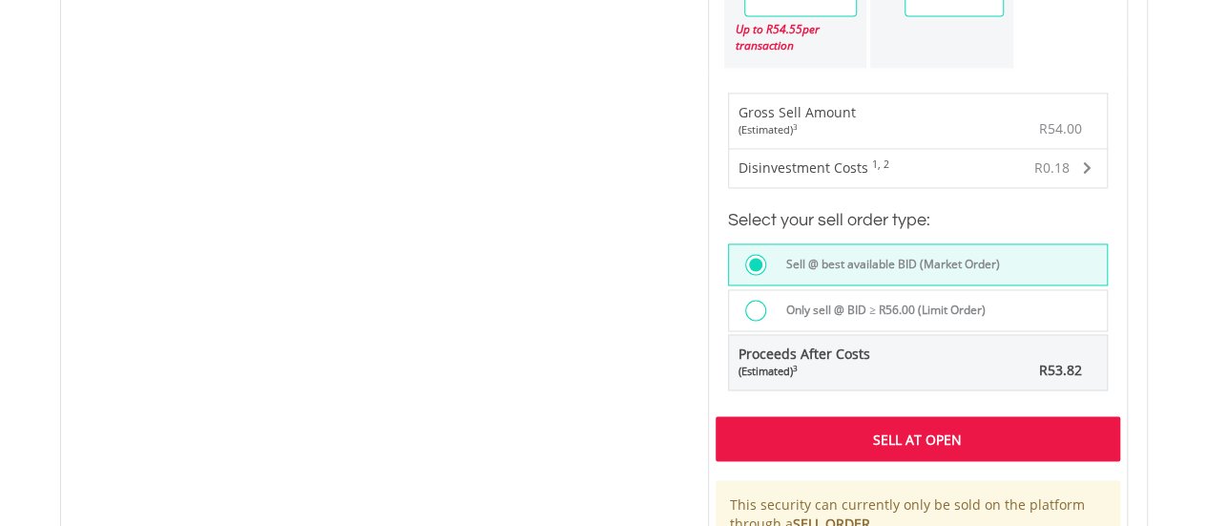
scroll to position [1431, 0]
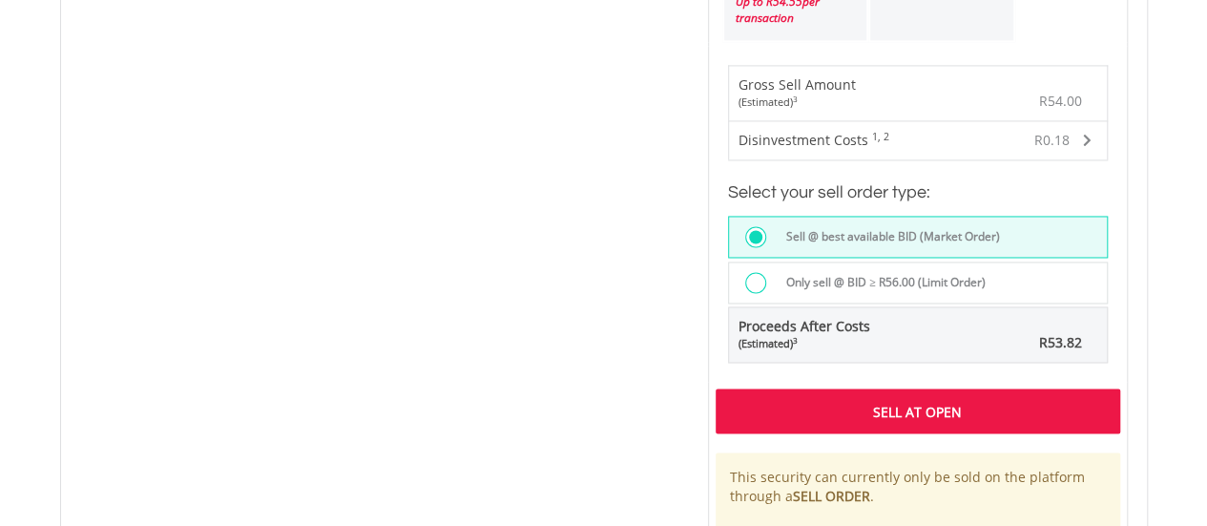
click at [786, 408] on div "Sell At Open" at bounding box center [918, 410] width 405 height 44
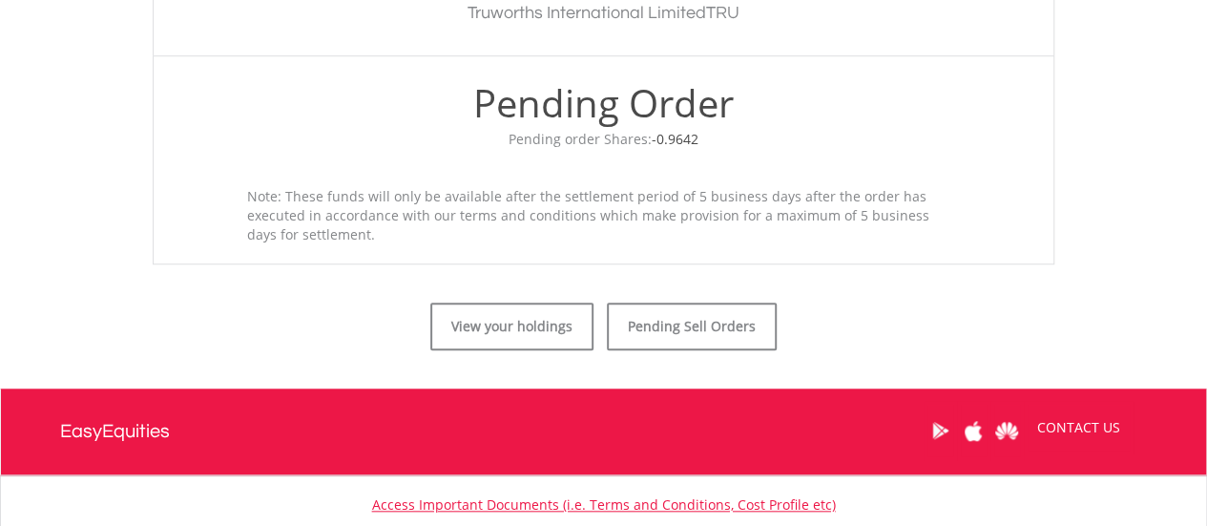
scroll to position [828, 0]
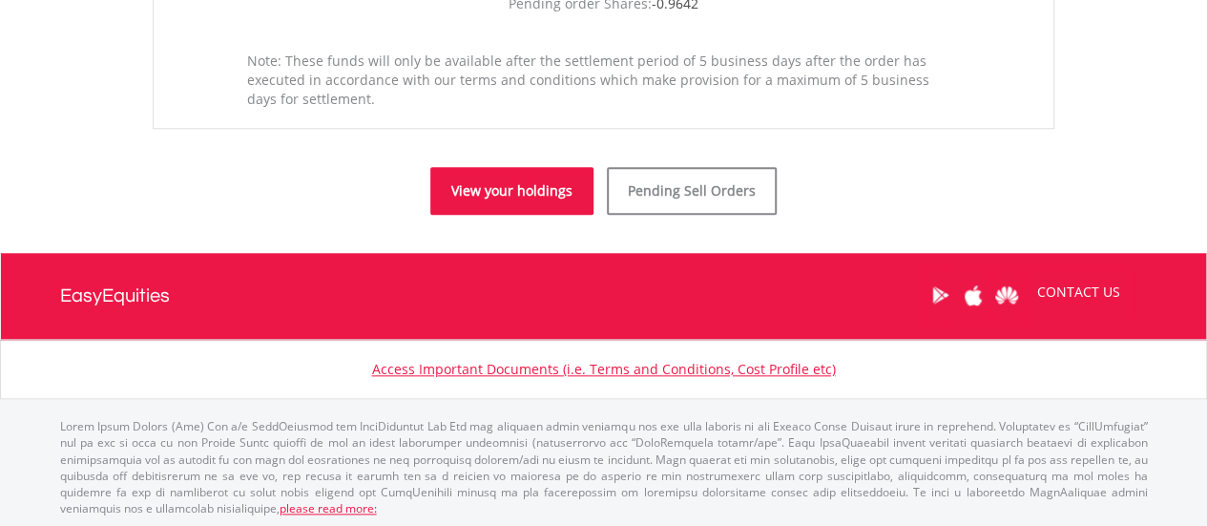
click at [551, 190] on link "View your holdings" at bounding box center [511, 191] width 163 height 48
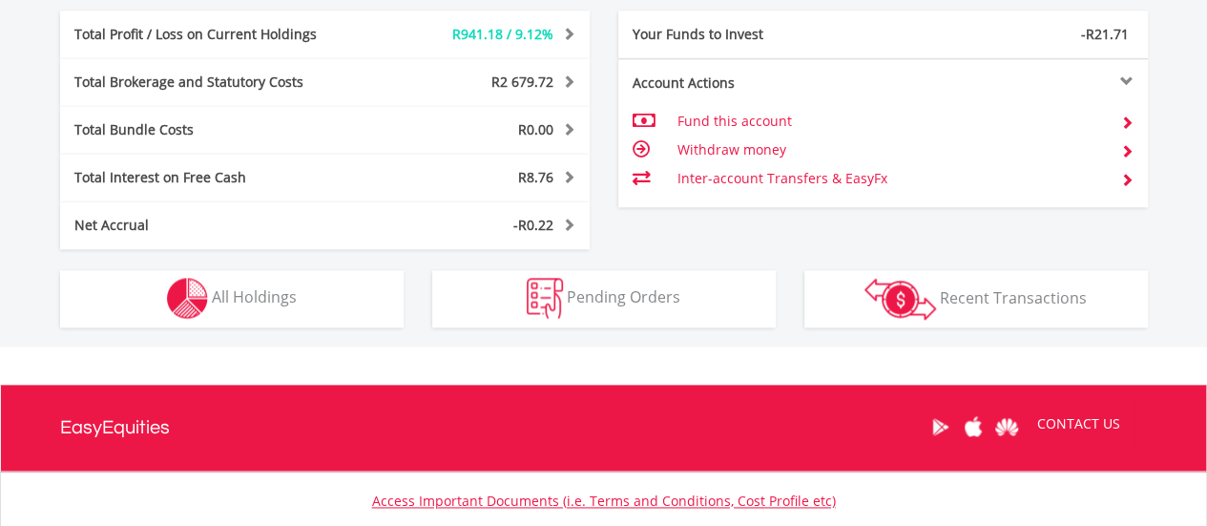
scroll to position [1238, 0]
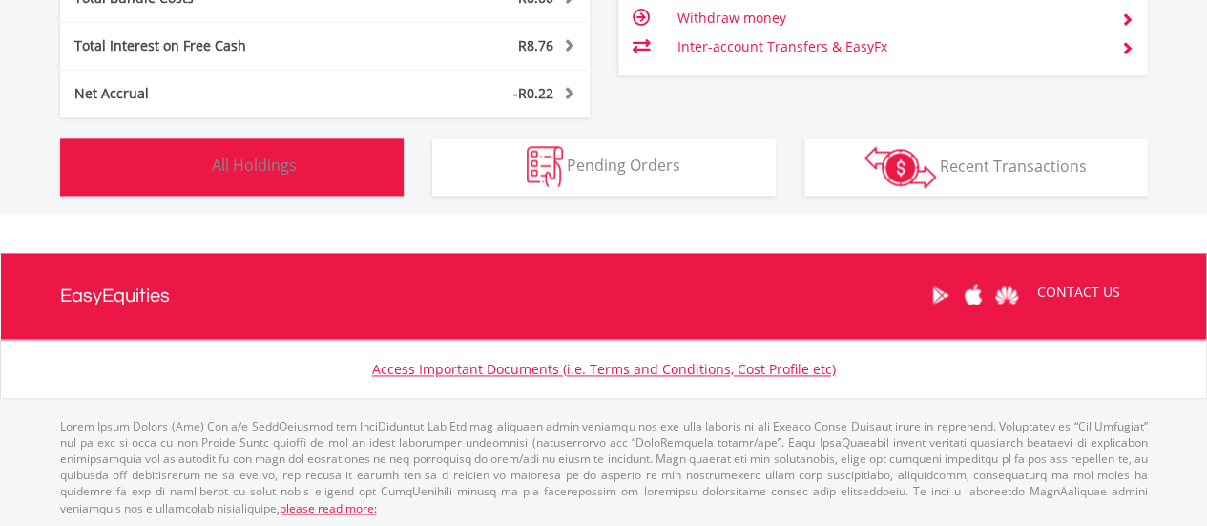
click at [282, 176] on button "Holdings All Holdings" at bounding box center [231, 166] width 343 height 57
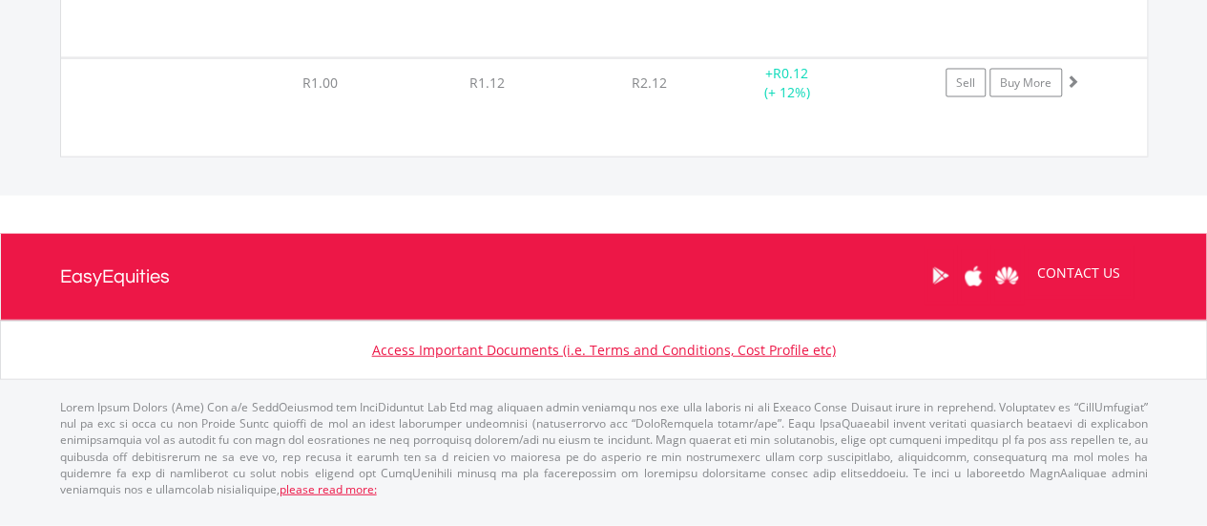
scroll to position [35361, 0]
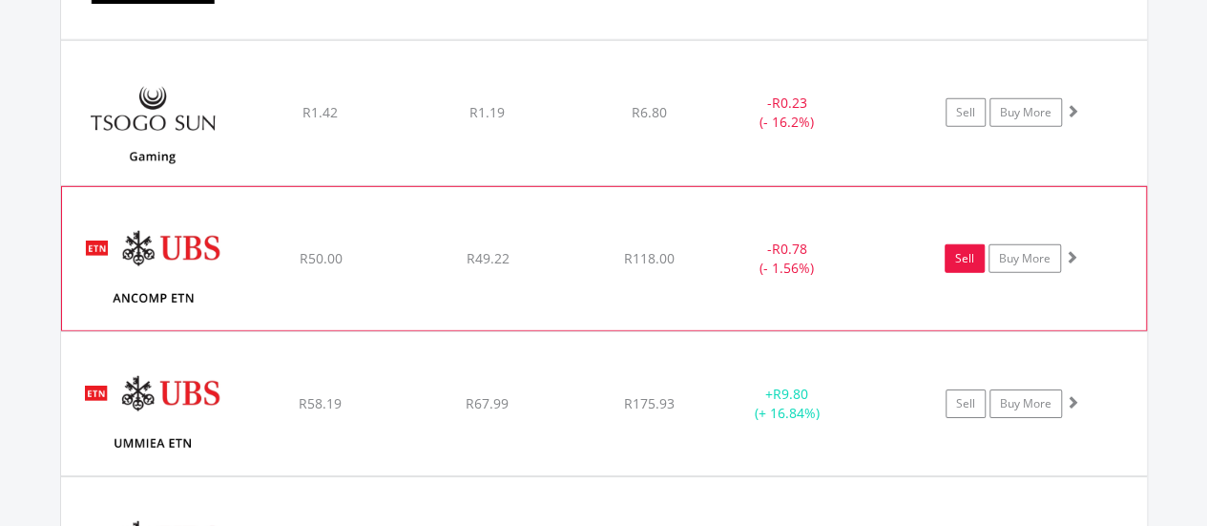
click at [975, 244] on link "Sell" at bounding box center [965, 258] width 40 height 29
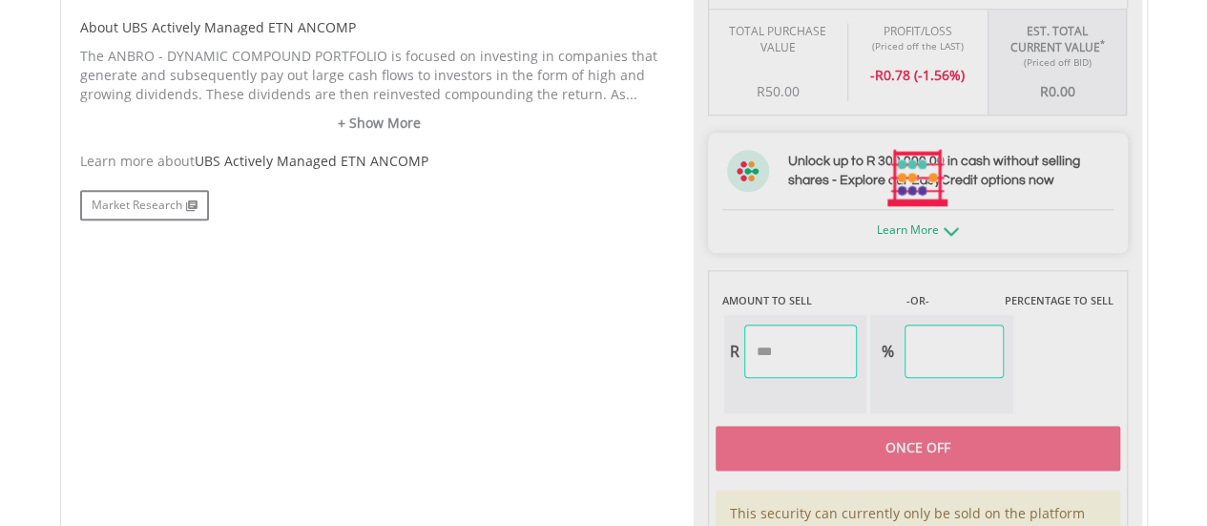
scroll to position [1049, 0]
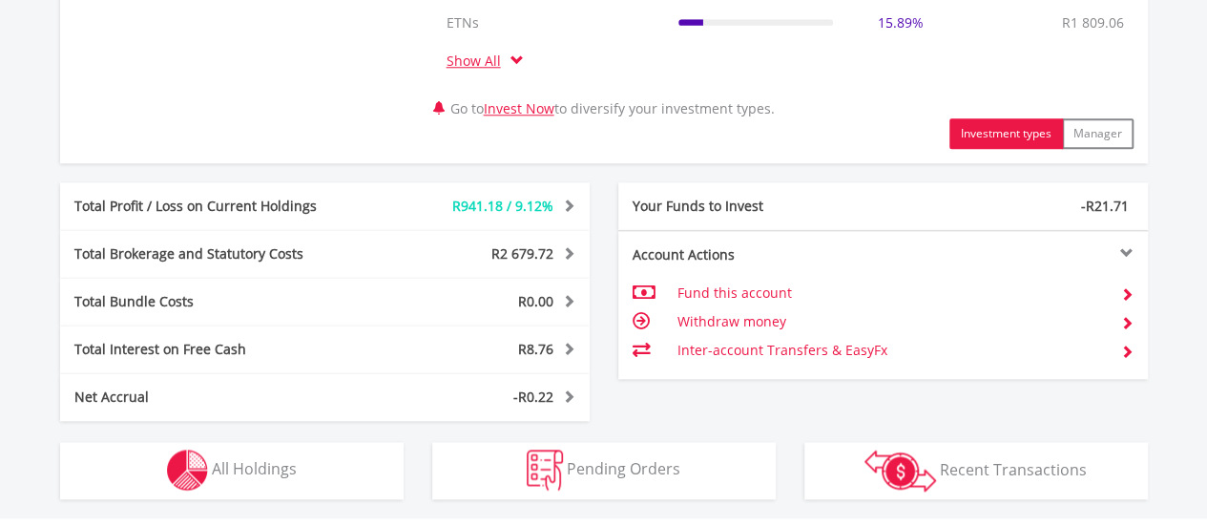
scroll to position [1238, 0]
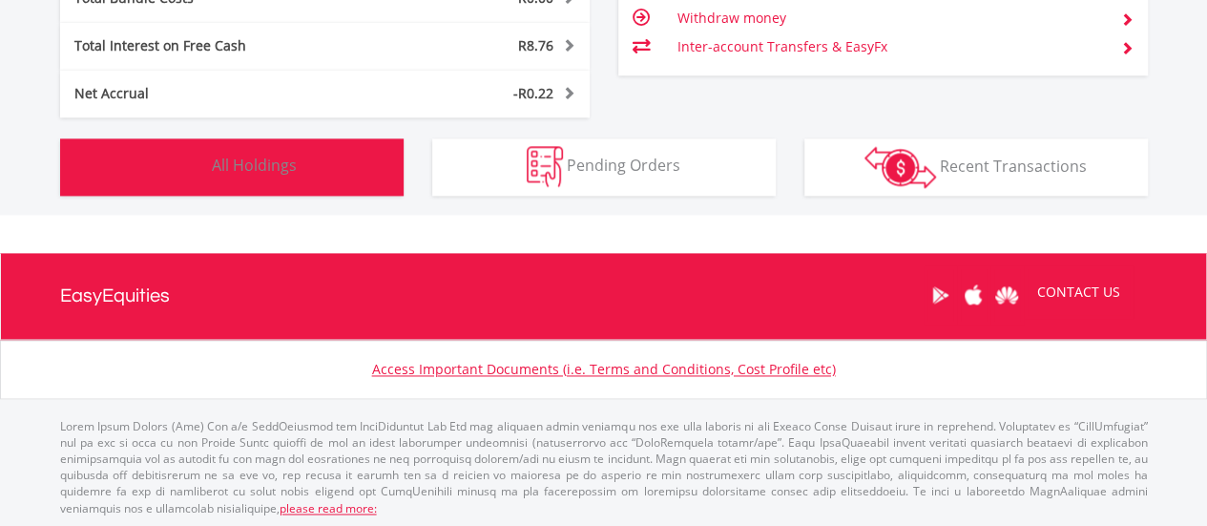
click at [207, 161] on img "button" at bounding box center [187, 166] width 41 height 41
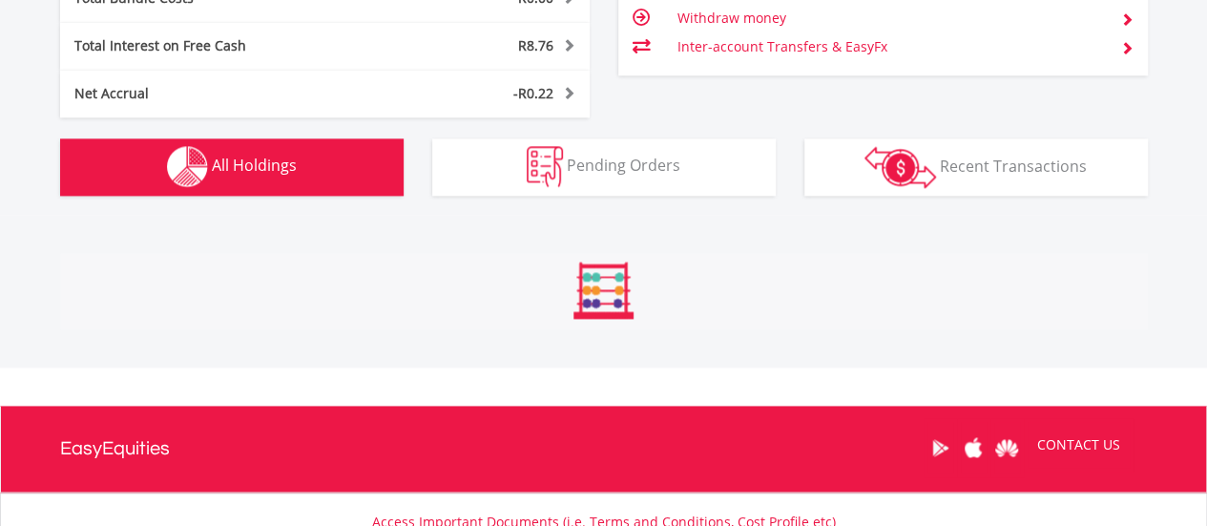
click at [242, 157] on span "All Holdings" at bounding box center [254, 165] width 85 height 21
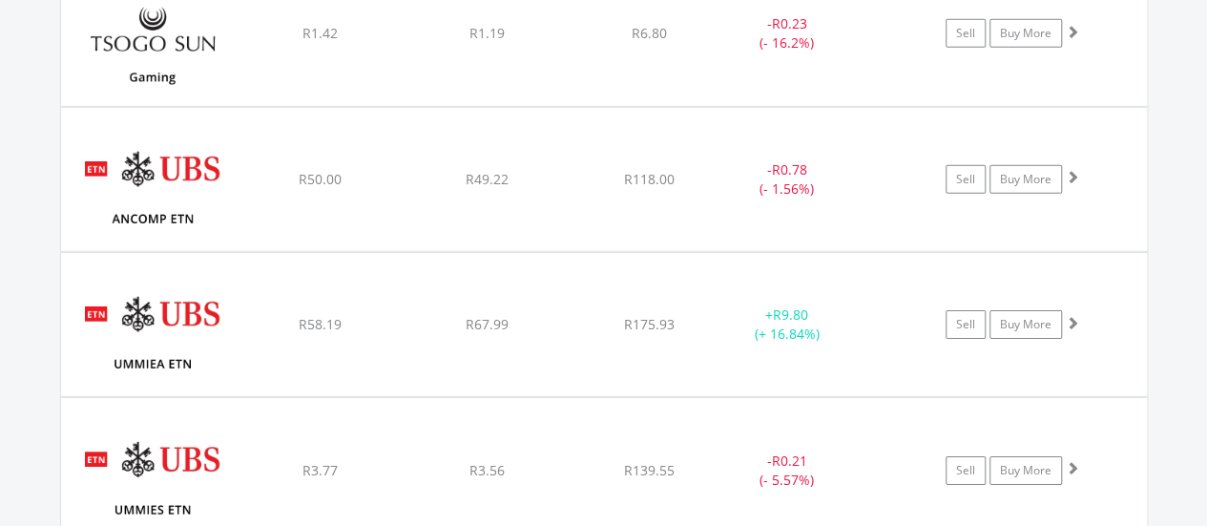
scroll to position [35457, 0]
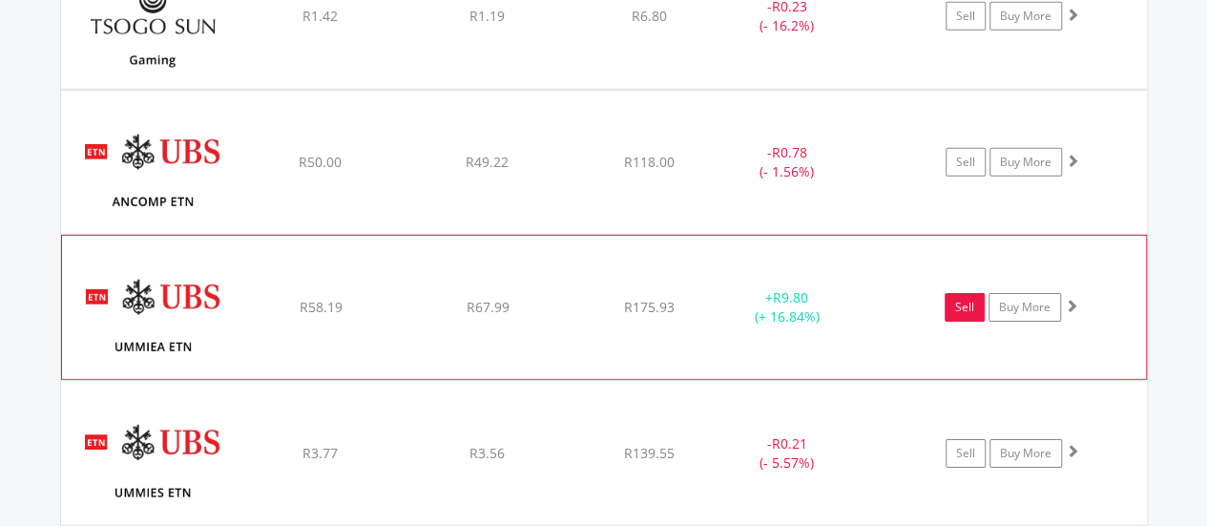
click at [952, 293] on link "Sell" at bounding box center [965, 307] width 40 height 29
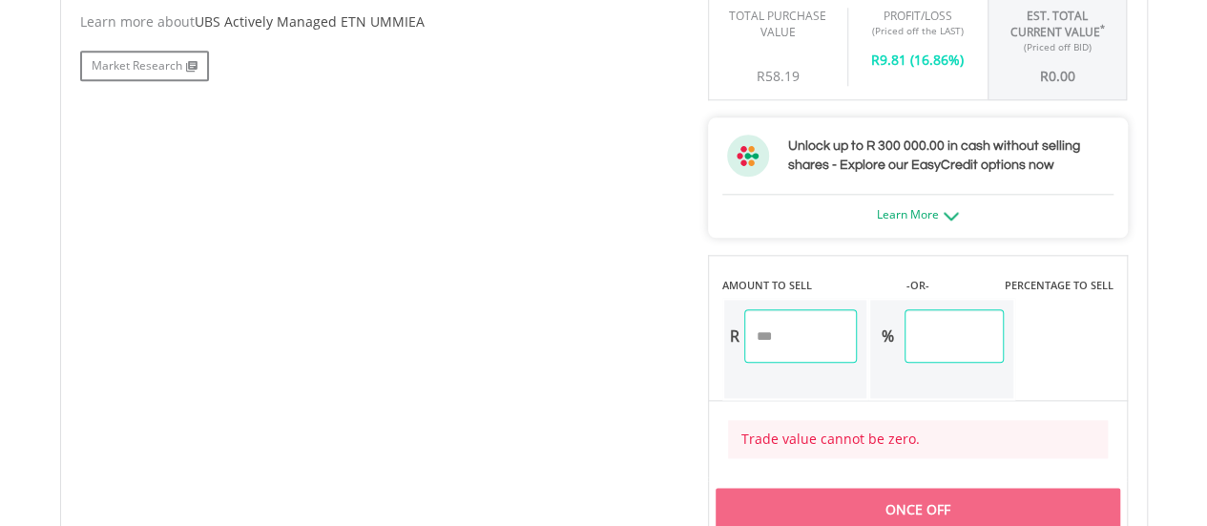
scroll to position [1049, 0]
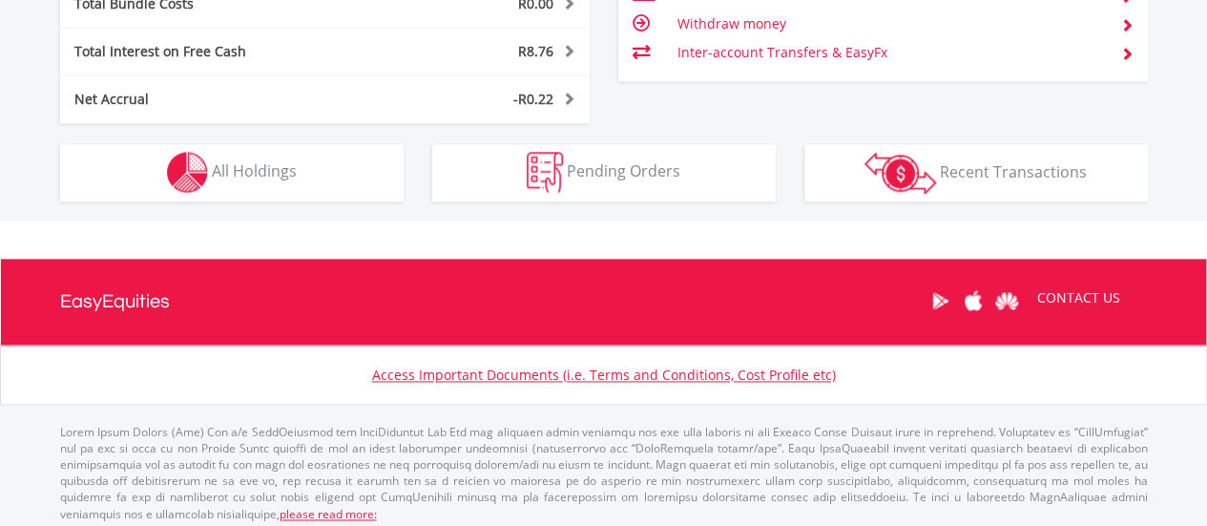
scroll to position [1238, 0]
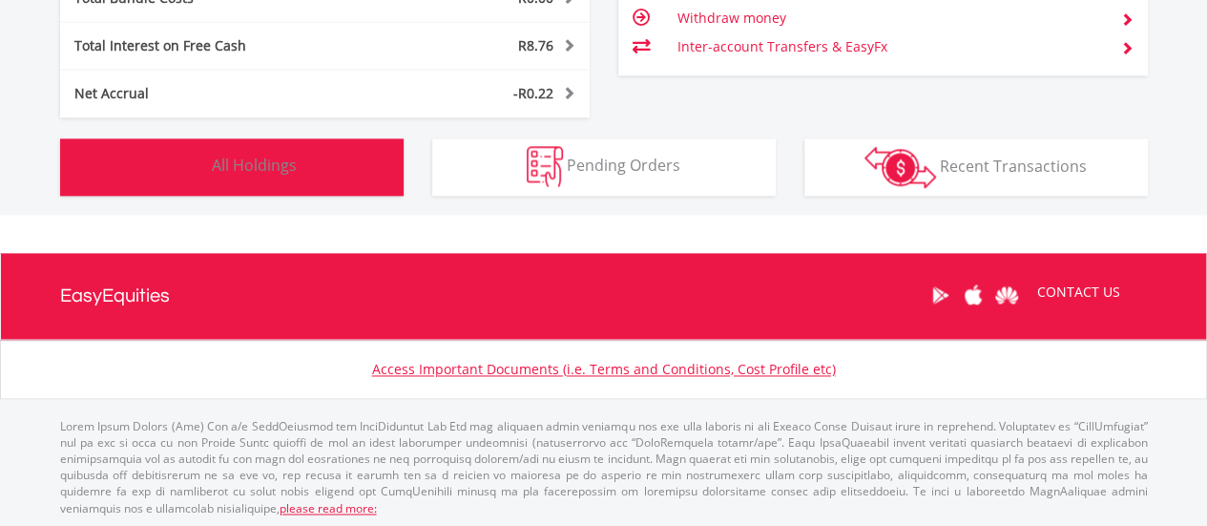
click at [269, 177] on button "Holdings All Holdings" at bounding box center [231, 166] width 343 height 57
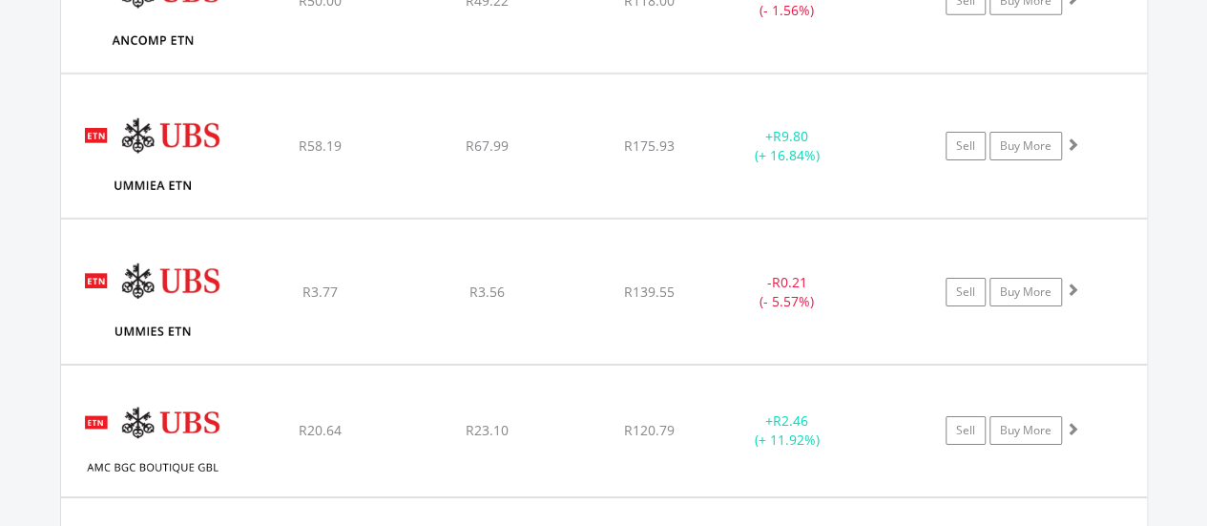
scroll to position [35650, 0]
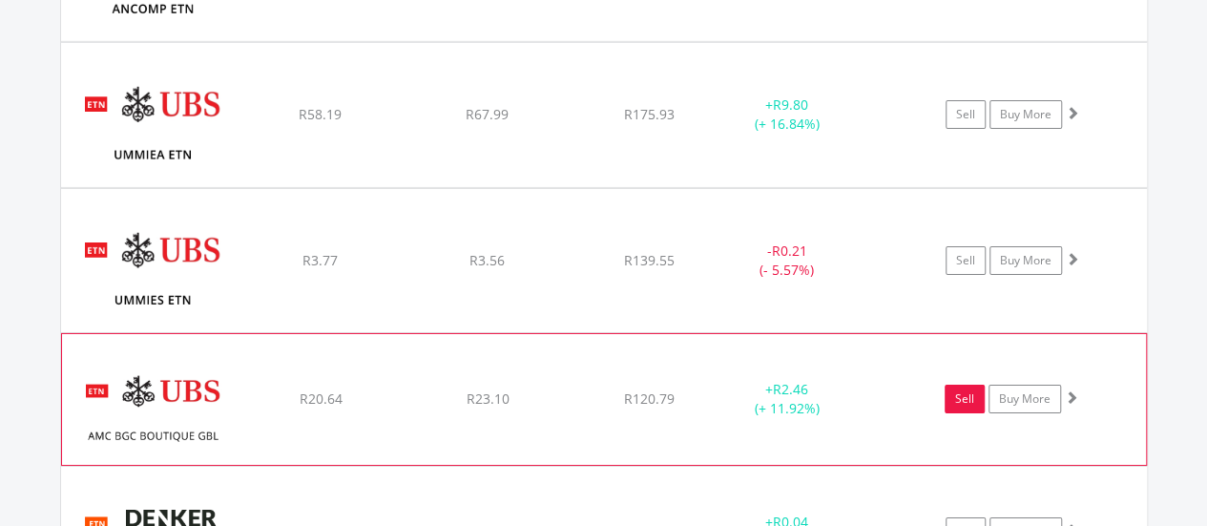
click at [958, 384] on link "Sell" at bounding box center [965, 398] width 40 height 29
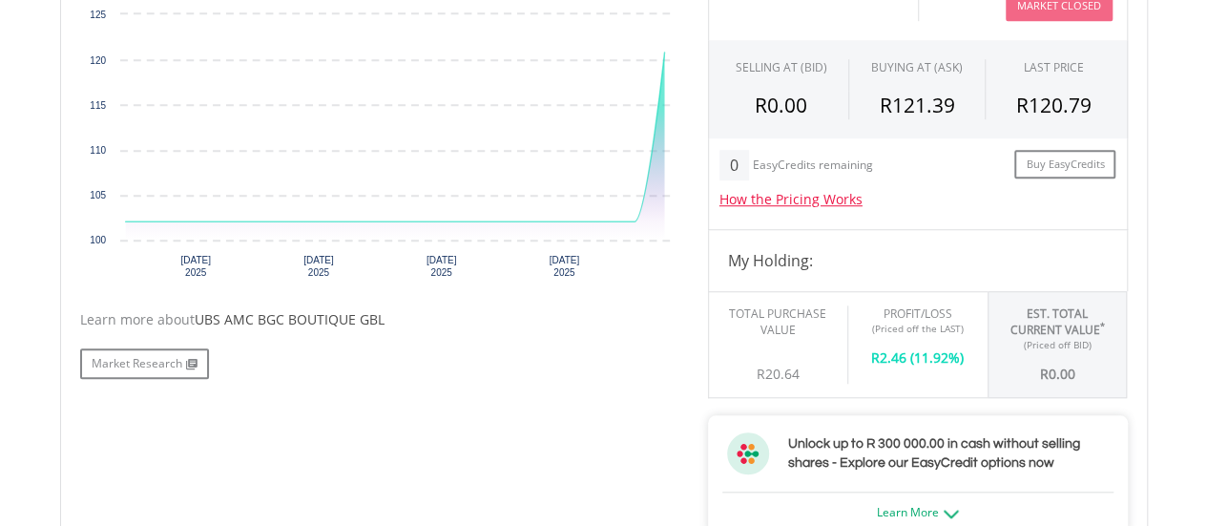
scroll to position [668, 0]
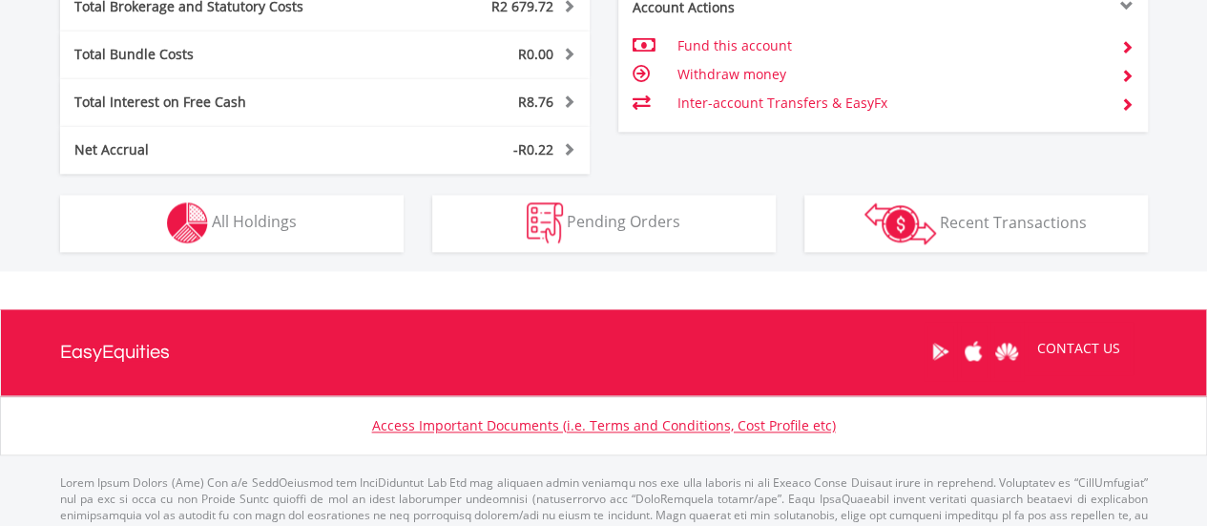
scroll to position [1238, 0]
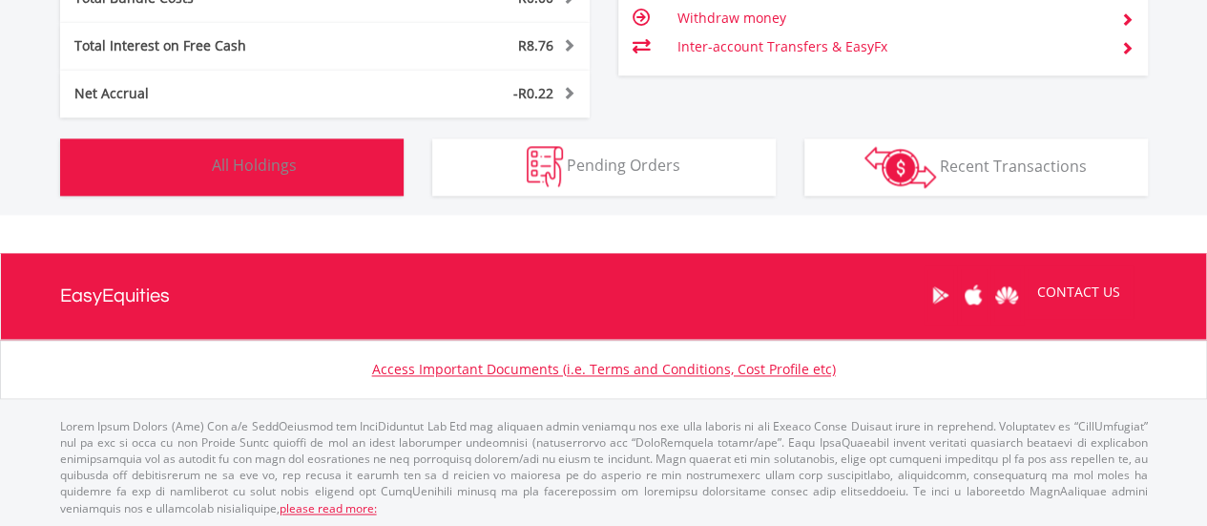
drag, startPoint x: 261, startPoint y: 181, endPoint x: 261, endPoint y: 171, distance: 10.5
click at [261, 177] on button "Holdings All Holdings" at bounding box center [231, 166] width 343 height 57
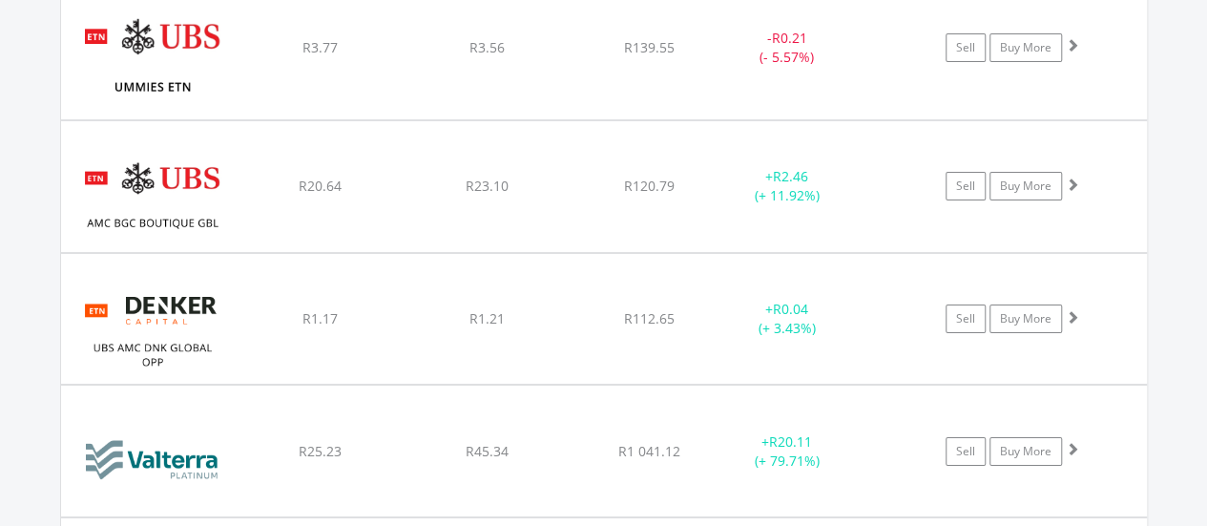
scroll to position [35933, 0]
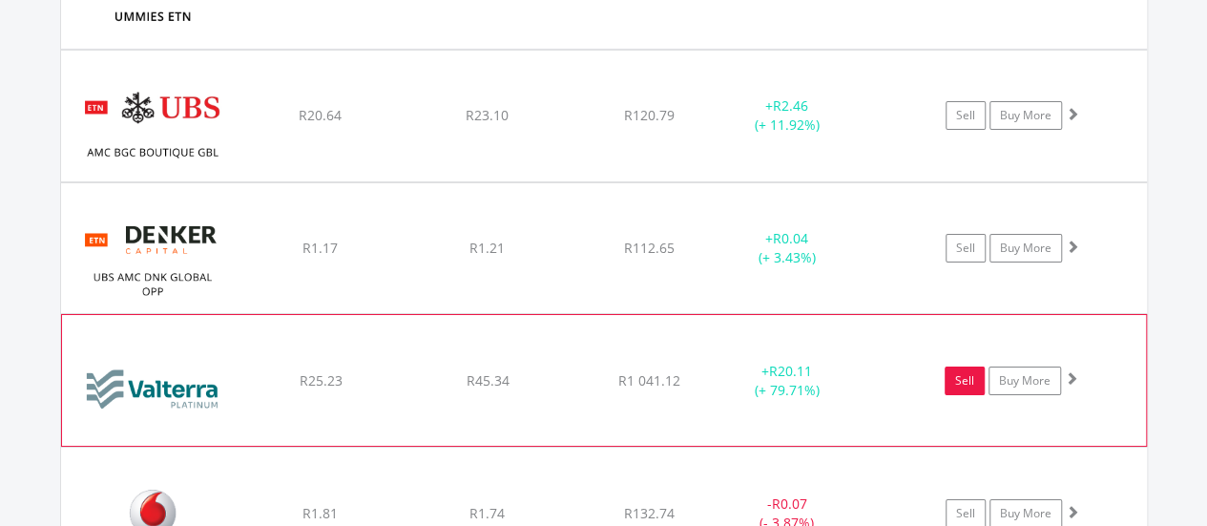
click at [959, 366] on link "Sell" at bounding box center [965, 380] width 40 height 29
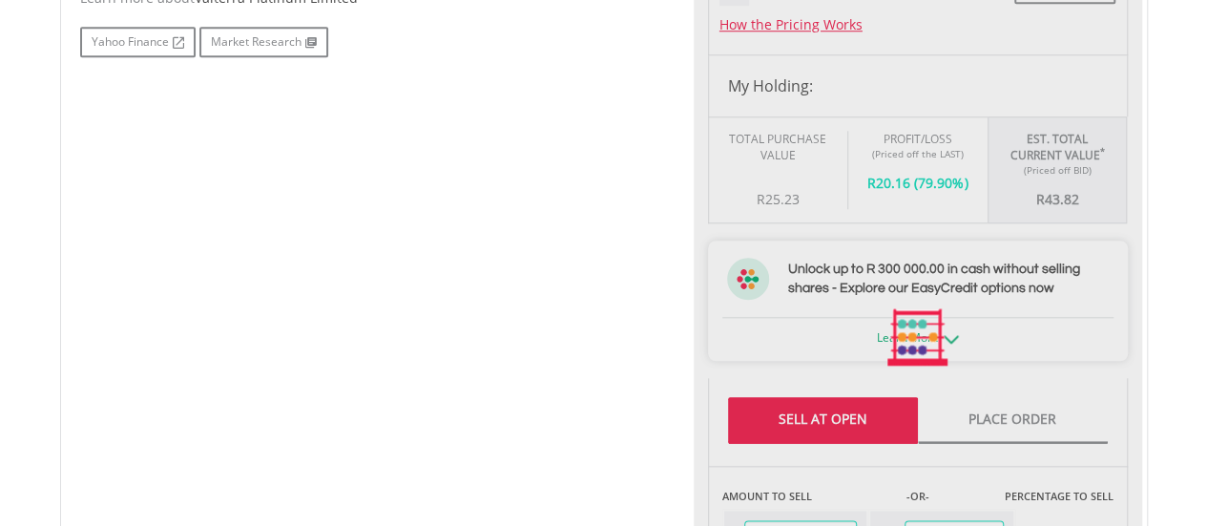
scroll to position [954, 0]
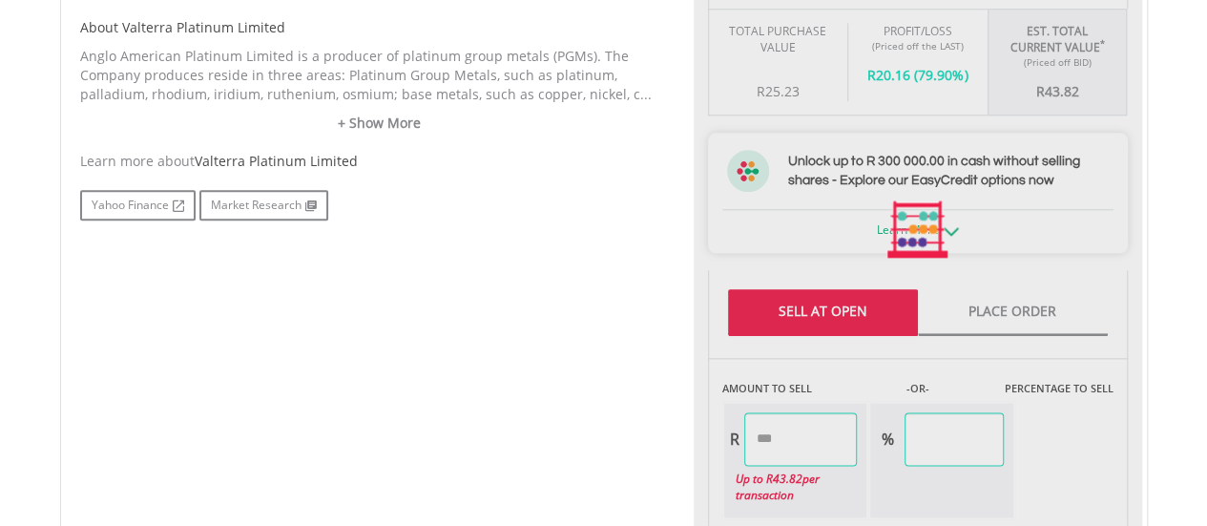
type input "*****"
type input "******"
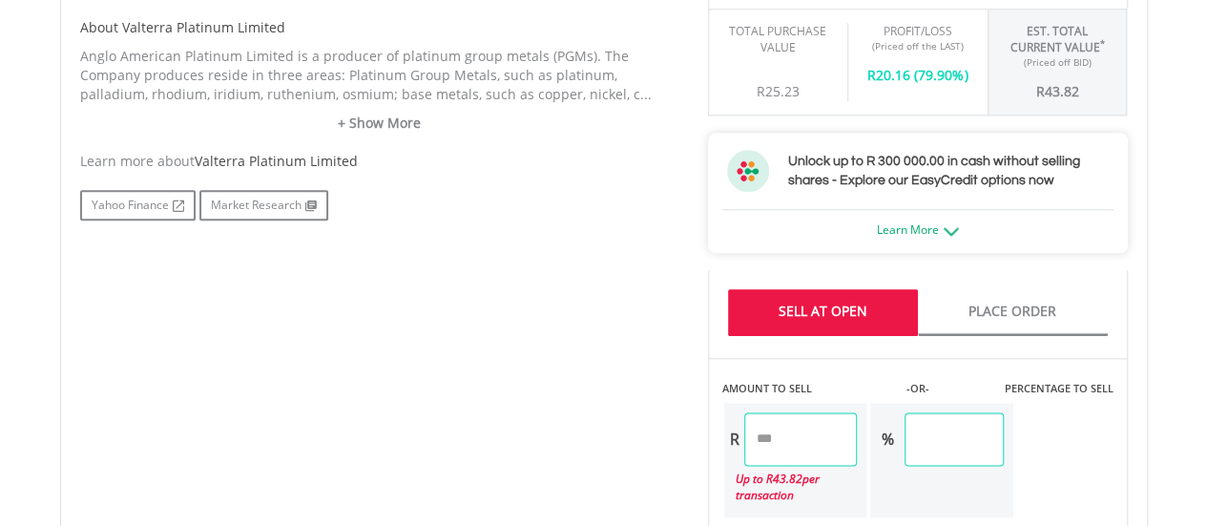
drag, startPoint x: 796, startPoint y: 434, endPoint x: 562, endPoint y: 394, distance: 237.2
click at [562, 400] on div "No chart available. 1 MO CHANGE 20.36% DAILY CHANGE 0.00% 1M 3M 6M 1Y MAX Chart…" at bounding box center [604, 397] width 1076 height 1479
click at [380, 322] on div "No chart available. 1 MO CHANGE 20.36% DAILY CHANGE 0.00% 1M 3M 6M 1Y MAX Chart…" at bounding box center [604, 397] width 1076 height 1479
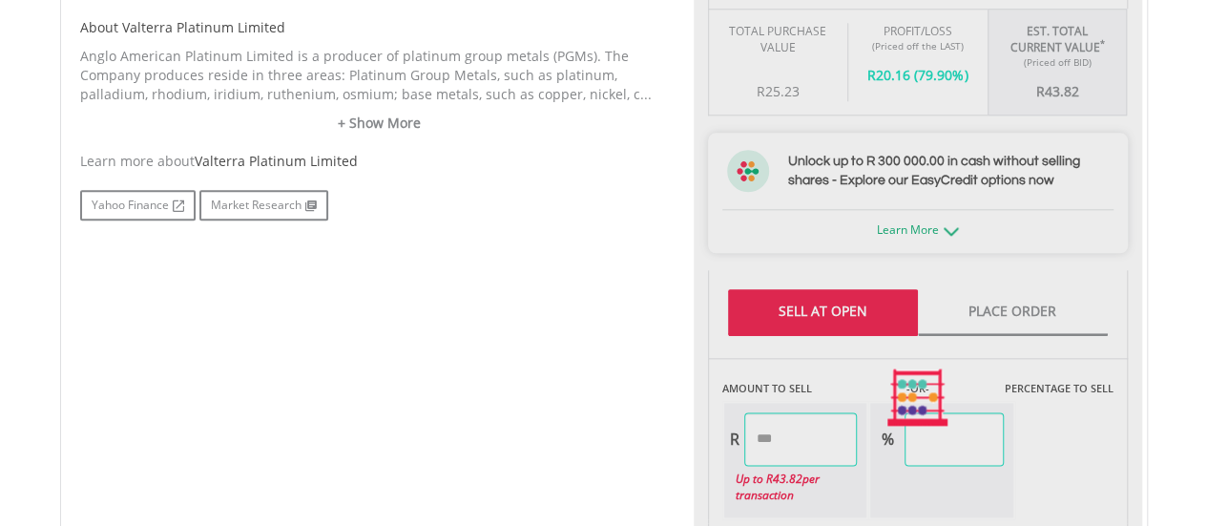
type input "*****"
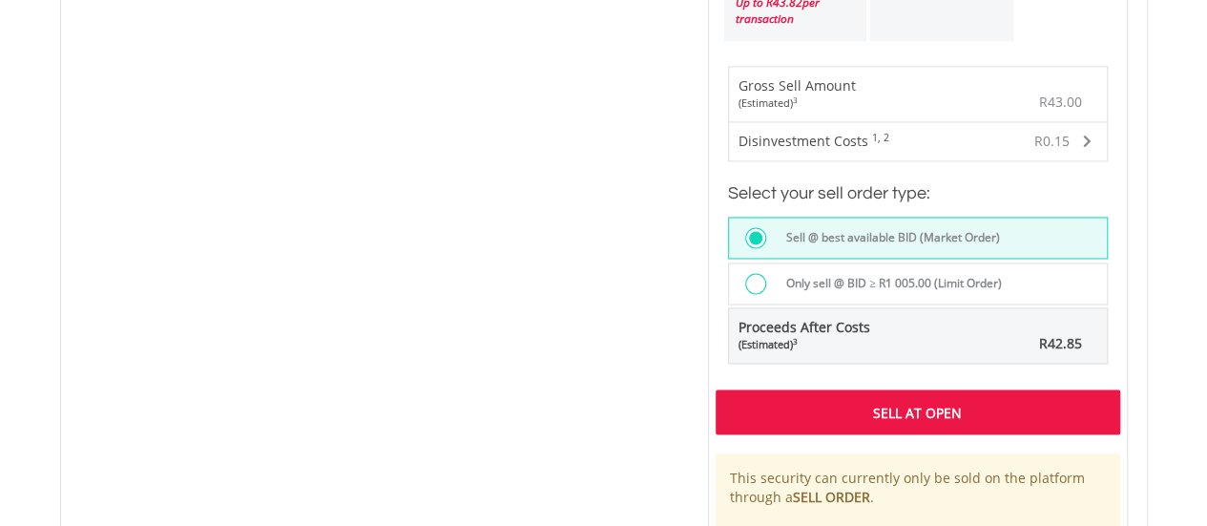
scroll to position [1431, 0]
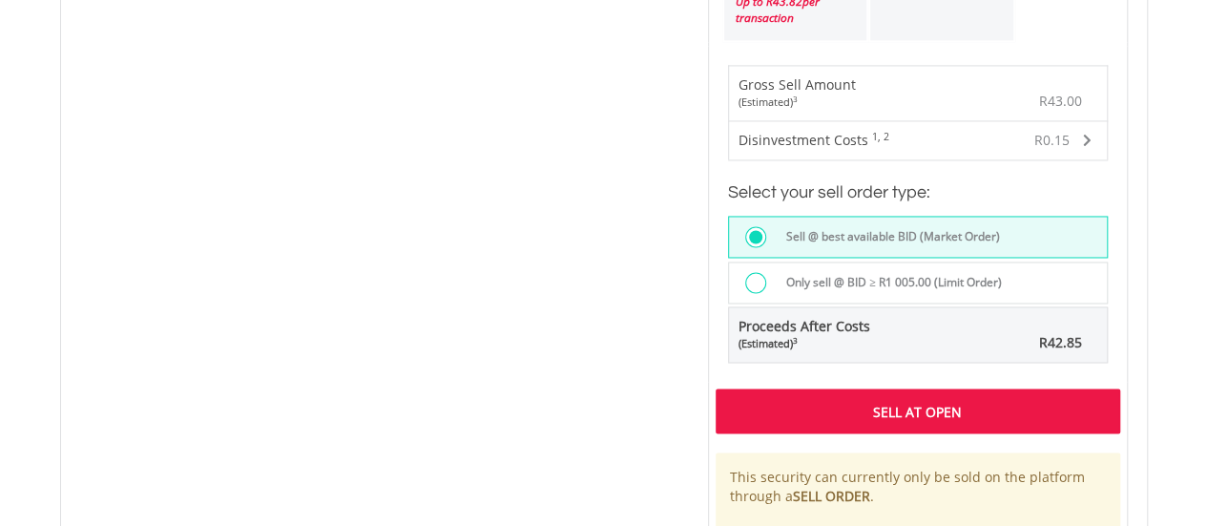
click at [875, 404] on div "Sell At Open" at bounding box center [918, 410] width 405 height 44
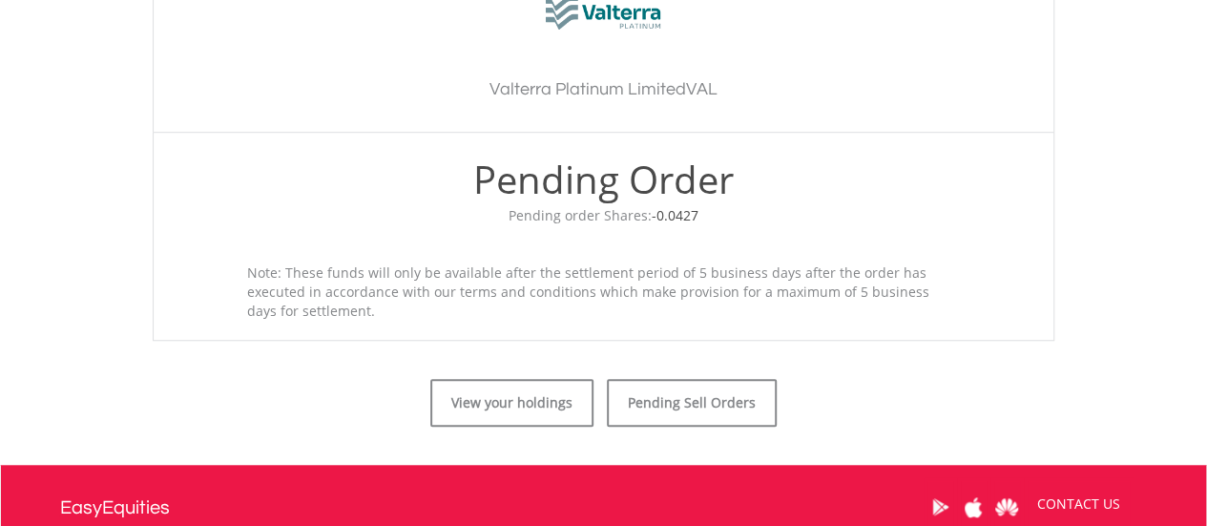
scroll to position [826, 0]
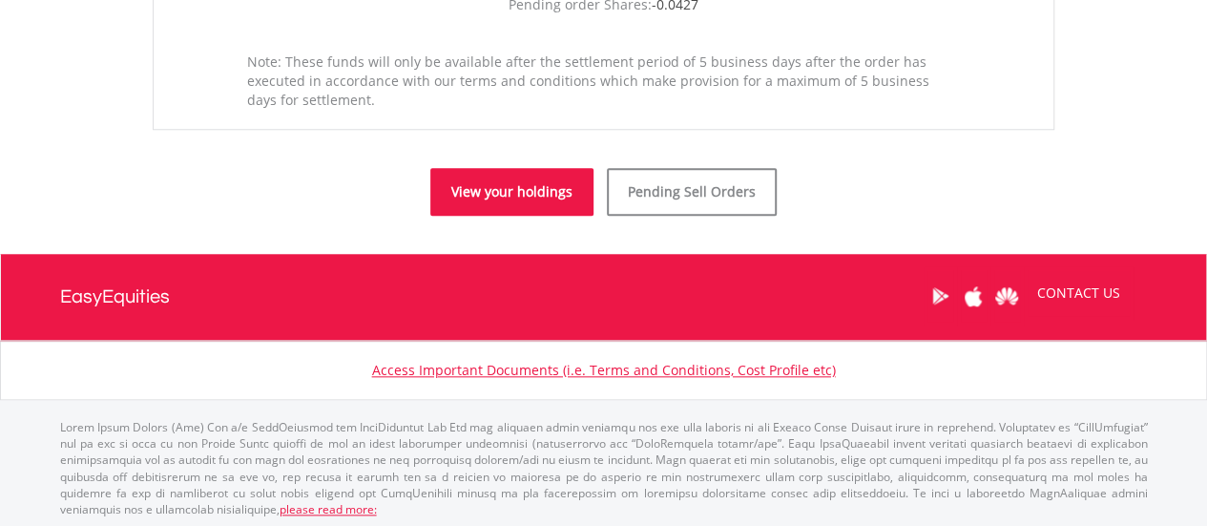
click at [483, 193] on link "View your holdings" at bounding box center [511, 192] width 163 height 48
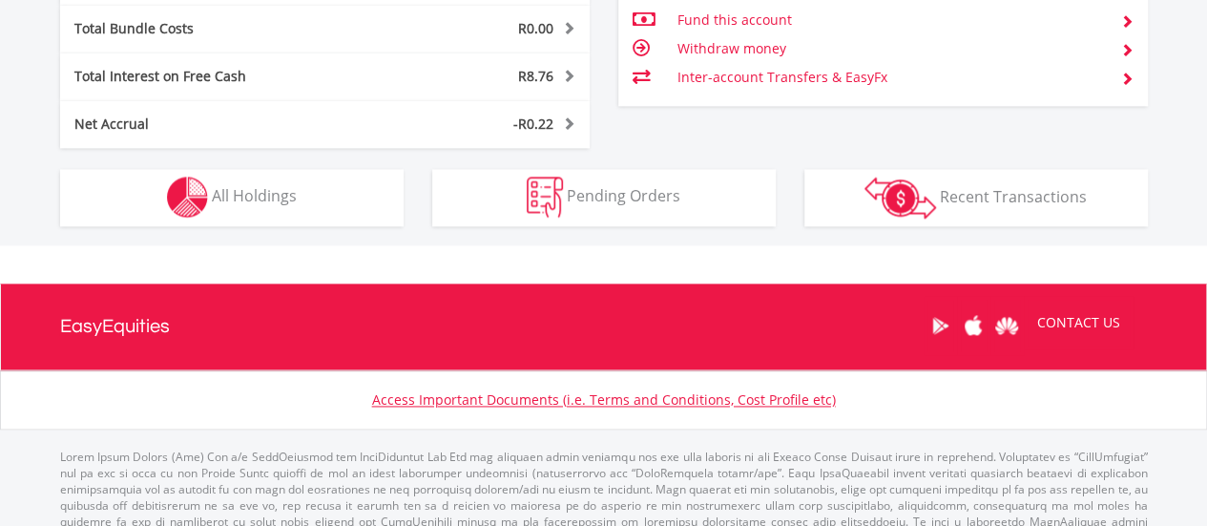
scroll to position [1238, 0]
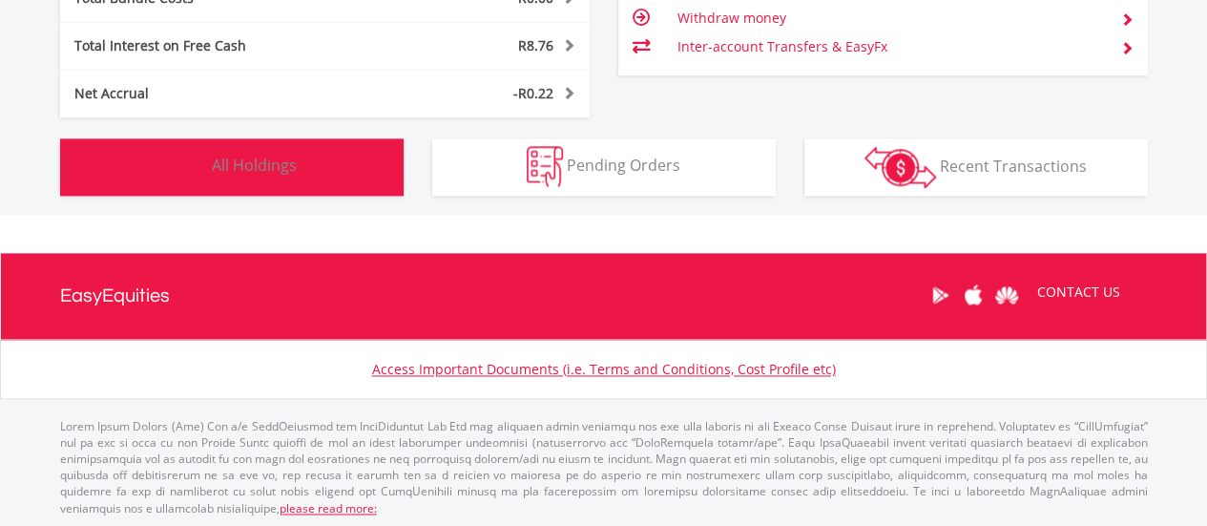
click at [321, 173] on button "Holdings All Holdings" at bounding box center [231, 166] width 343 height 57
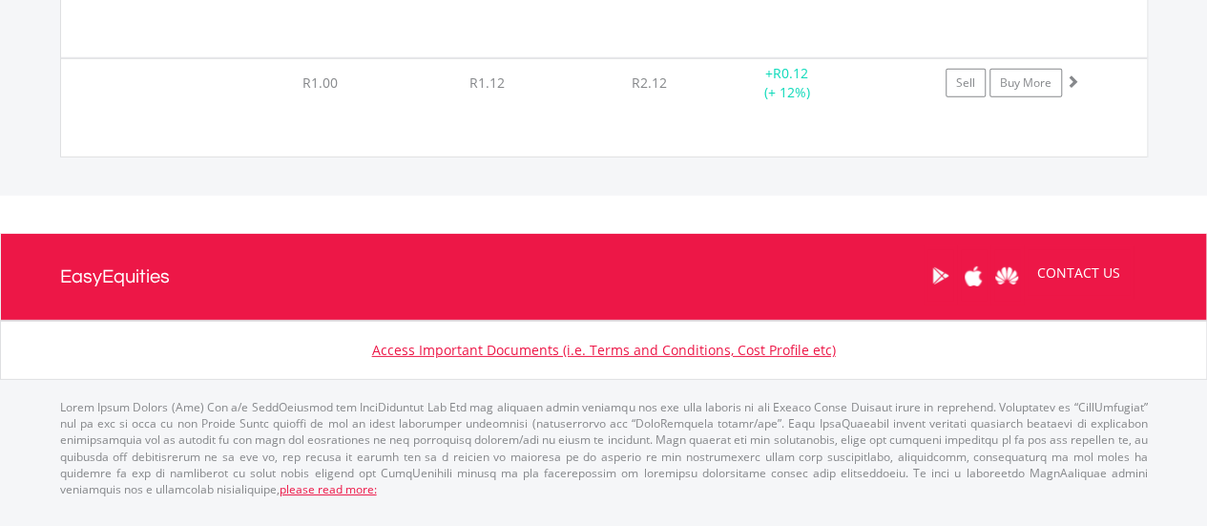
scroll to position [36134, 0]
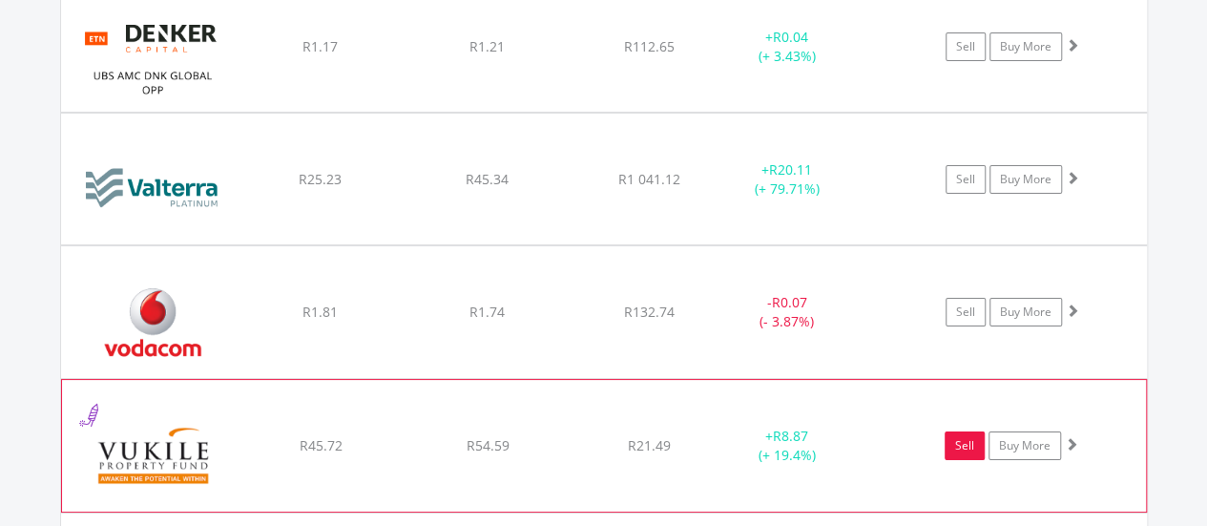
click at [971, 431] on link "Sell" at bounding box center [965, 445] width 40 height 29
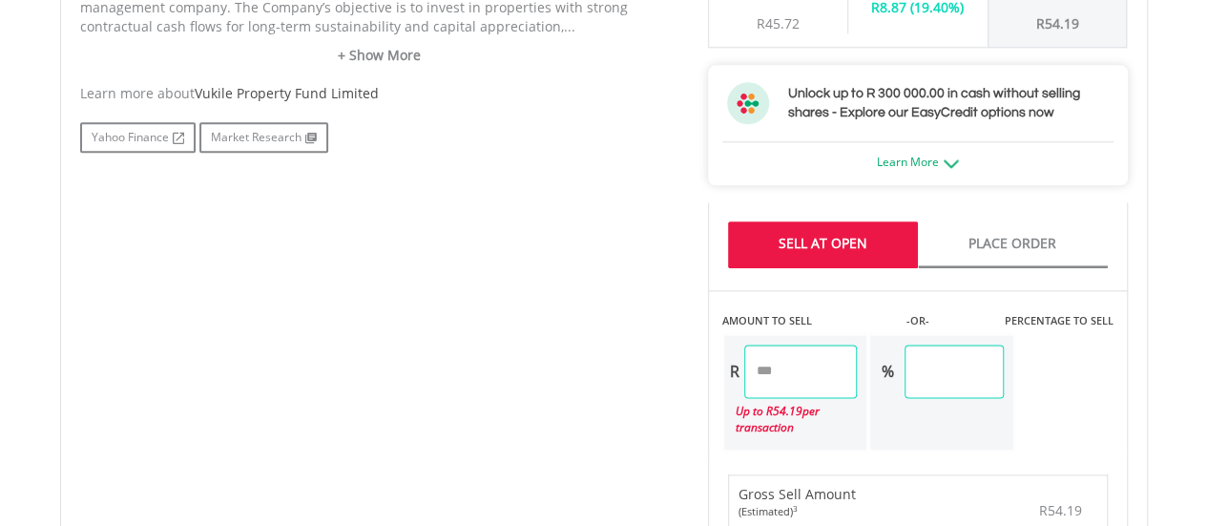
scroll to position [1145, 0]
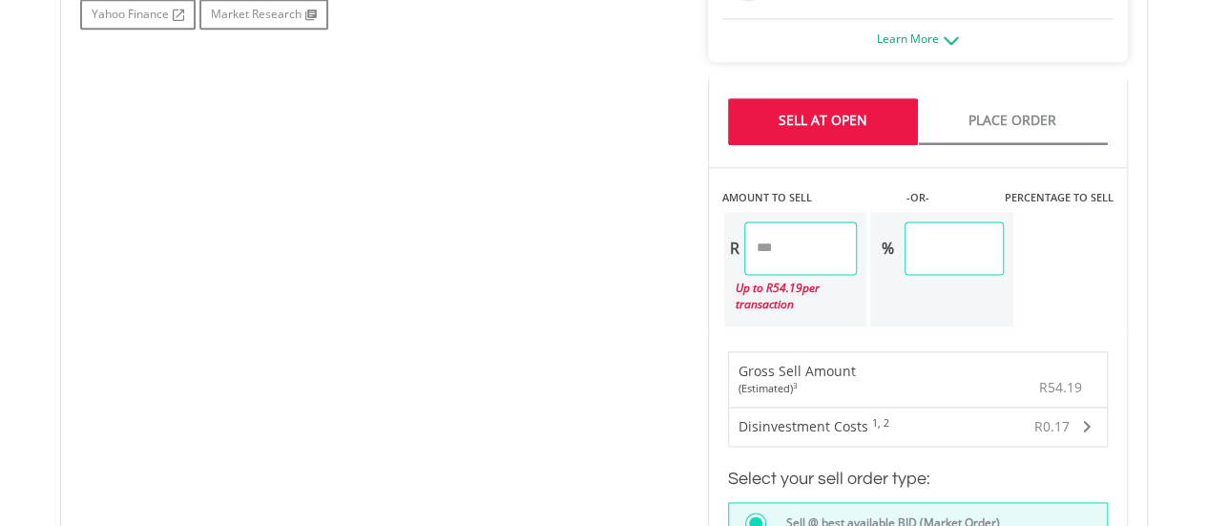
drag, startPoint x: 800, startPoint y: 247, endPoint x: 696, endPoint y: 255, distance: 105.2
click at [700, 261] on div "Last Updated Price: 15-min. Delay* Price Update Cost: 0 Credits Market Closed S…" at bounding box center [918, 207] width 448 height 1479
click at [528, 191] on div "No chart available. 1 MO CHANGE -0.60% DAILY CHANGE 0.00% 1M 3M 6M 1Y MAX Chart…" at bounding box center [604, 207] width 1076 height 1479
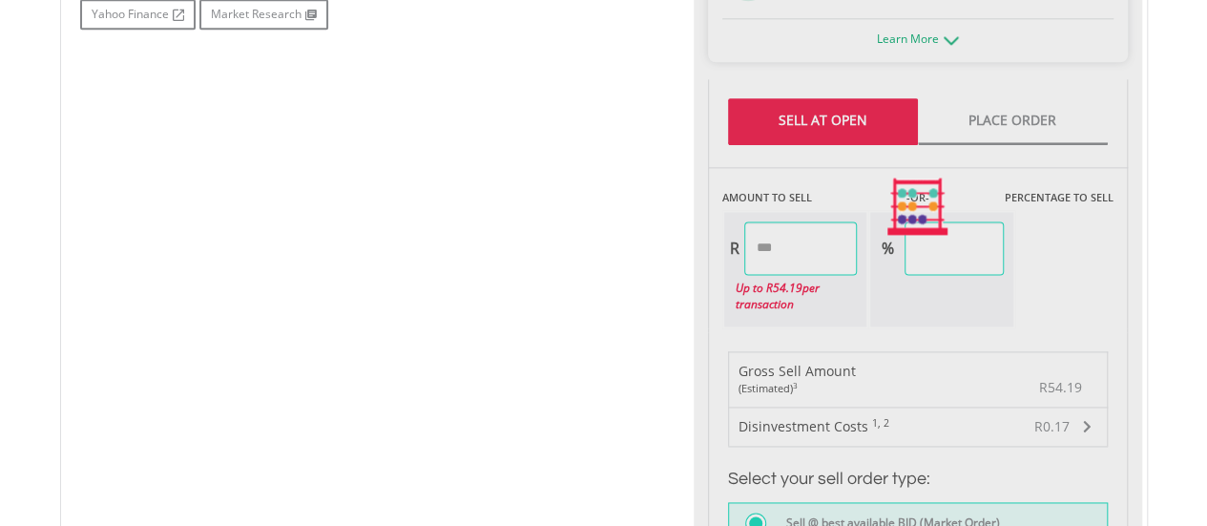
type input "*****"
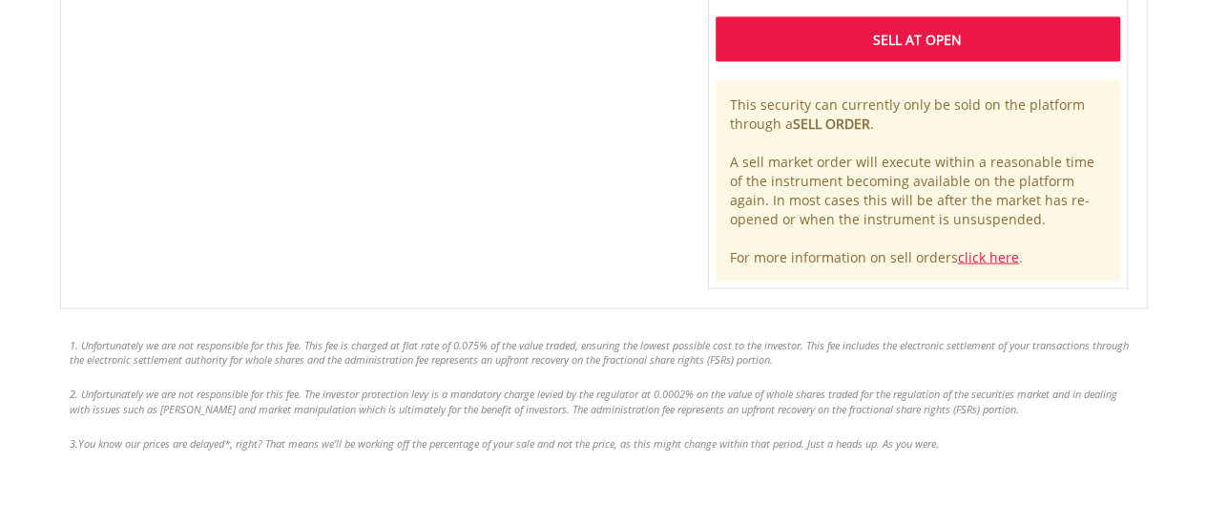
scroll to position [1813, 0]
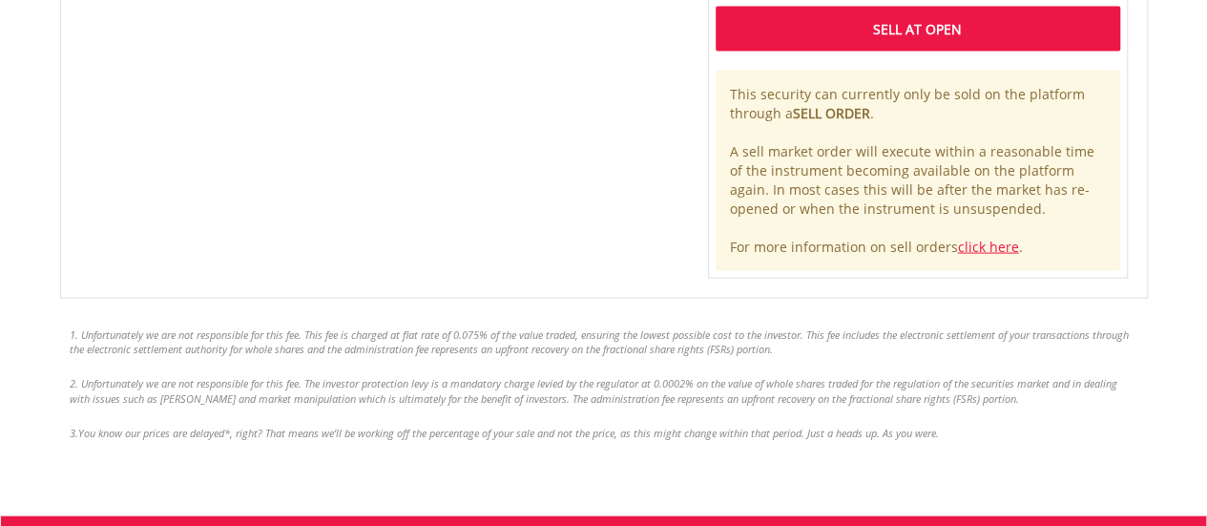
click at [882, 35] on div "Sell At Open" at bounding box center [918, 29] width 405 height 44
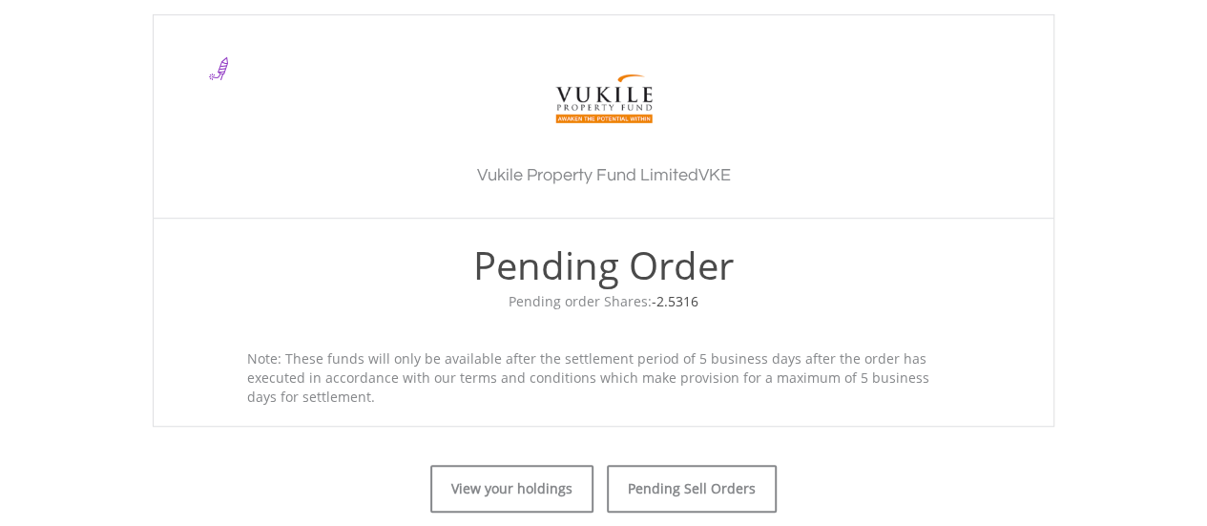
scroll to position [668, 0]
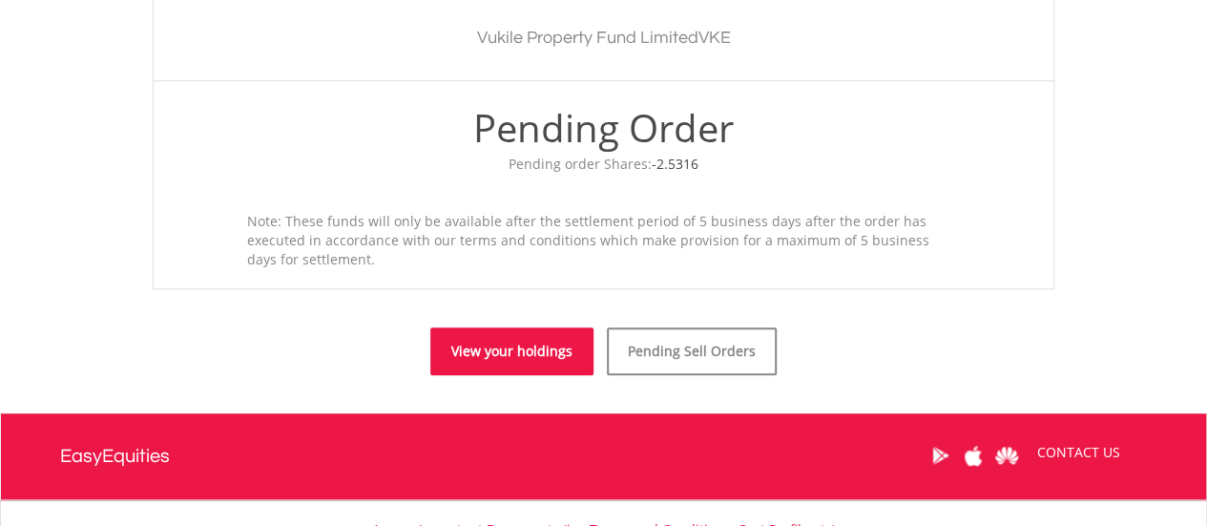
click at [524, 355] on link "View your holdings" at bounding box center [511, 351] width 163 height 48
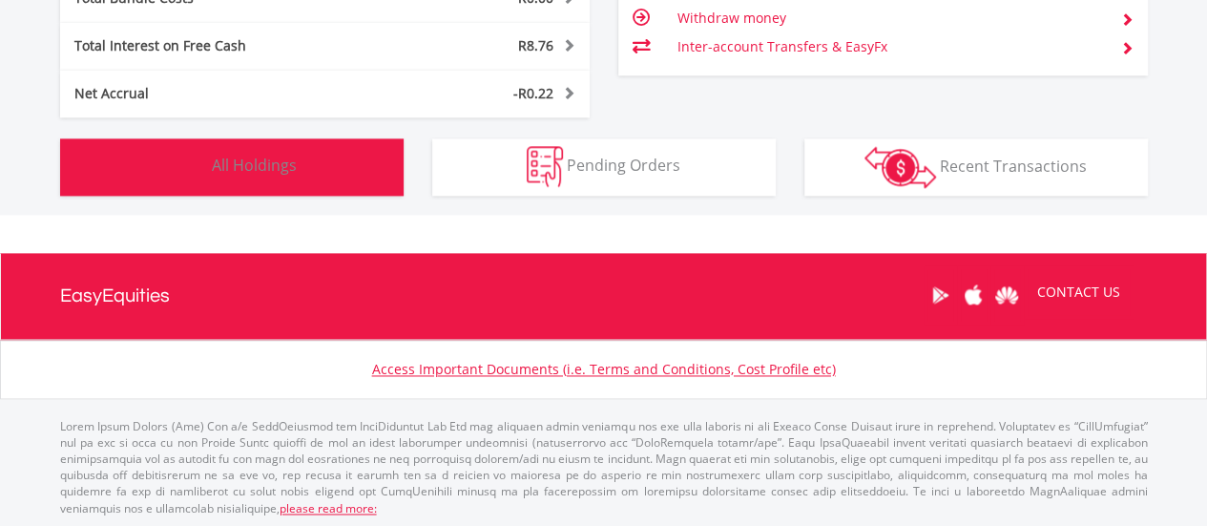
scroll to position [183, 363]
click at [348, 182] on button "Holdings All Holdings" at bounding box center [231, 166] width 343 height 57
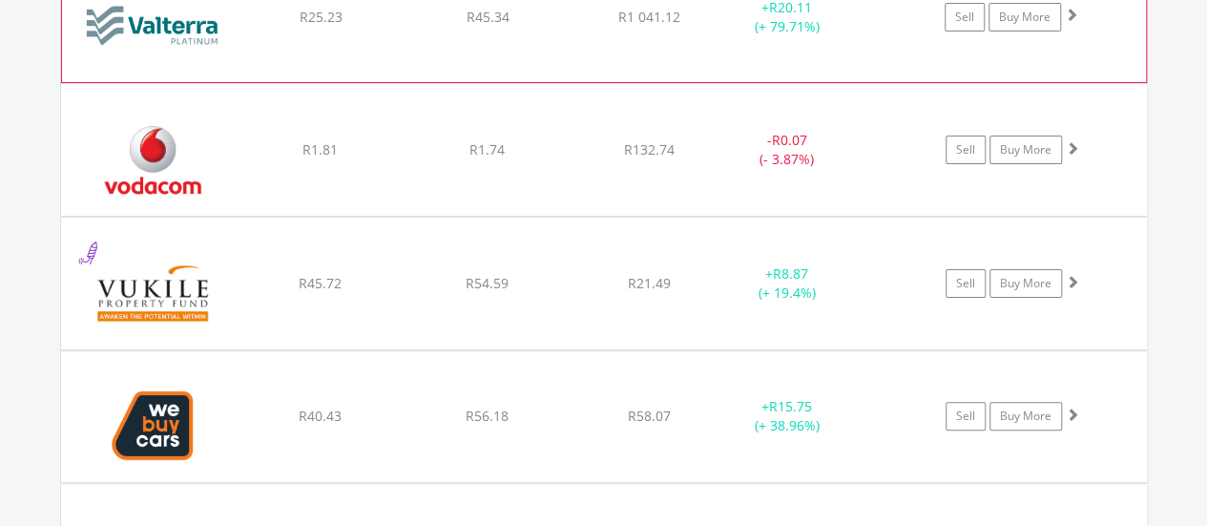
scroll to position [36314, 0]
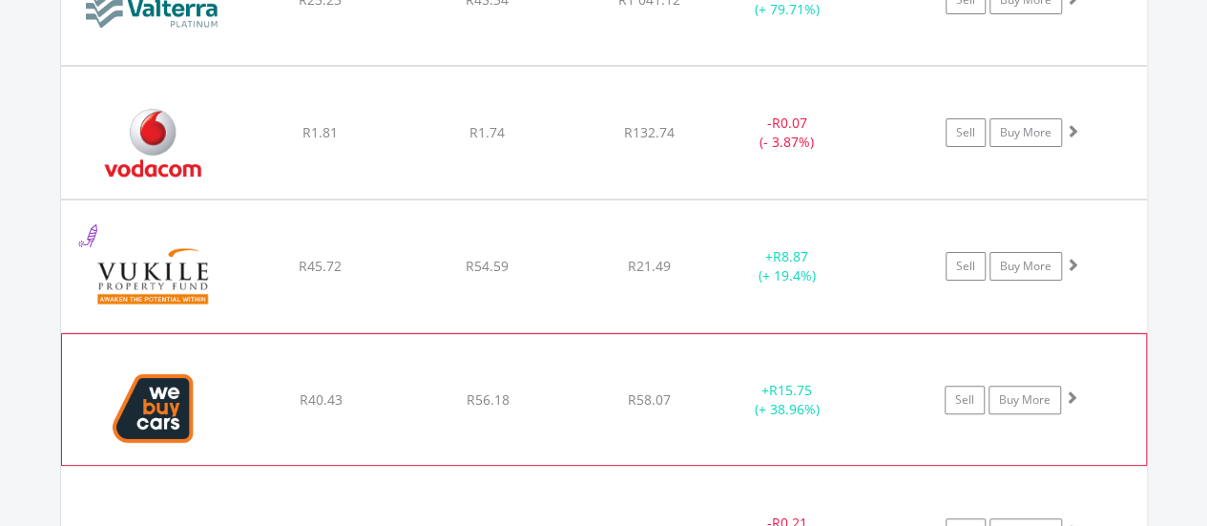
click at [945, 385] on div "Sell Buy More" at bounding box center [1020, 399] width 249 height 29
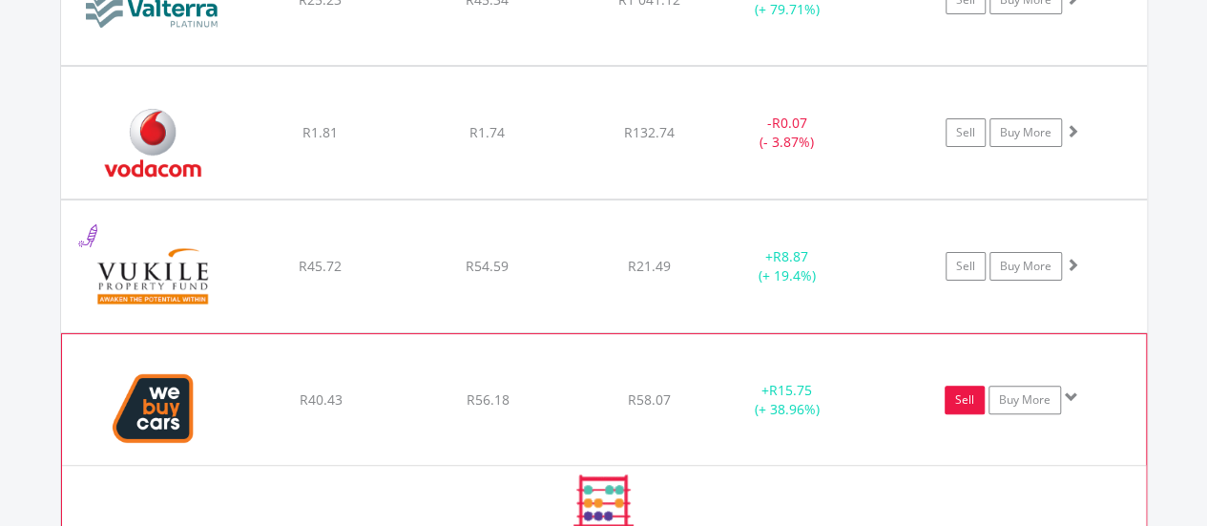
click at [952, 385] on link "Sell" at bounding box center [965, 399] width 40 height 29
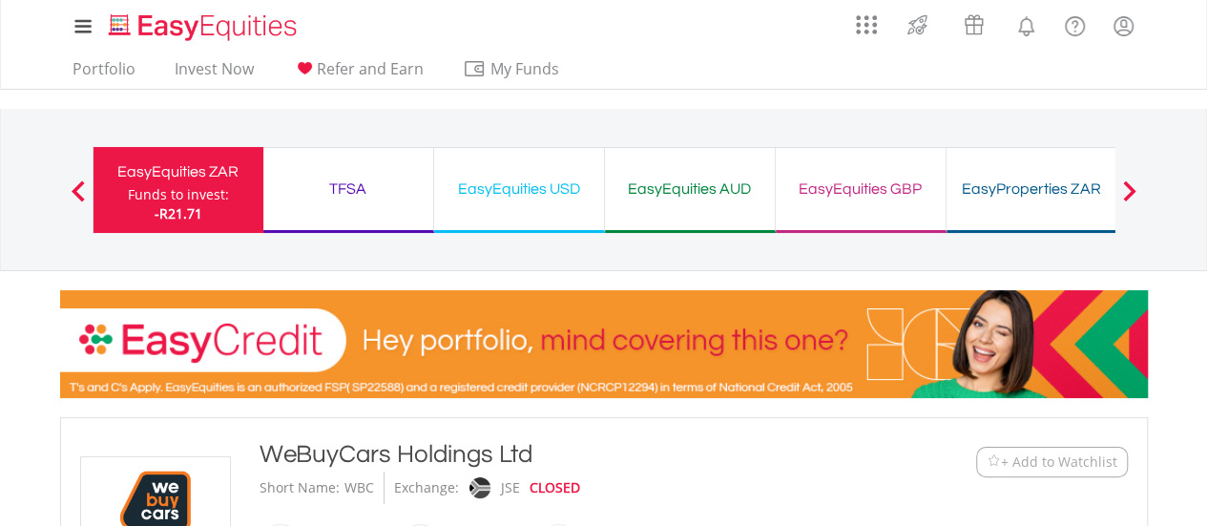
type input "*****"
type input "******"
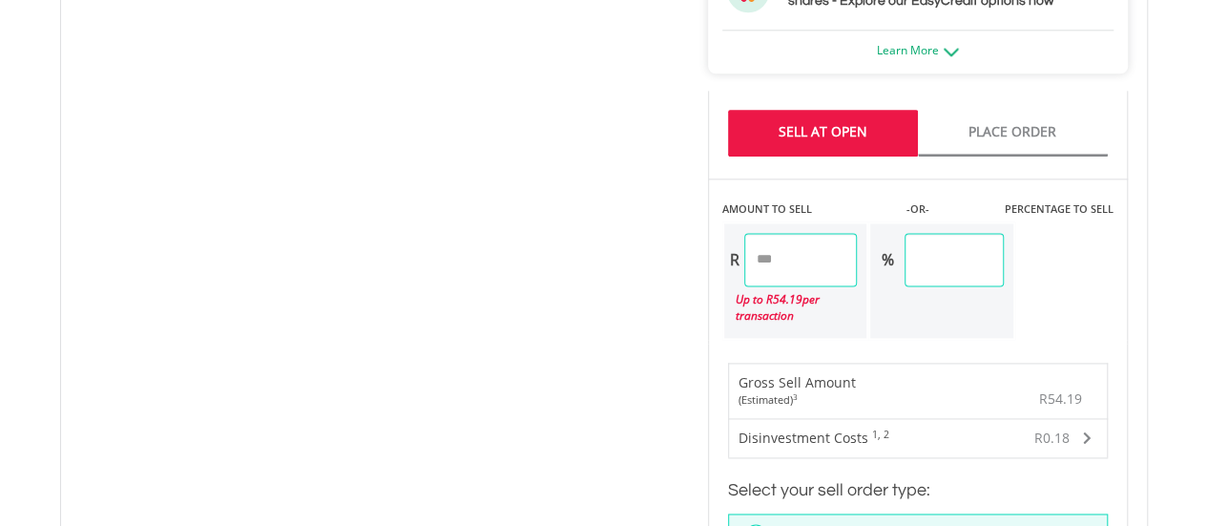
scroll to position [1145, 0]
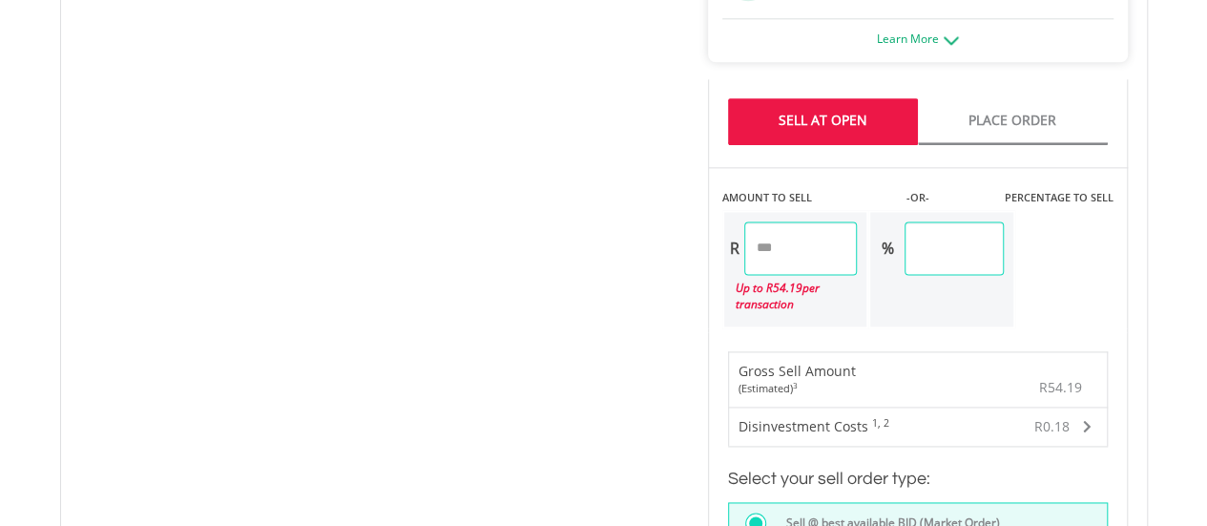
drag, startPoint x: 843, startPoint y: 240, endPoint x: 669, endPoint y: 240, distance: 174.6
click at [671, 250] on div "No chart available. 1 MO CHANGE 8.54% DAILY CHANGE 0.00% 1M 3M 6M 1Y MAX Chart …" at bounding box center [604, 207] width 1076 height 1479
click at [572, 273] on div "No chart available. 1 MO CHANGE 8.54% DAILY CHANGE 0.00% 1M 3M 6M 1Y MAX Chart …" at bounding box center [604, 207] width 1076 height 1479
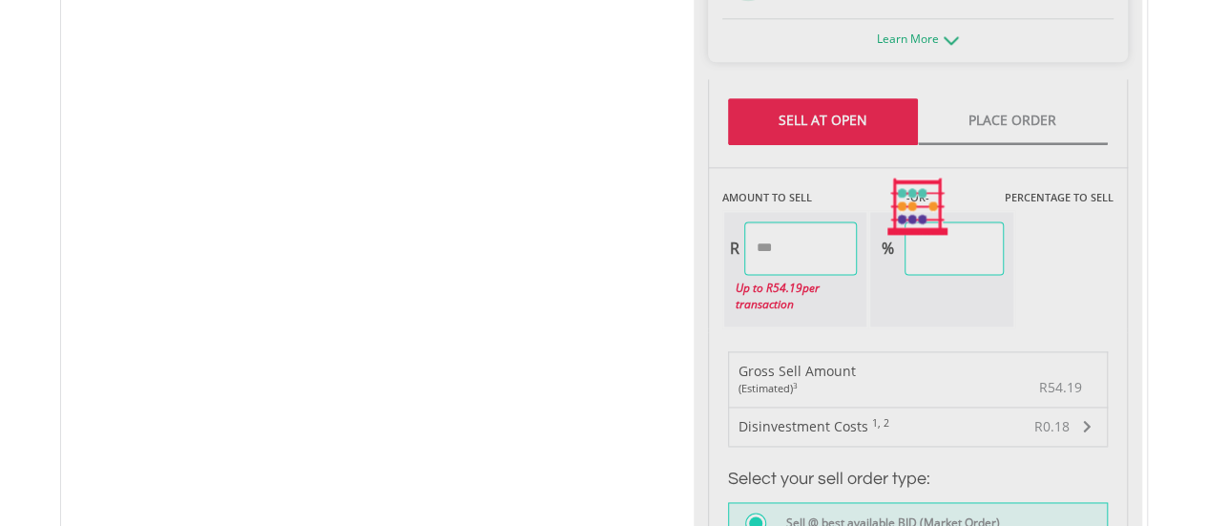
type input "*****"
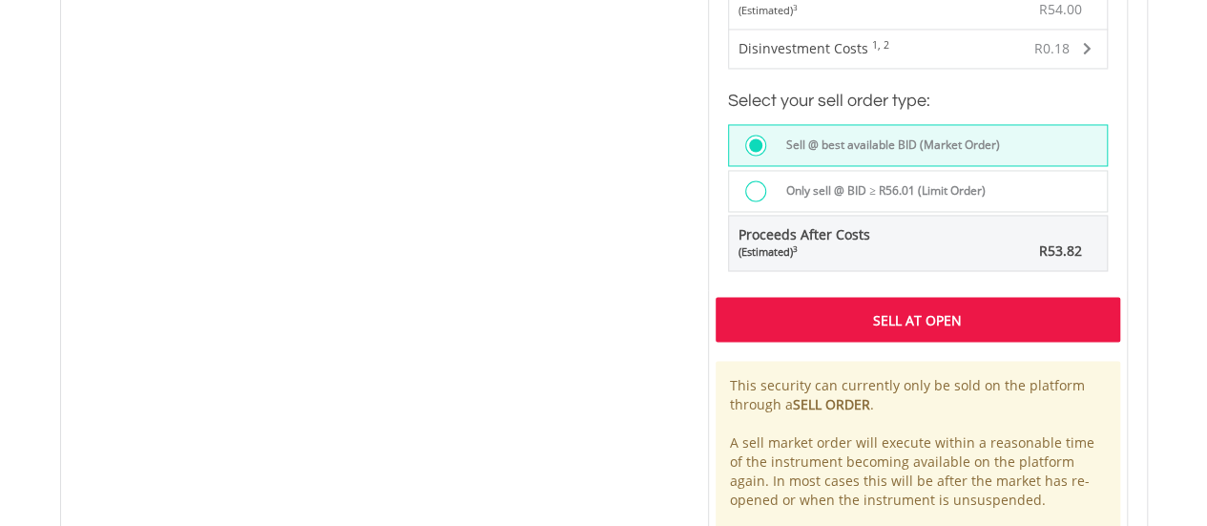
scroll to position [1527, 0]
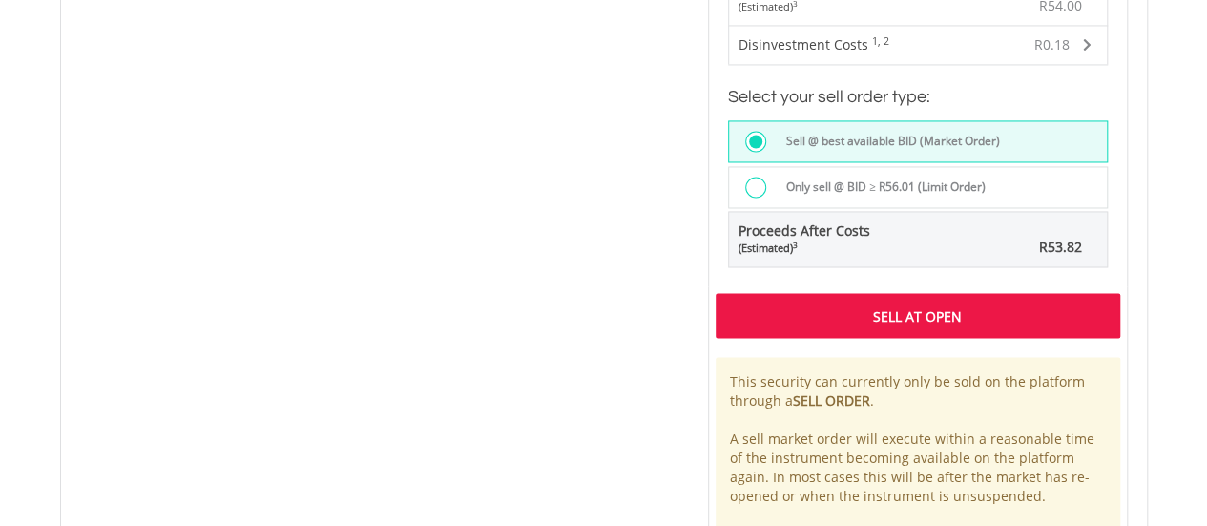
click at [794, 293] on div "Sell At Open" at bounding box center [918, 315] width 405 height 44
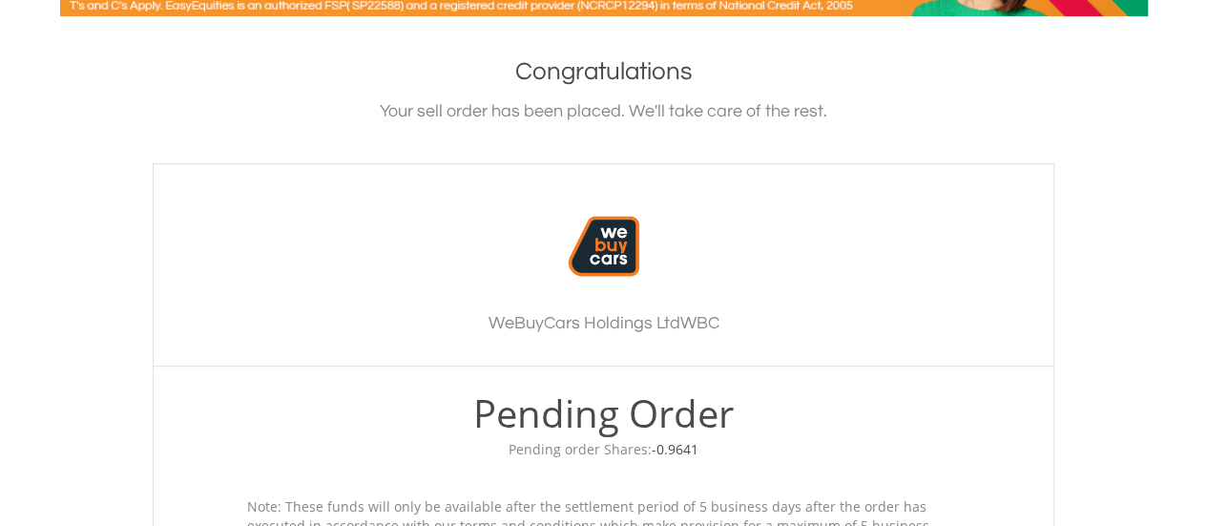
scroll to position [668, 0]
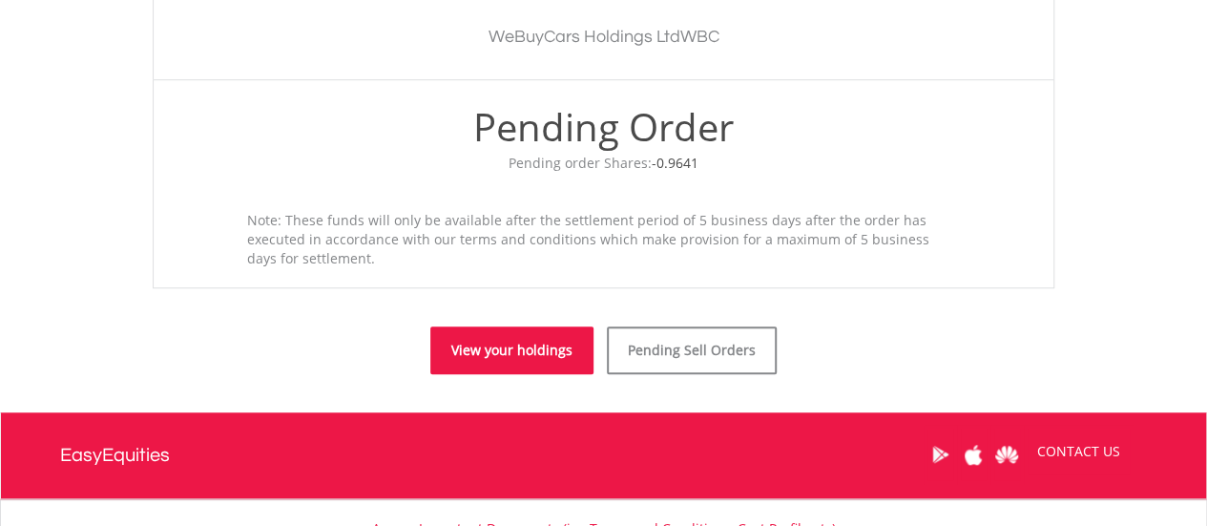
click at [530, 352] on link "View your holdings" at bounding box center [511, 350] width 163 height 48
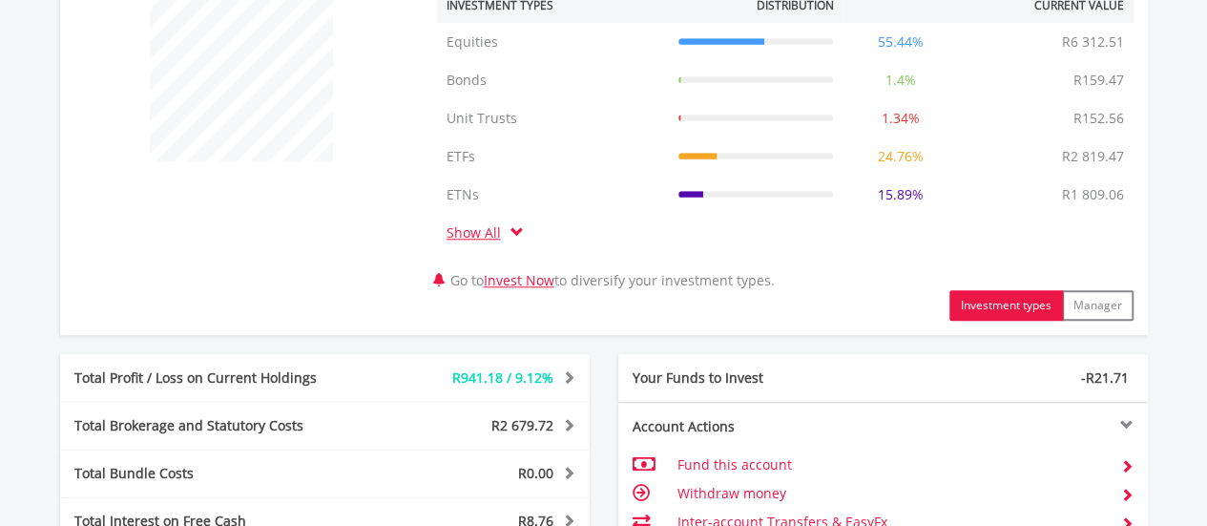
scroll to position [1238, 0]
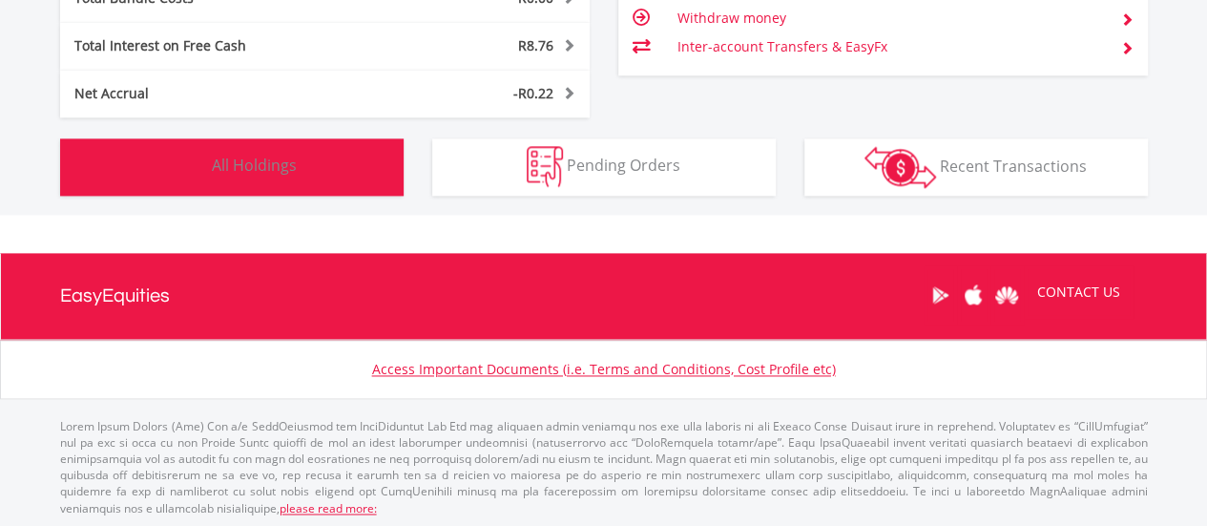
click at [337, 192] on button "Holdings All Holdings" at bounding box center [231, 166] width 343 height 57
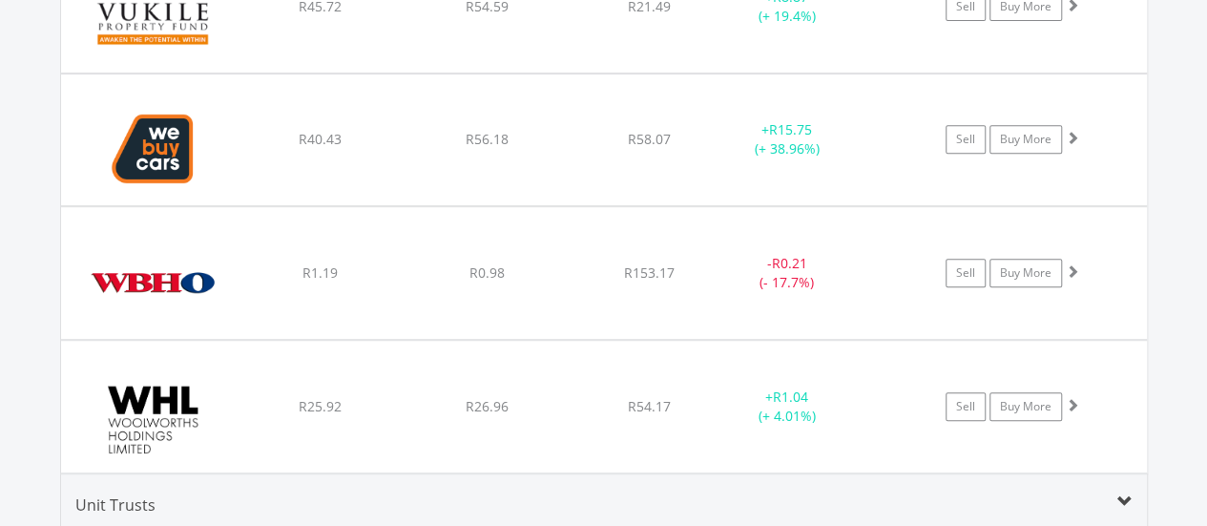
scroll to position [36603, 0]
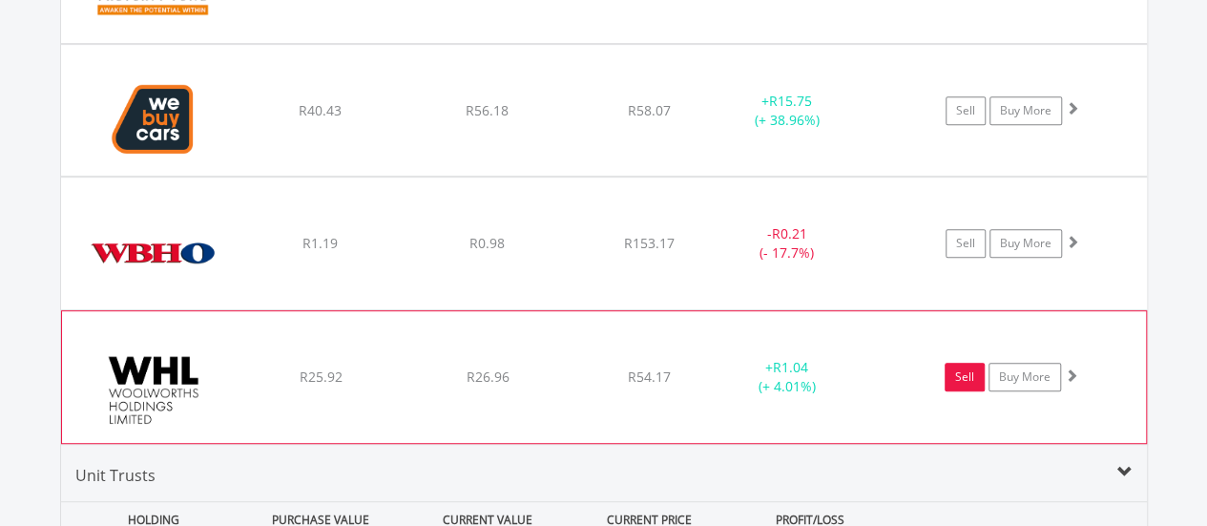
click at [948, 363] on link "Sell" at bounding box center [965, 377] width 40 height 29
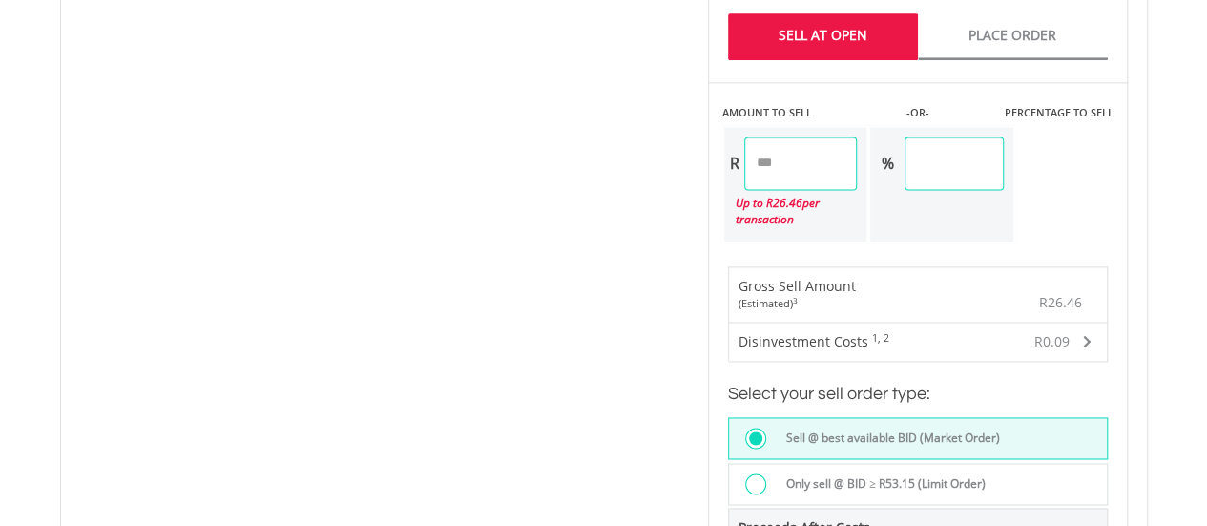
scroll to position [1130, 0]
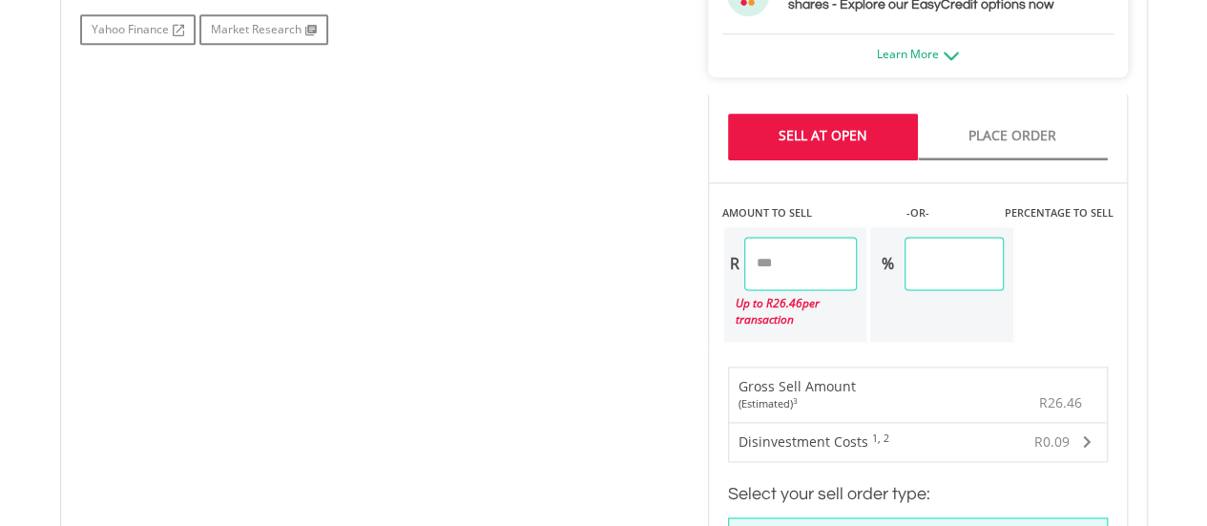
drag, startPoint x: 773, startPoint y: 271, endPoint x: 717, endPoint y: 280, distance: 56.9
click at [717, 280] on div "AMOUNT TO SELL -OR- PERCENTAGE TO SELL R ***** Up to R 26.46 per transaction % …" at bounding box center [918, 262] width 420 height 161
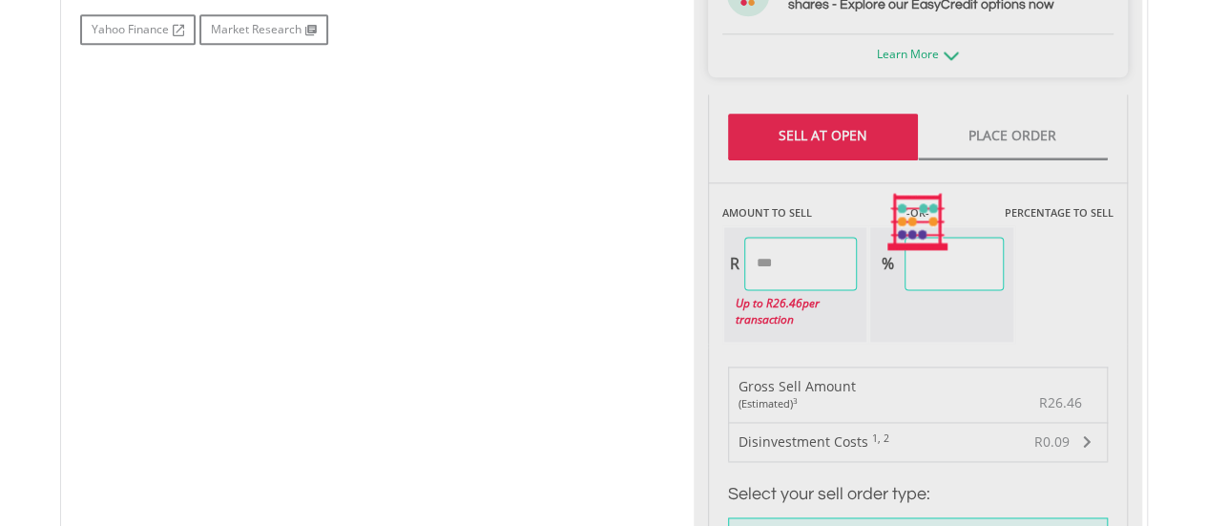
click at [495, 251] on div "No chart available. 1 MO CHANGE 6.63% DAILY CHANGE 0.00% 1M 3M 6M 1Y MAX Chart …" at bounding box center [604, 222] width 1076 height 1479
type input "*****"
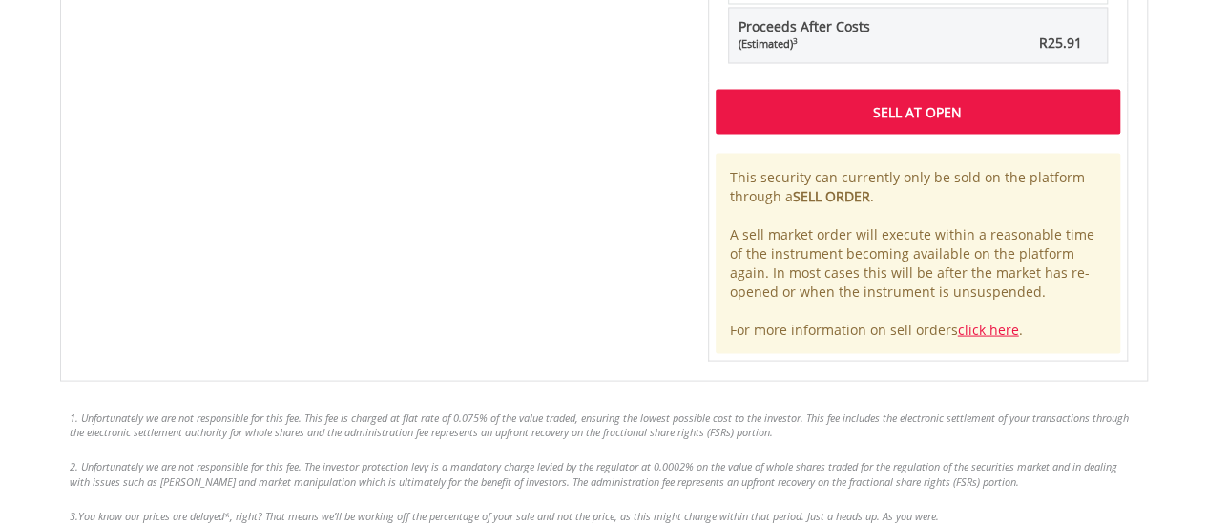
scroll to position [1797, 0]
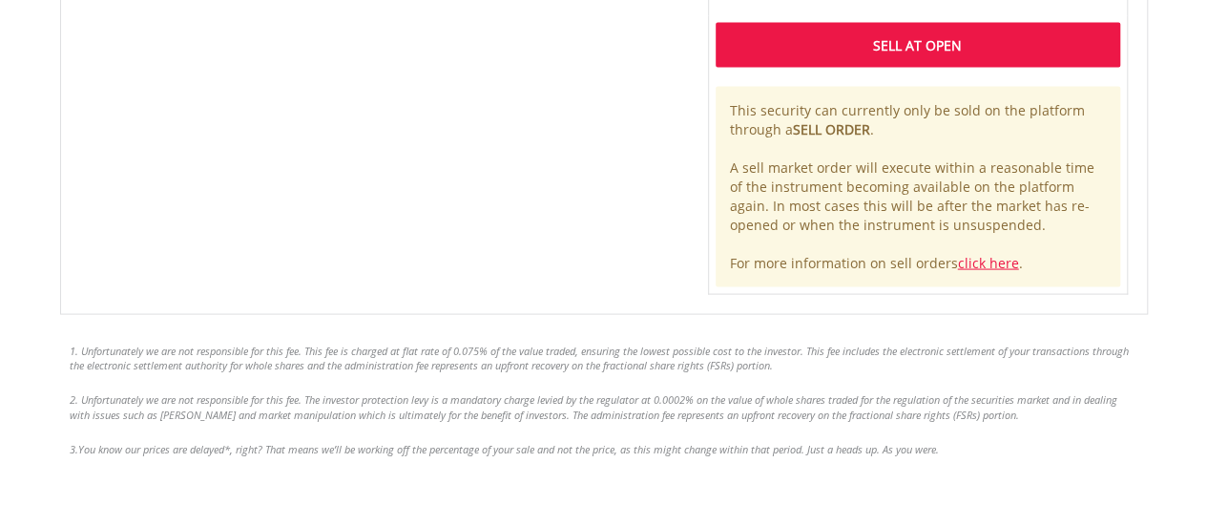
click at [817, 52] on div "Sell At Open" at bounding box center [918, 44] width 405 height 44
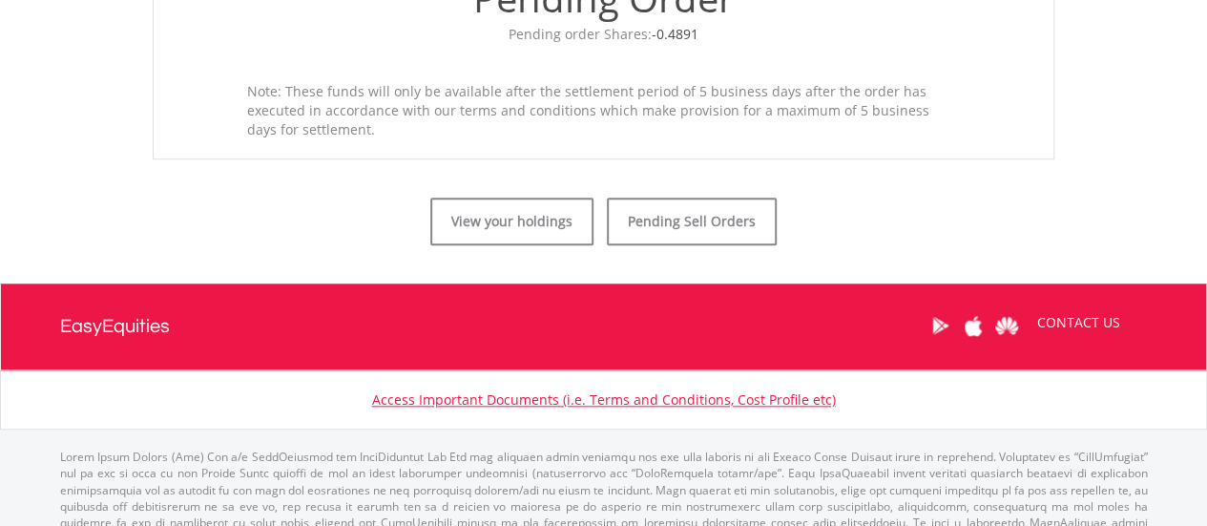
scroll to position [828, 0]
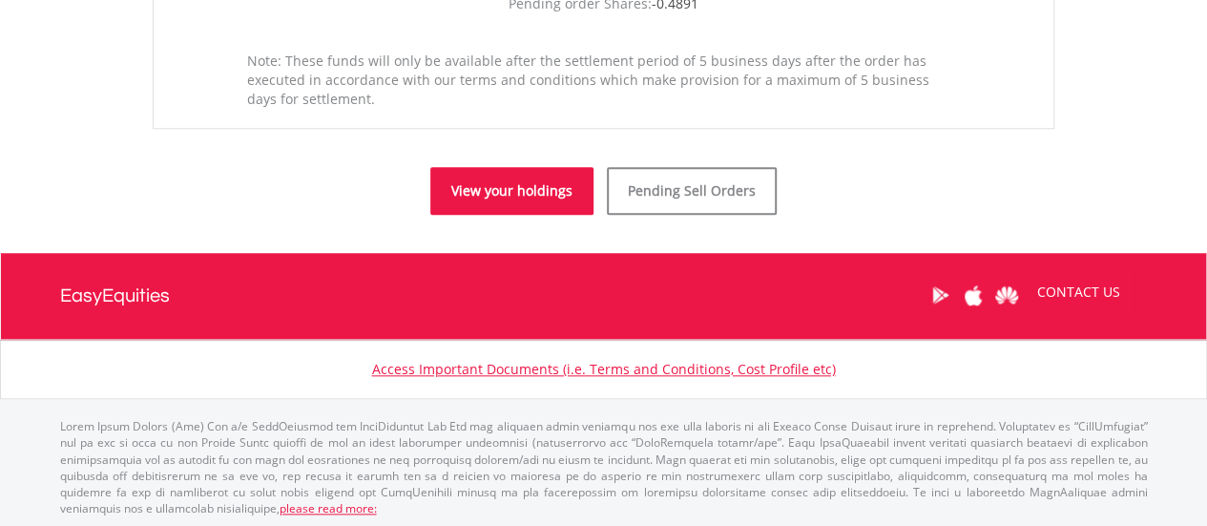
click at [531, 199] on link "View your holdings" at bounding box center [511, 191] width 163 height 48
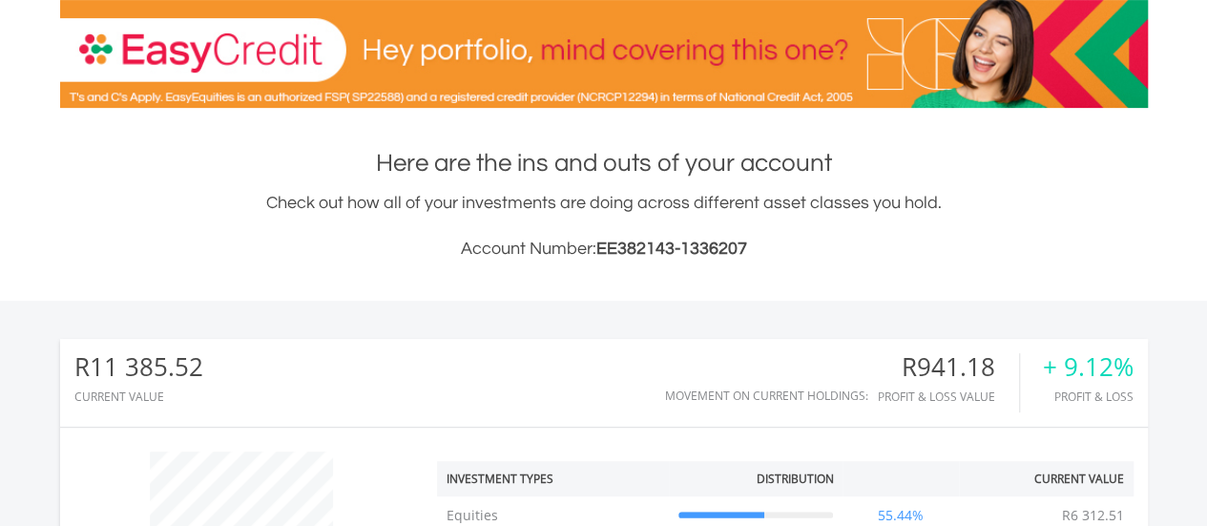
scroll to position [93, 0]
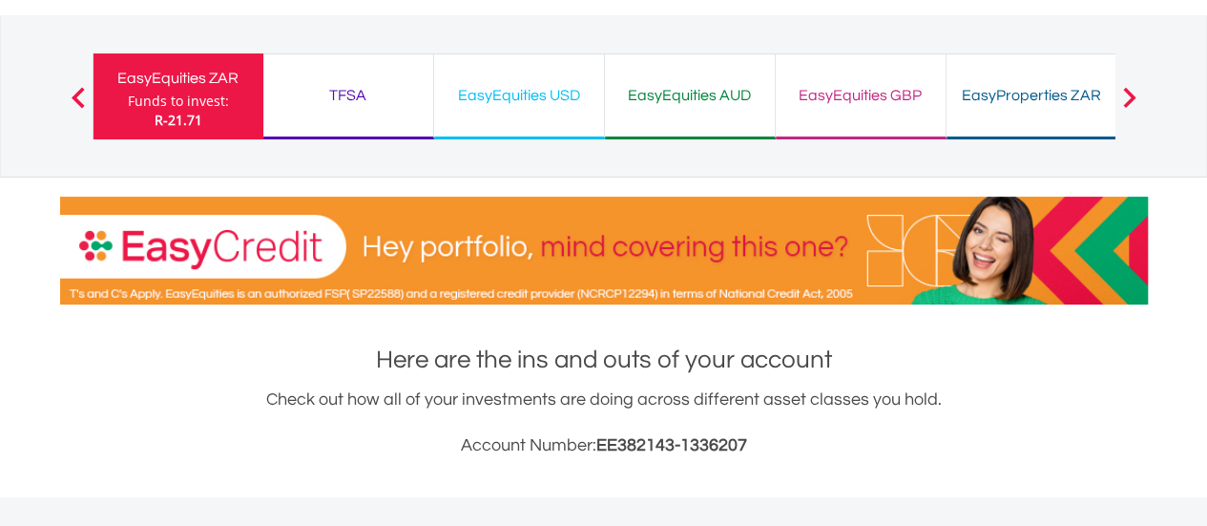
click at [966, 91] on div "EasyProperties ZAR" at bounding box center [1031, 95] width 147 height 27
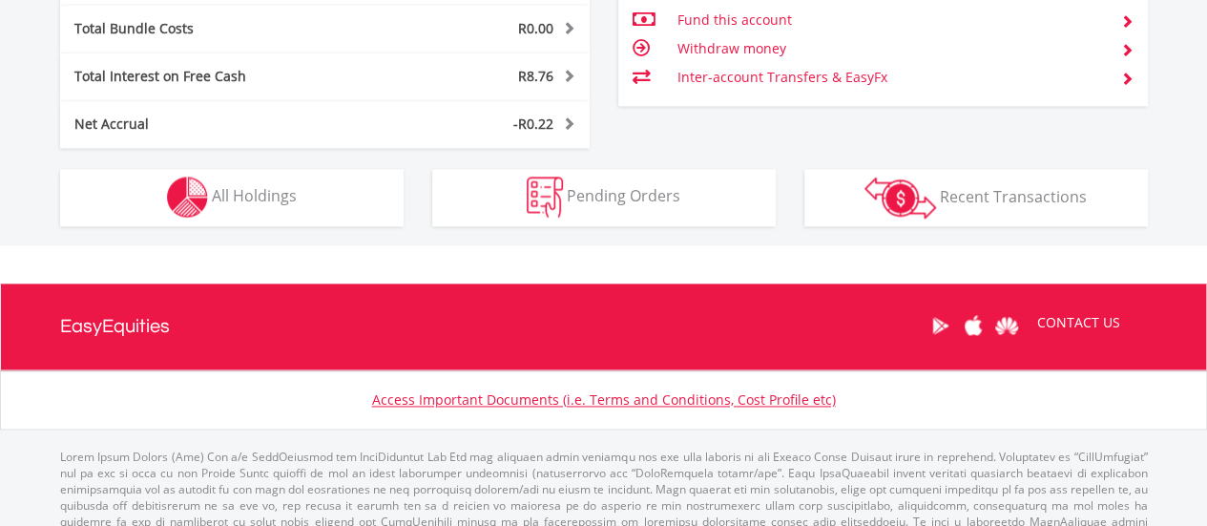
scroll to position [1238, 0]
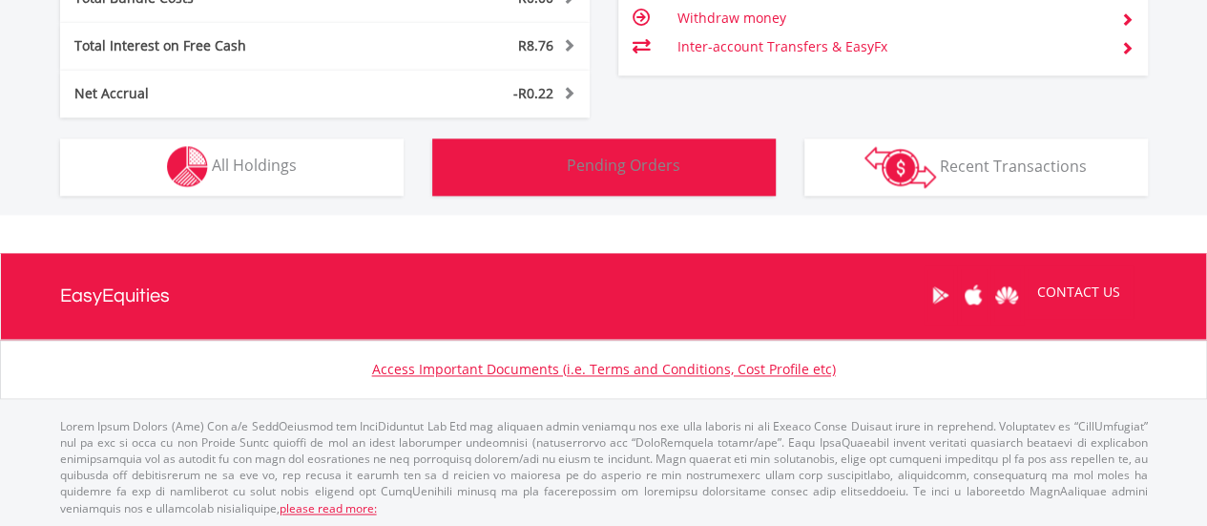
click at [661, 161] on span "Pending Orders" at bounding box center [624, 165] width 114 height 21
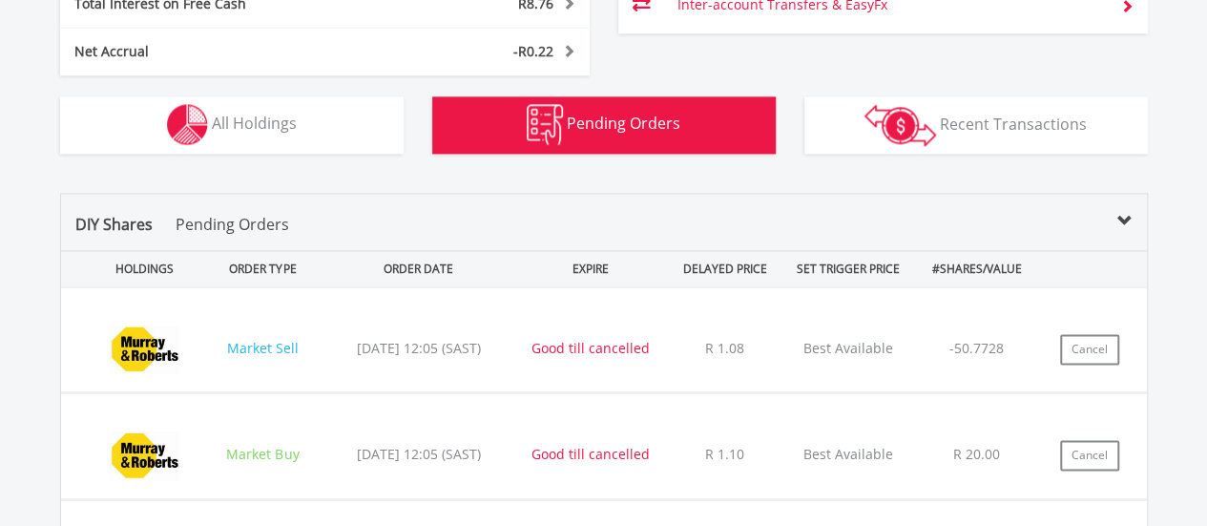
scroll to position [1185, 0]
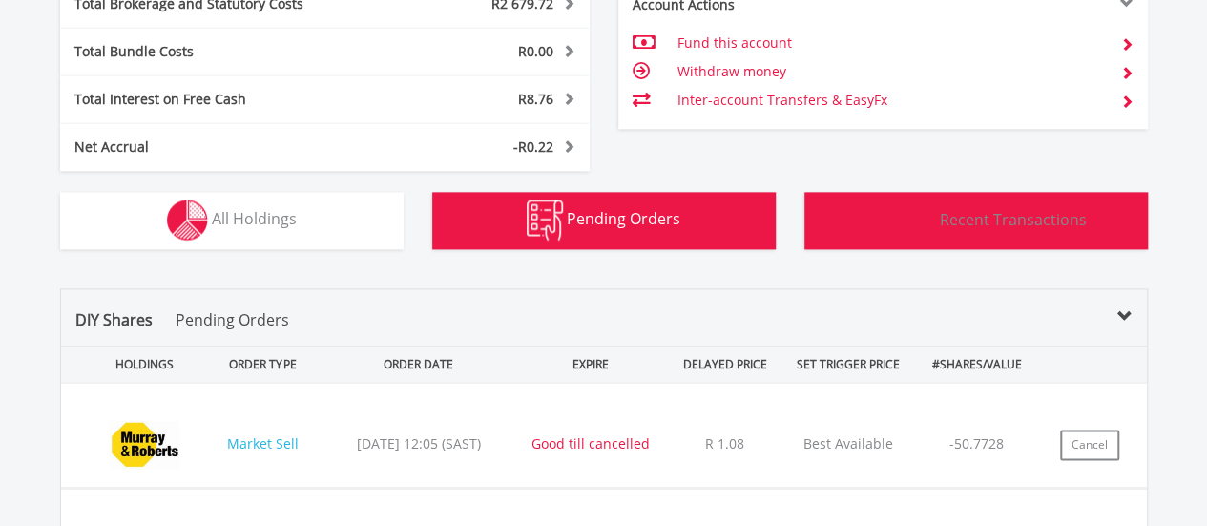
click at [908, 217] on img "button" at bounding box center [900, 220] width 72 height 42
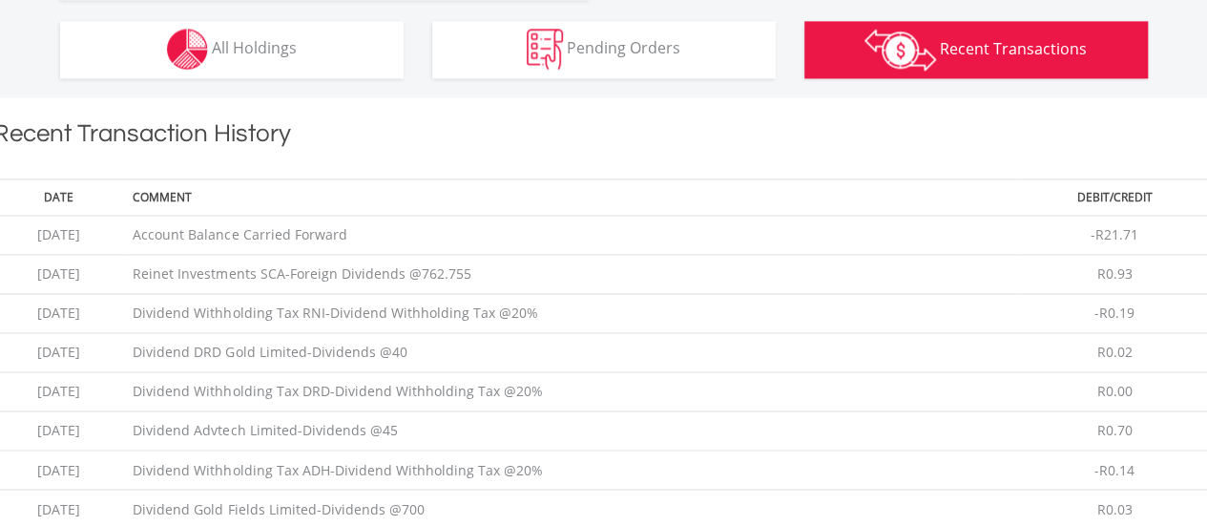
scroll to position [1452, 0]
